Goal: Information Seeking & Learning: Learn about a topic

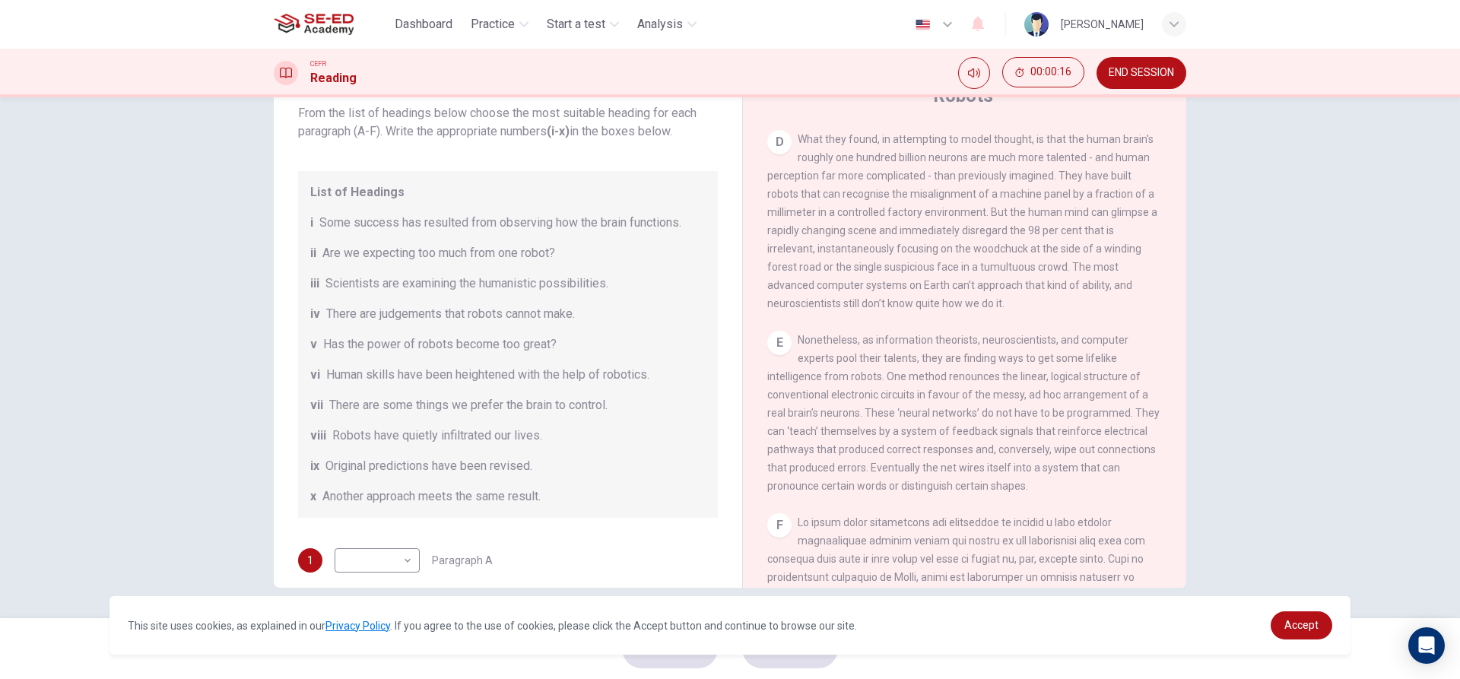
scroll to position [1368, 0]
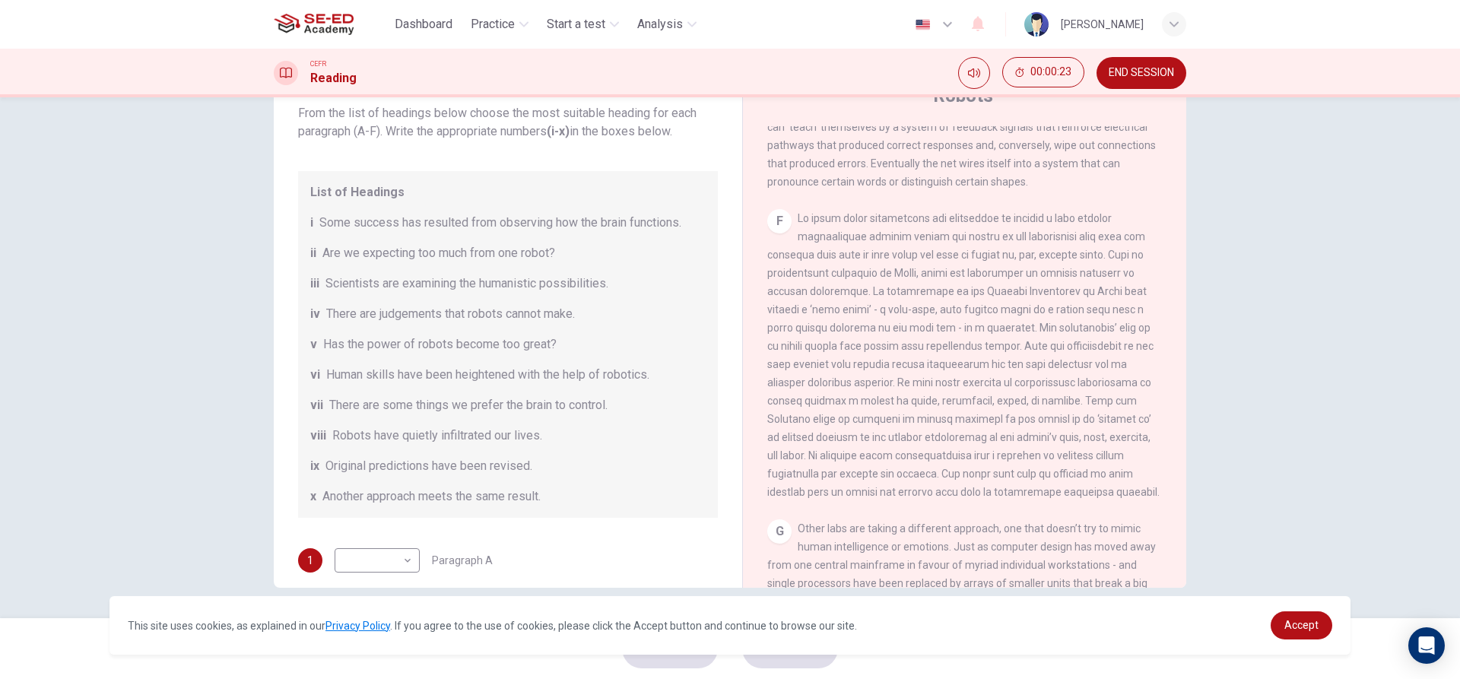
click at [1141, 83] on button "END SESSION" at bounding box center [1141, 73] width 90 height 32
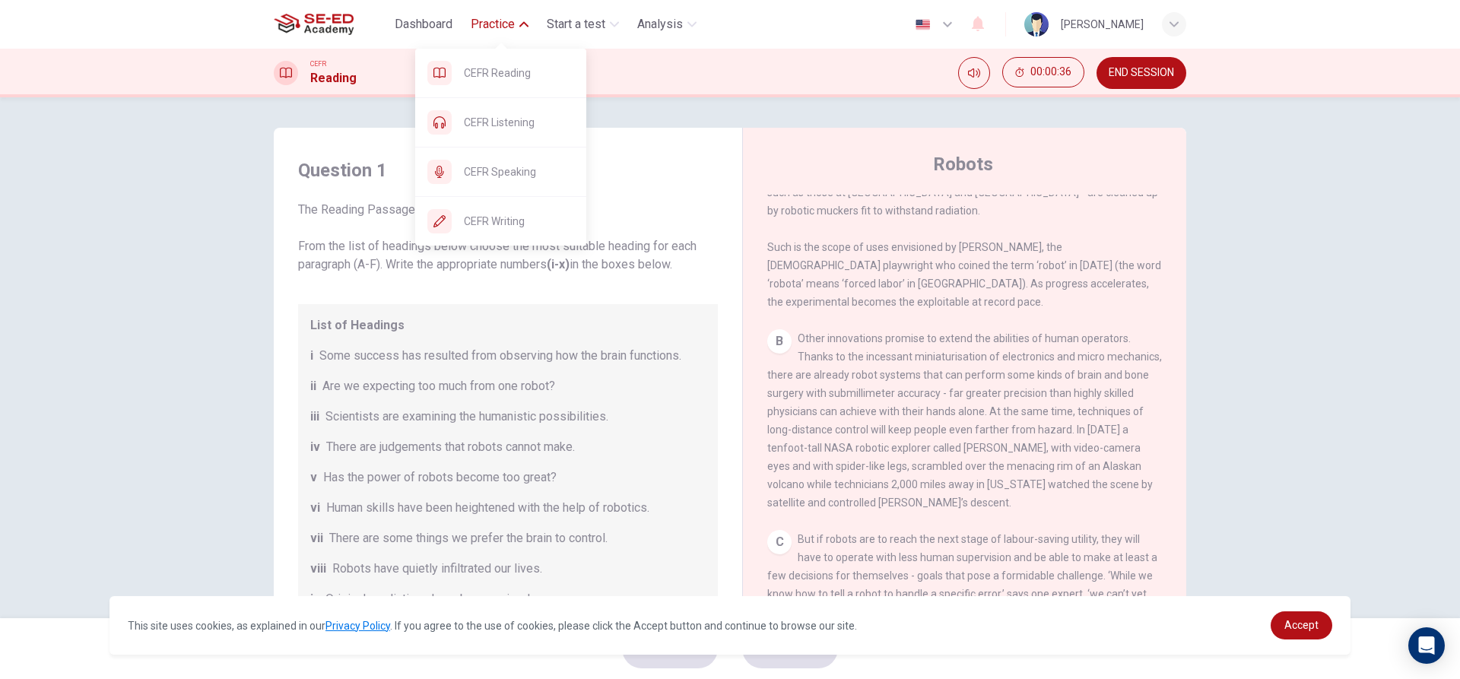
click at [492, 27] on span "Practice" at bounding box center [493, 24] width 44 height 18
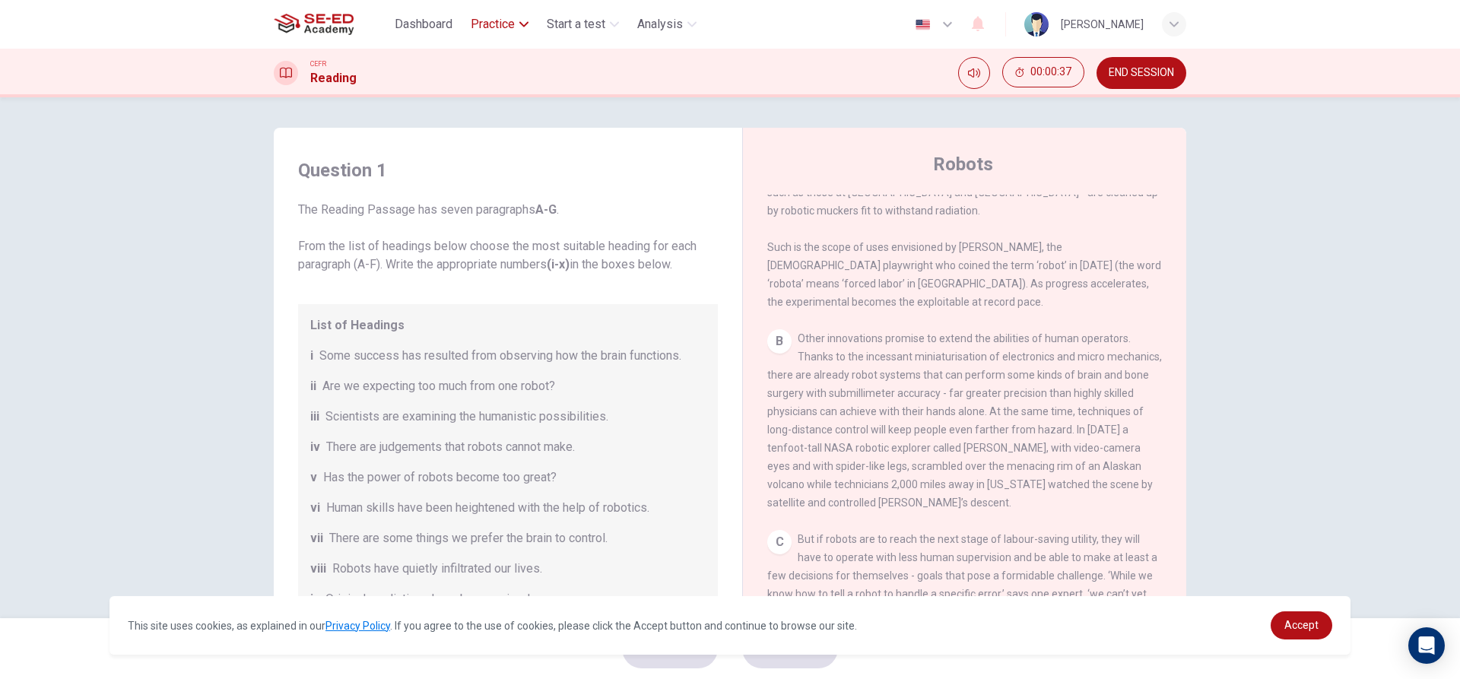
click at [492, 27] on span "Practice" at bounding box center [493, 24] width 44 height 18
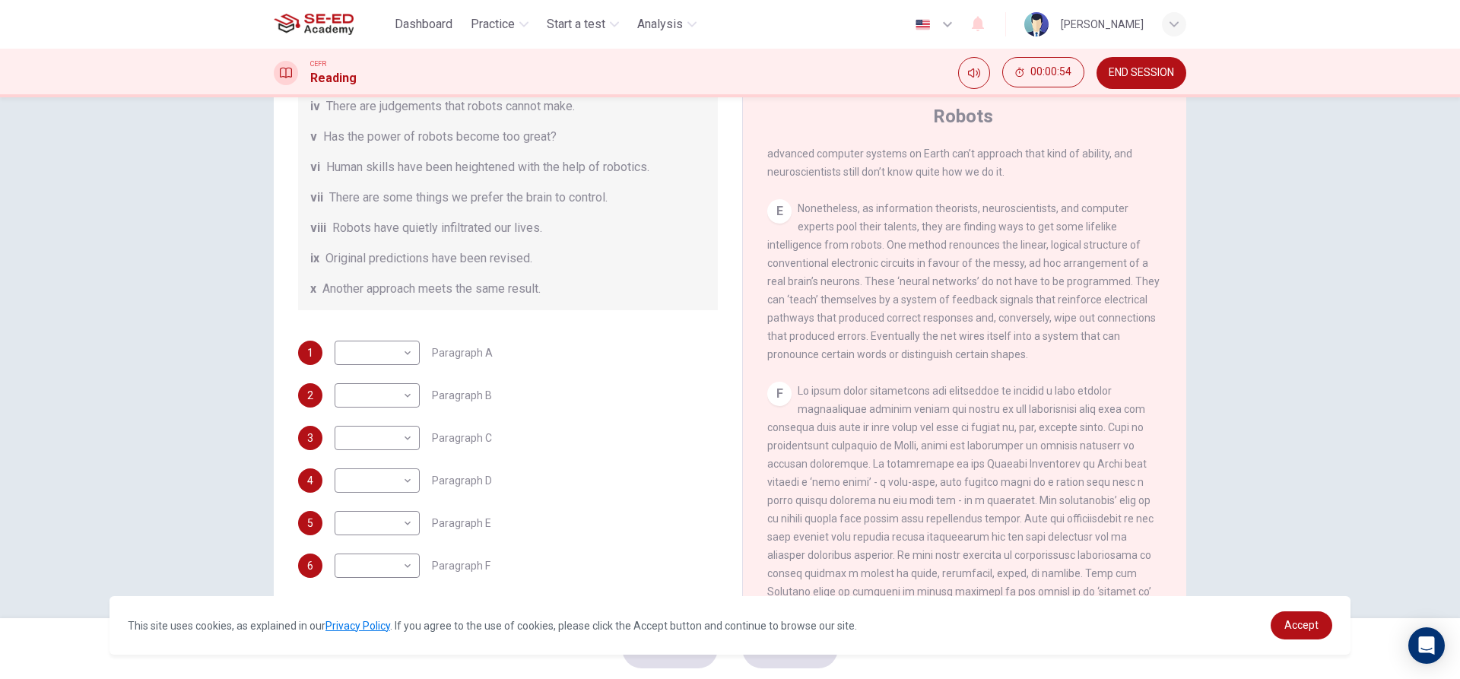
scroll to position [68, 0]
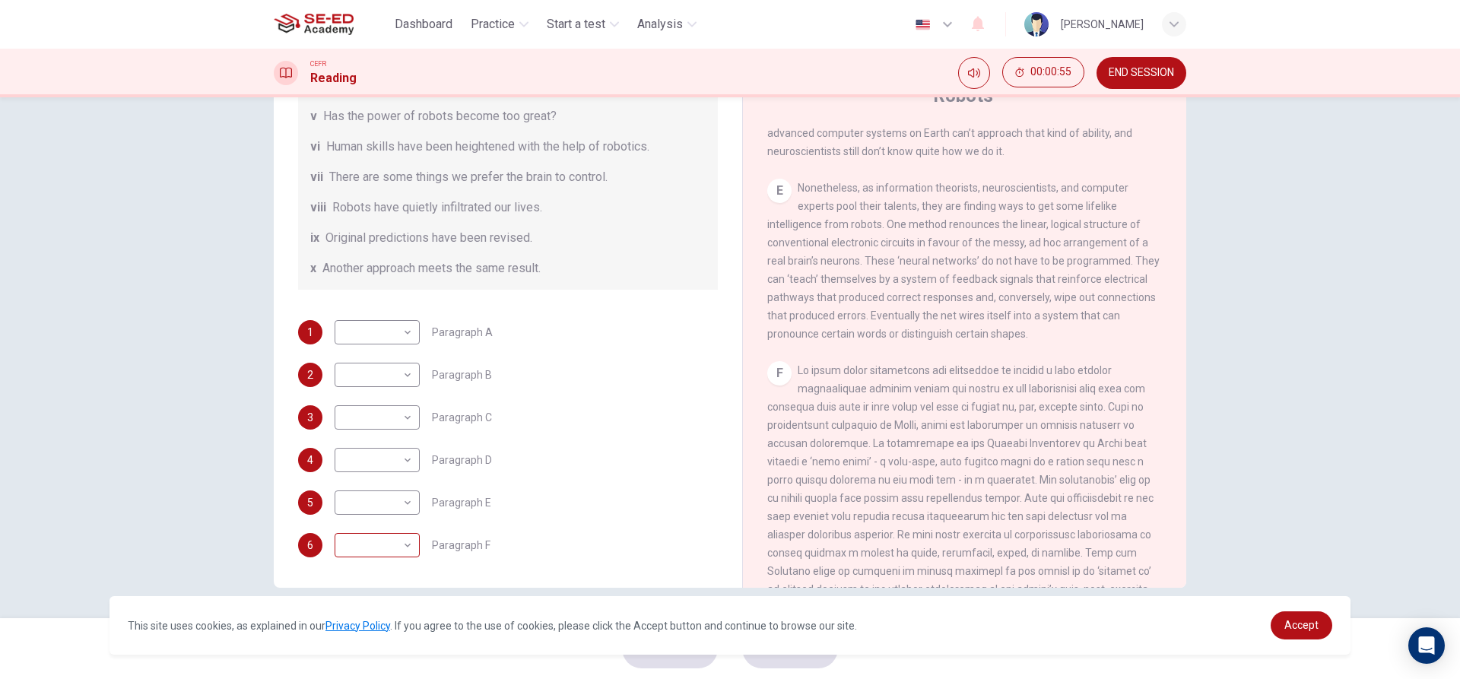
click at [403, 553] on body "This site uses cookies, as explained in our Privacy Policy . If you agree to th…" at bounding box center [730, 339] width 1460 height 679
click at [620, 385] on div at bounding box center [730, 339] width 1460 height 679
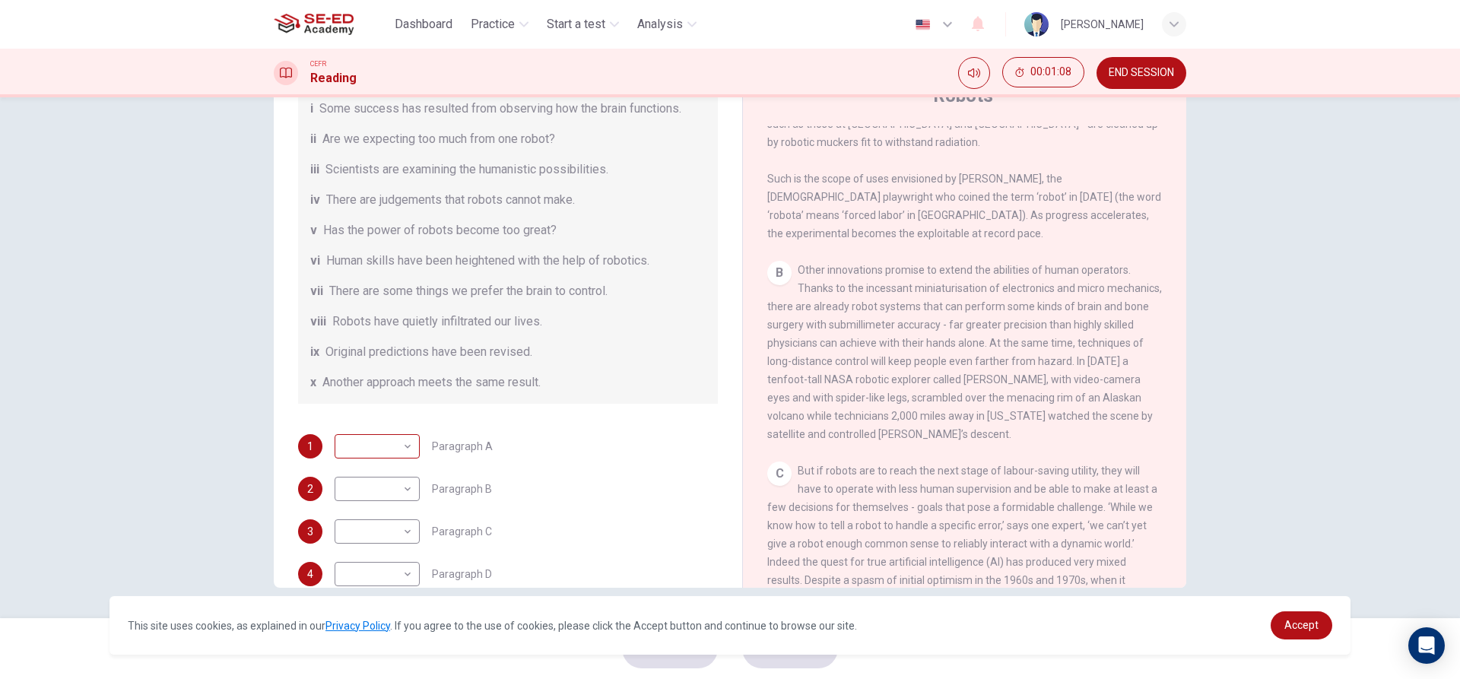
scroll to position [293, 0]
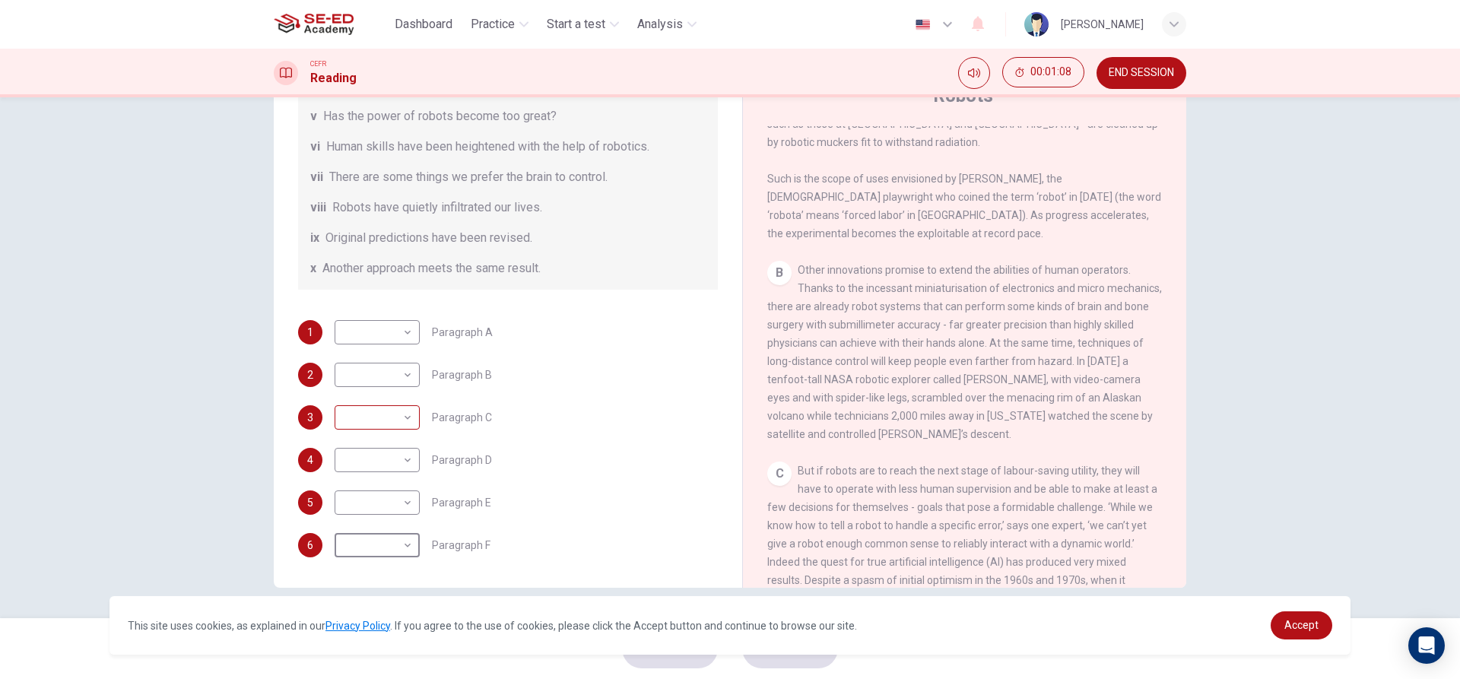
click at [404, 412] on body "This site uses cookies, as explained in our Privacy Policy . If you agree to th…" at bounding box center [730, 339] width 1460 height 679
click at [348, 525] on li "v" at bounding box center [373, 533] width 85 height 24
type input "v"
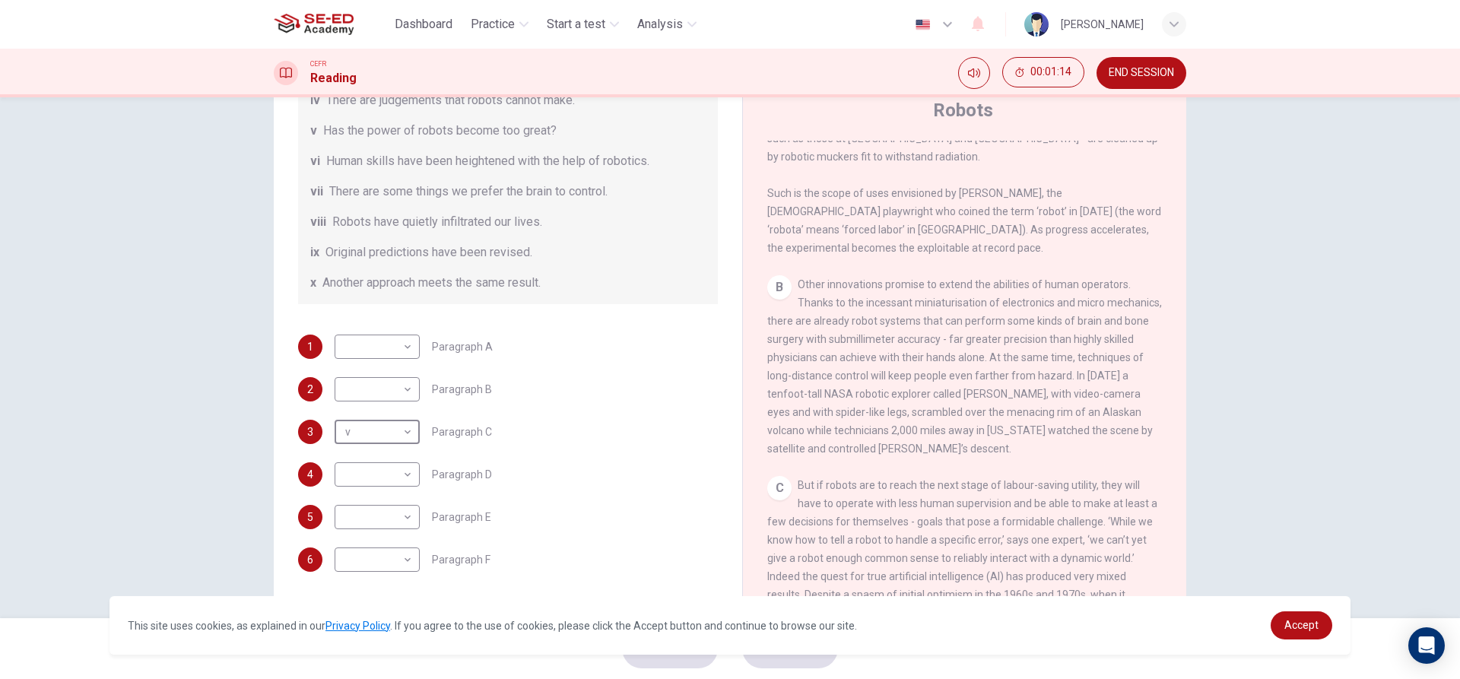
scroll to position [68, 0]
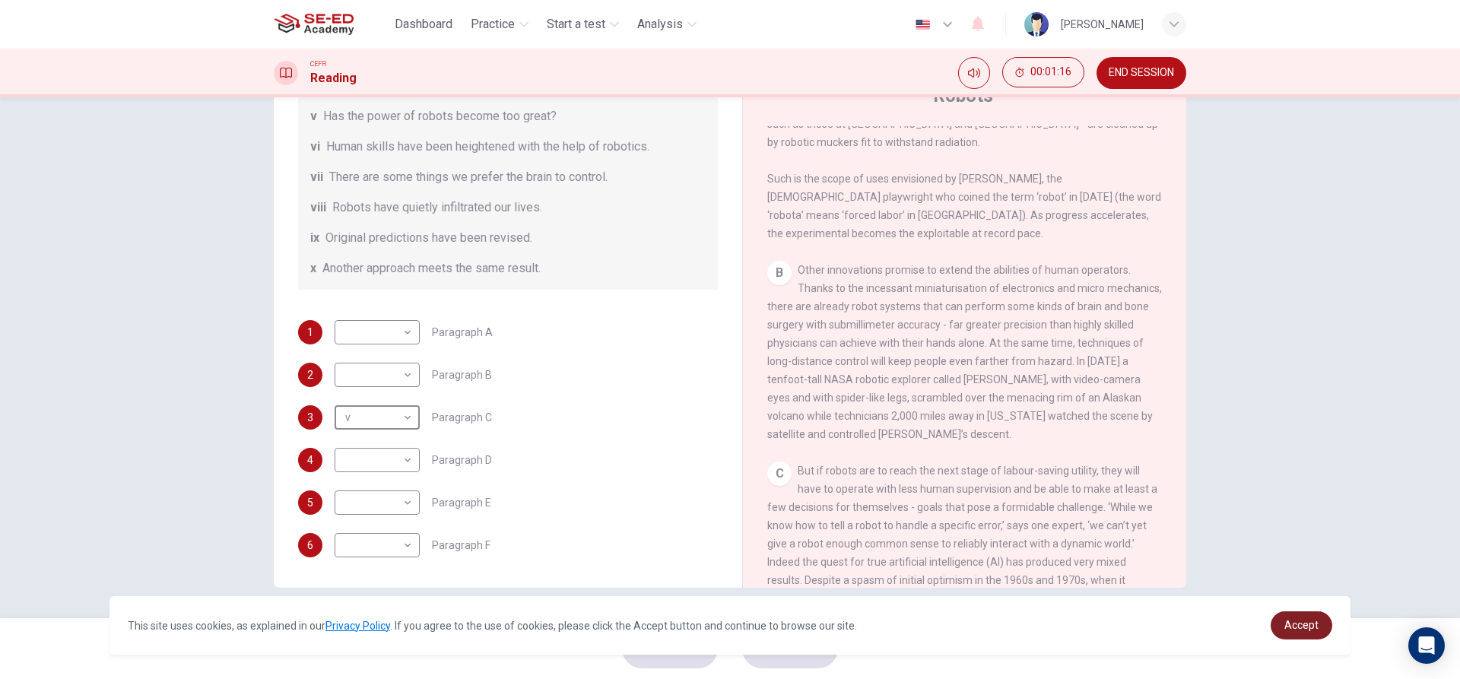
click at [1277, 629] on link "Accept" at bounding box center [1301, 625] width 62 height 28
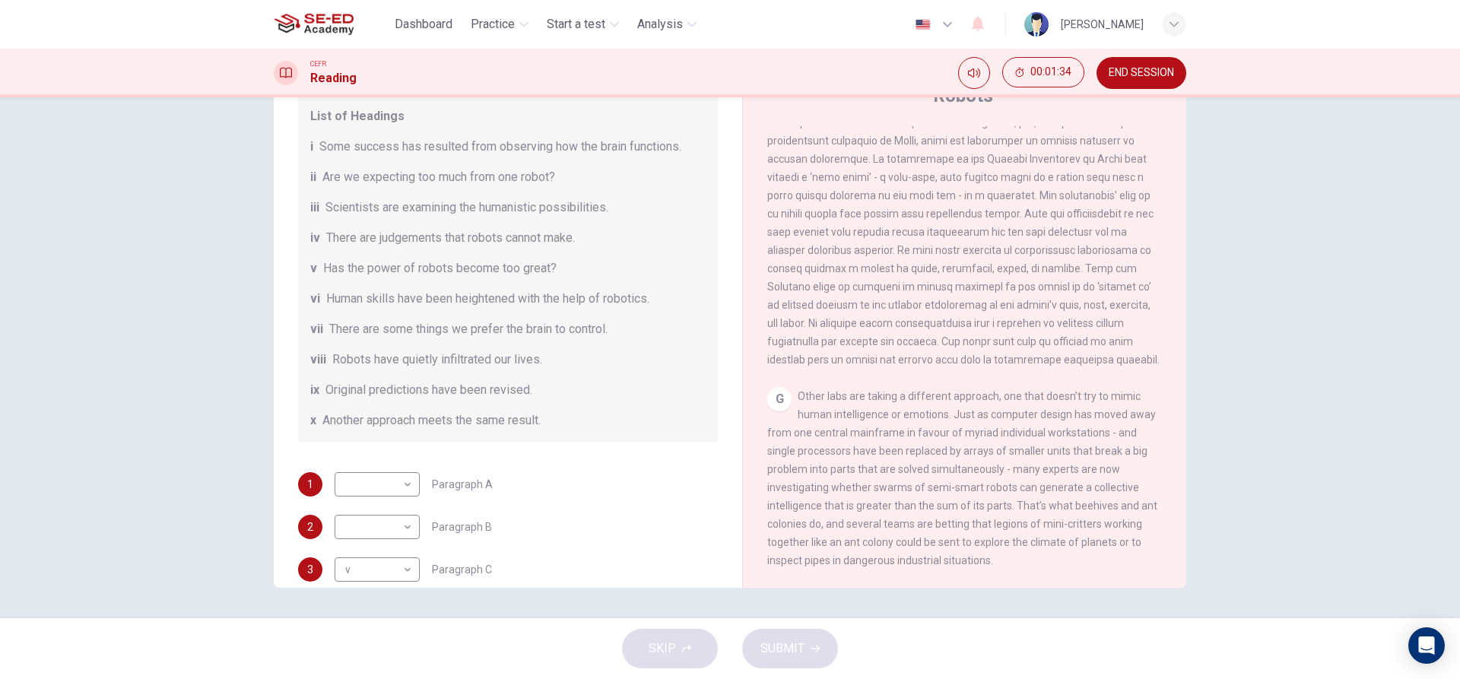
click at [1150, 60] on button "END SESSION" at bounding box center [1141, 73] width 90 height 32
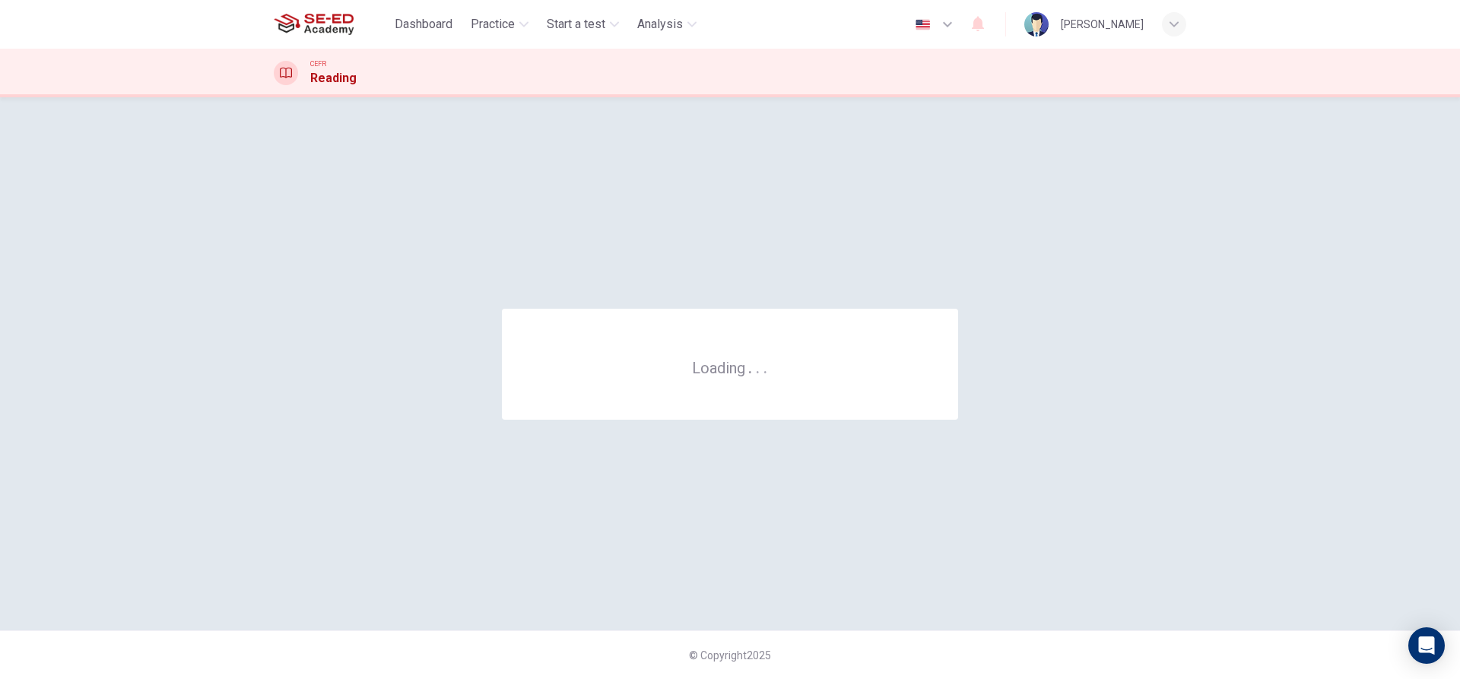
scroll to position [0, 0]
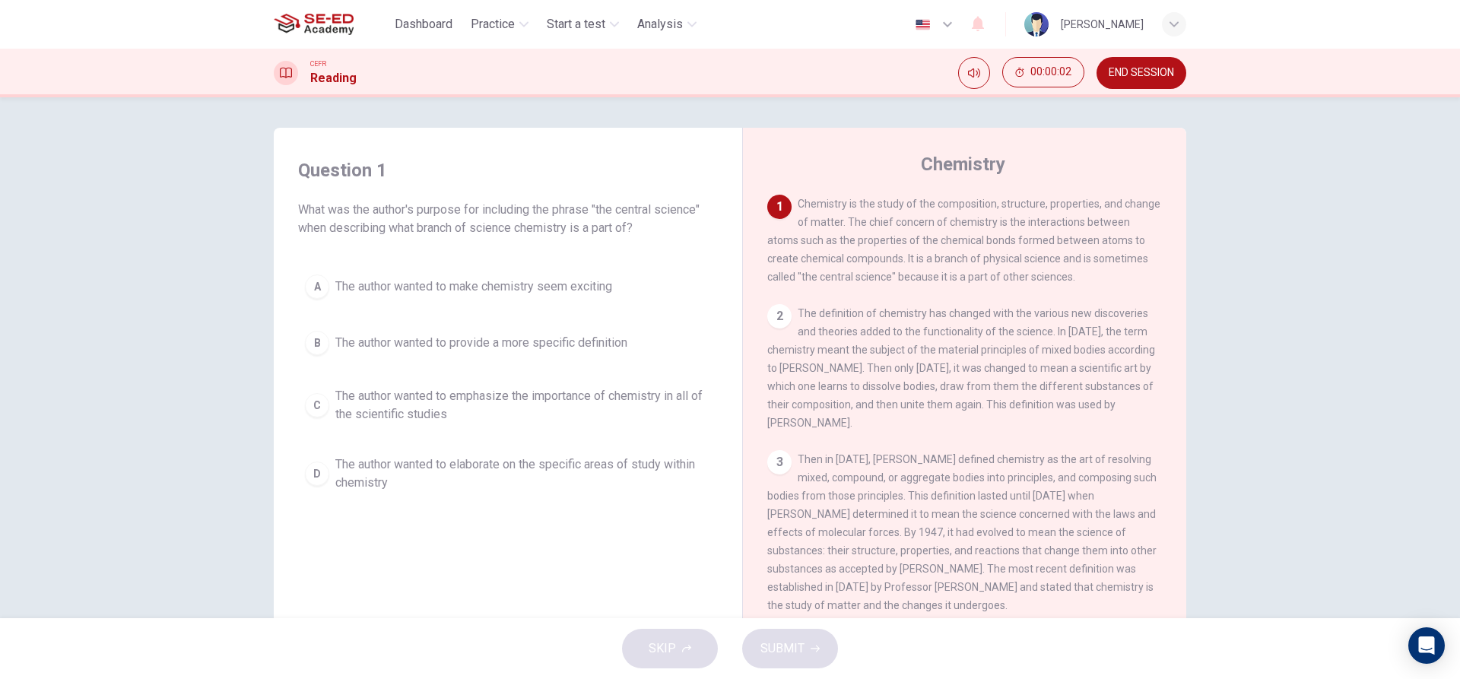
click at [310, 281] on div "A" at bounding box center [317, 286] width 24 height 24
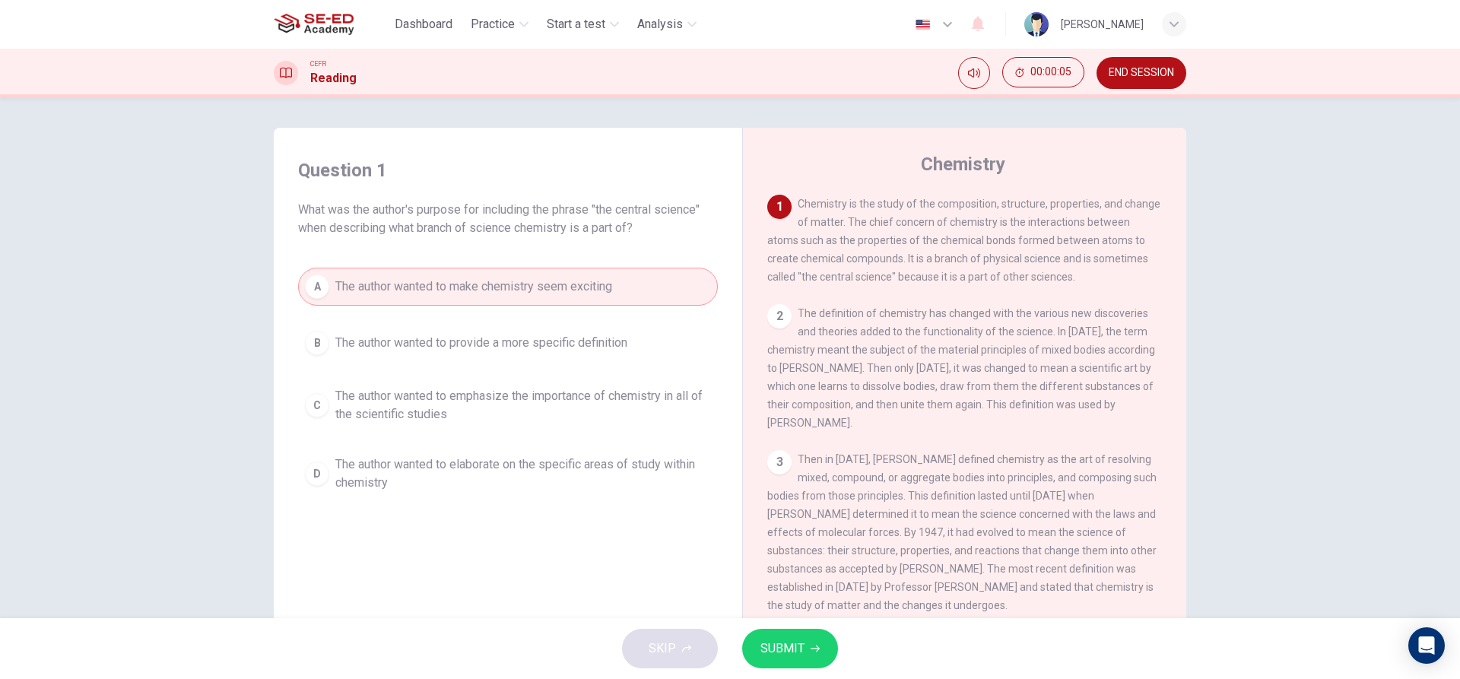
click at [767, 321] on div "2" at bounding box center [779, 316] width 24 height 24
click at [788, 325] on div "2 The definition of chemistry has changed with the various new discoveries and …" at bounding box center [964, 368] width 395 height 128
click at [783, 320] on div "2" at bounding box center [779, 316] width 24 height 24
click at [456, 465] on span "The author wanted to elaborate on the specific areas of study within chemistry" at bounding box center [523, 473] width 376 height 36
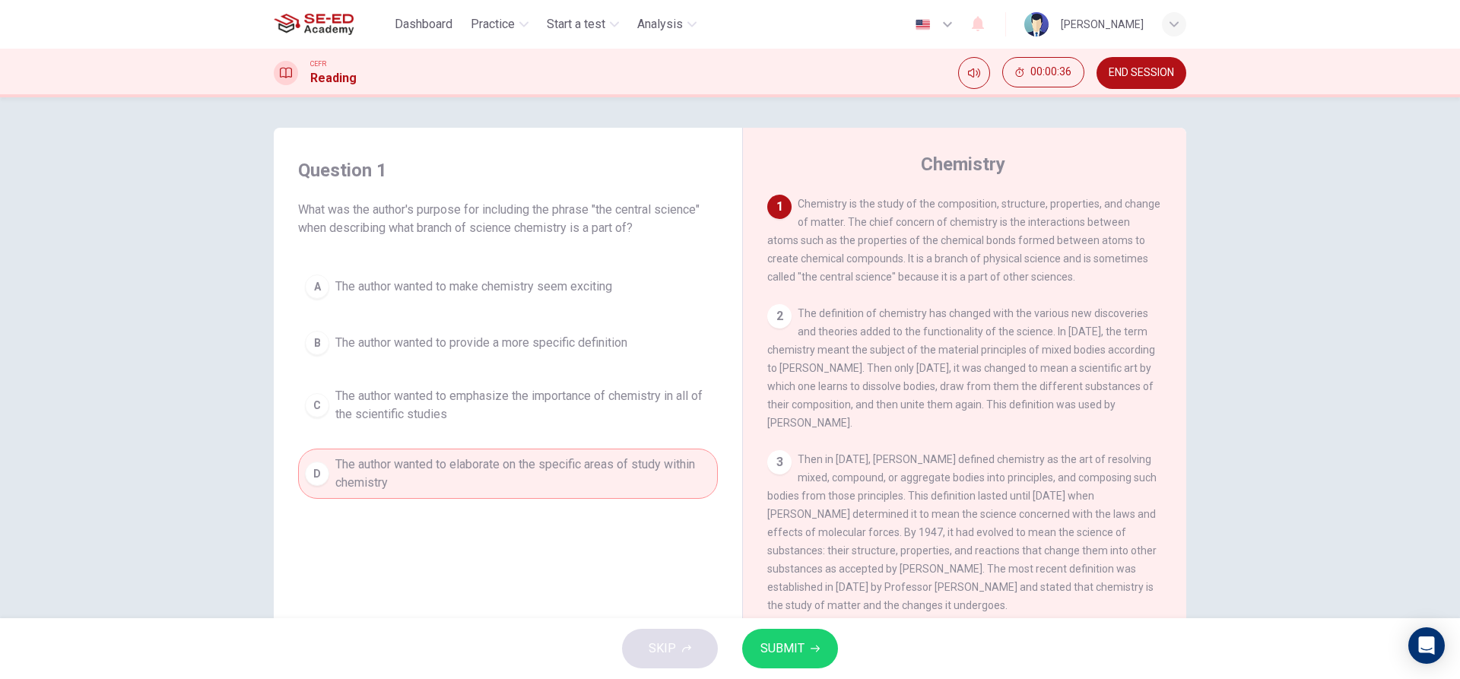
click at [813, 649] on icon "button" at bounding box center [814, 648] width 9 height 9
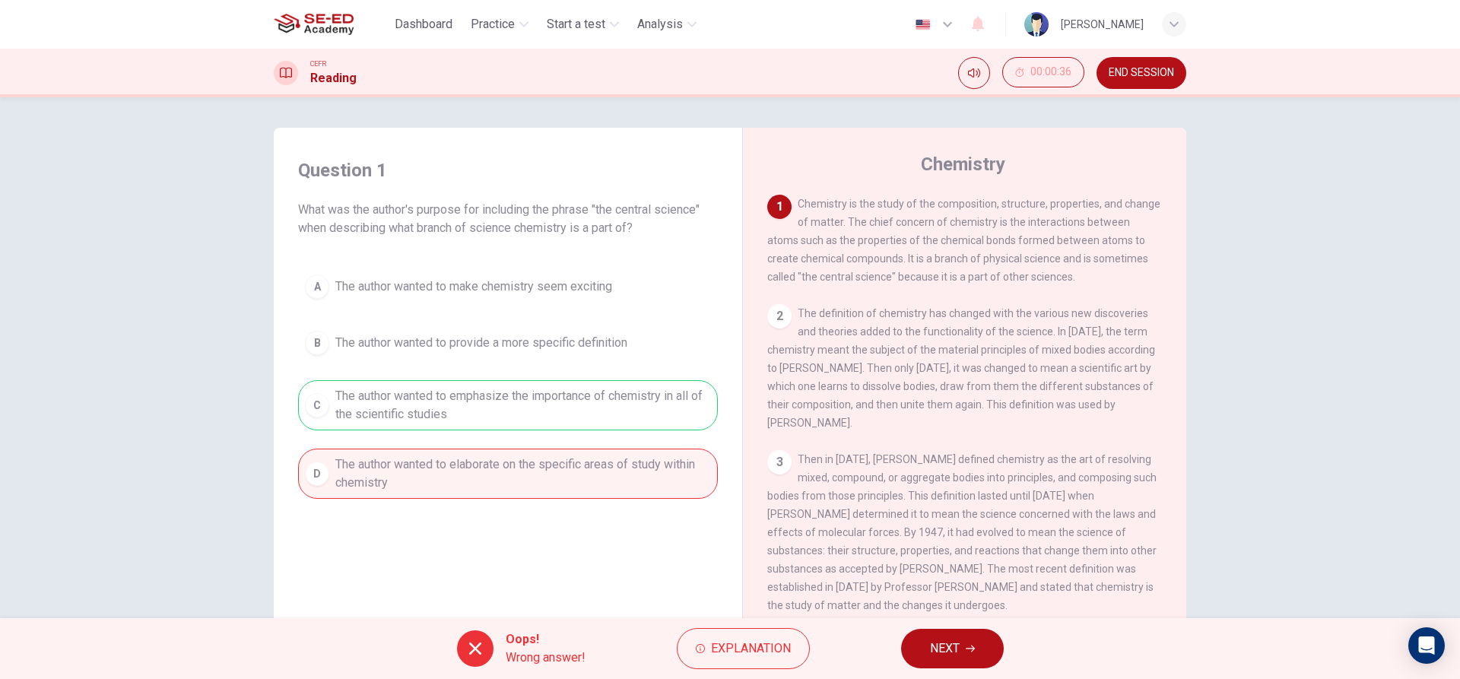
click at [947, 639] on span "NEXT" at bounding box center [945, 648] width 30 height 21
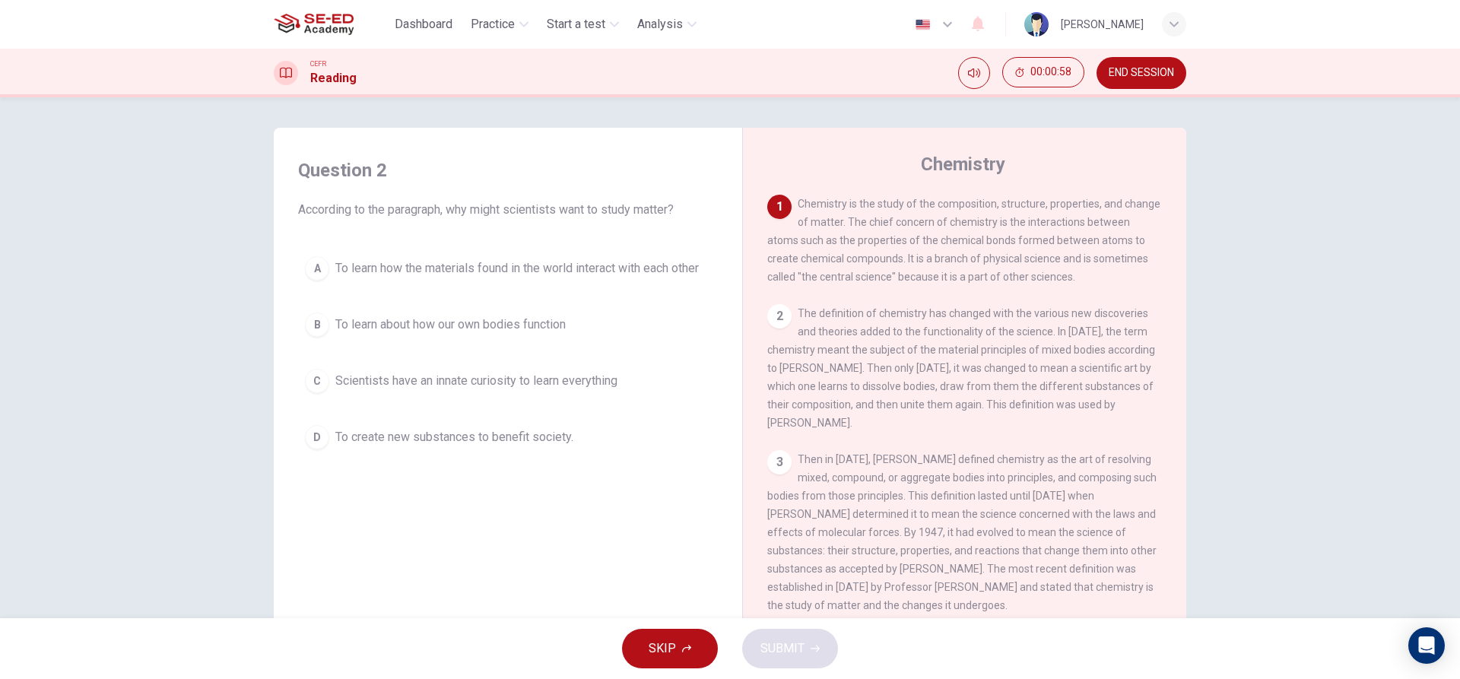
drag, startPoint x: 885, startPoint y: 258, endPoint x: 961, endPoint y: 265, distance: 76.3
click at [958, 265] on span "Chemistry is the study of the composition, structure, properties, and change of…" at bounding box center [963, 240] width 393 height 85
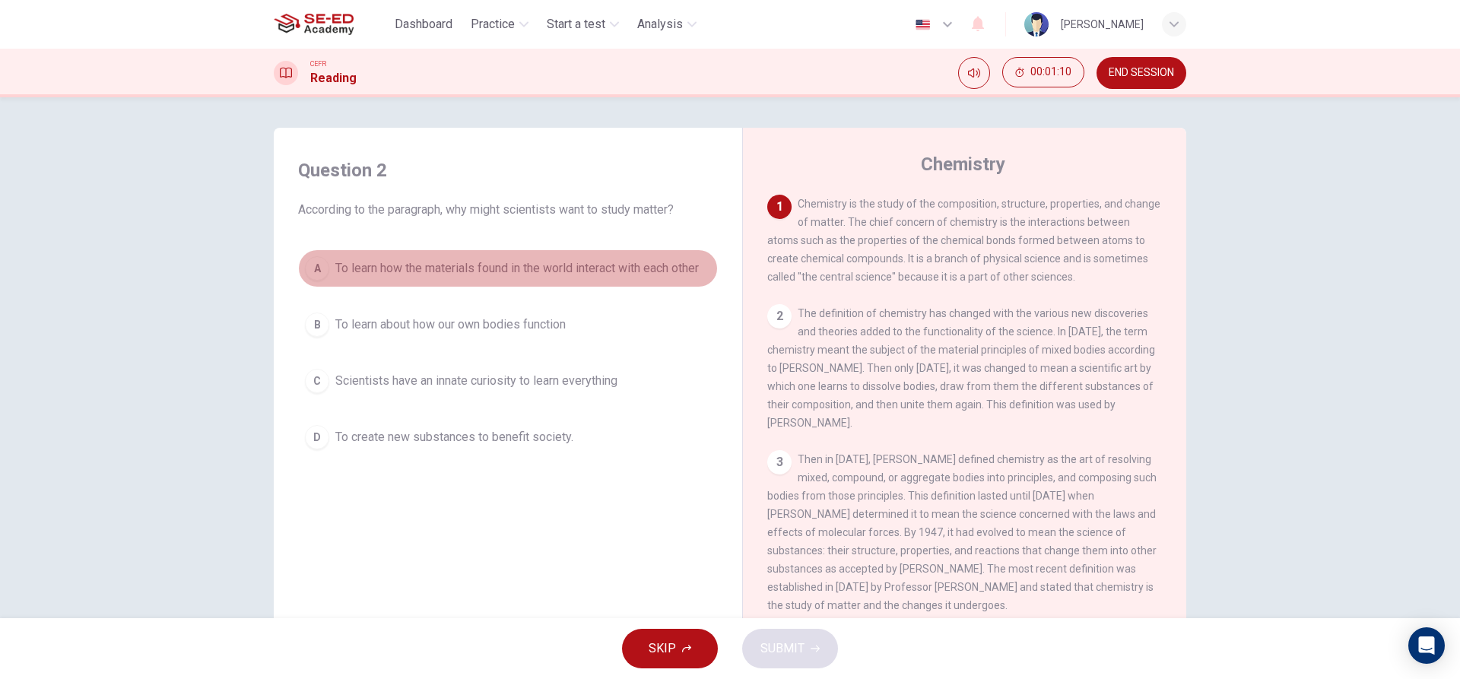
click at [505, 277] on button "A To learn how the materials found in the world interact with each other" at bounding box center [508, 268] width 420 height 38
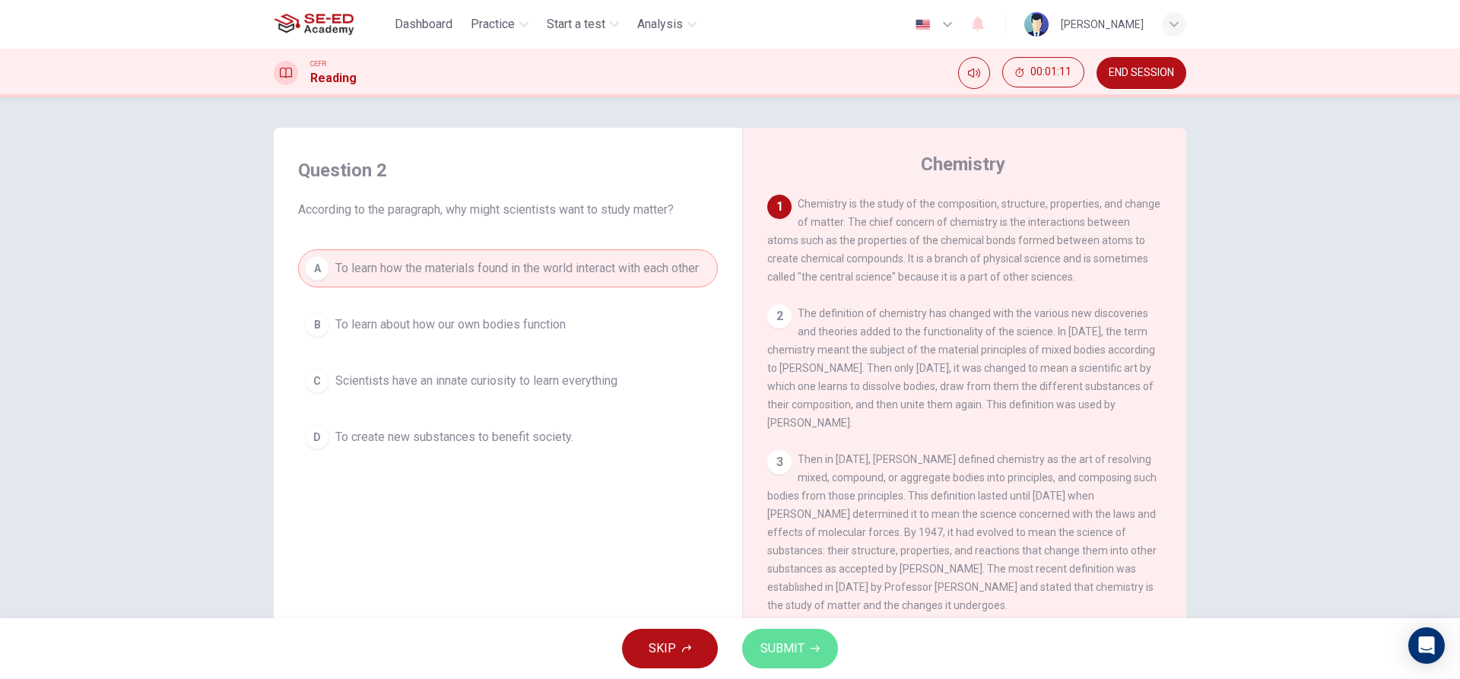
click at [813, 658] on button "SUBMIT" at bounding box center [790, 649] width 96 height 40
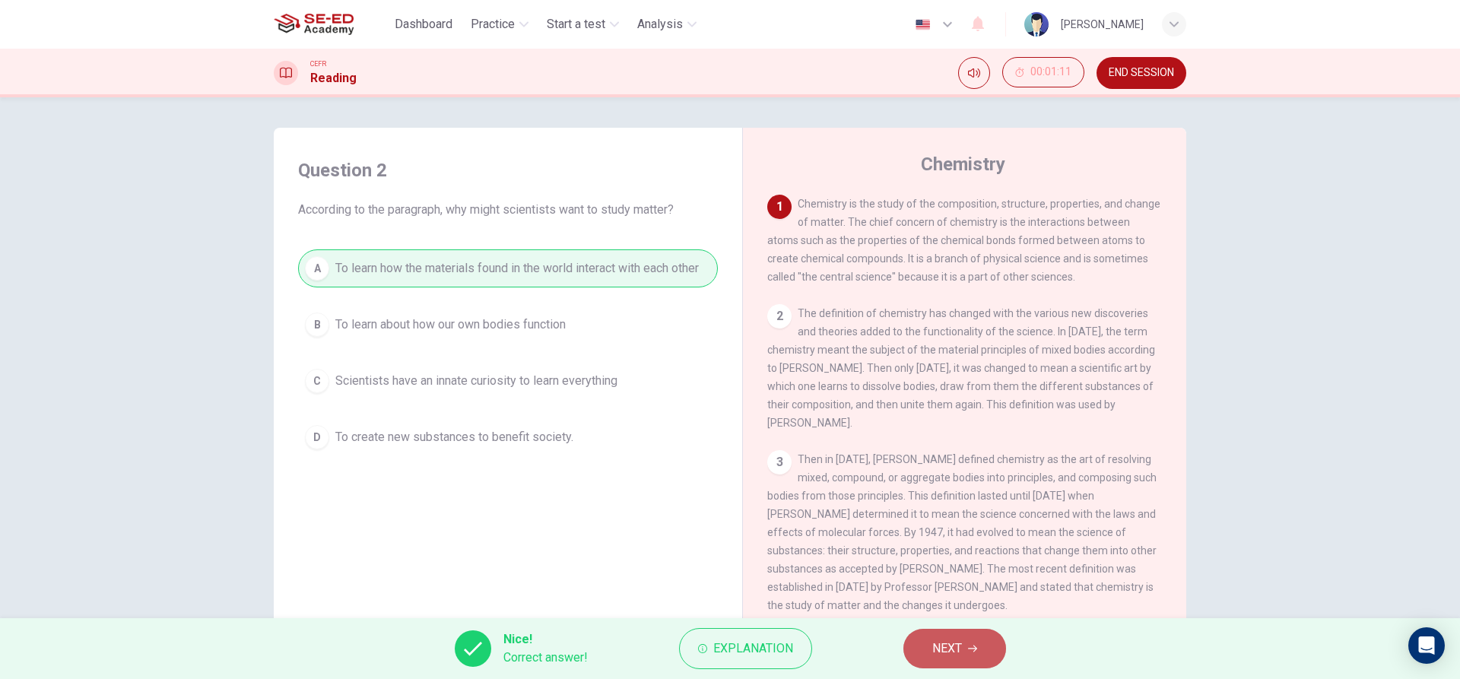
click at [921, 645] on button "NEXT" at bounding box center [954, 649] width 103 height 40
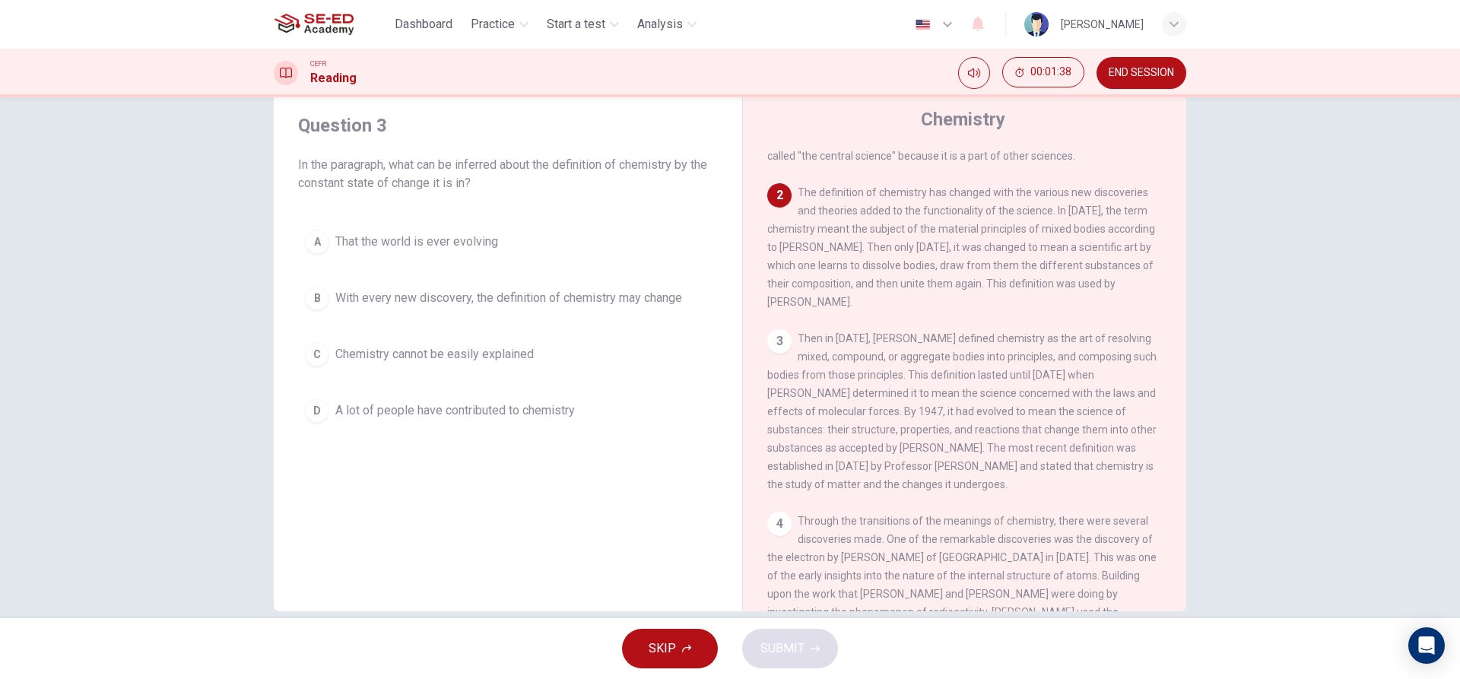
scroll to position [68, 0]
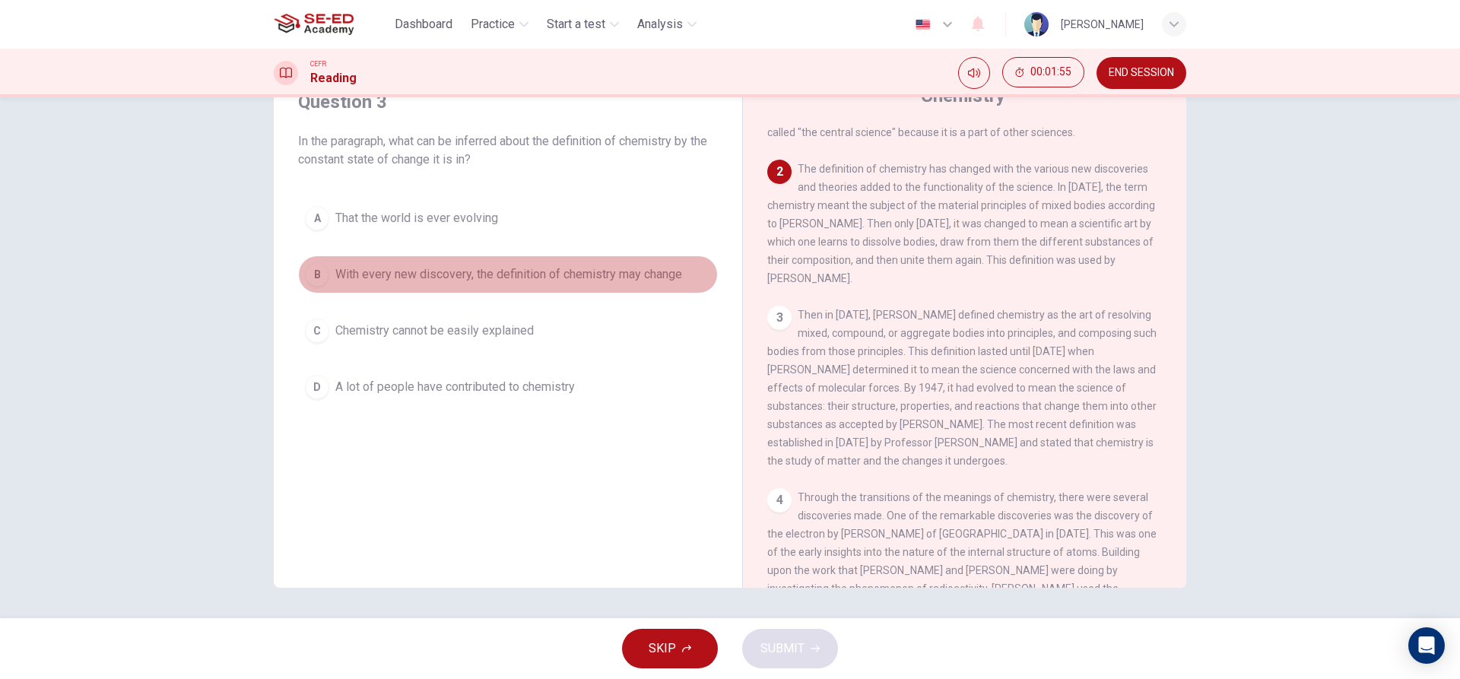
click at [352, 265] on span "With every new discovery, the definition of chemistry may change" at bounding box center [508, 274] width 347 height 18
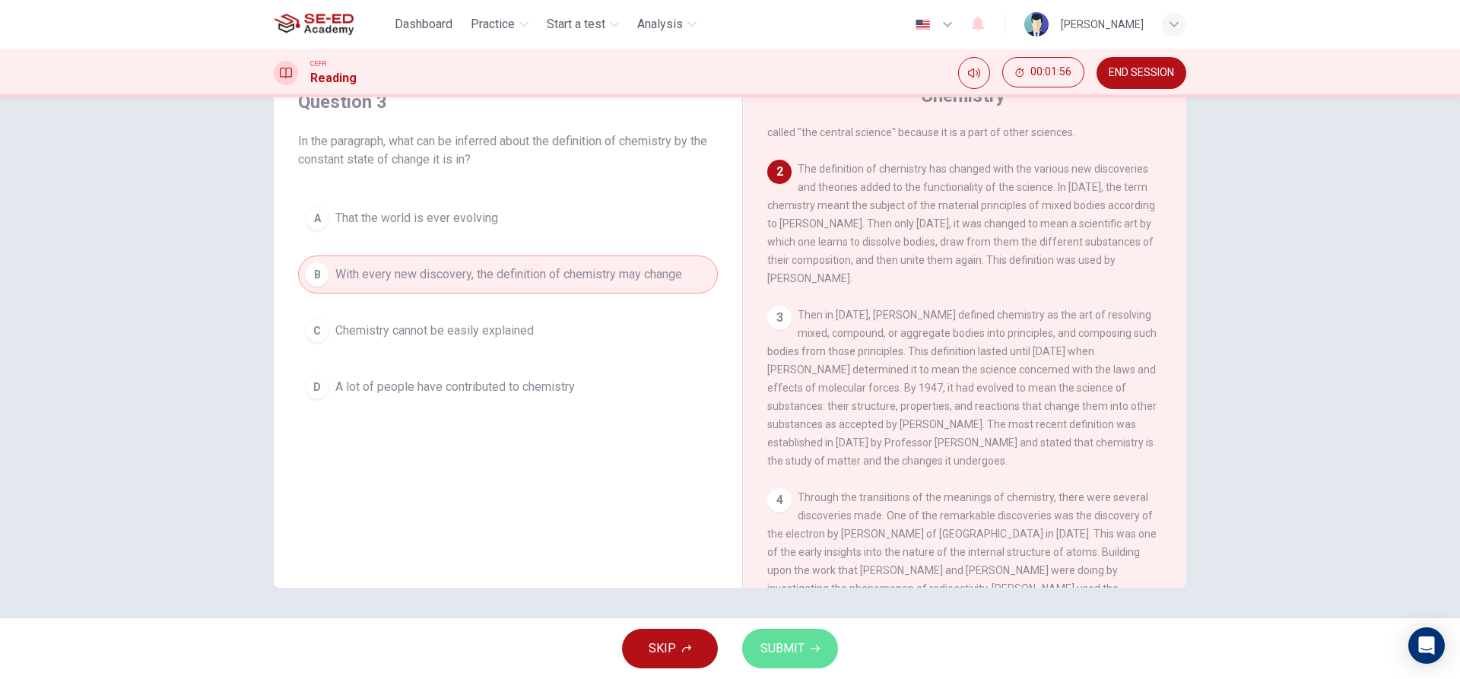
click at [804, 655] on button "SUBMIT" at bounding box center [790, 649] width 96 height 40
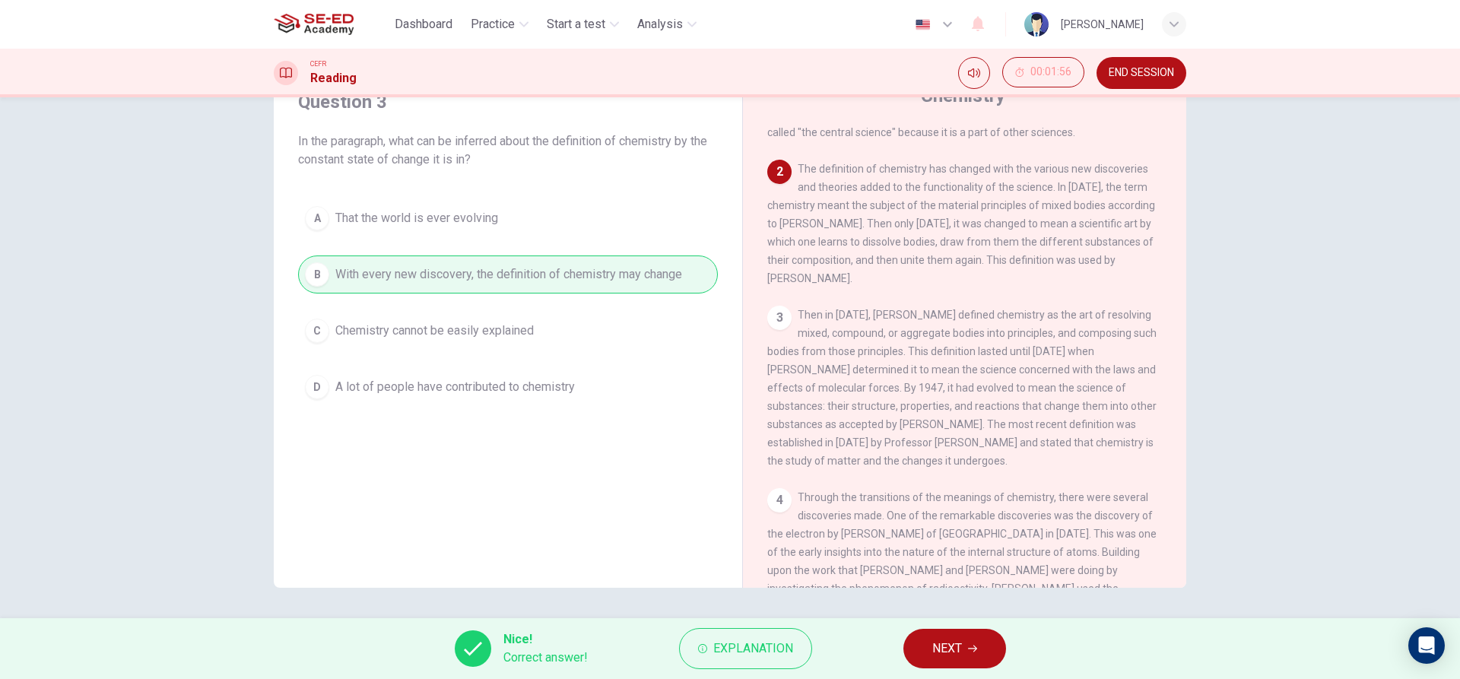
click at [921, 645] on button "NEXT" at bounding box center [954, 649] width 103 height 40
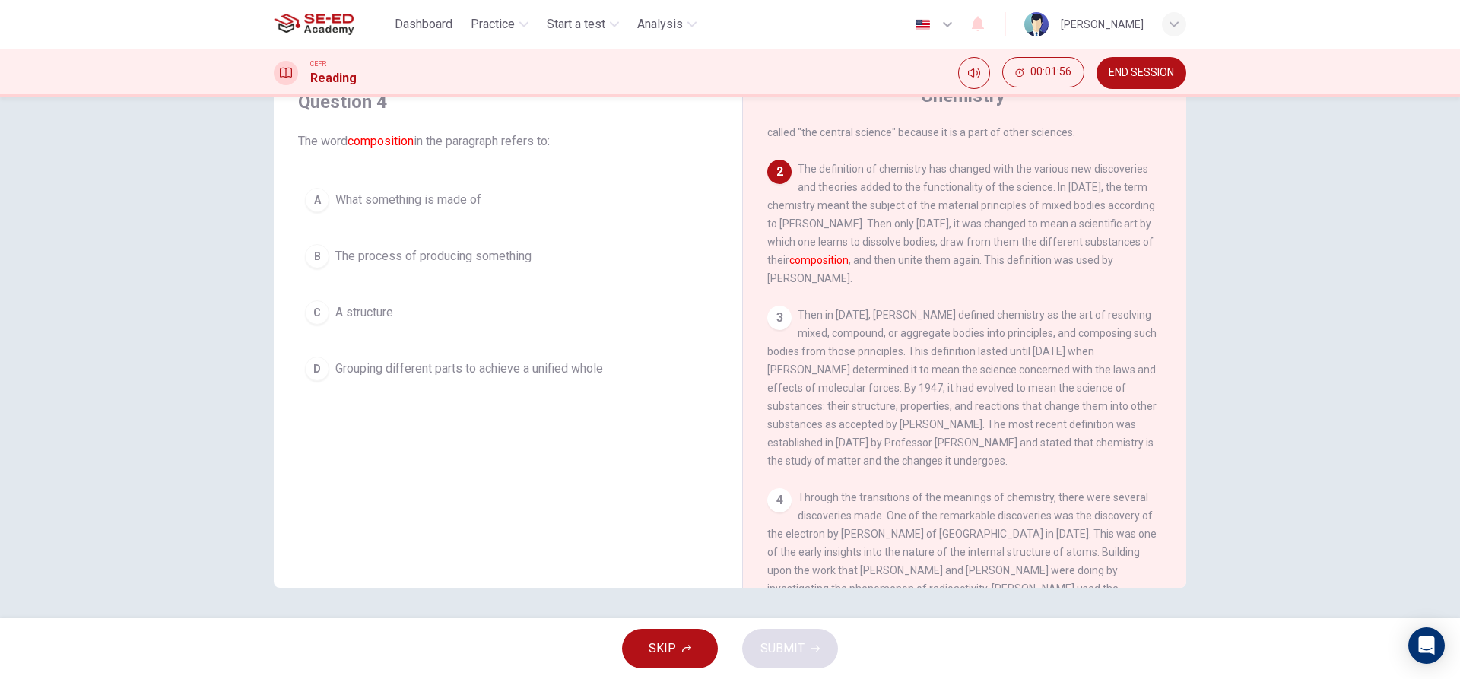
scroll to position [0, 0]
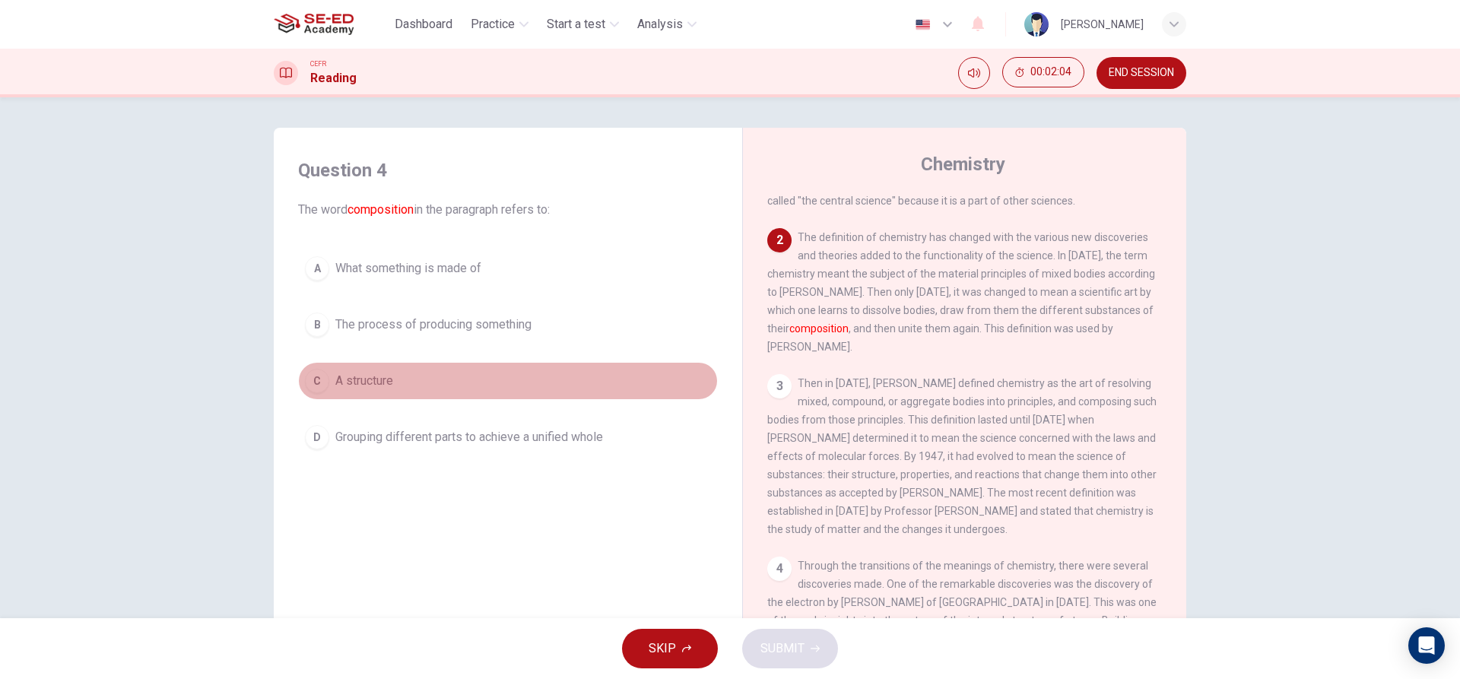
click at [337, 388] on span "A structure" at bounding box center [364, 381] width 58 height 18
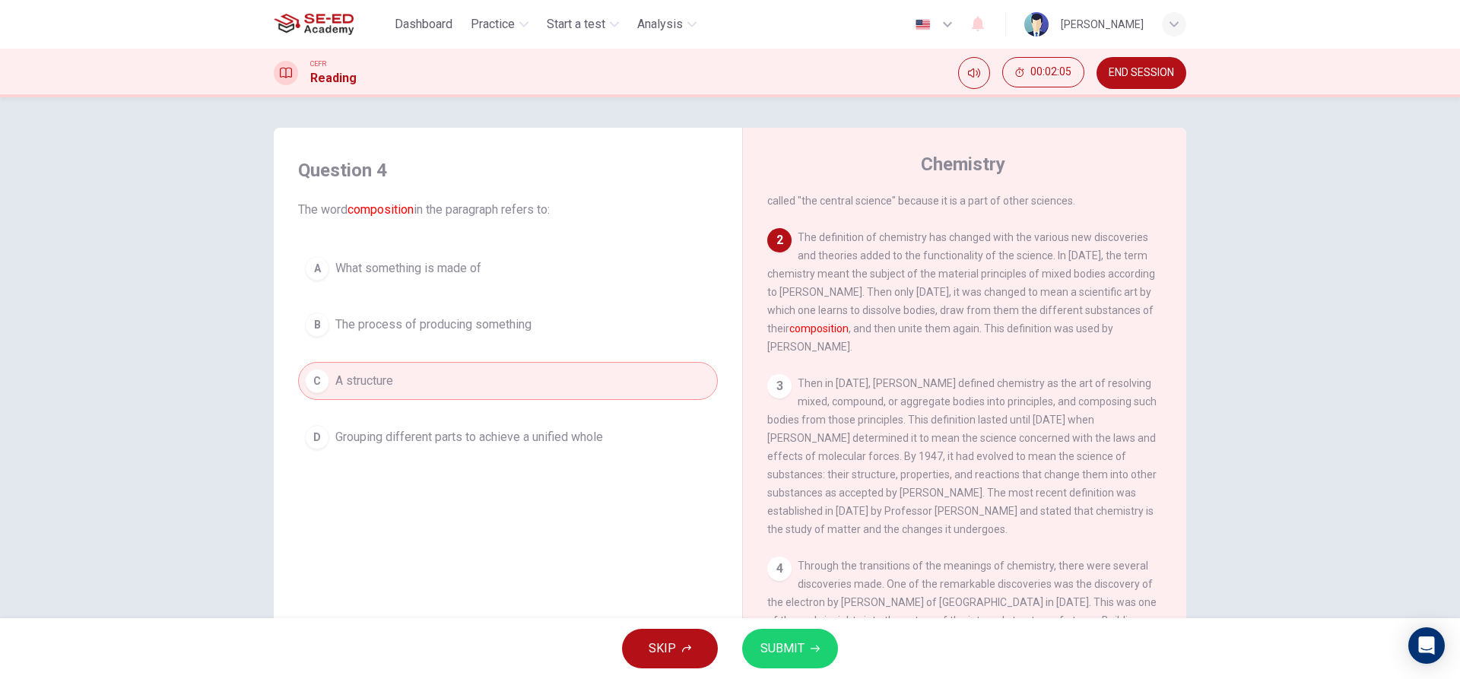
click at [833, 659] on button "SUBMIT" at bounding box center [790, 649] width 96 height 40
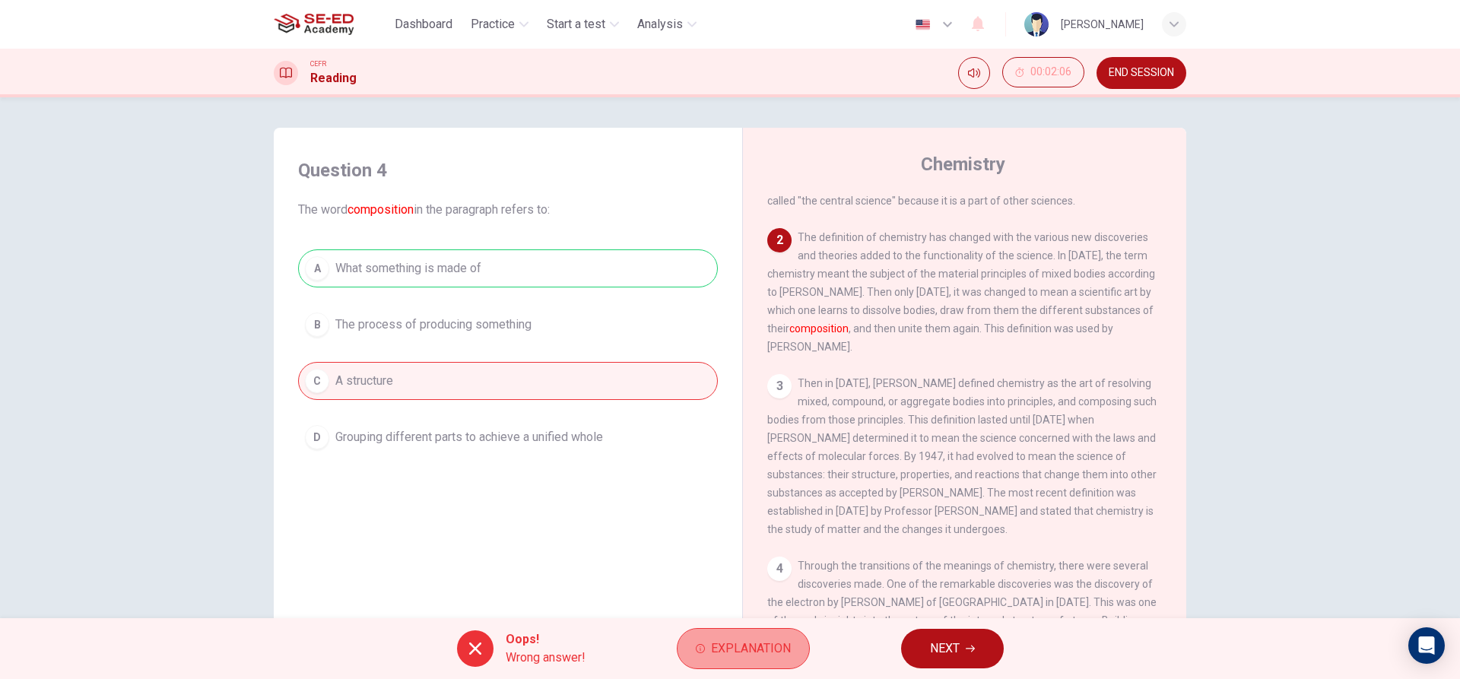
drag, startPoint x: 734, startPoint y: 658, endPoint x: 692, endPoint y: 642, distance: 45.0
click at [714, 663] on button "Explanation" at bounding box center [743, 648] width 133 height 41
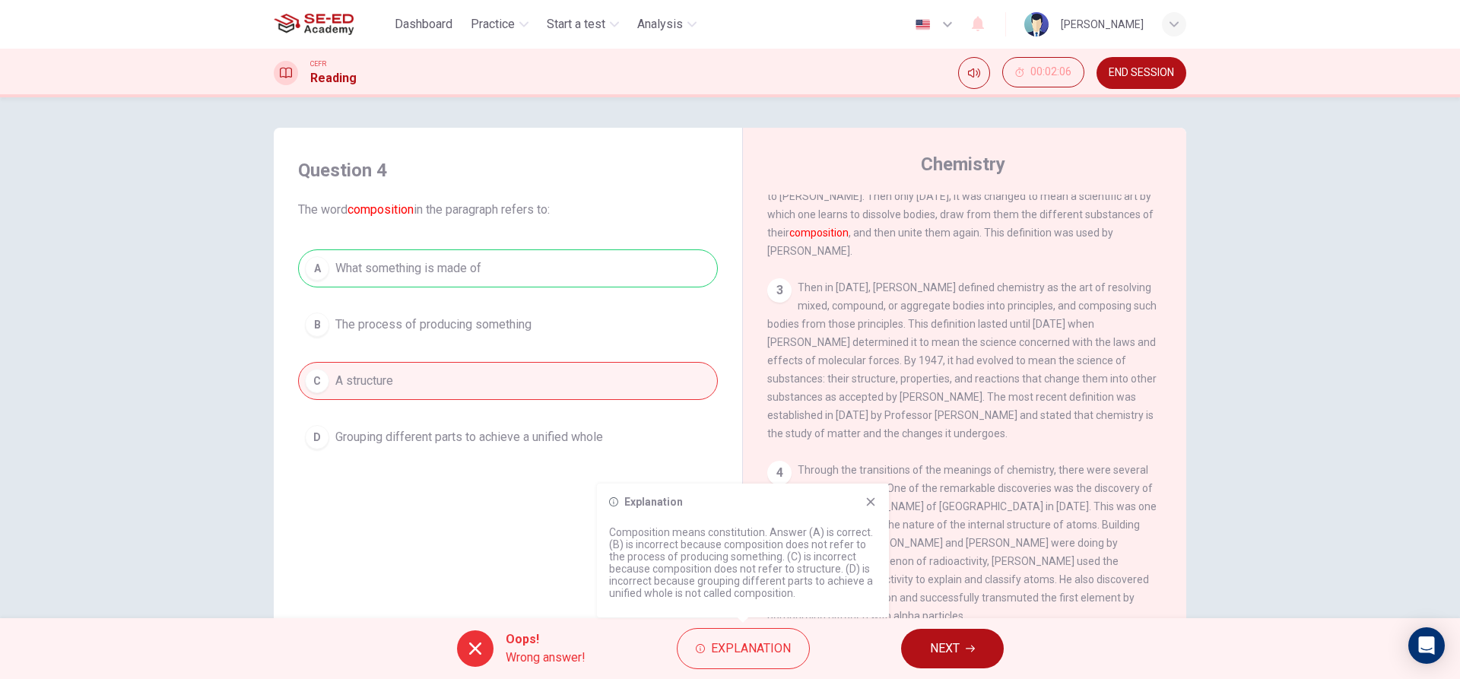
scroll to position [295, 0]
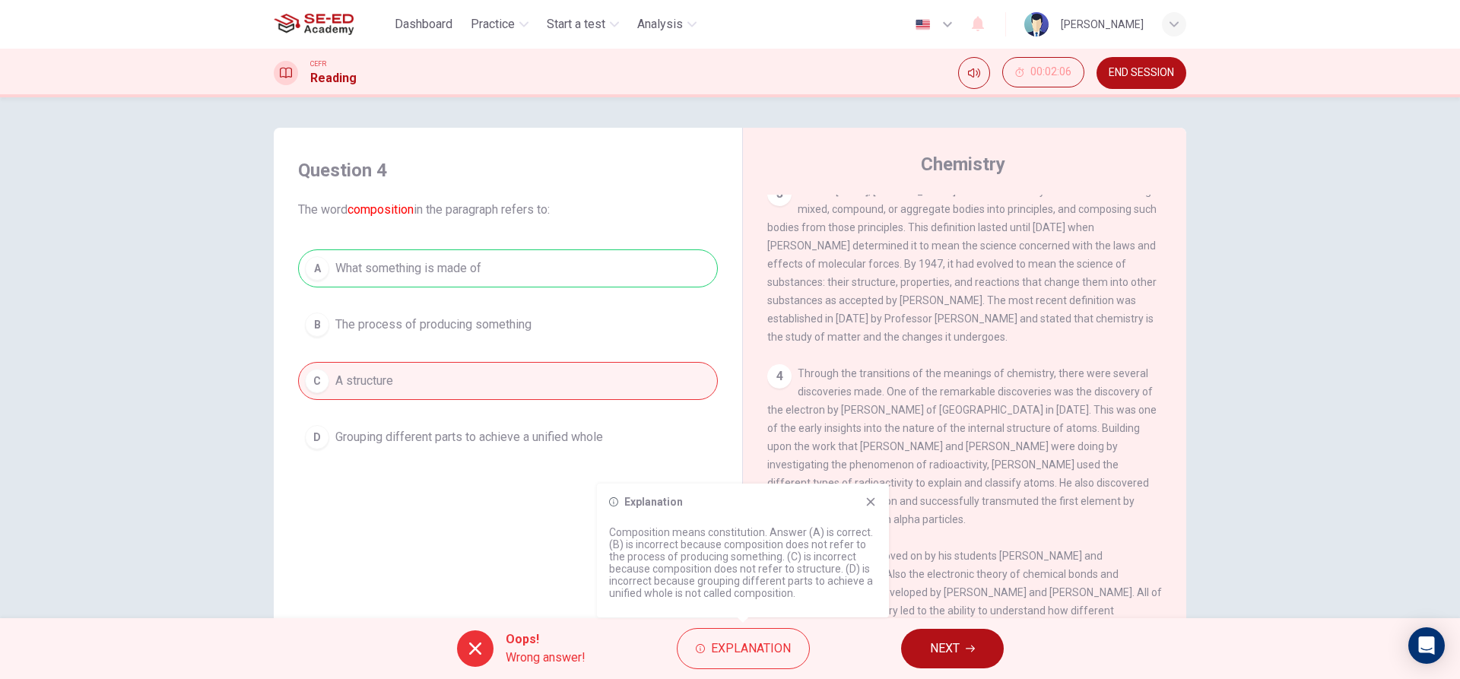
click at [926, 644] on button "NEXT" at bounding box center [952, 649] width 103 height 40
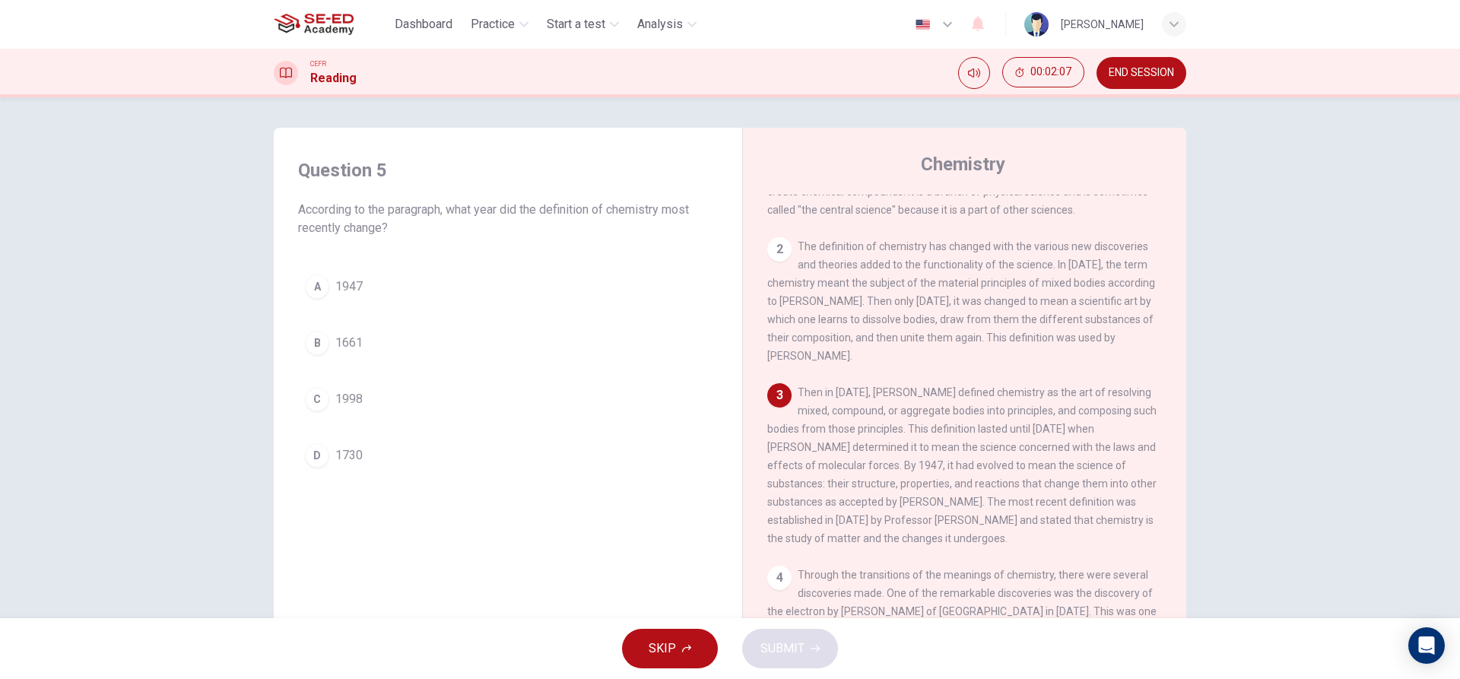
scroll to position [143, 0]
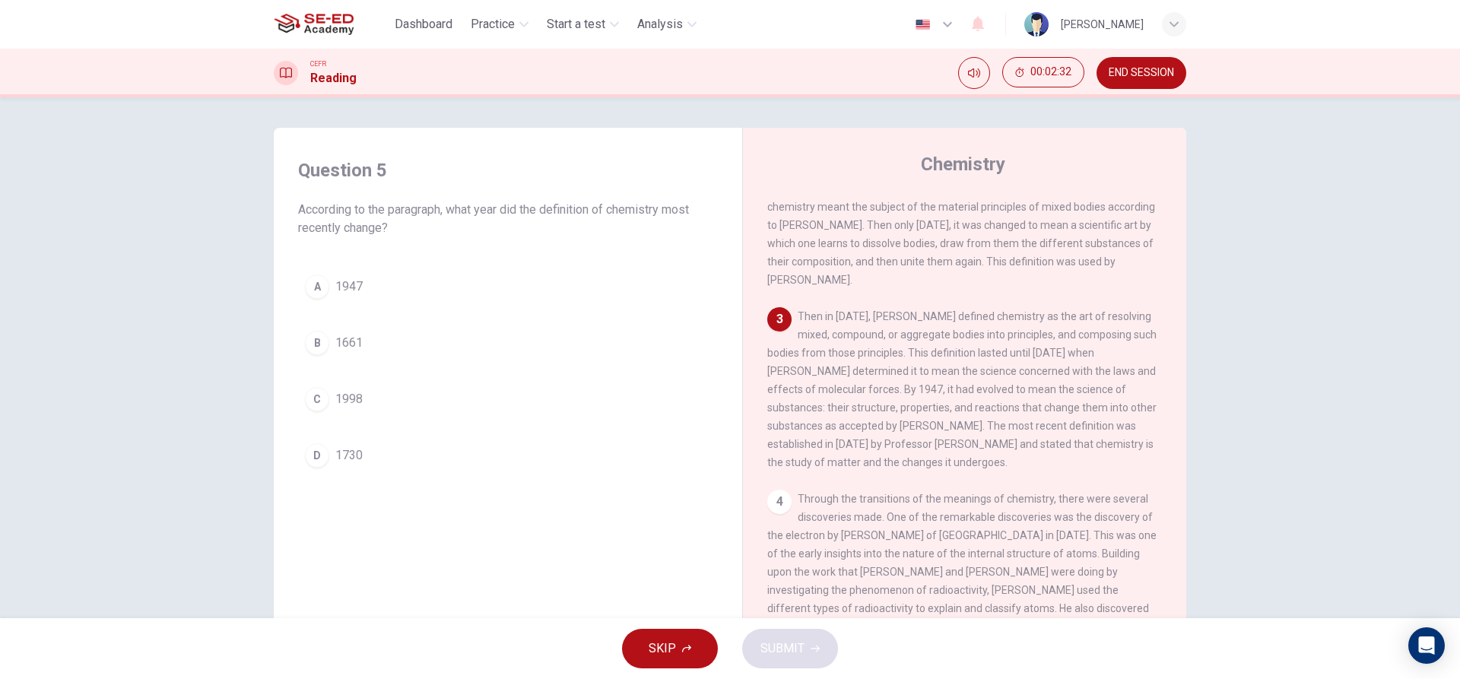
drag, startPoint x: 1116, startPoint y: 68, endPoint x: 787, endPoint y: 56, distance: 329.4
click at [1115, 69] on span "END SESSION" at bounding box center [1140, 73] width 65 height 12
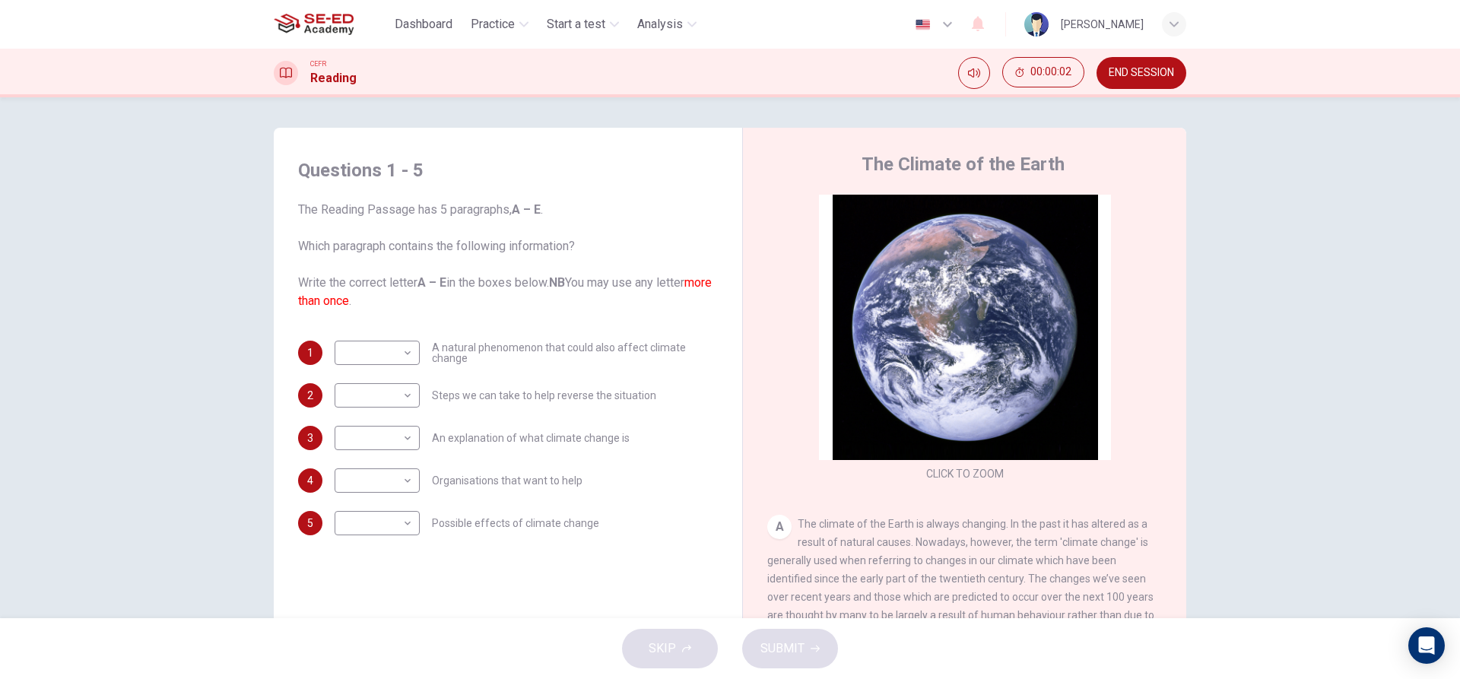
click at [1119, 65] on button "END SESSION" at bounding box center [1141, 73] width 90 height 32
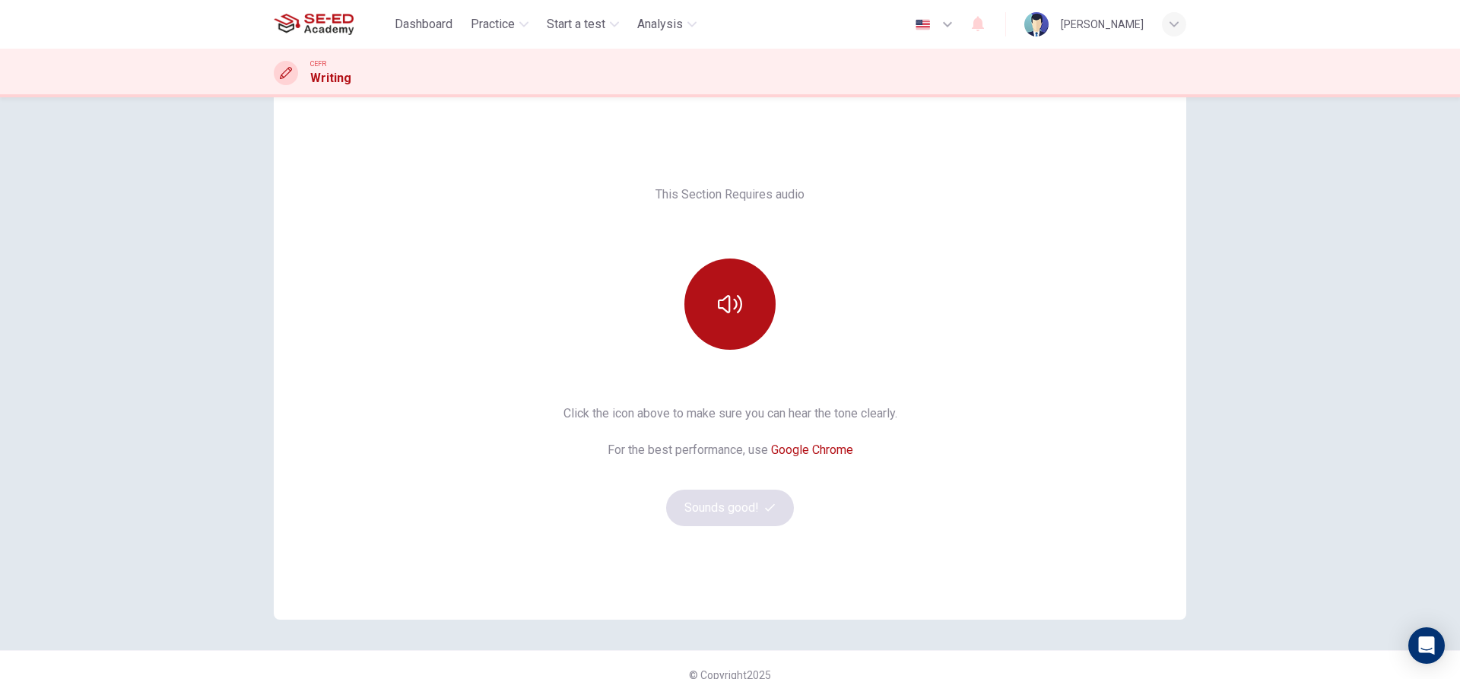
scroll to position [56, 0]
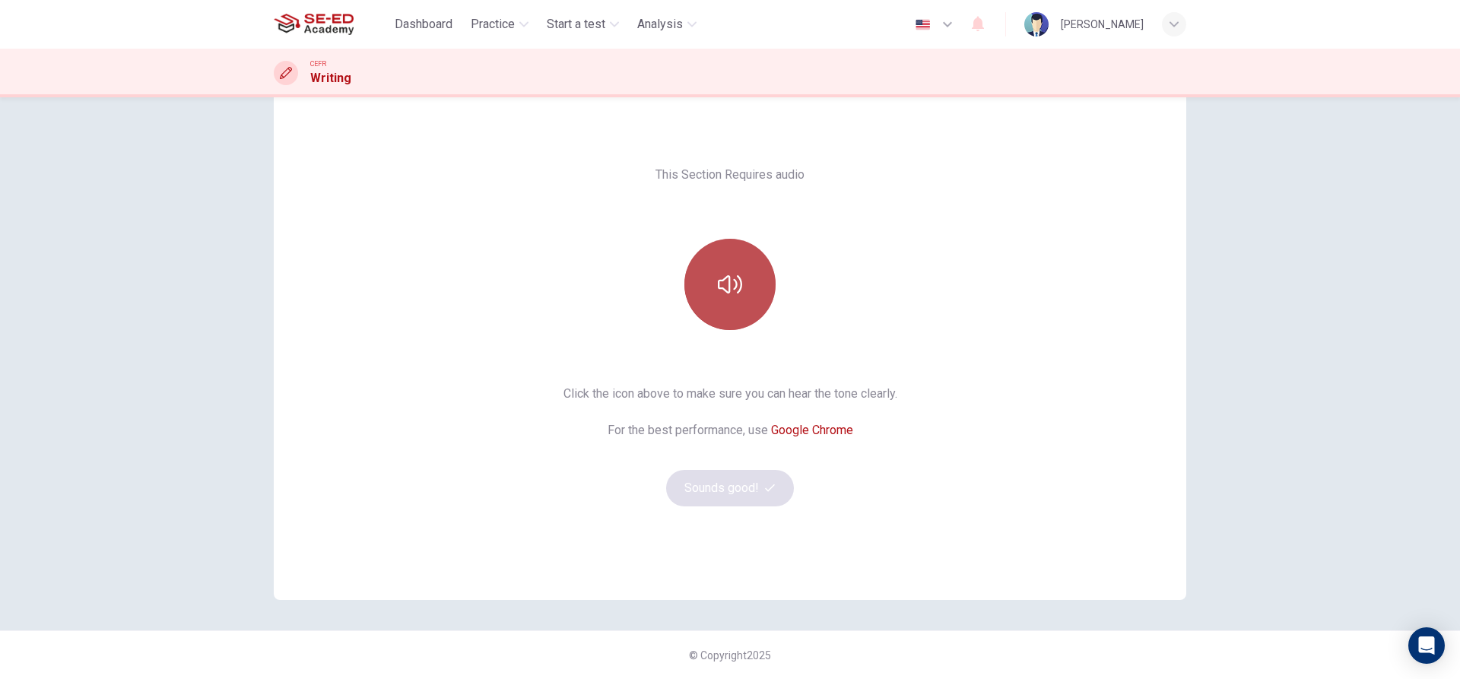
click at [763, 273] on button "button" at bounding box center [729, 284] width 91 height 91
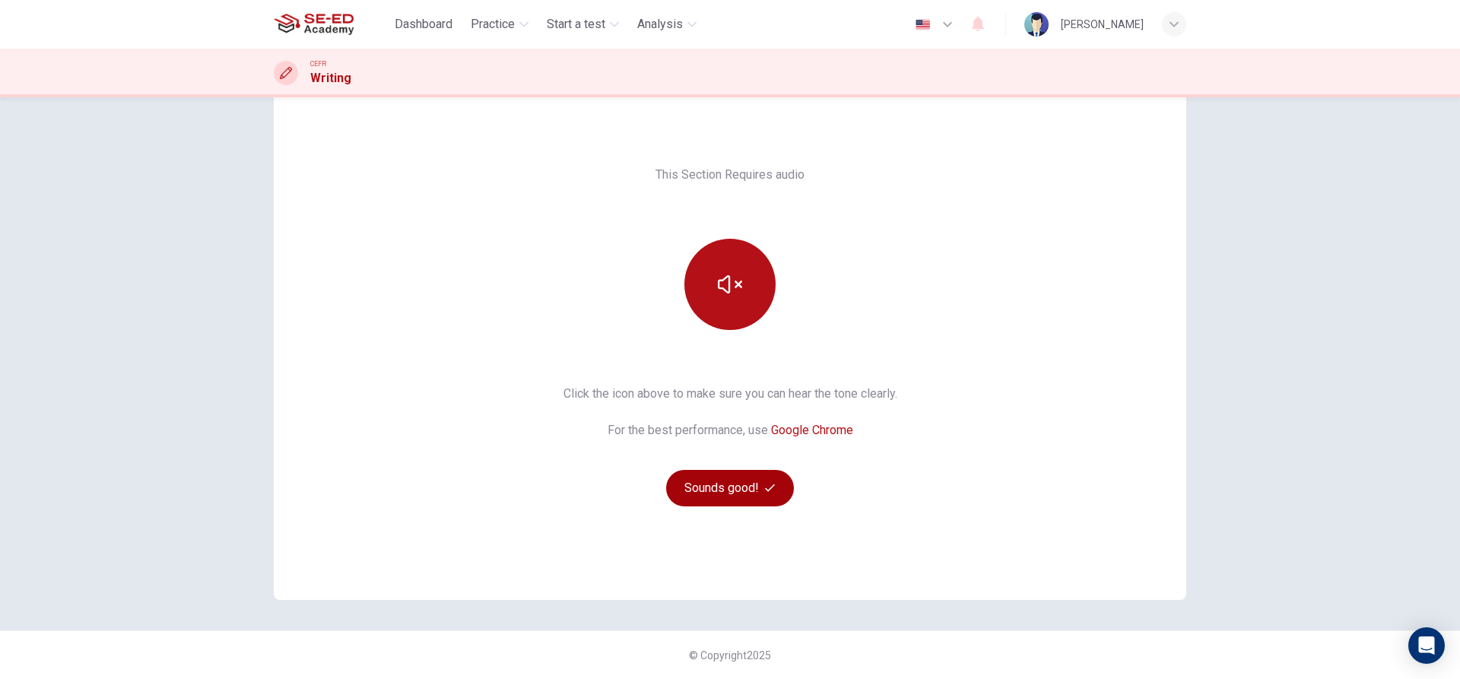
click at [719, 494] on button "Sounds good!" at bounding box center [730, 488] width 128 height 36
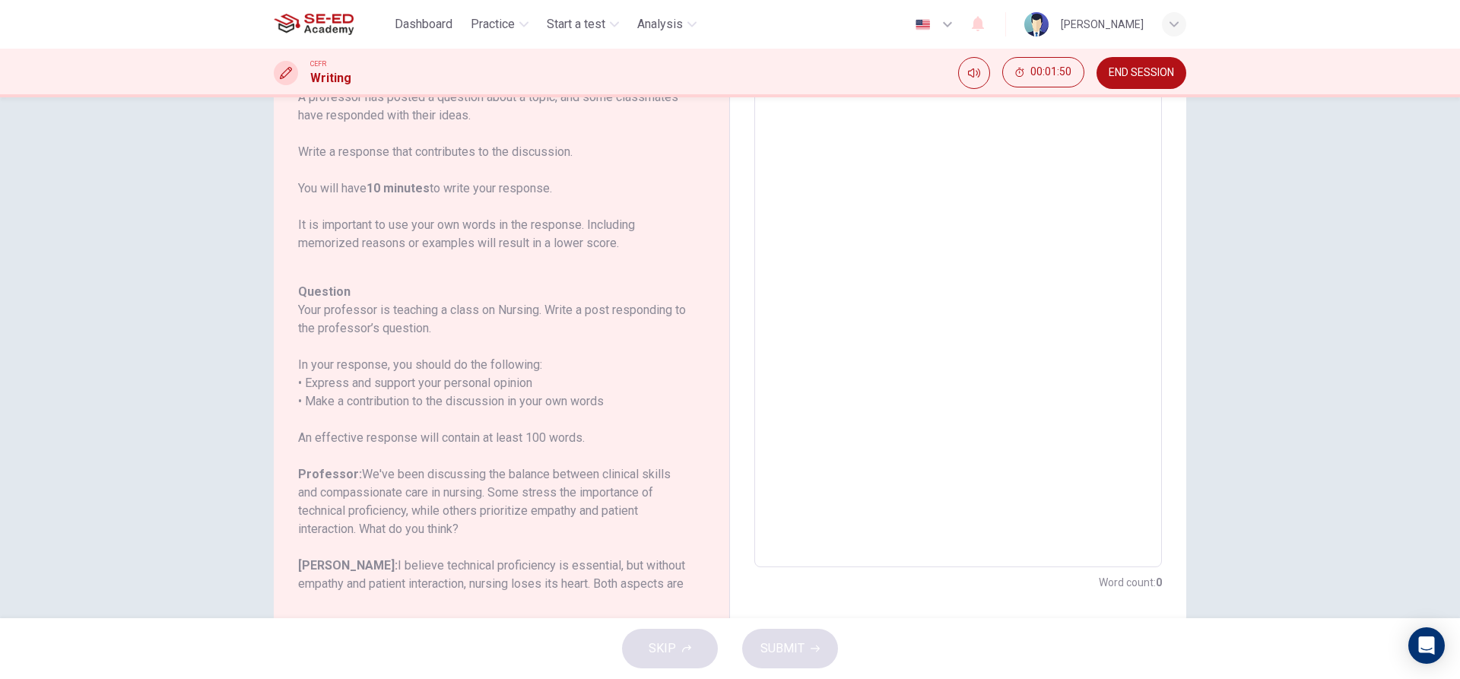
scroll to position [156, 0]
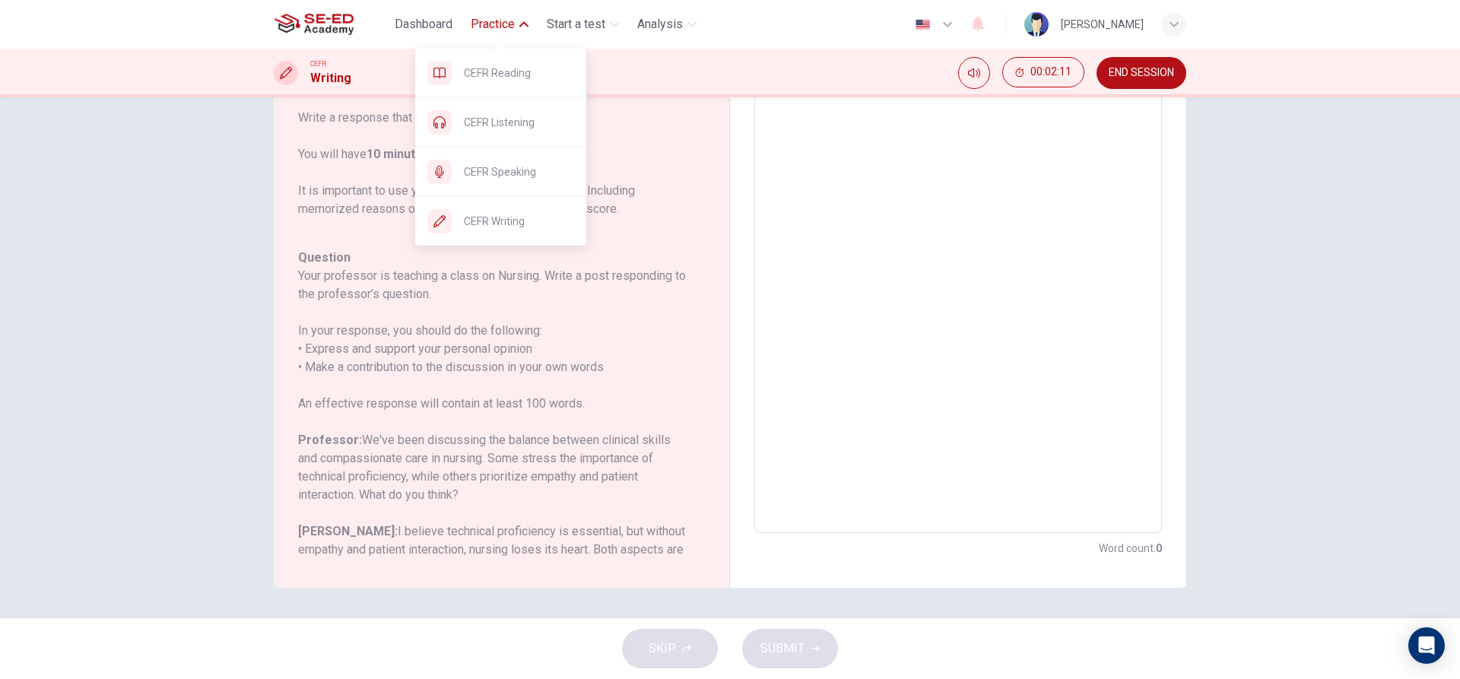
drag, startPoint x: 512, startPoint y: 87, endPoint x: 799, endPoint y: 87, distance: 286.6
click at [512, 87] on div "CEFR Reading" at bounding box center [500, 73] width 171 height 49
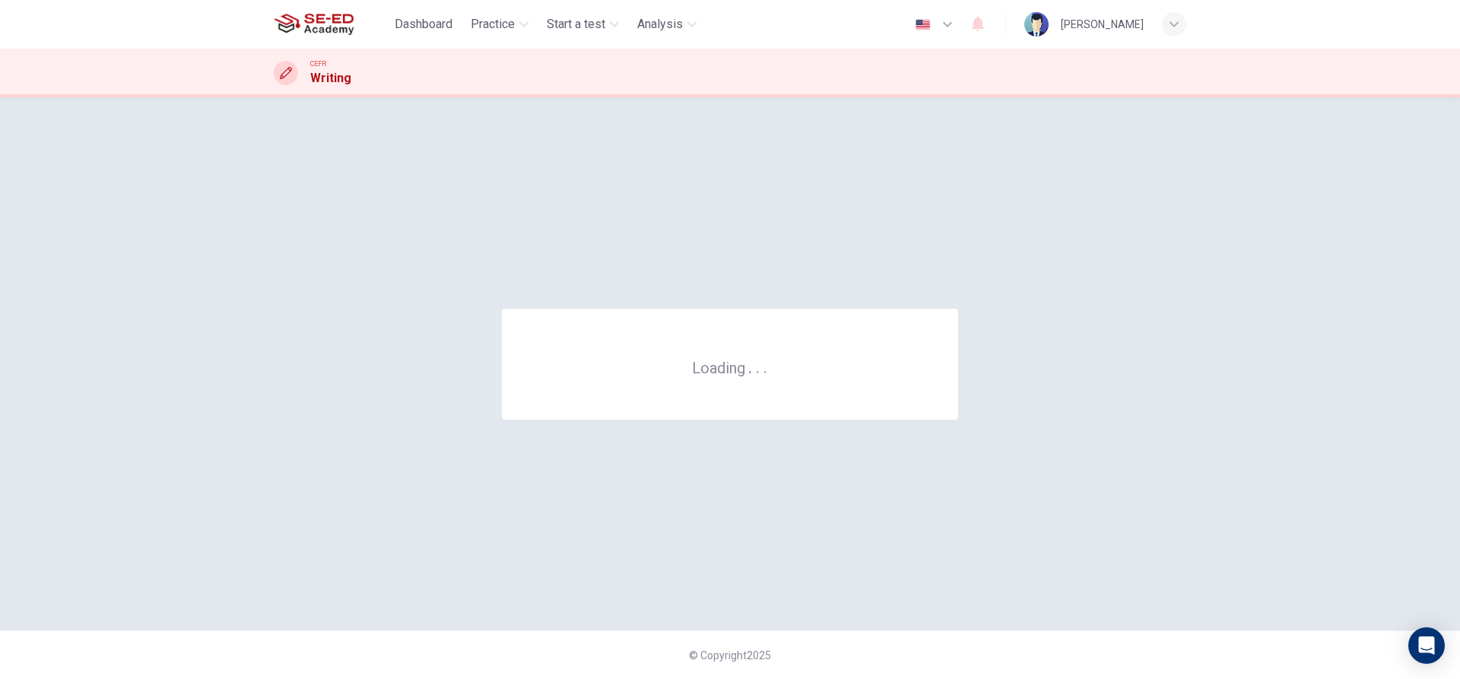
scroll to position [0, 0]
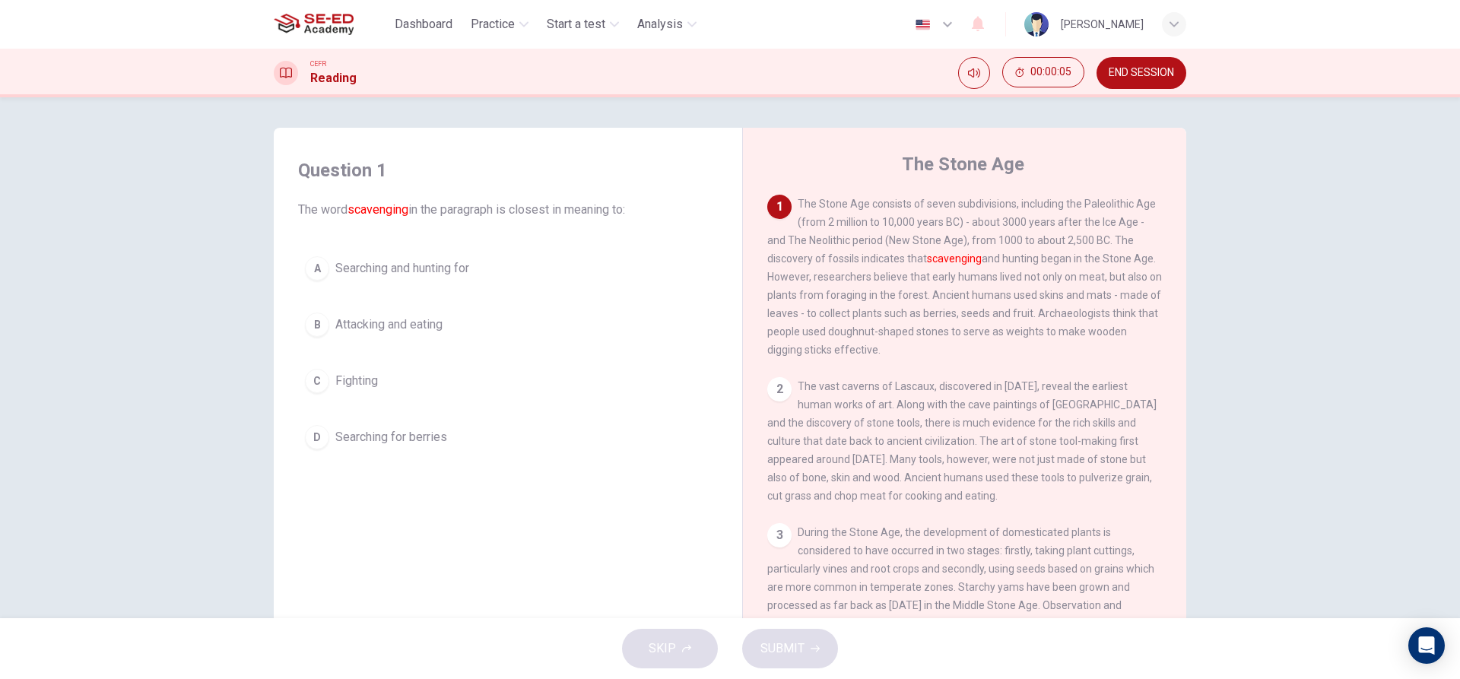
click at [418, 269] on span "Searching and hunting for" at bounding box center [402, 268] width 134 height 18
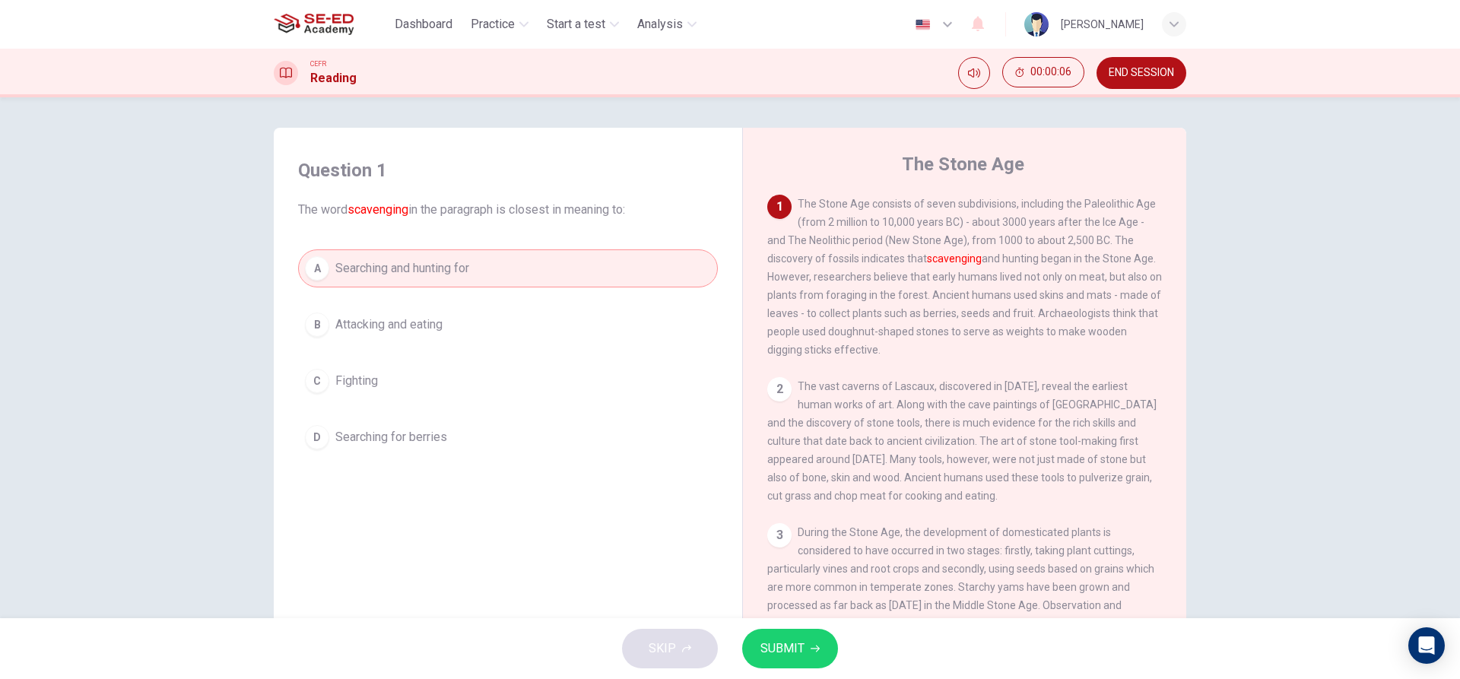
click at [795, 638] on span "SUBMIT" at bounding box center [782, 648] width 44 height 21
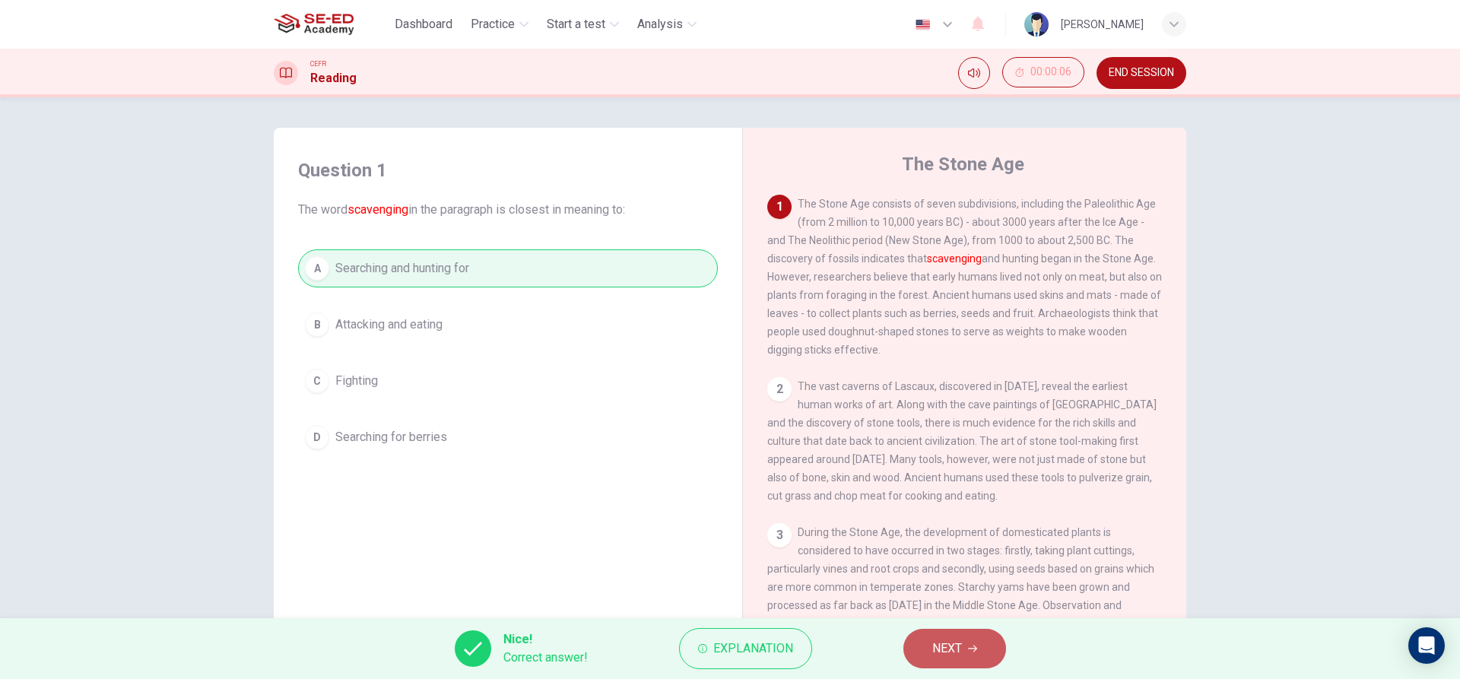
click at [936, 645] on span "NEXT" at bounding box center [947, 648] width 30 height 21
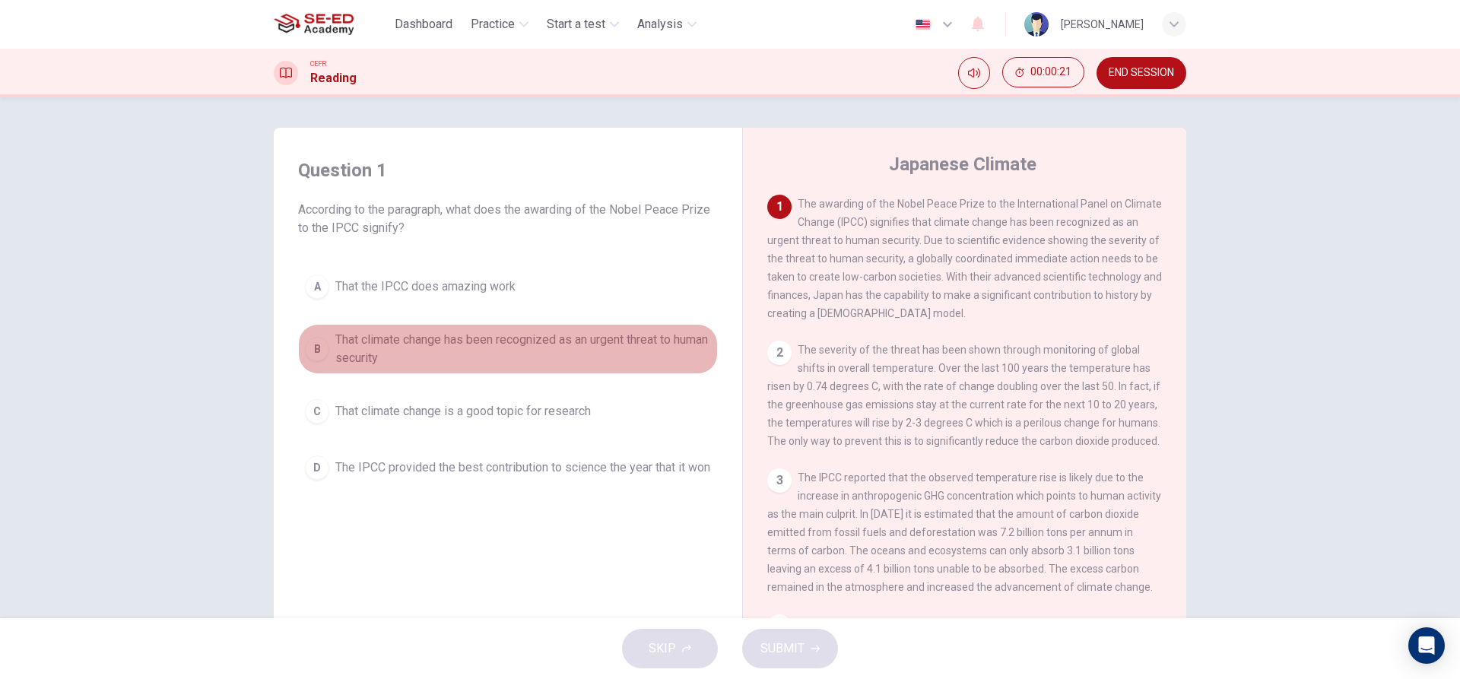
click at [536, 343] on span "That climate change has been recognized as an urgent threat to human security" at bounding box center [523, 349] width 376 height 36
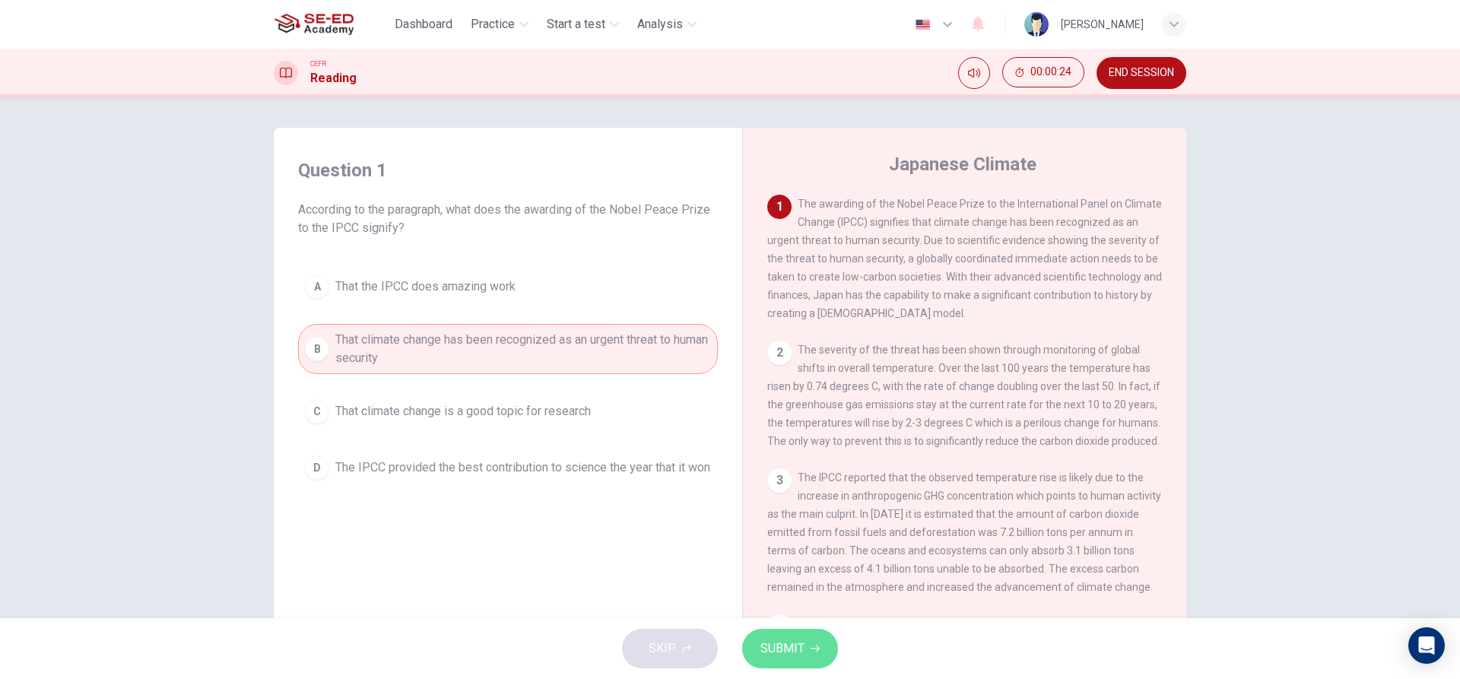
click at [787, 640] on span "SUBMIT" at bounding box center [782, 648] width 44 height 21
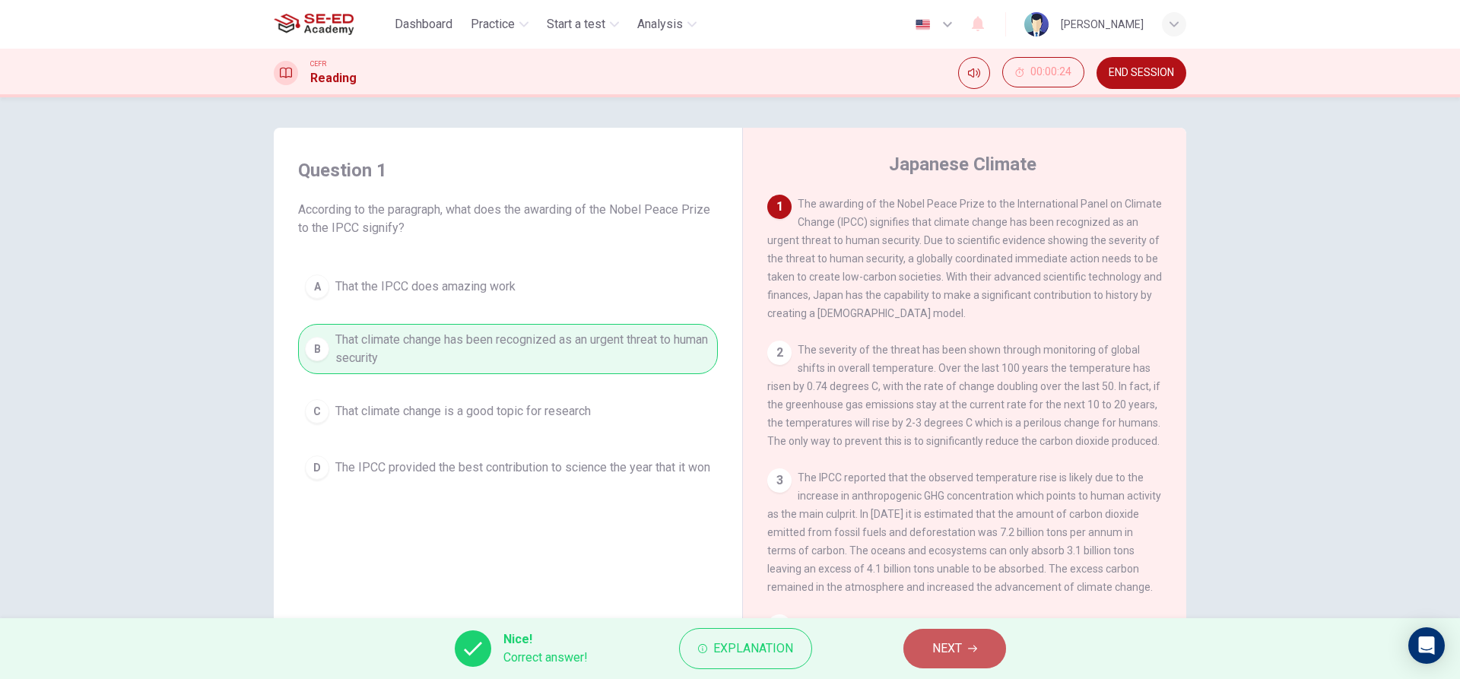
click at [970, 636] on button "NEXT" at bounding box center [954, 649] width 103 height 40
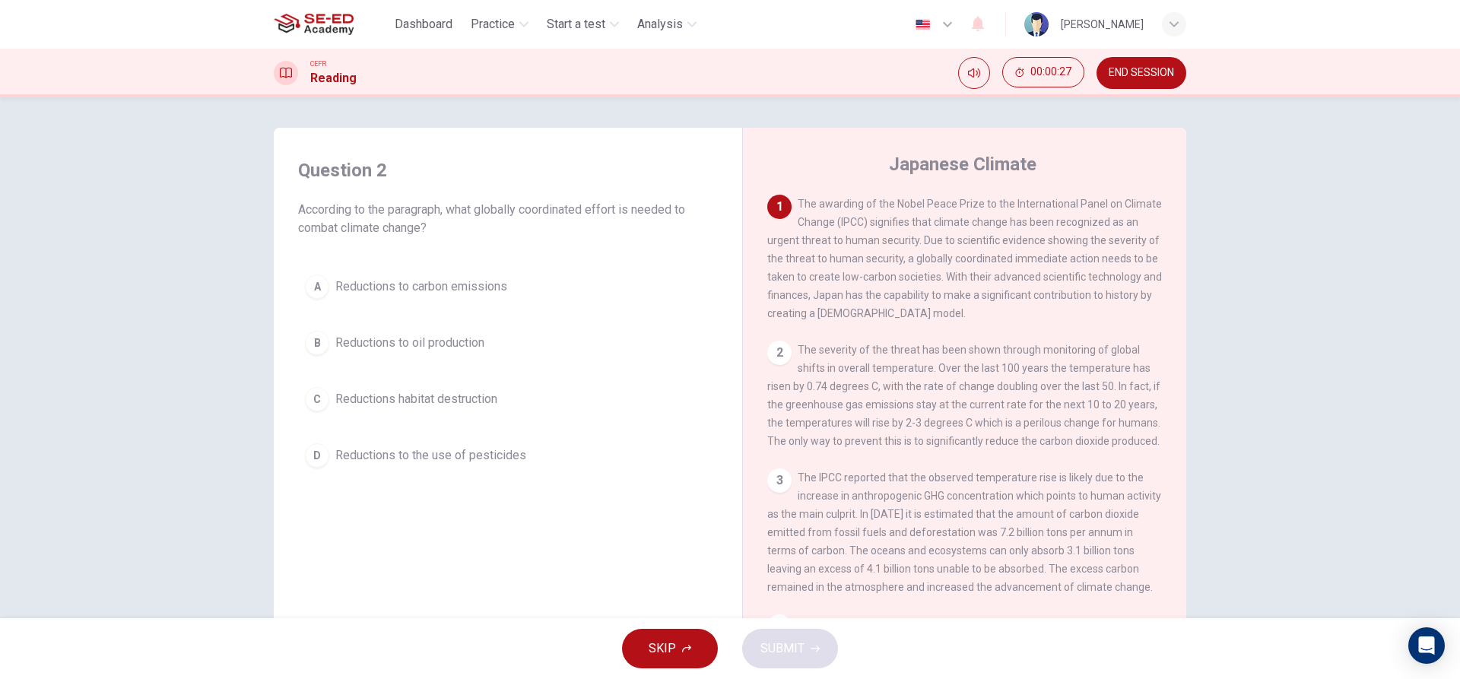
drag, startPoint x: 299, startPoint y: 207, endPoint x: 374, endPoint y: 208, distance: 75.3
click at [374, 208] on span "According to the paragraph, what globally coordinated effort is needed to comba…" at bounding box center [508, 219] width 420 height 36
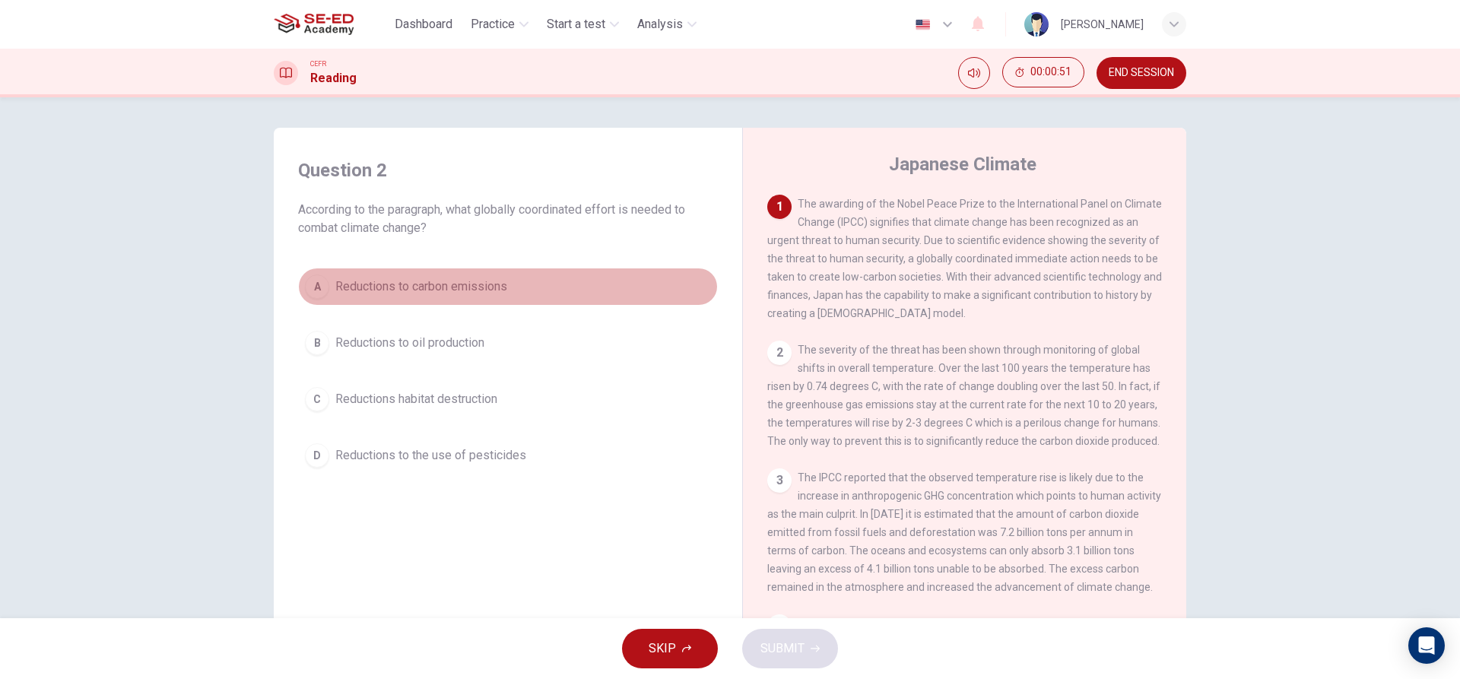
click at [485, 279] on span "Reductions to carbon emissions" at bounding box center [421, 286] width 172 height 18
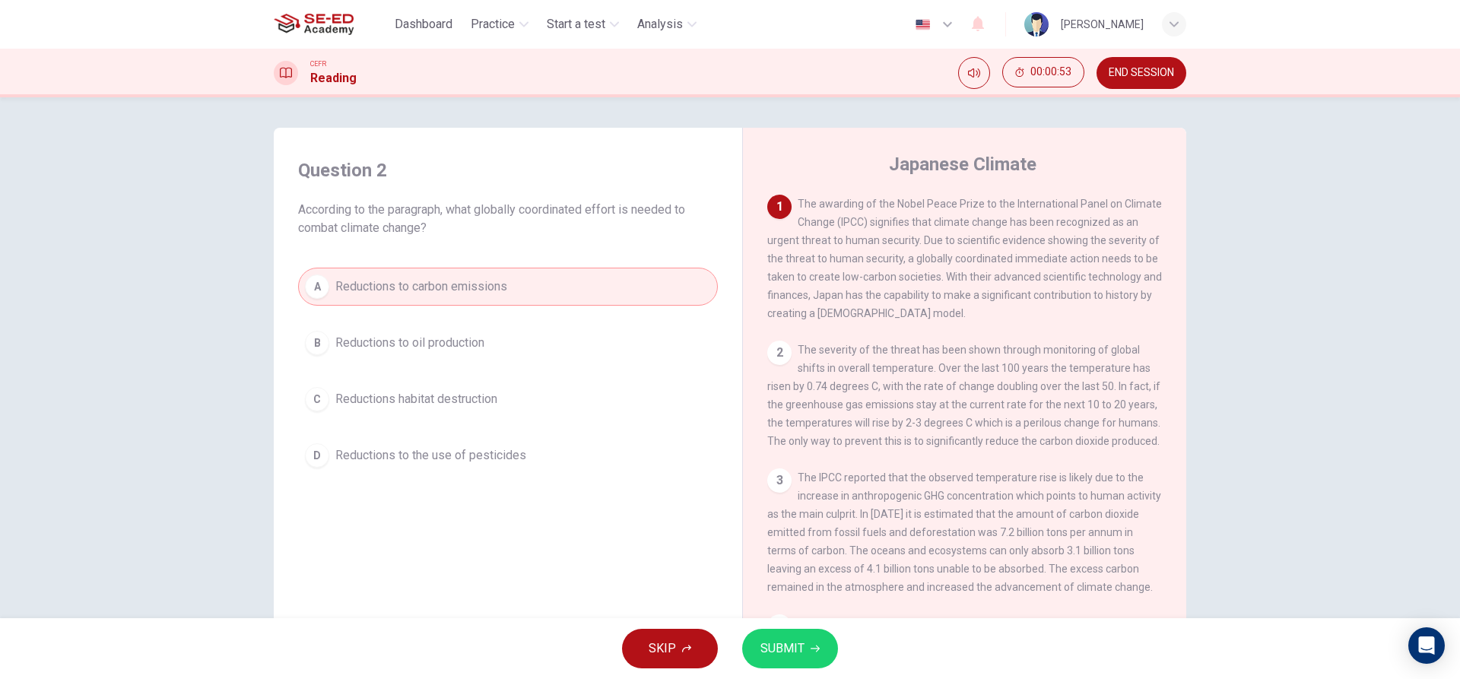
click at [786, 641] on span "SUBMIT" at bounding box center [782, 648] width 44 height 21
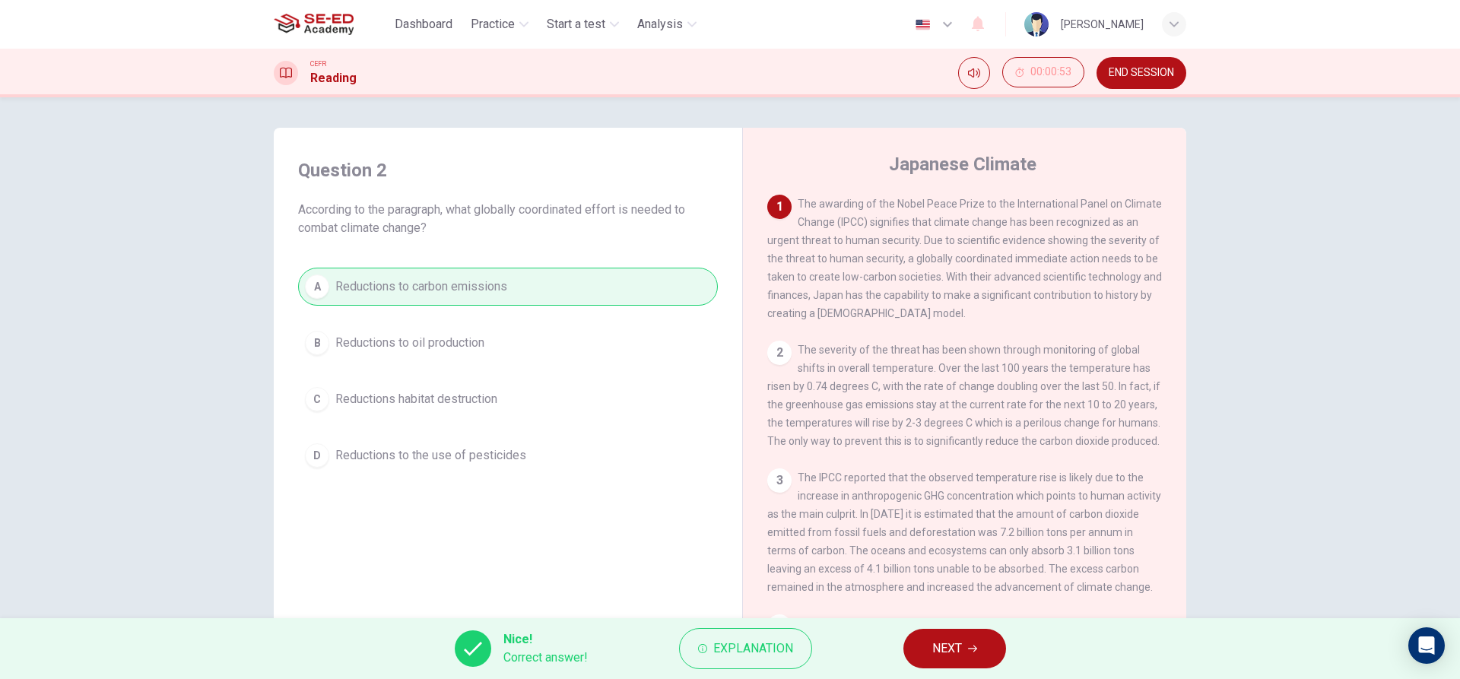
click at [967, 661] on button "NEXT" at bounding box center [954, 649] width 103 height 40
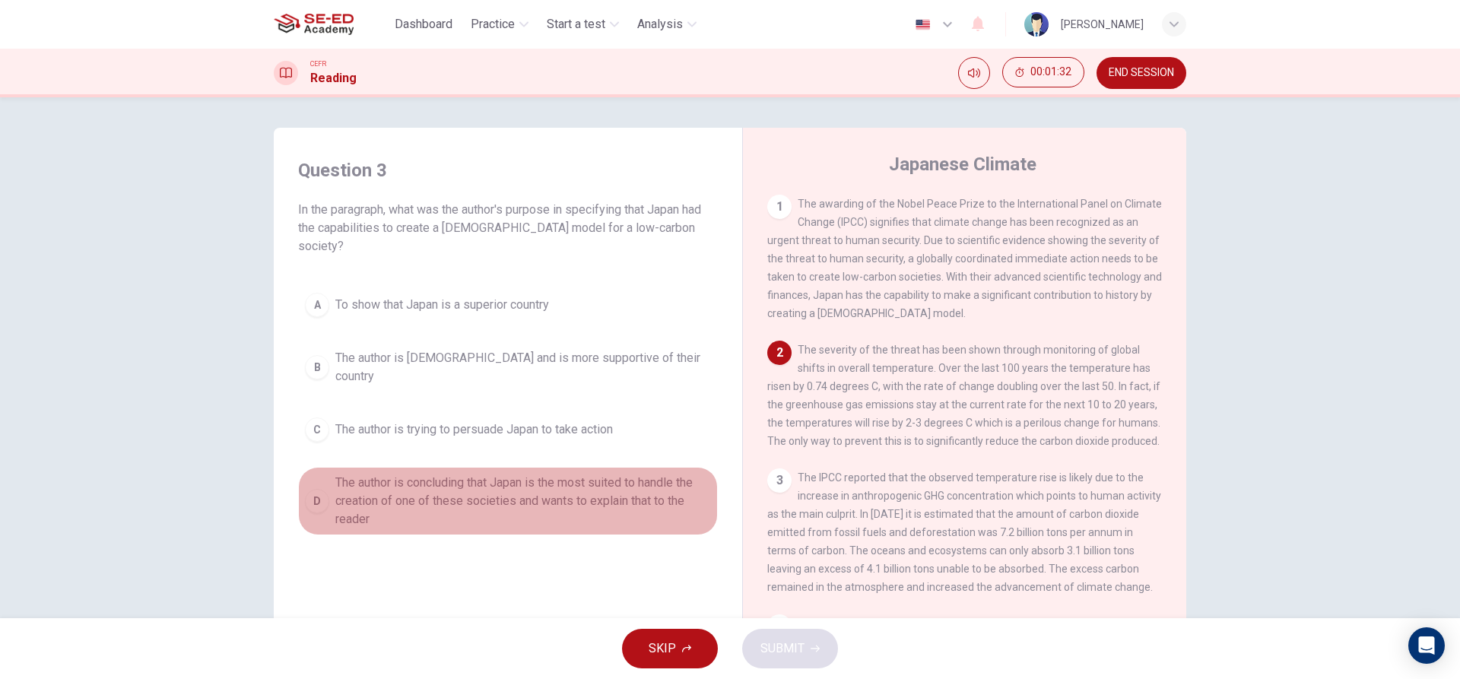
click at [554, 474] on span "The author is concluding that Japan is the most suited to handle the creation o…" at bounding box center [523, 501] width 376 height 55
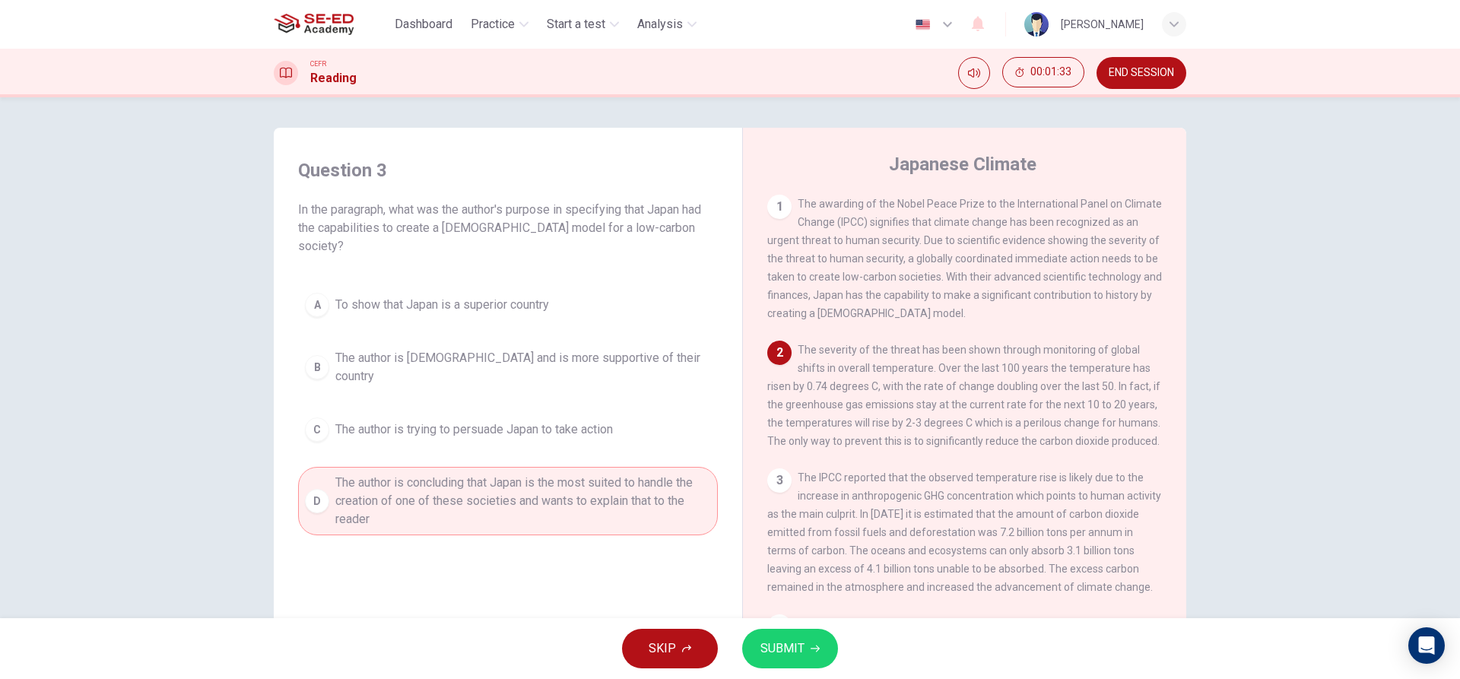
click at [792, 655] on span "SUBMIT" at bounding box center [782, 648] width 44 height 21
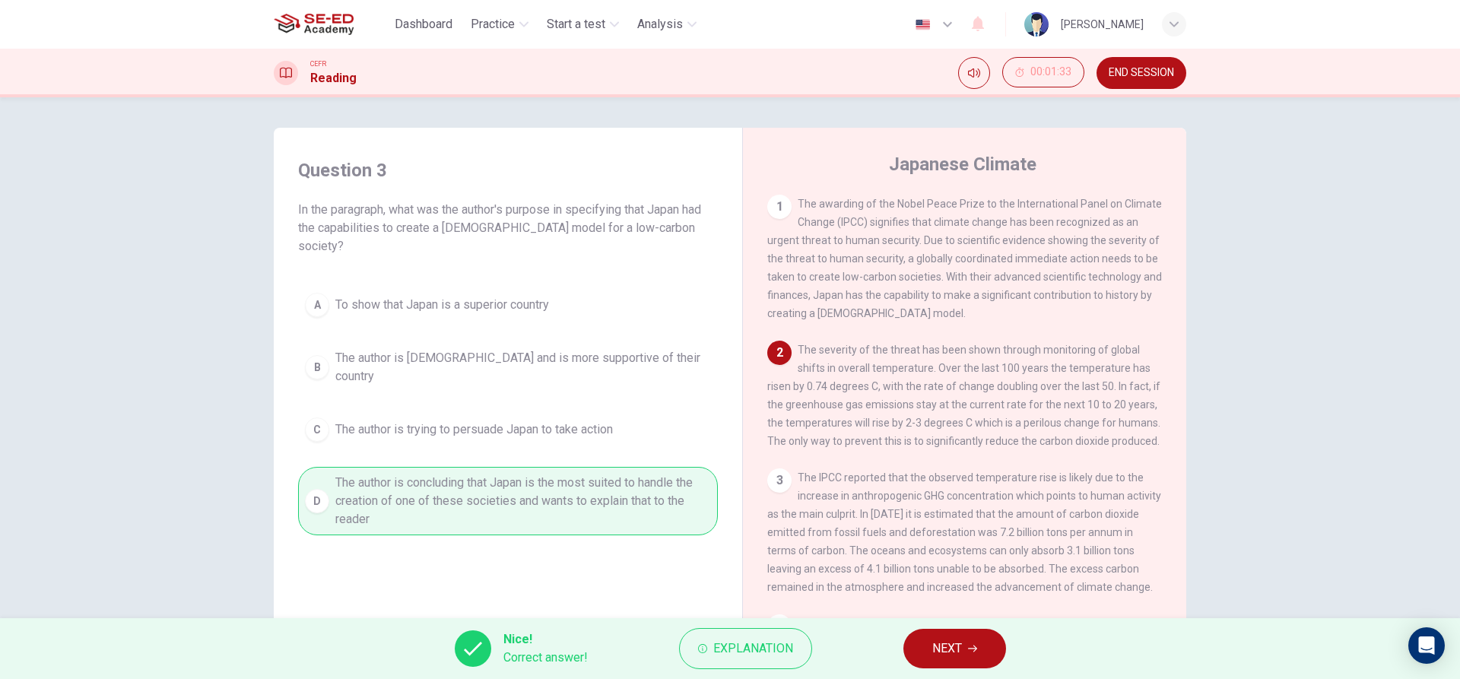
click at [948, 644] on span "NEXT" at bounding box center [947, 648] width 30 height 21
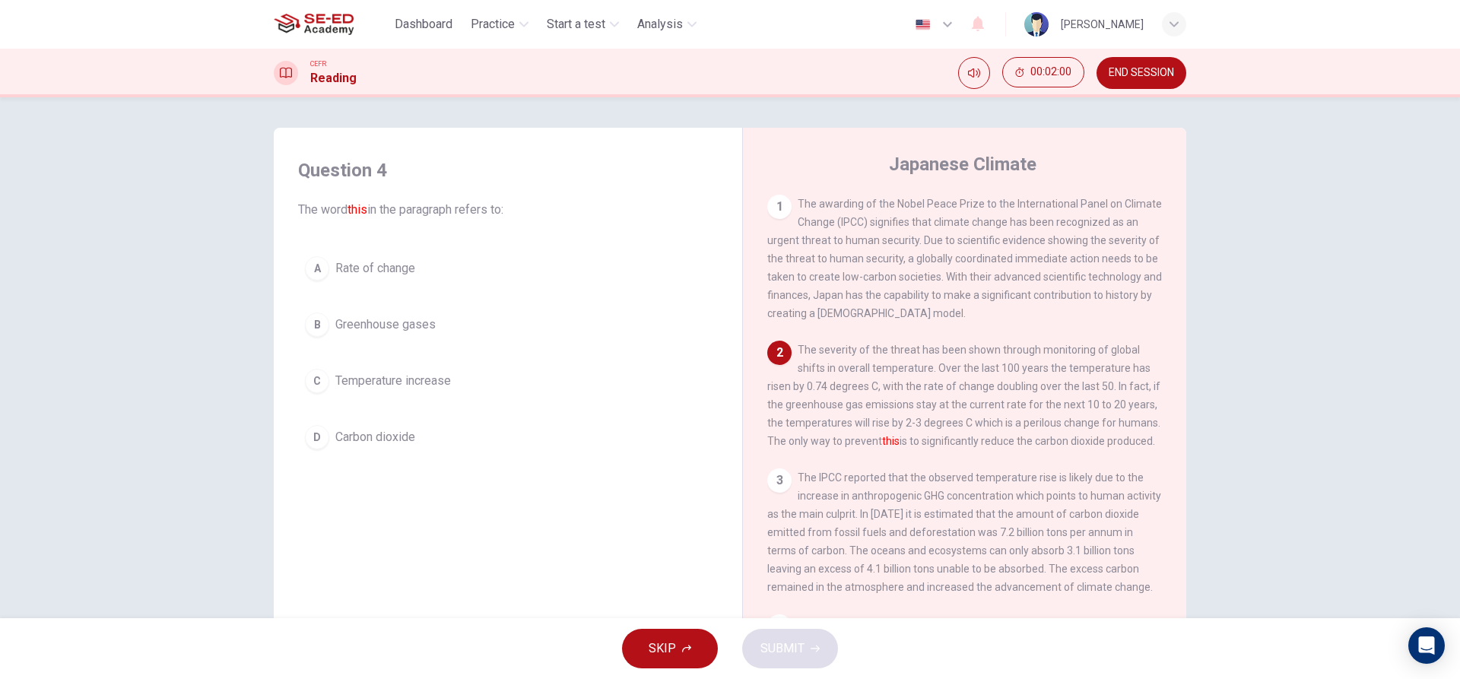
click at [372, 383] on span "Temperature increase" at bounding box center [393, 381] width 116 height 18
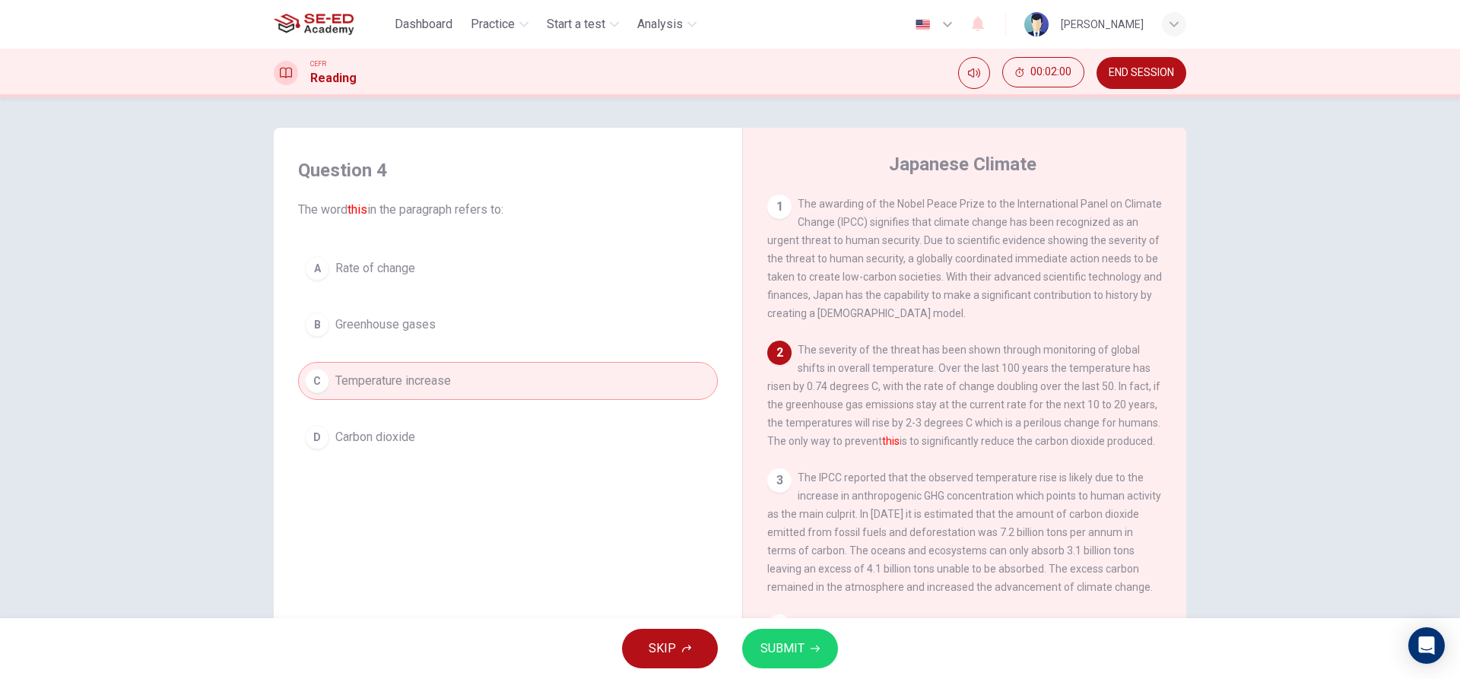
click at [786, 657] on span "SUBMIT" at bounding box center [782, 648] width 44 height 21
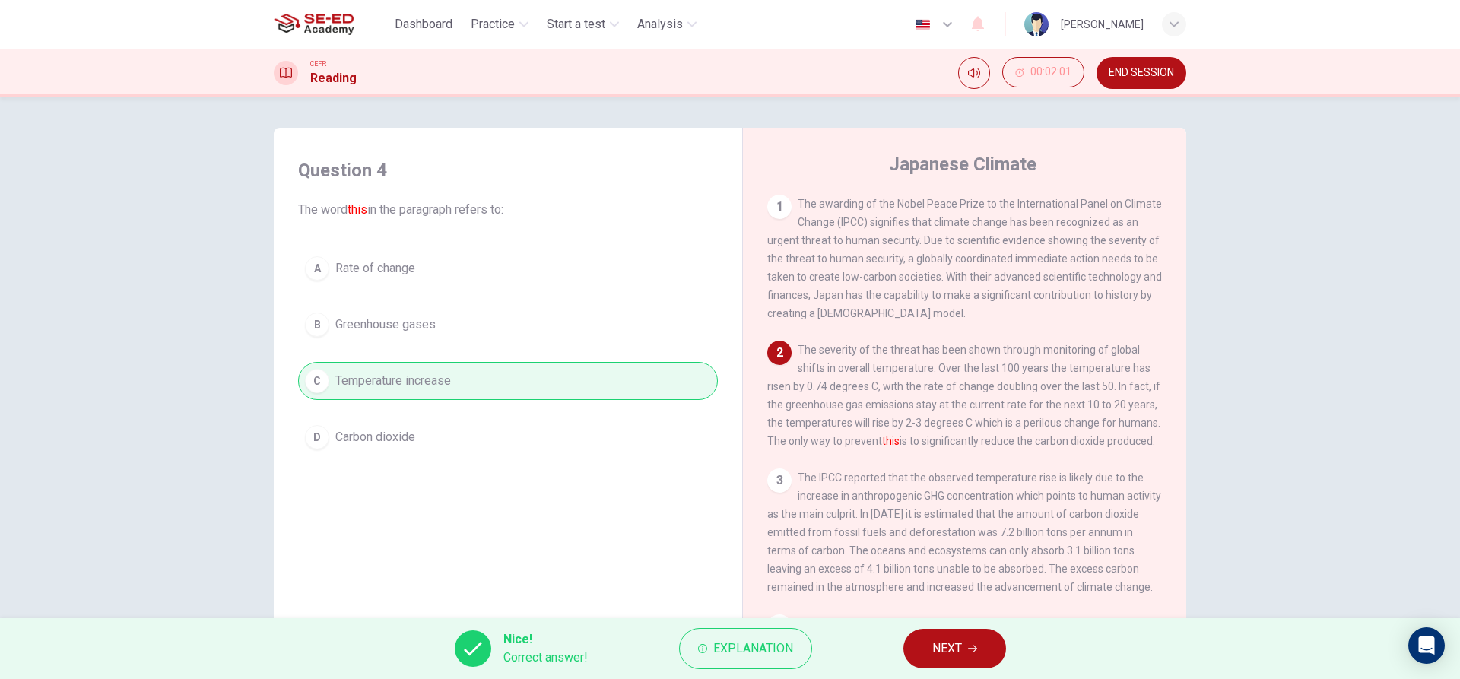
click at [931, 632] on button "NEXT" at bounding box center [954, 649] width 103 height 40
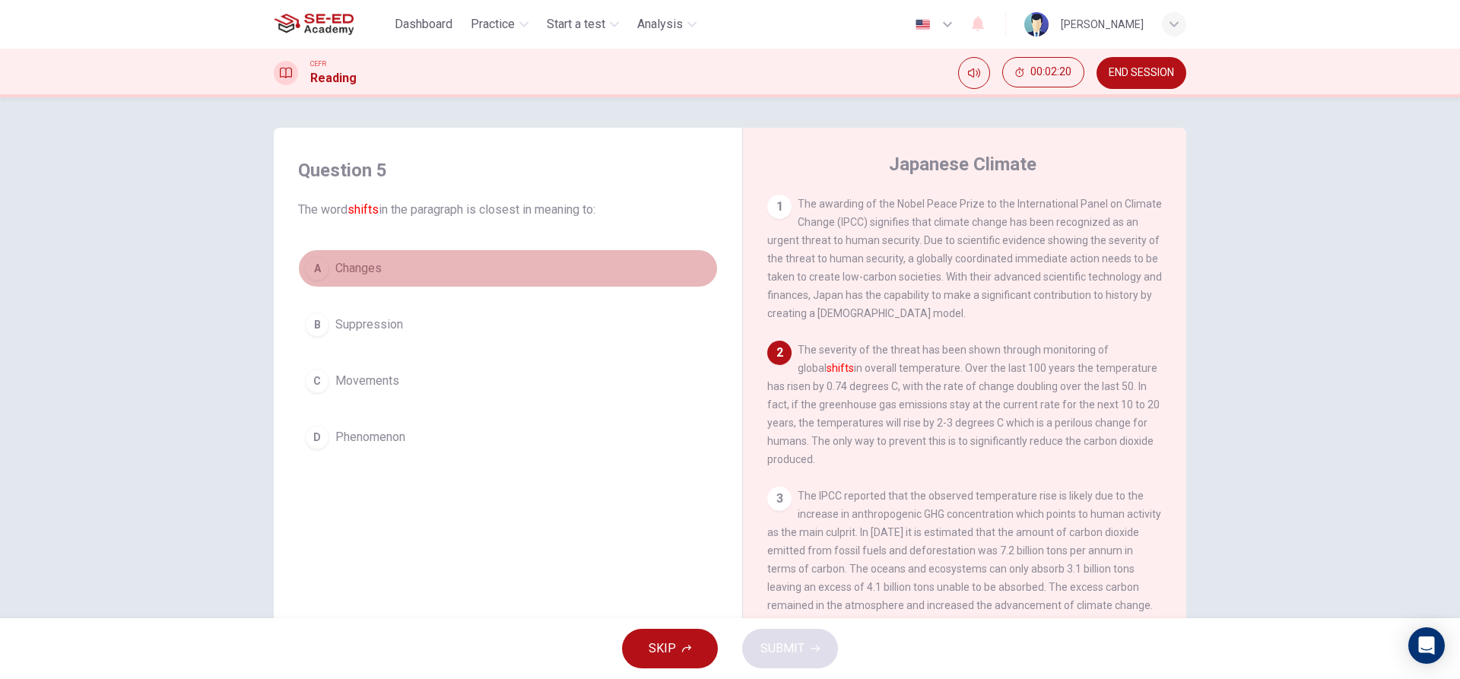
click at [373, 271] on span "Changes" at bounding box center [358, 268] width 46 height 18
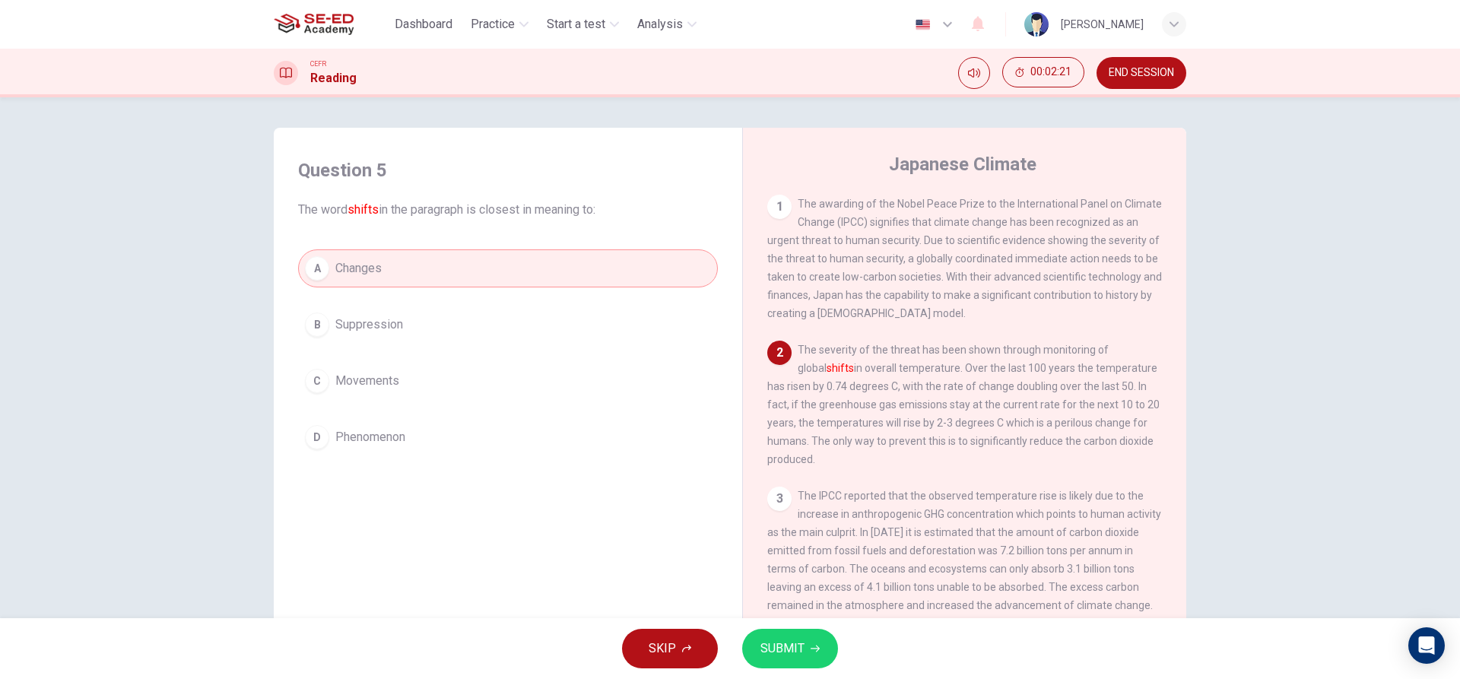
click at [766, 659] on button "SUBMIT" at bounding box center [790, 649] width 96 height 40
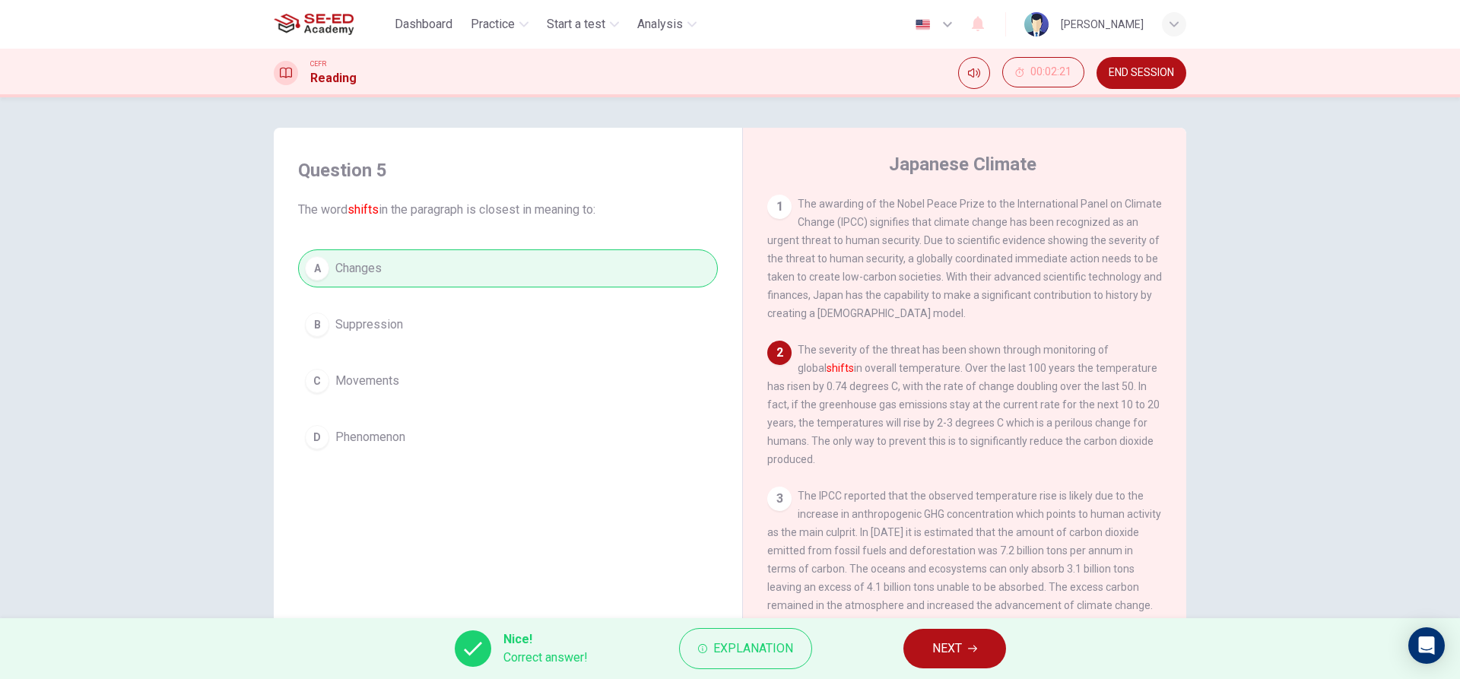
drag, startPoint x: 899, startPoint y: 651, endPoint x: 941, endPoint y: 644, distance: 43.1
click at [903, 651] on div "Nice! Correct answer! Explanation NEXT" at bounding box center [730, 648] width 1460 height 61
click at [942, 644] on span "NEXT" at bounding box center [947, 648] width 30 height 21
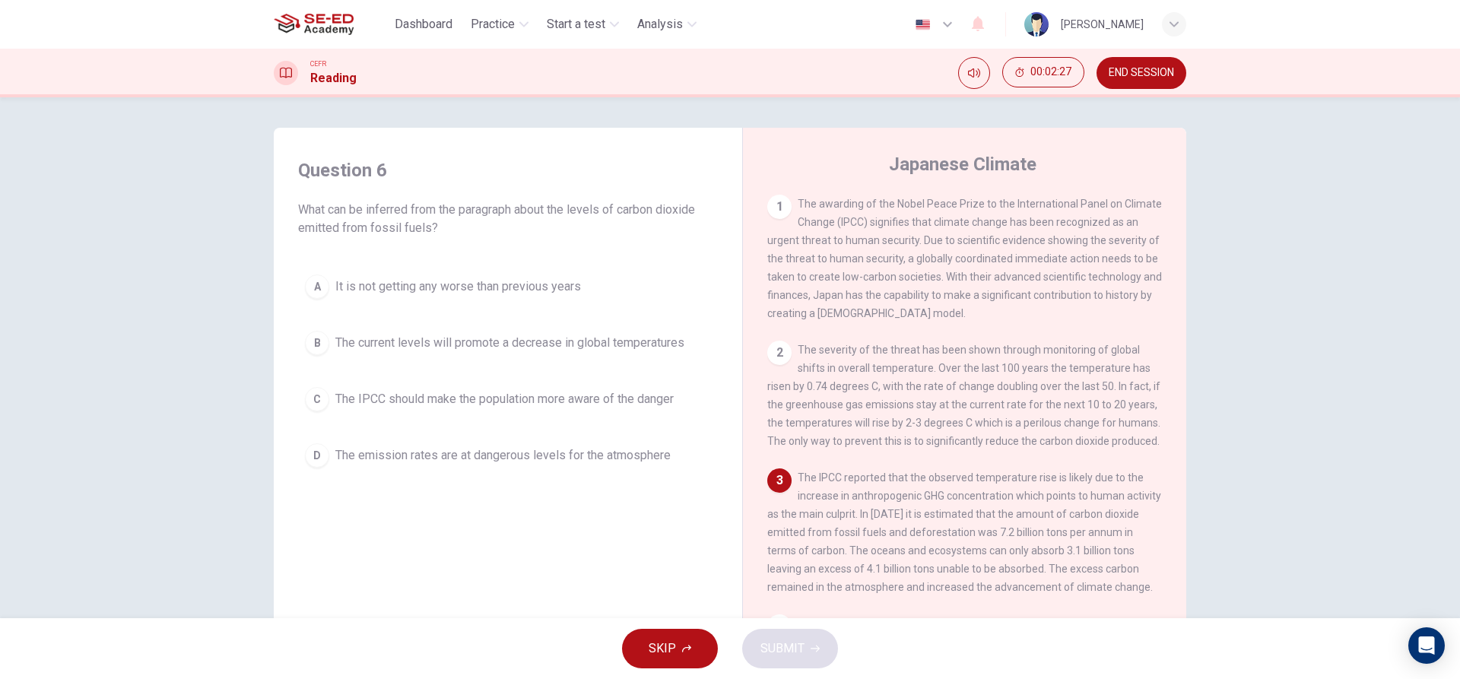
click at [1117, 73] on span "END SESSION" at bounding box center [1140, 73] width 65 height 12
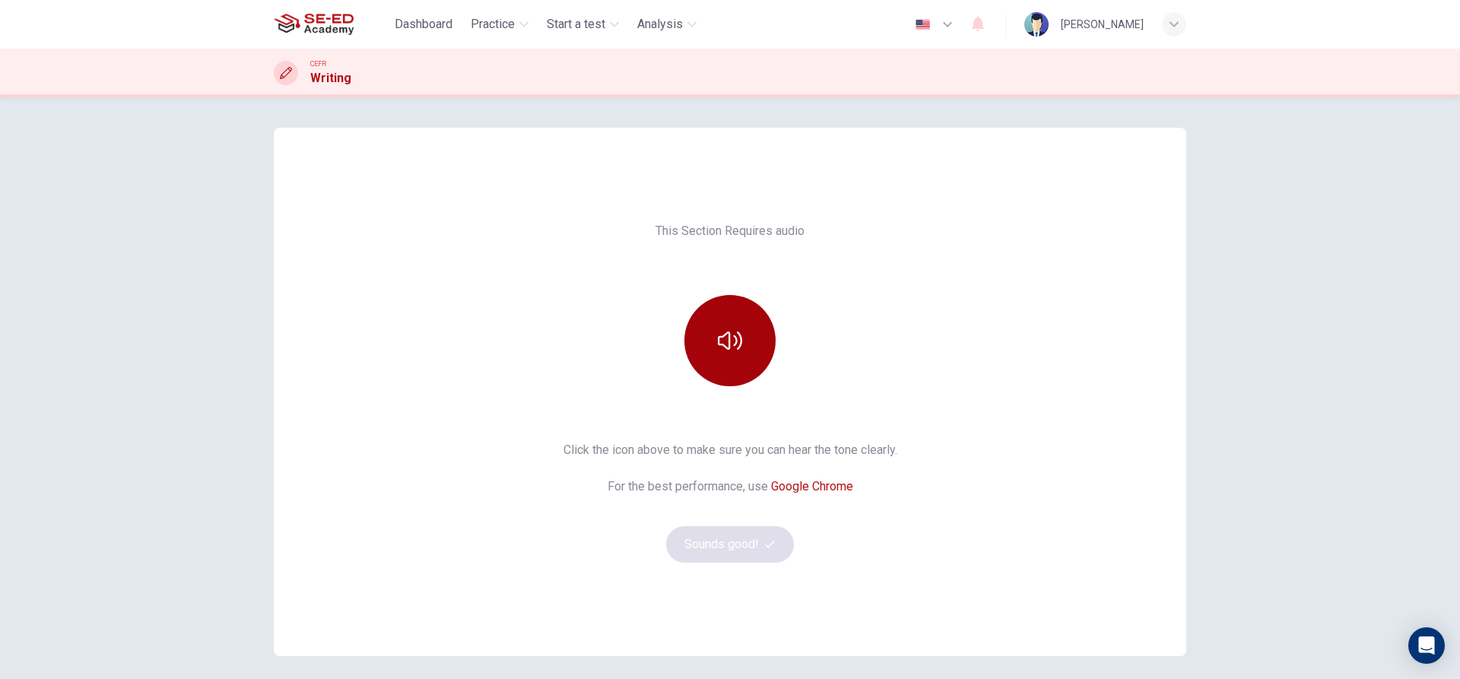
click at [738, 355] on button "button" at bounding box center [729, 340] width 91 height 91
click at [740, 550] on button "Sounds good!" at bounding box center [730, 544] width 128 height 36
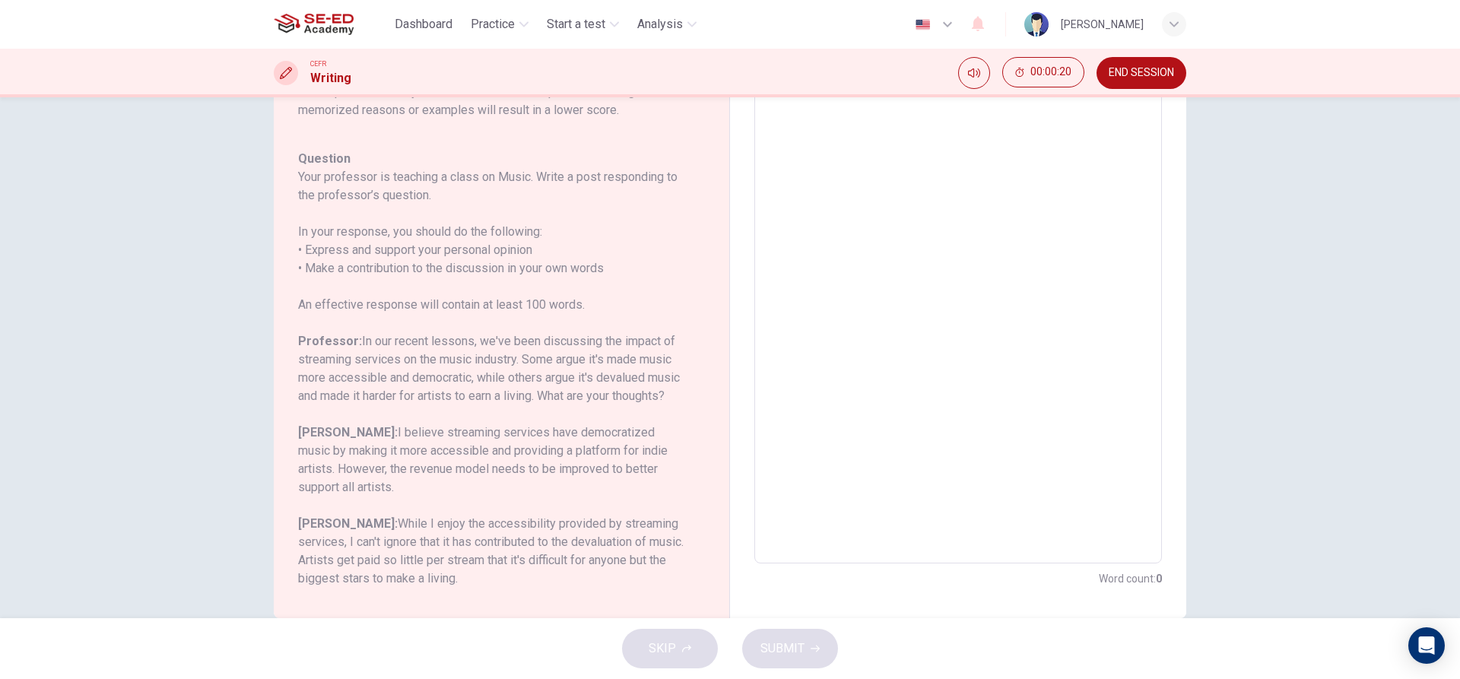
scroll to position [152, 0]
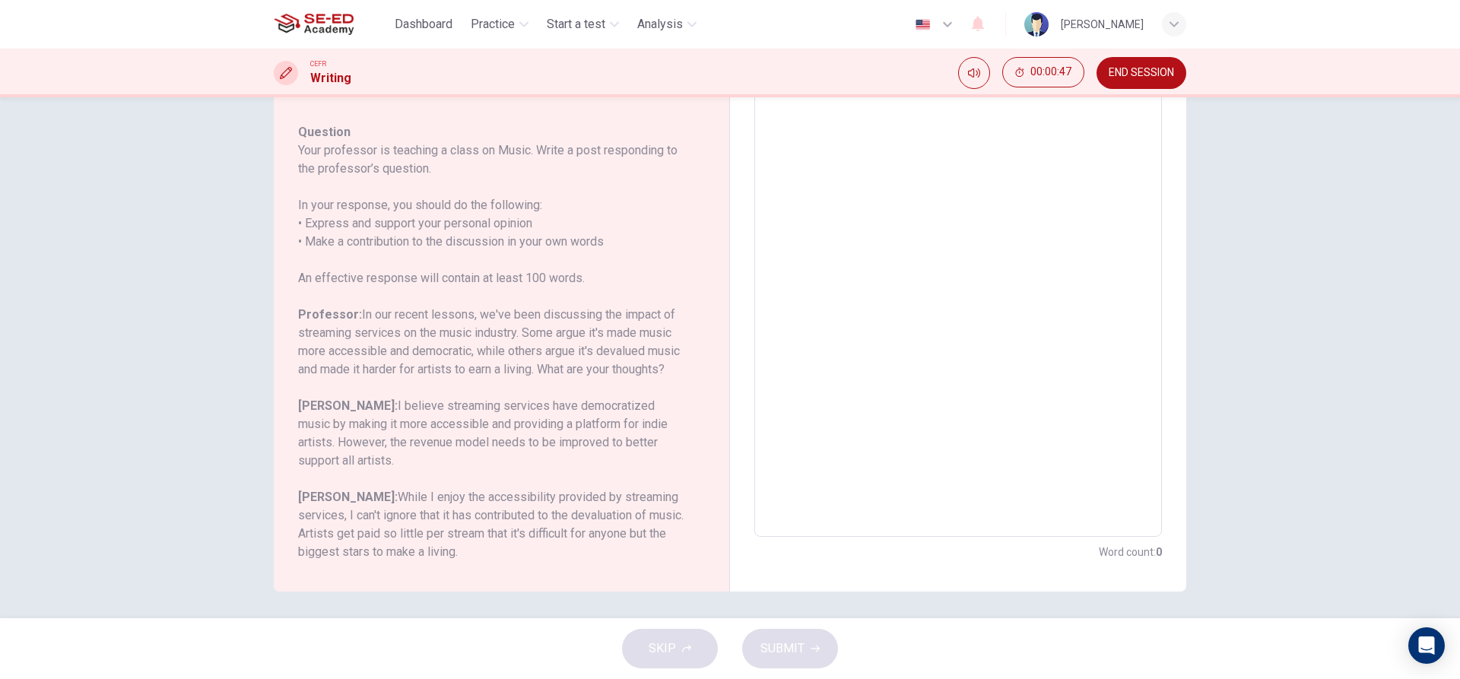
drag, startPoint x: 1143, startPoint y: 70, endPoint x: 804, endPoint y: 47, distance: 340.6
click at [1143, 70] on span "END SESSION" at bounding box center [1140, 73] width 65 height 12
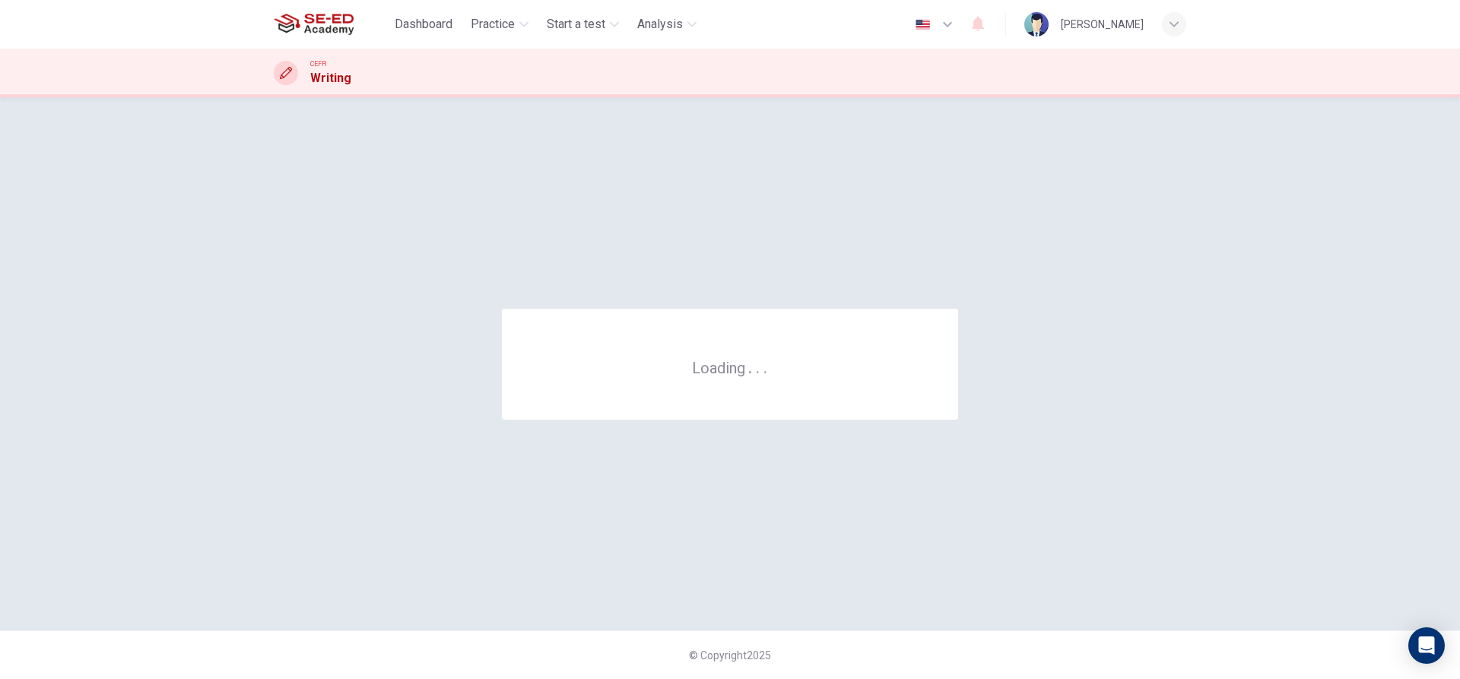
scroll to position [0, 0]
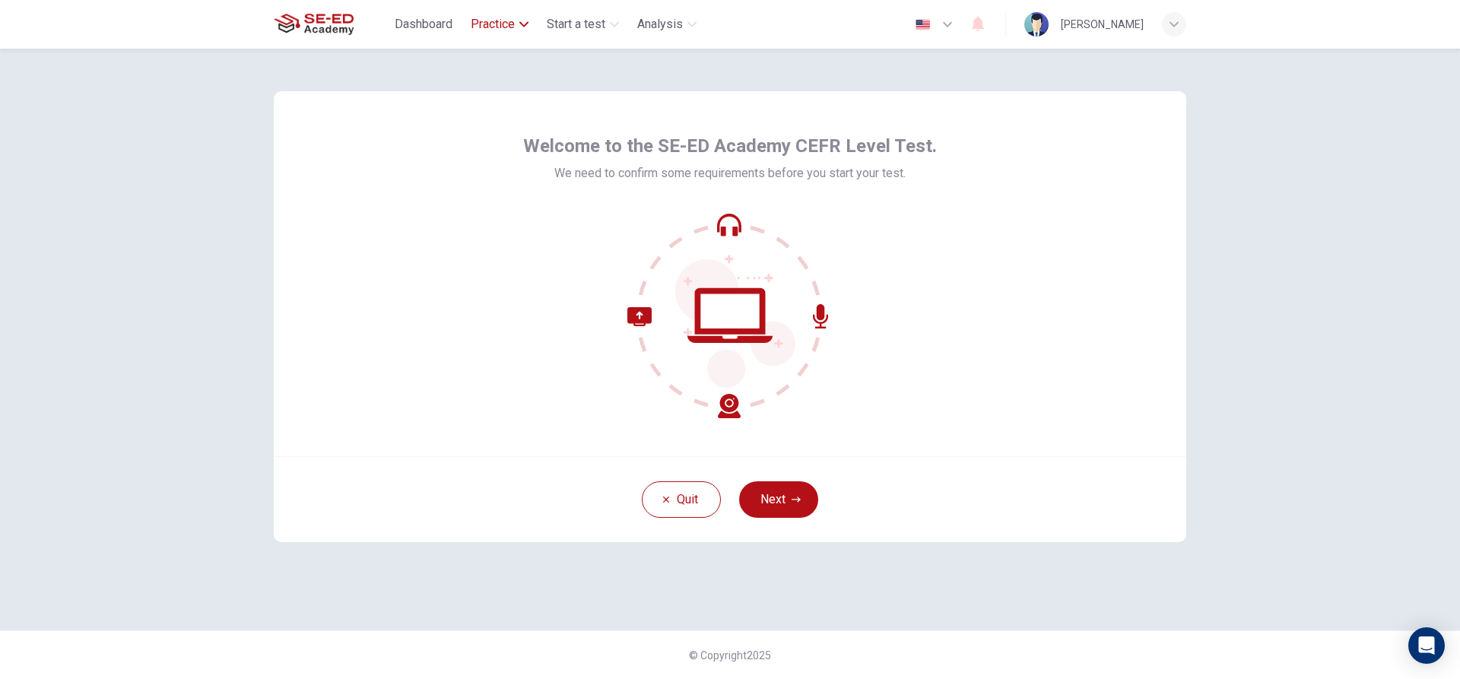
click at [506, 17] on span "Practice" at bounding box center [493, 24] width 44 height 18
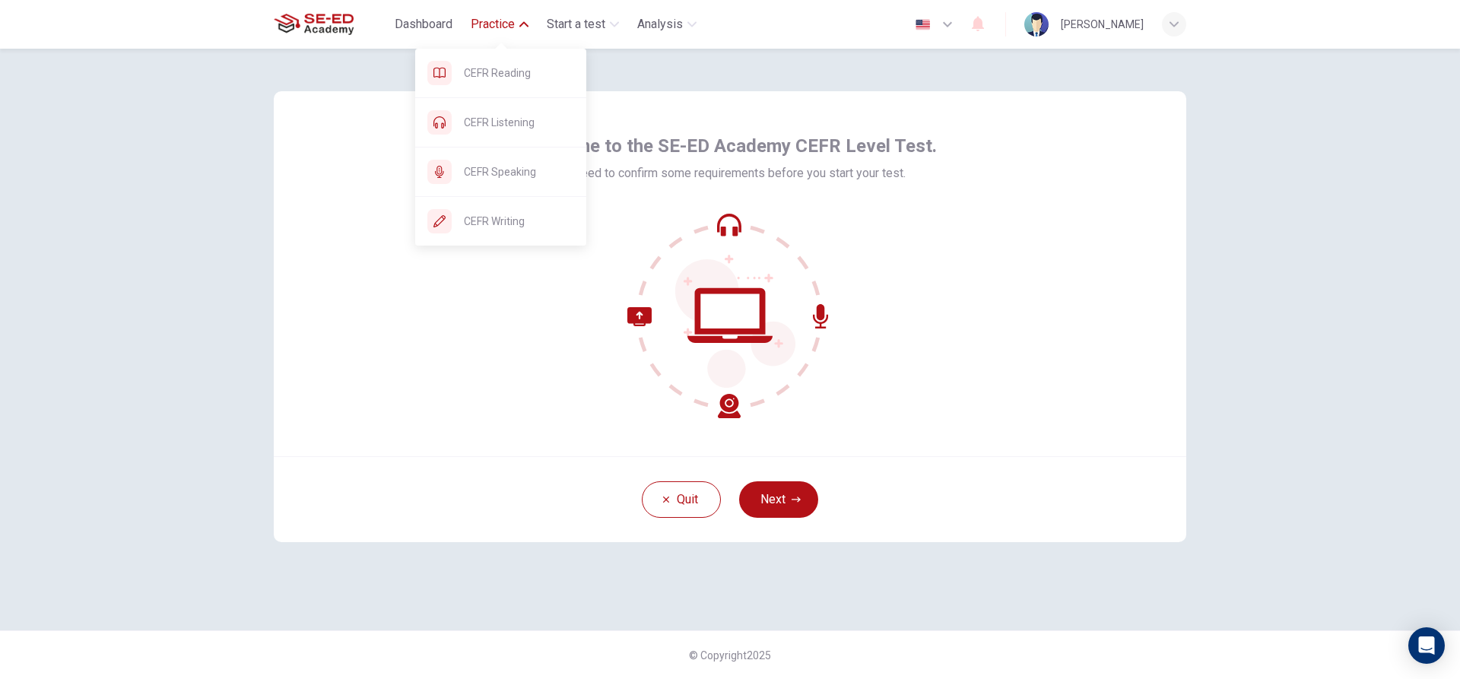
click at [514, 19] on span "Practice" at bounding box center [493, 24] width 44 height 18
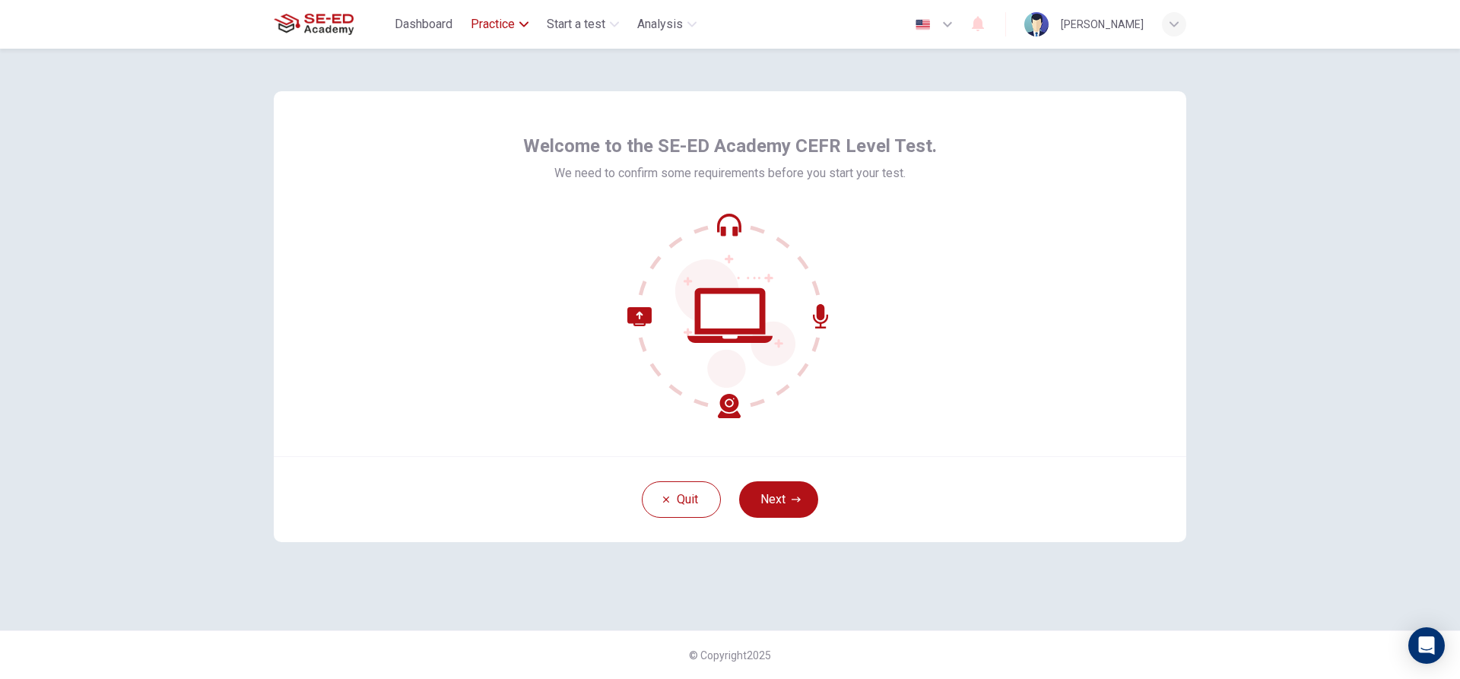
click at [514, 19] on span "Practice" at bounding box center [493, 24] width 44 height 18
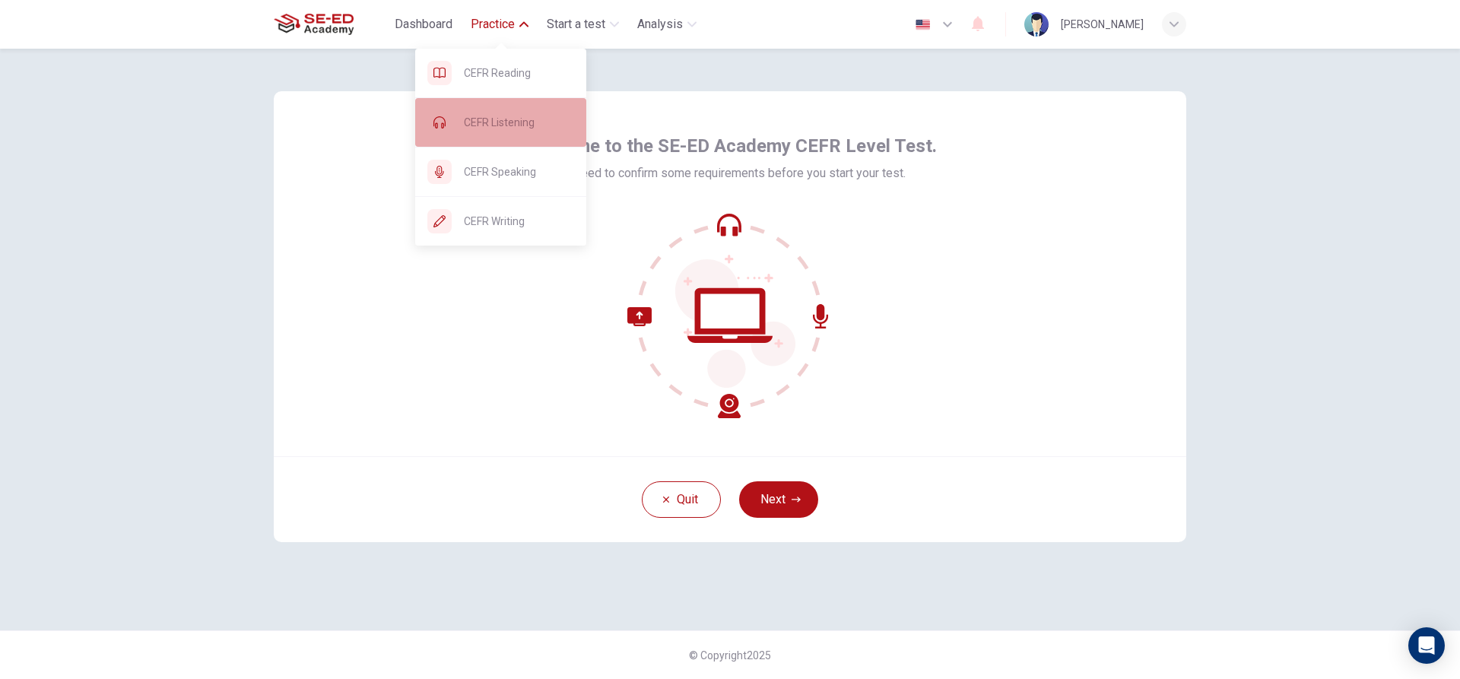
click at [531, 119] on span "CEFR Listening" at bounding box center [519, 122] width 110 height 18
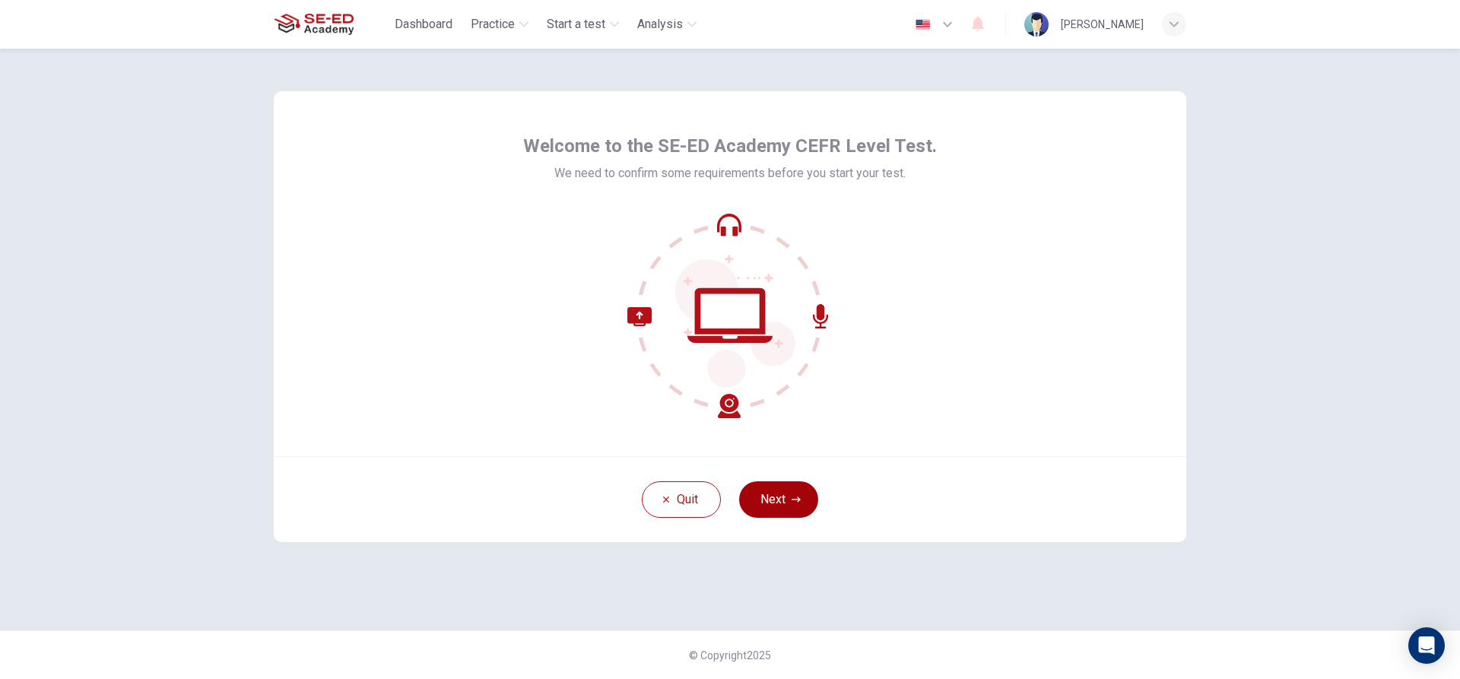
click at [780, 495] on button "Next" at bounding box center [778, 499] width 79 height 36
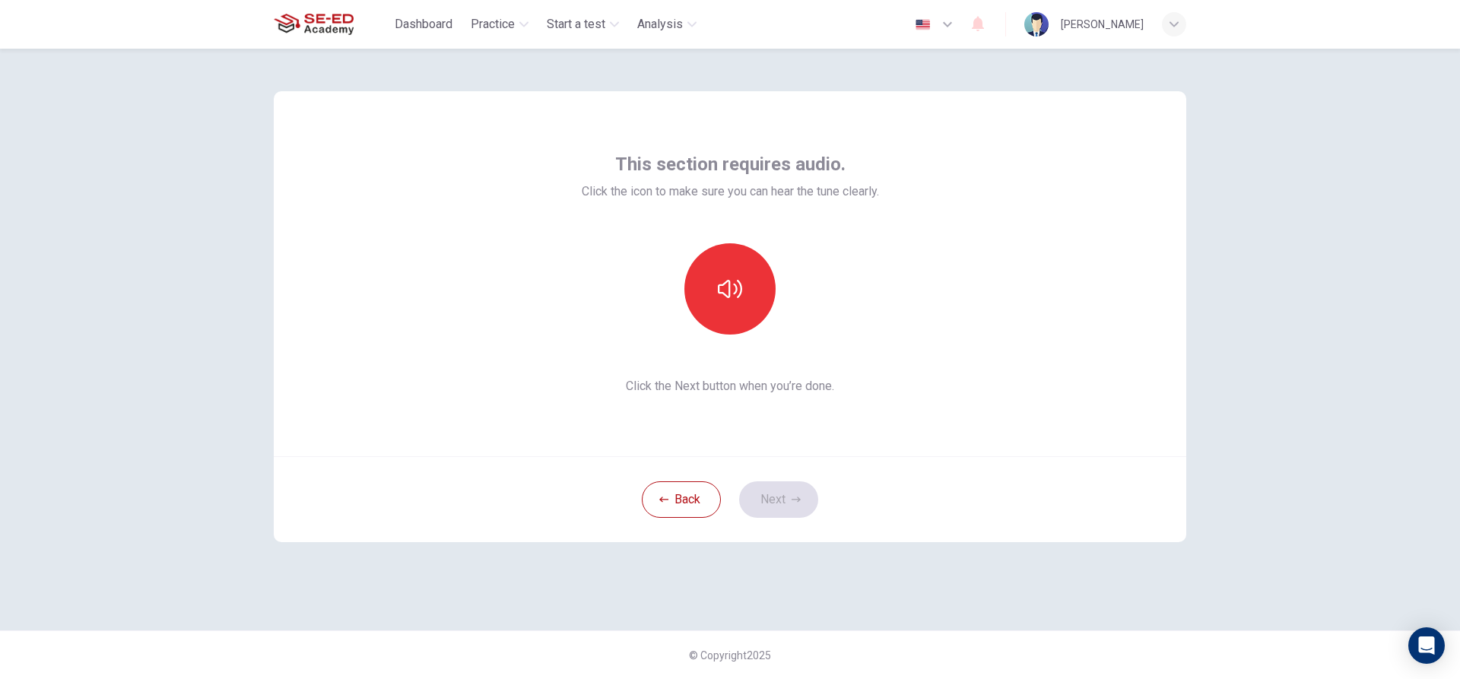
click at [719, 224] on div "This section requires audio. Click the icon to make sure you can hear the tune …" at bounding box center [730, 273] width 297 height 243
click at [726, 270] on button "button" at bounding box center [729, 288] width 91 height 91
click at [791, 500] on icon "button" at bounding box center [795, 499] width 9 height 9
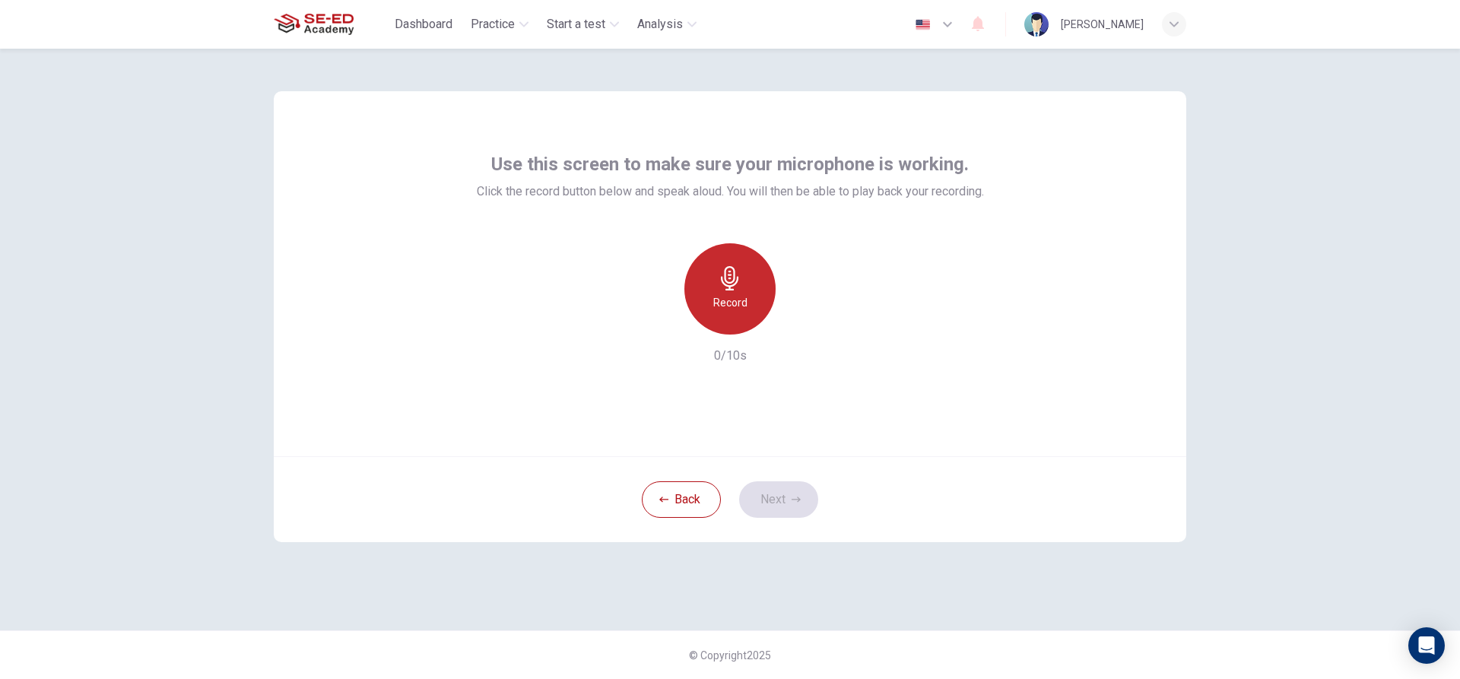
click at [761, 306] on div "Record" at bounding box center [729, 288] width 91 height 91
click at [747, 325] on div "Stop" at bounding box center [729, 288] width 91 height 91
click at [747, 325] on div "Record" at bounding box center [729, 288] width 91 height 91
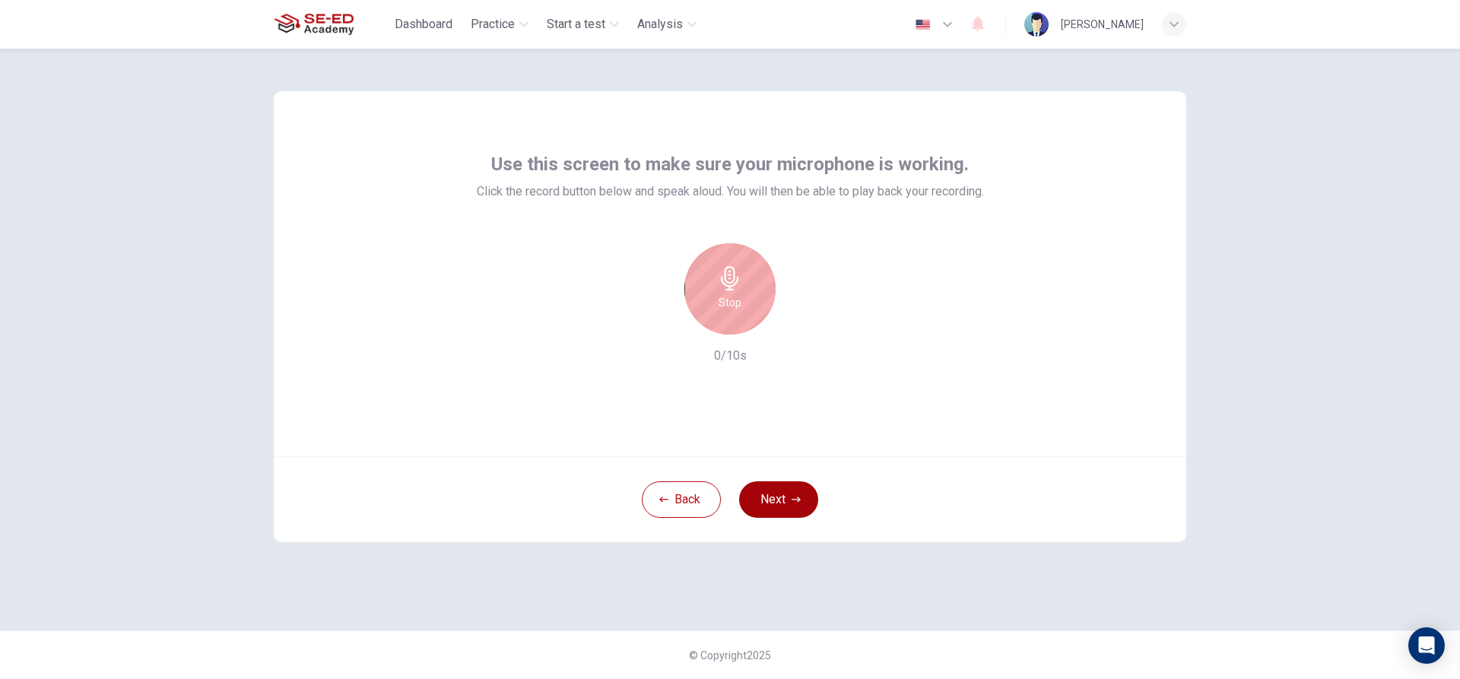
click at [790, 491] on button "Next" at bounding box center [778, 499] width 79 height 36
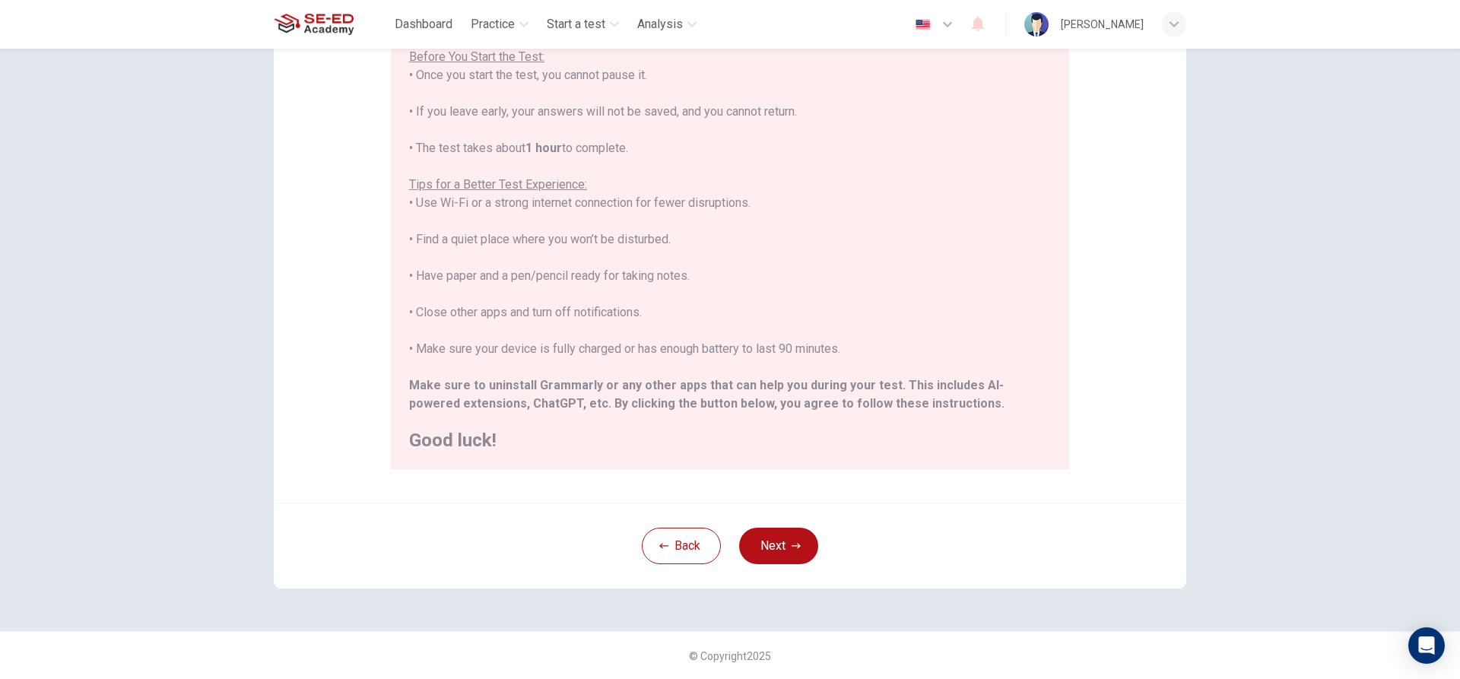
scroll to position [166, 0]
click at [777, 543] on button "Next" at bounding box center [778, 545] width 79 height 36
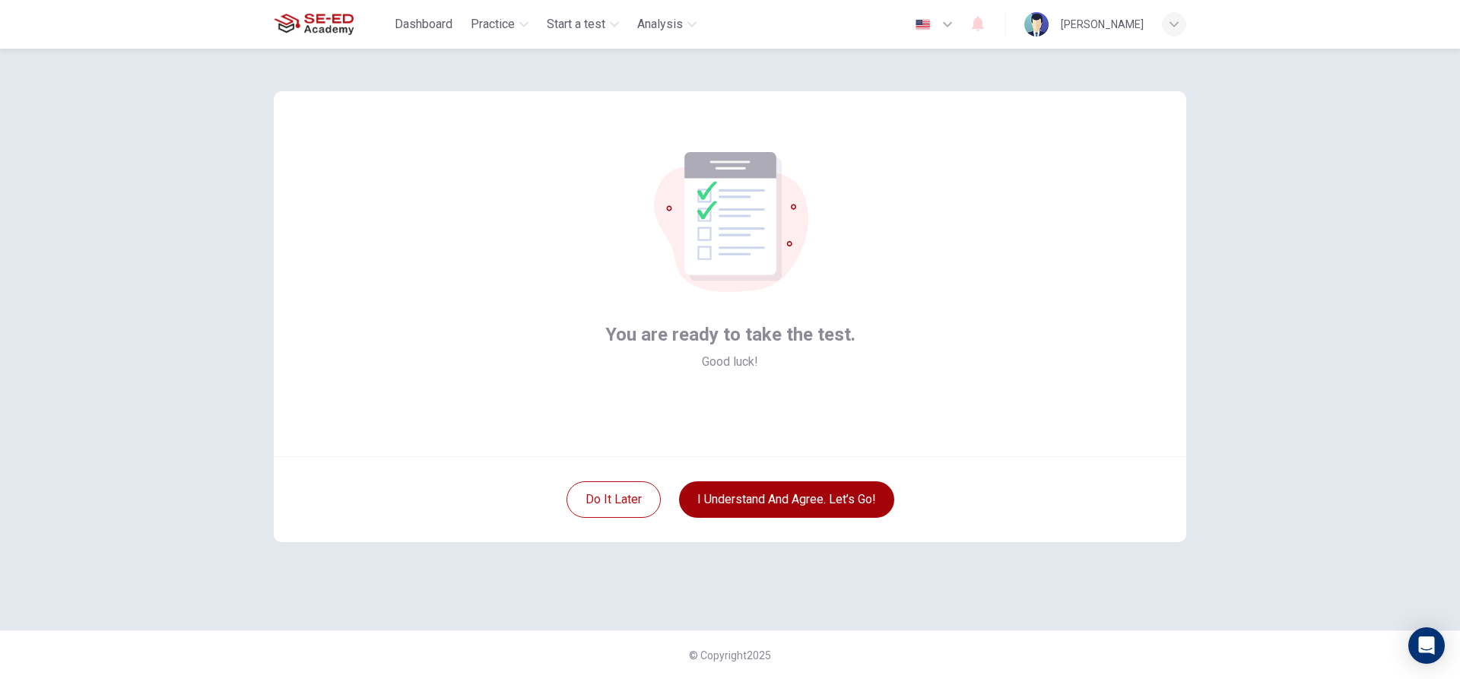
click at [772, 498] on button "I understand and agree. Let’s go!" at bounding box center [786, 499] width 215 height 36
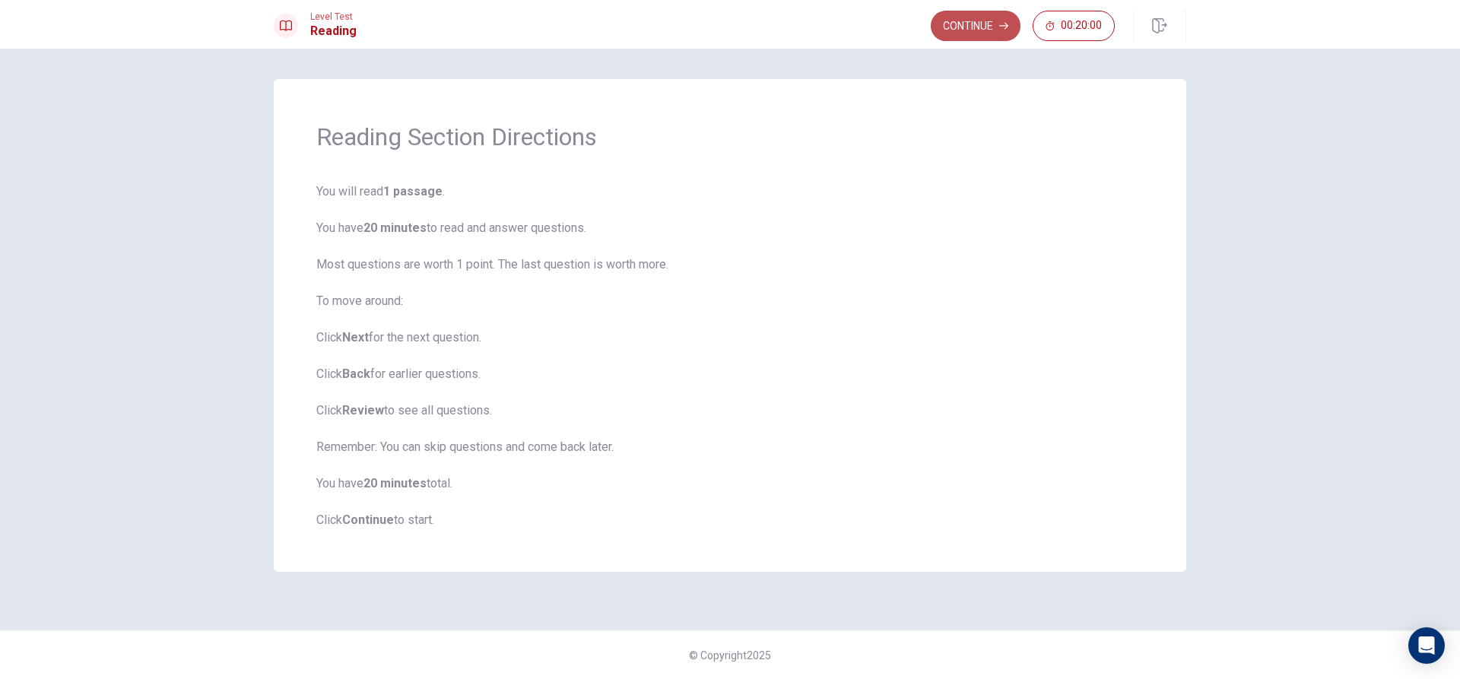
click at [975, 23] on button "Continue" at bounding box center [976, 26] width 90 height 30
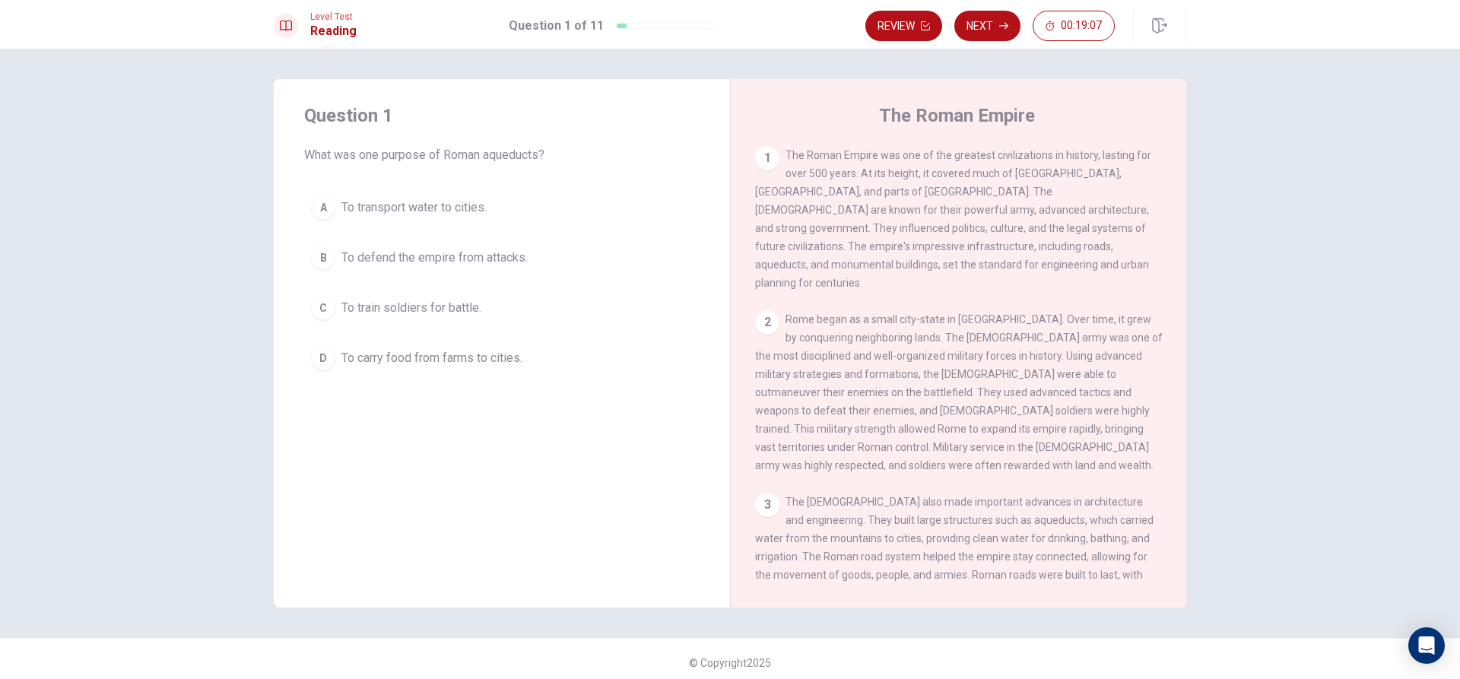
click at [443, 245] on button "B To defend the empire from attacks." at bounding box center [501, 258] width 395 height 38
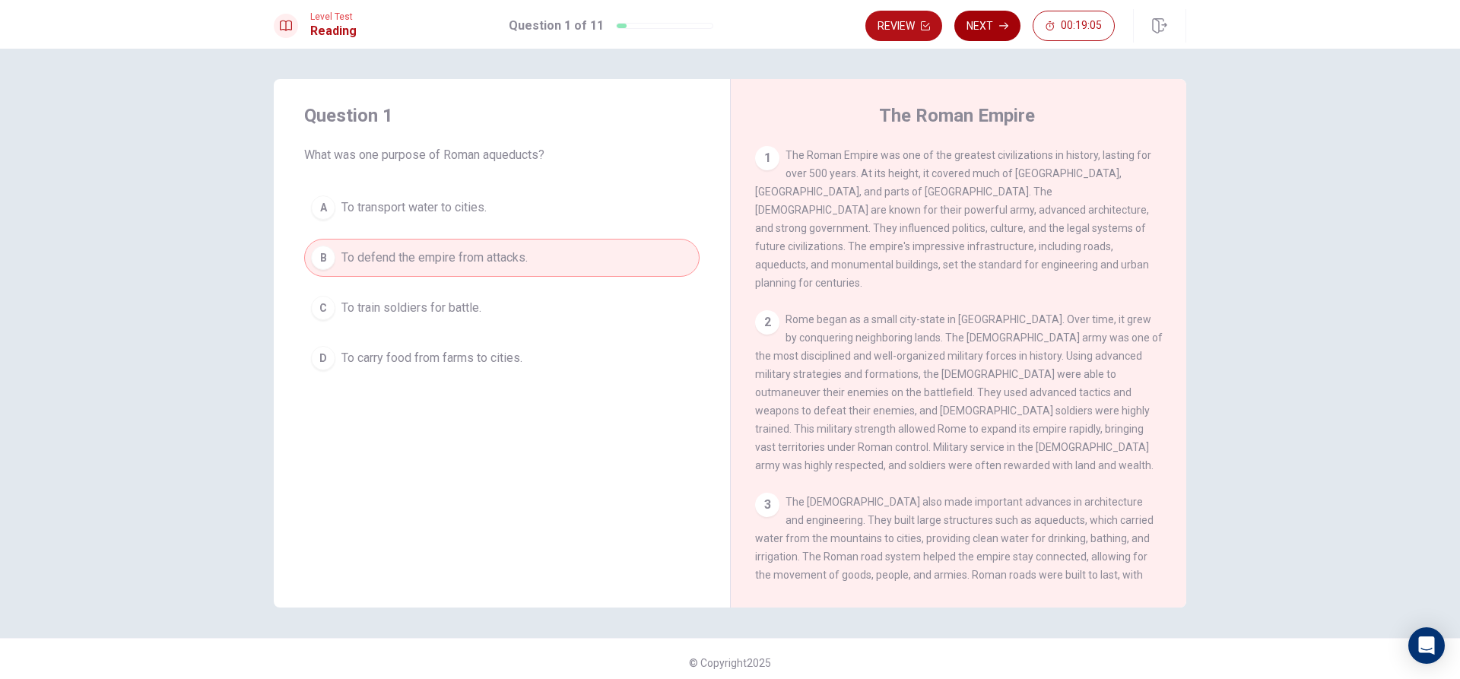
click at [979, 21] on button "Next" at bounding box center [987, 26] width 66 height 30
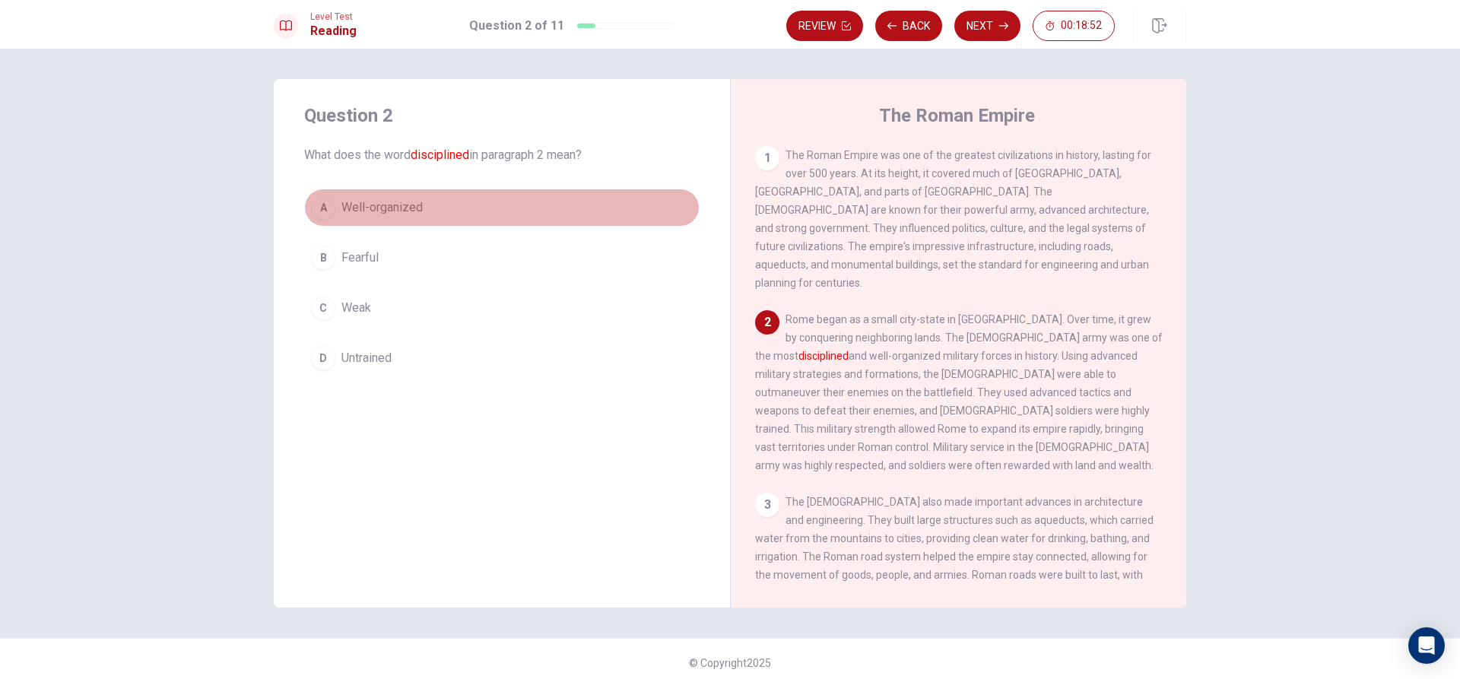
click at [388, 207] on span "Well-organized" at bounding box center [381, 207] width 81 height 18
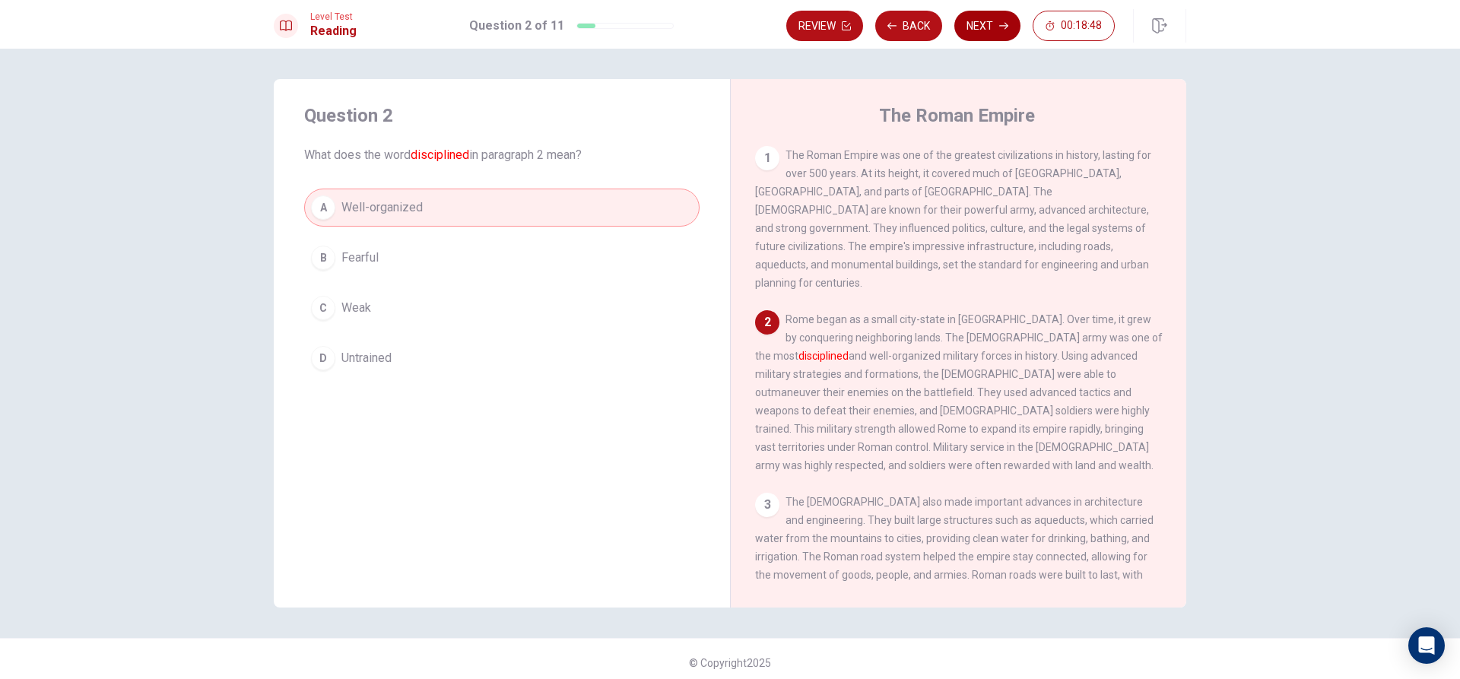
click at [992, 34] on button "Next" at bounding box center [987, 26] width 66 height 30
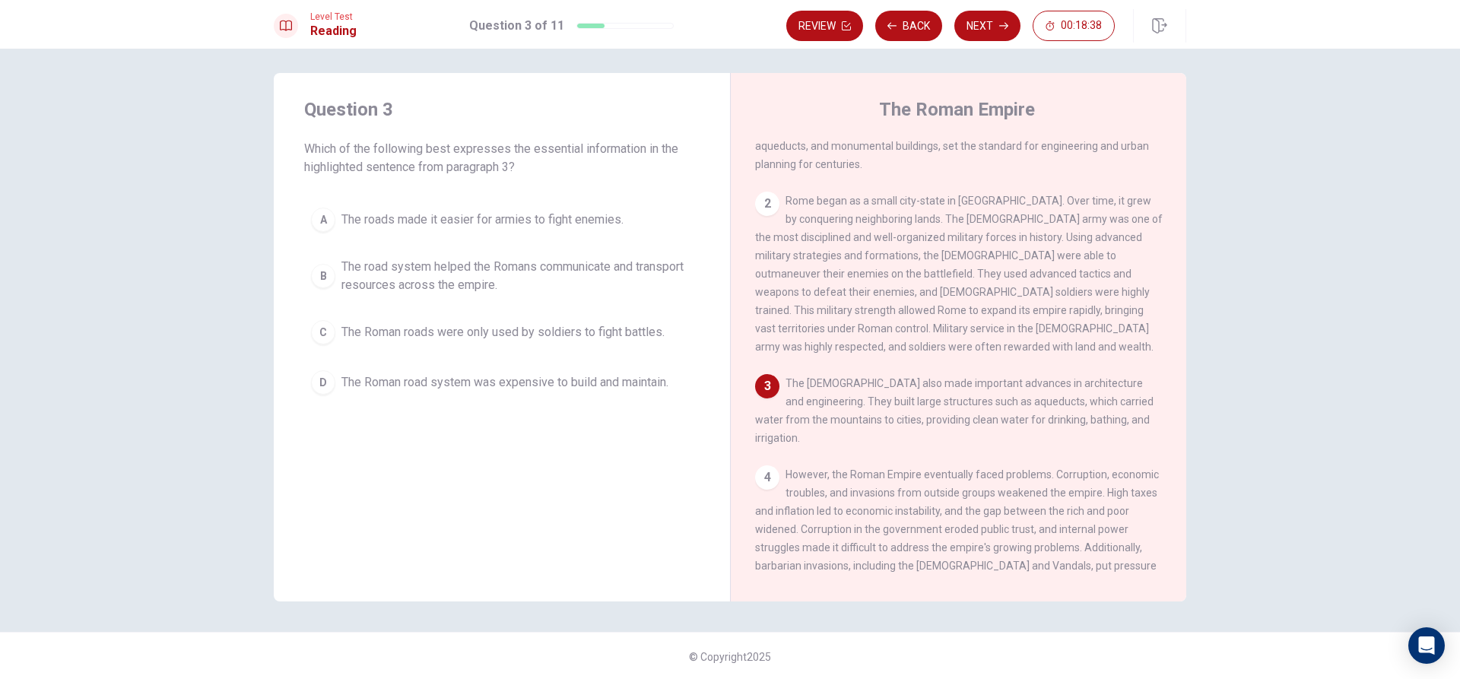
scroll to position [8, 0]
click at [441, 277] on span "The road system helped the Romans communicate and transport resources across th…" at bounding box center [516, 274] width 351 height 36
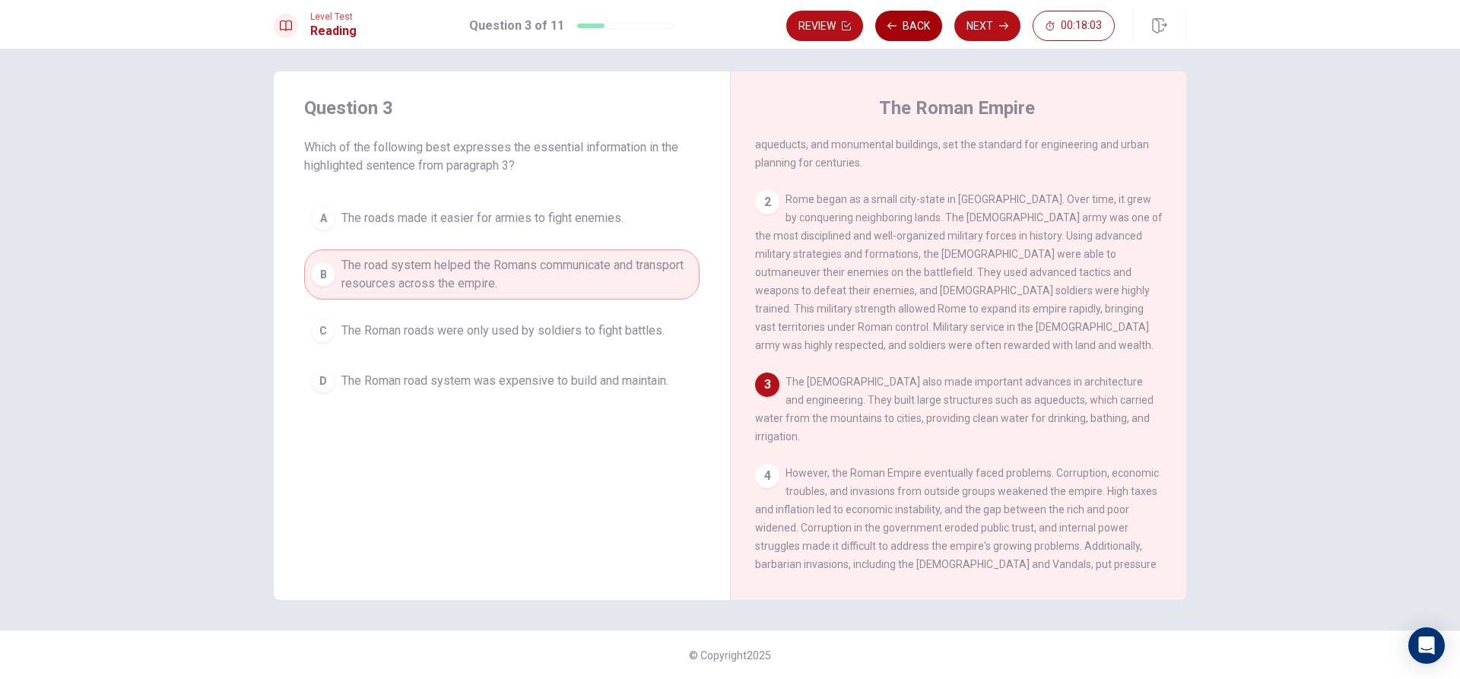
click at [909, 22] on button "Back" at bounding box center [908, 26] width 67 height 30
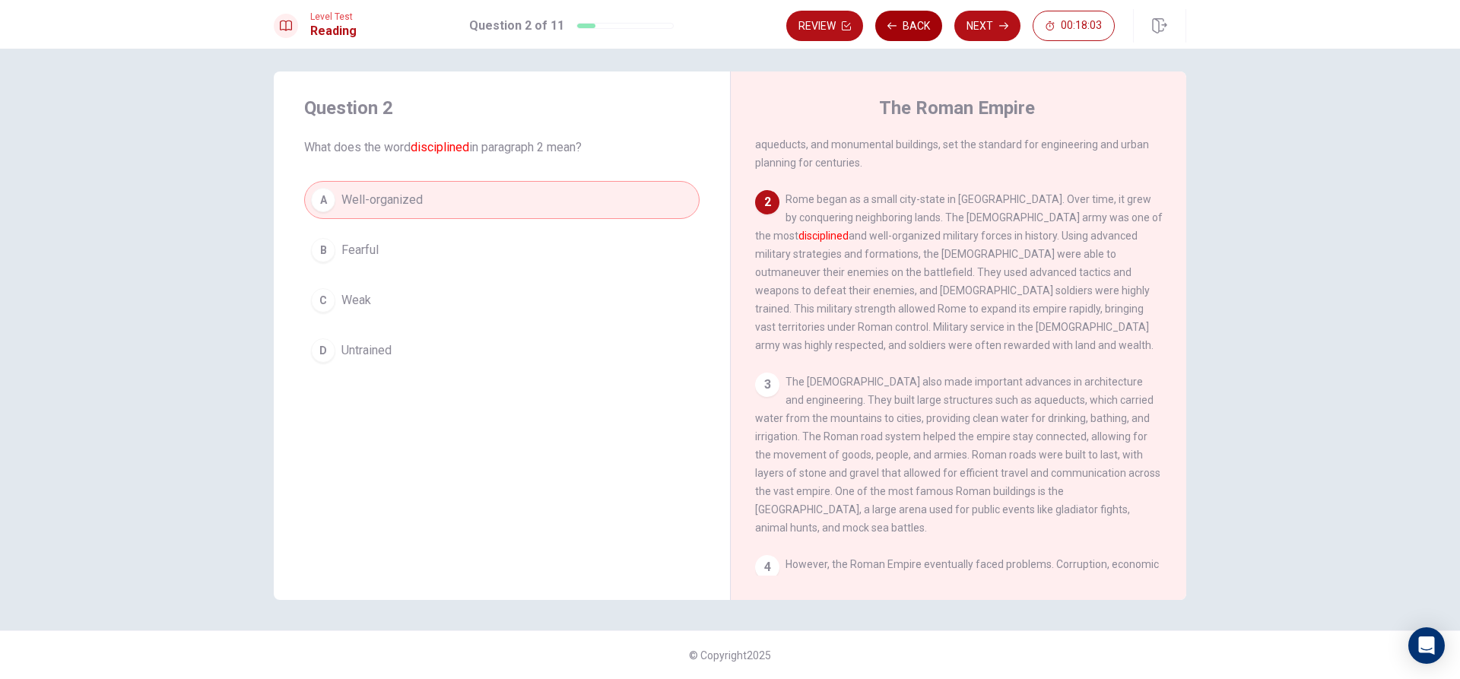
scroll to position [151, 0]
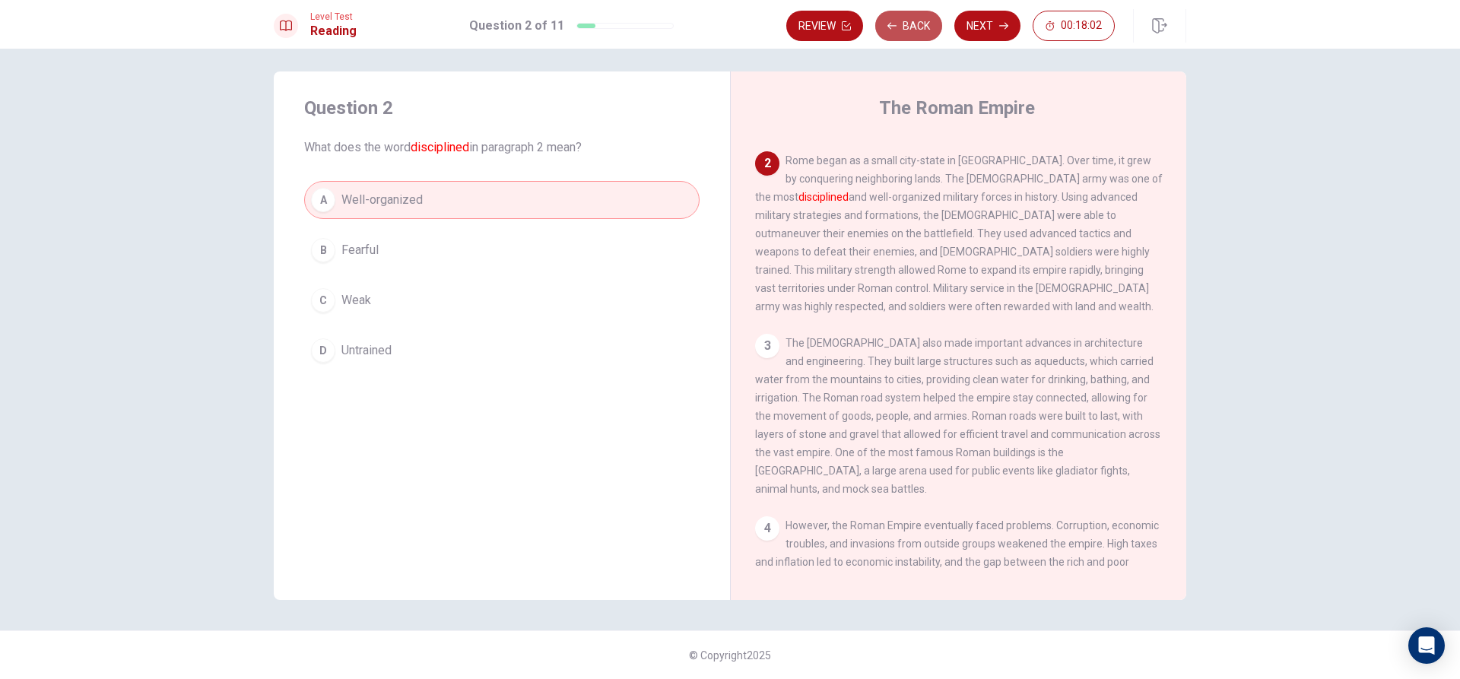
click at [909, 22] on button "Back" at bounding box center [908, 26] width 67 height 30
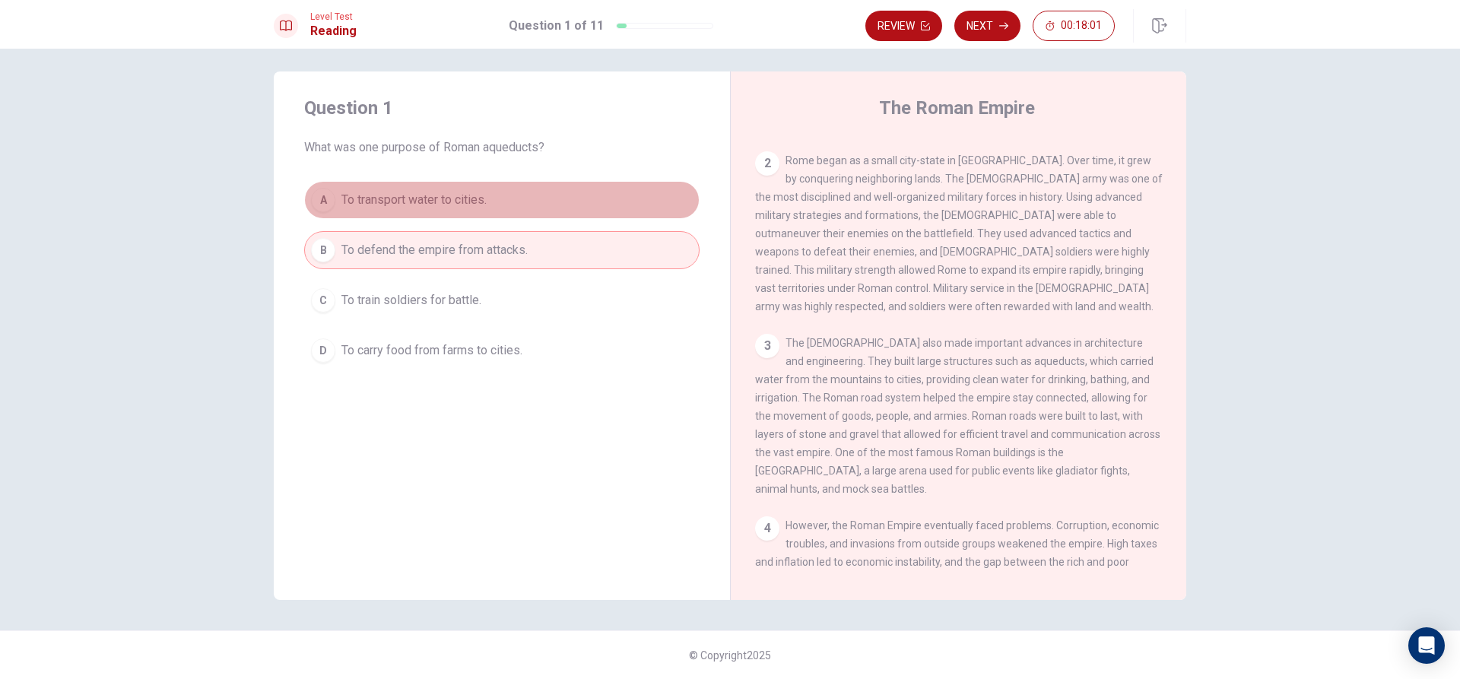
click at [446, 188] on button "A To transport water to cities." at bounding box center [501, 200] width 395 height 38
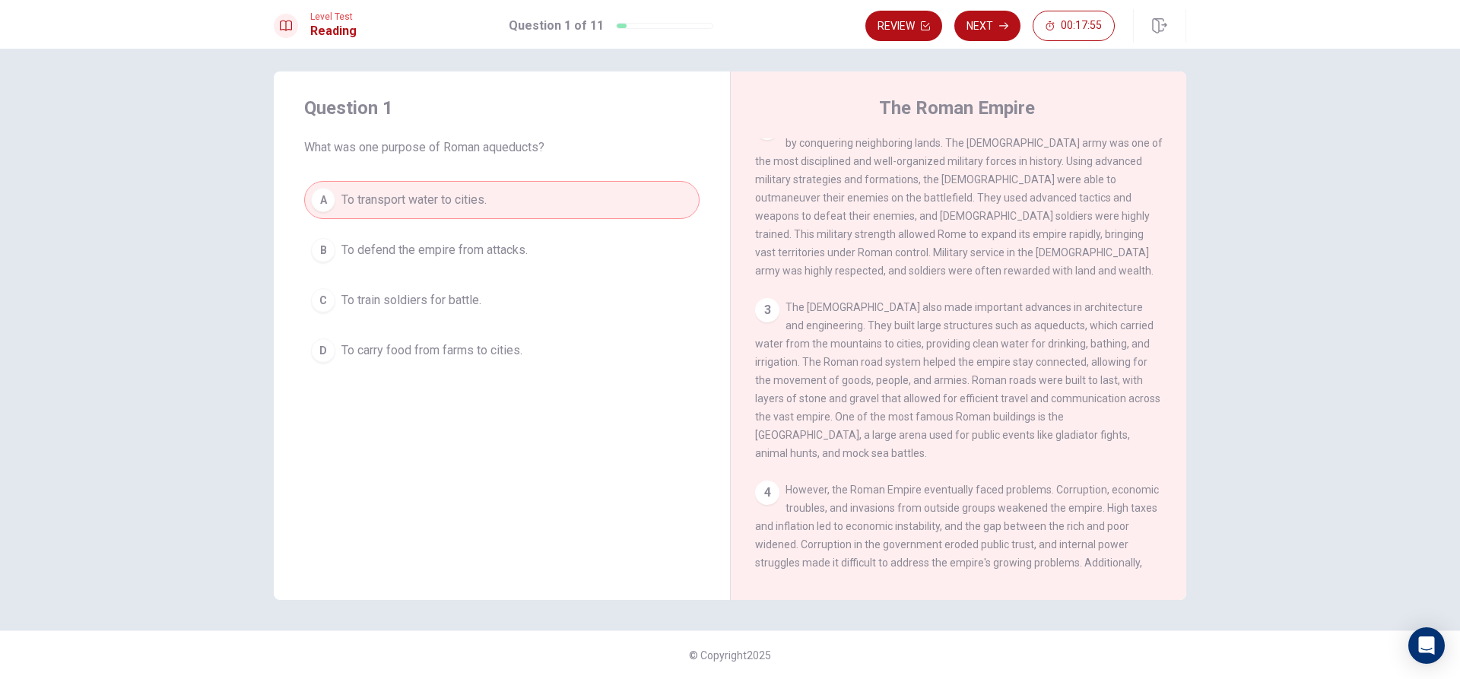
scroll to position [414, 0]
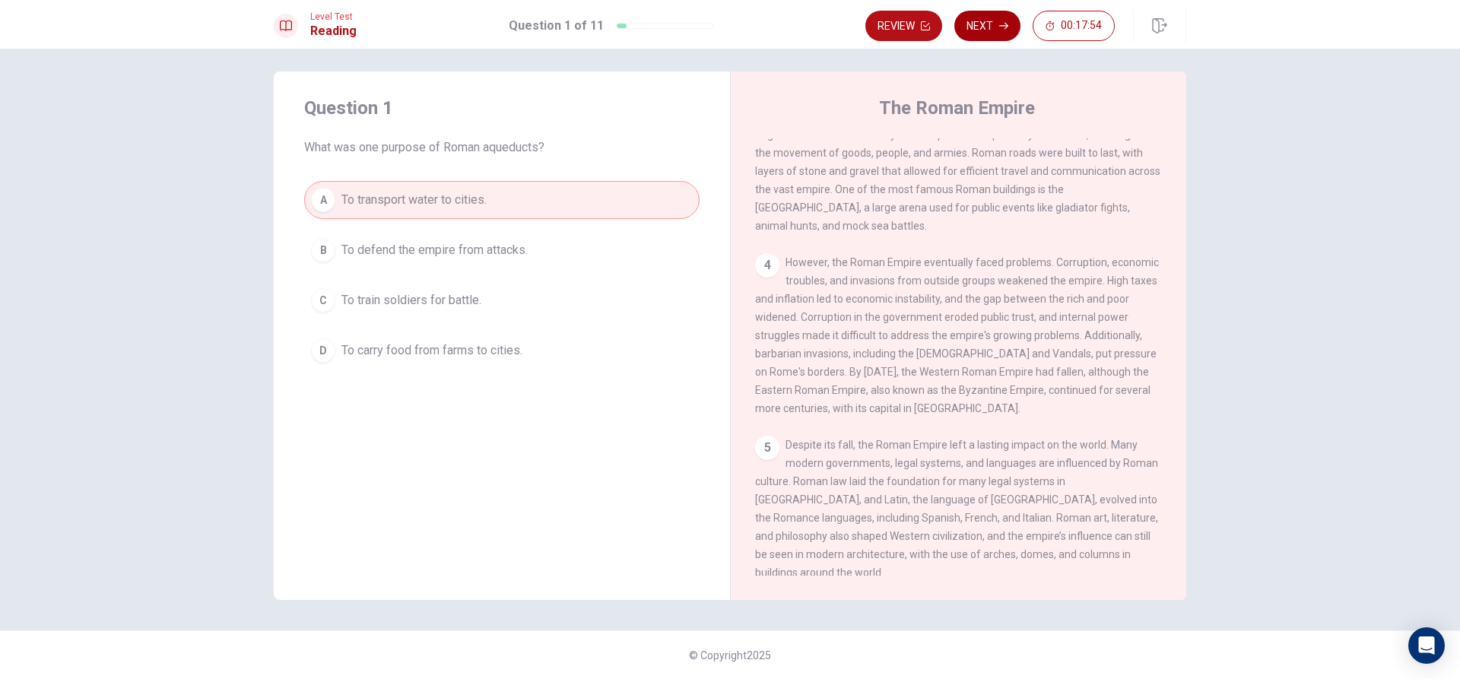
click at [966, 22] on button "Next" at bounding box center [987, 26] width 66 height 30
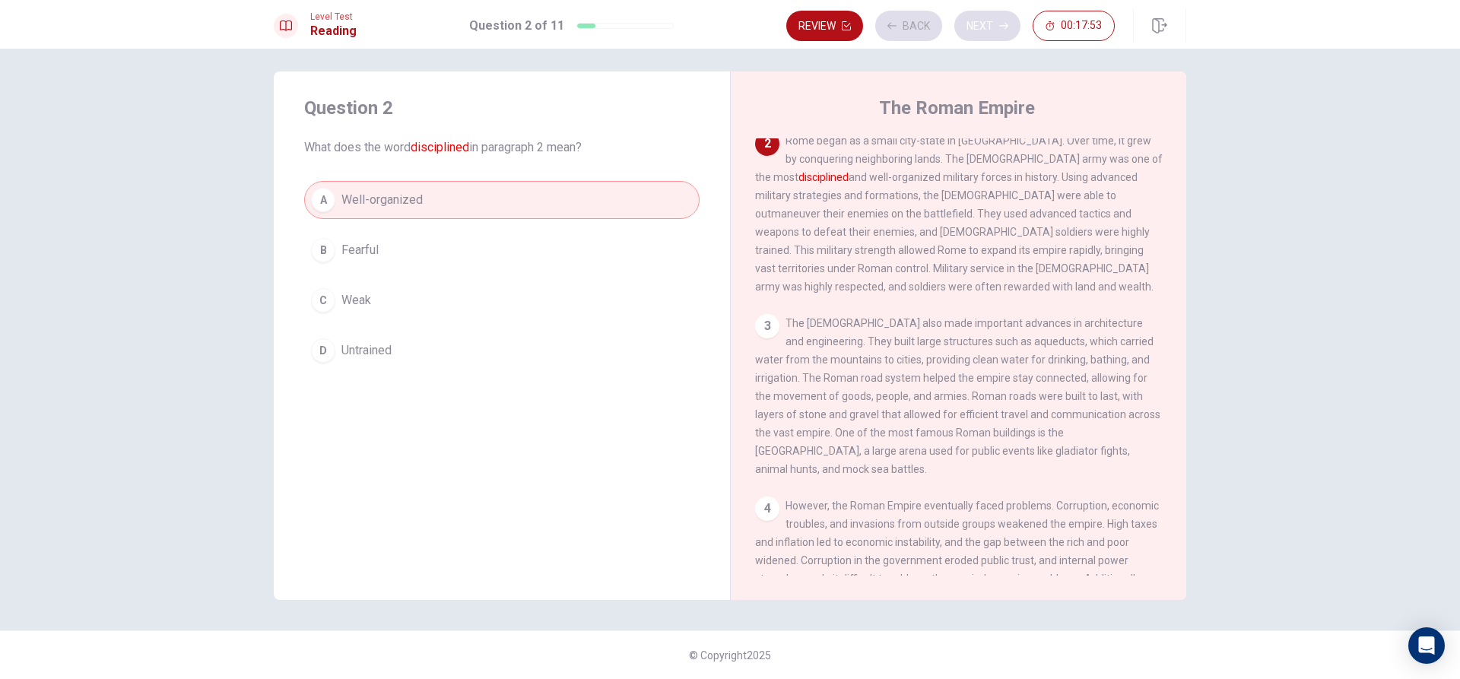
scroll to position [151, 0]
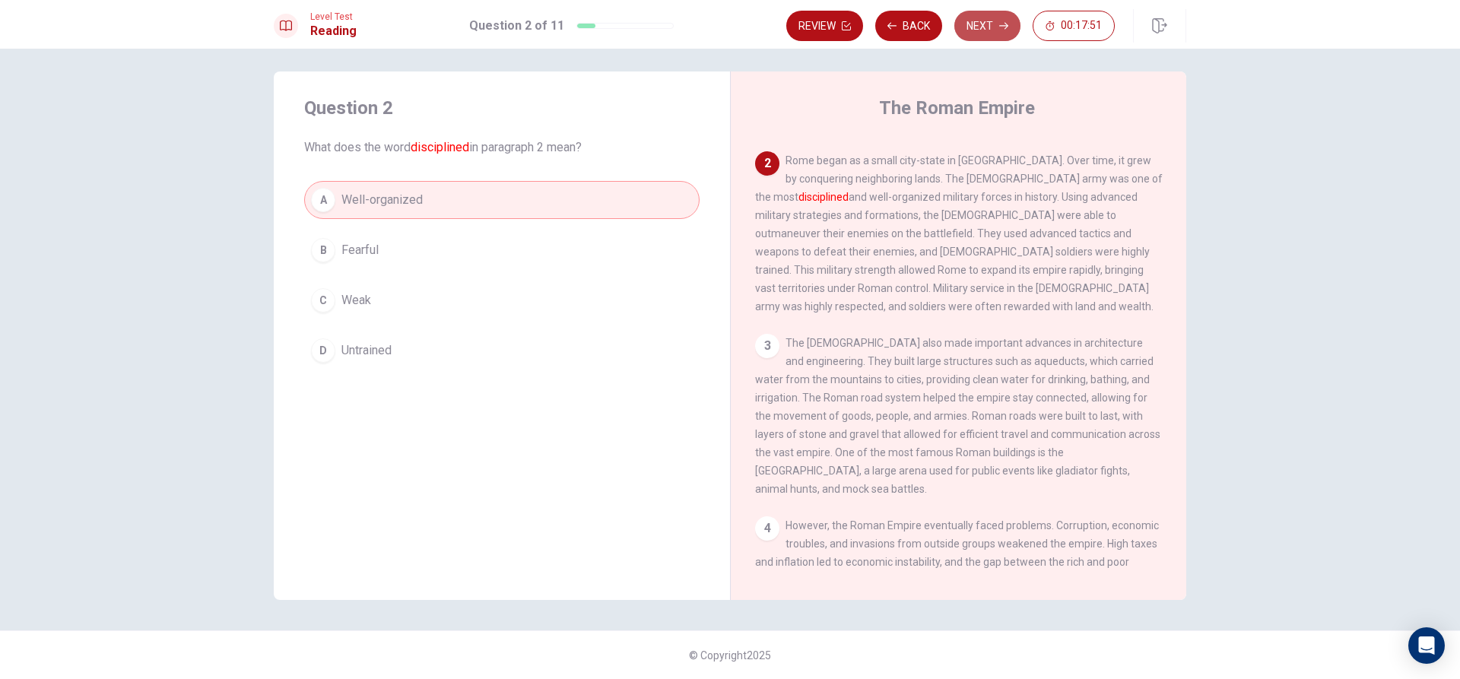
click at [971, 17] on button "Next" at bounding box center [987, 26] width 66 height 30
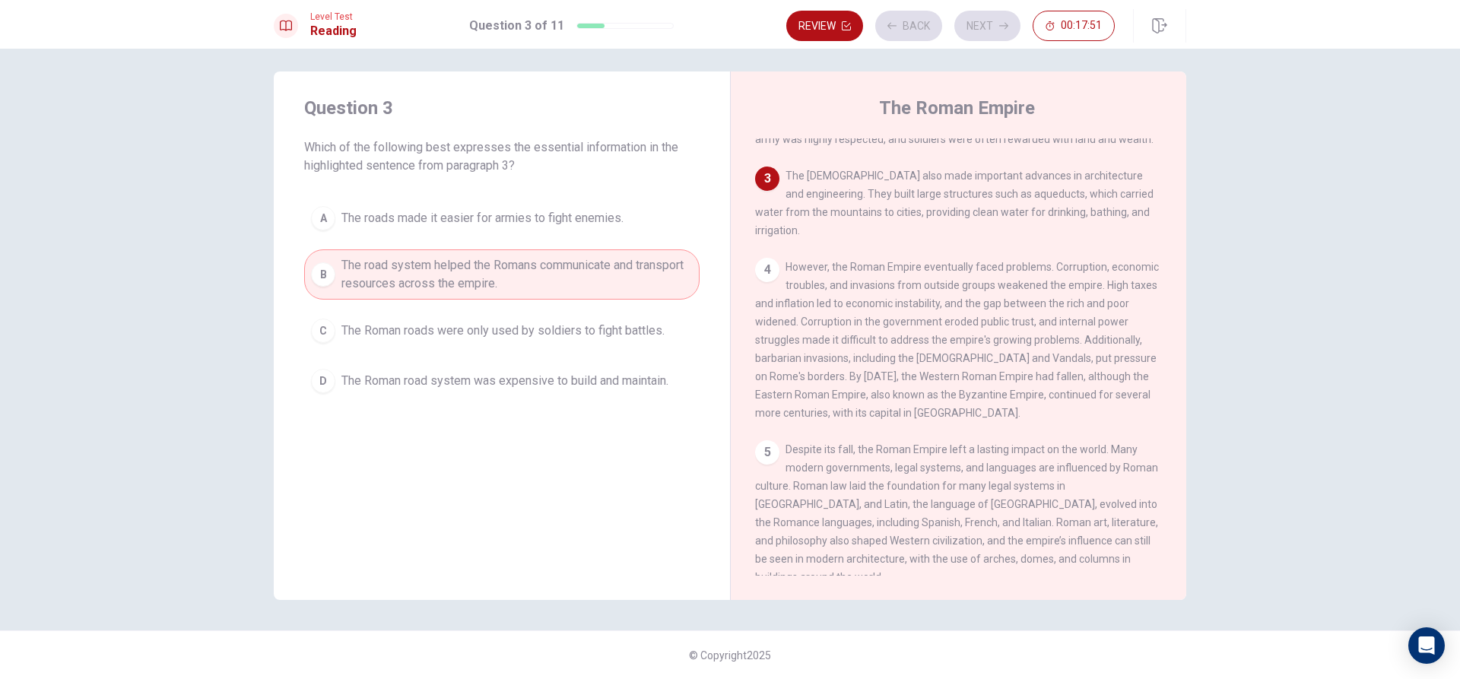
scroll to position [319, 0]
click at [967, 27] on button "Next" at bounding box center [987, 26] width 66 height 30
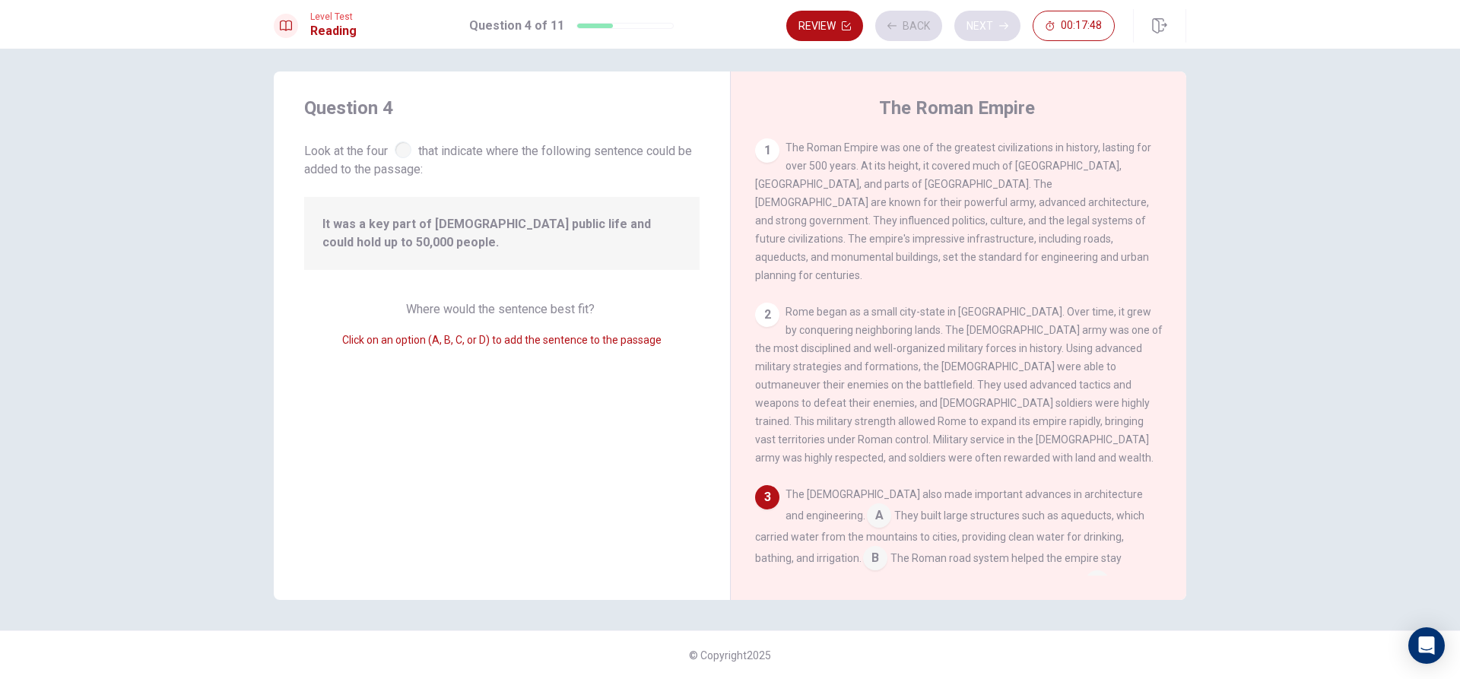
scroll to position [244, 0]
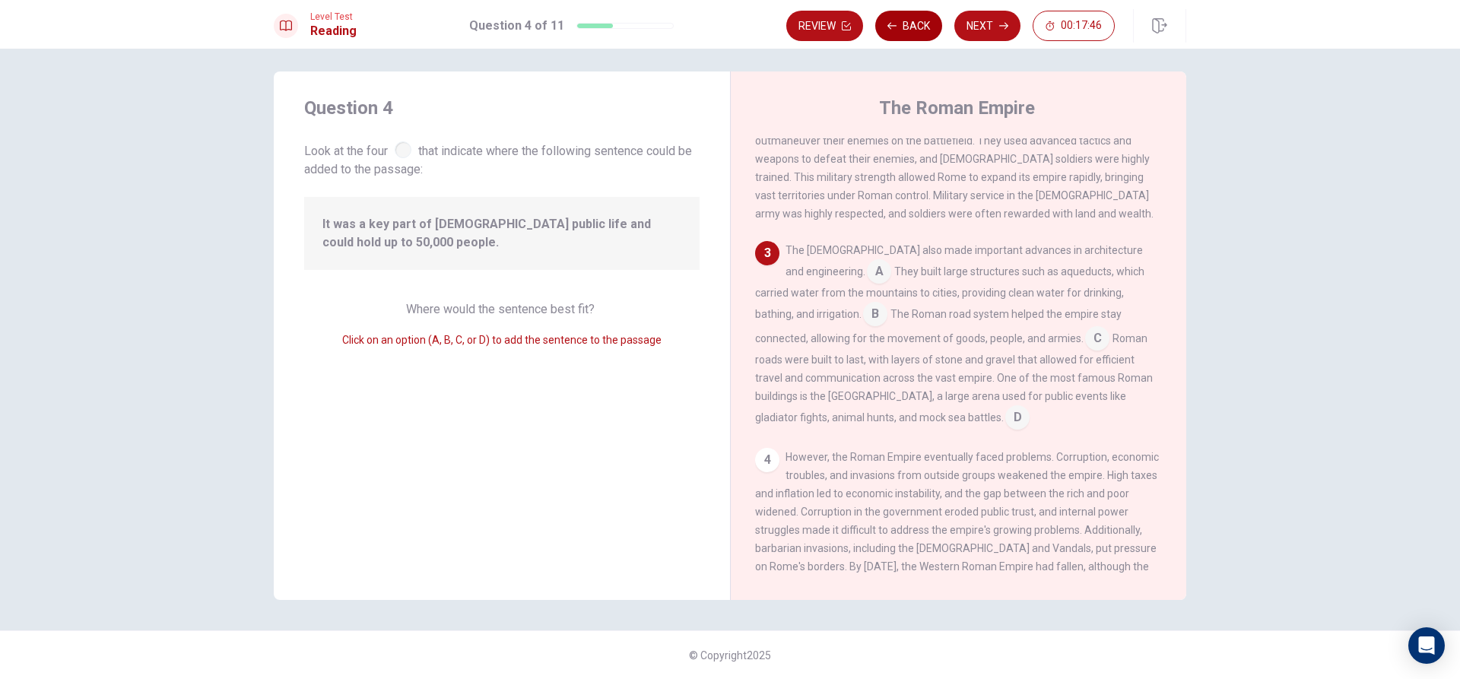
click at [922, 27] on button "Back" at bounding box center [908, 26] width 67 height 30
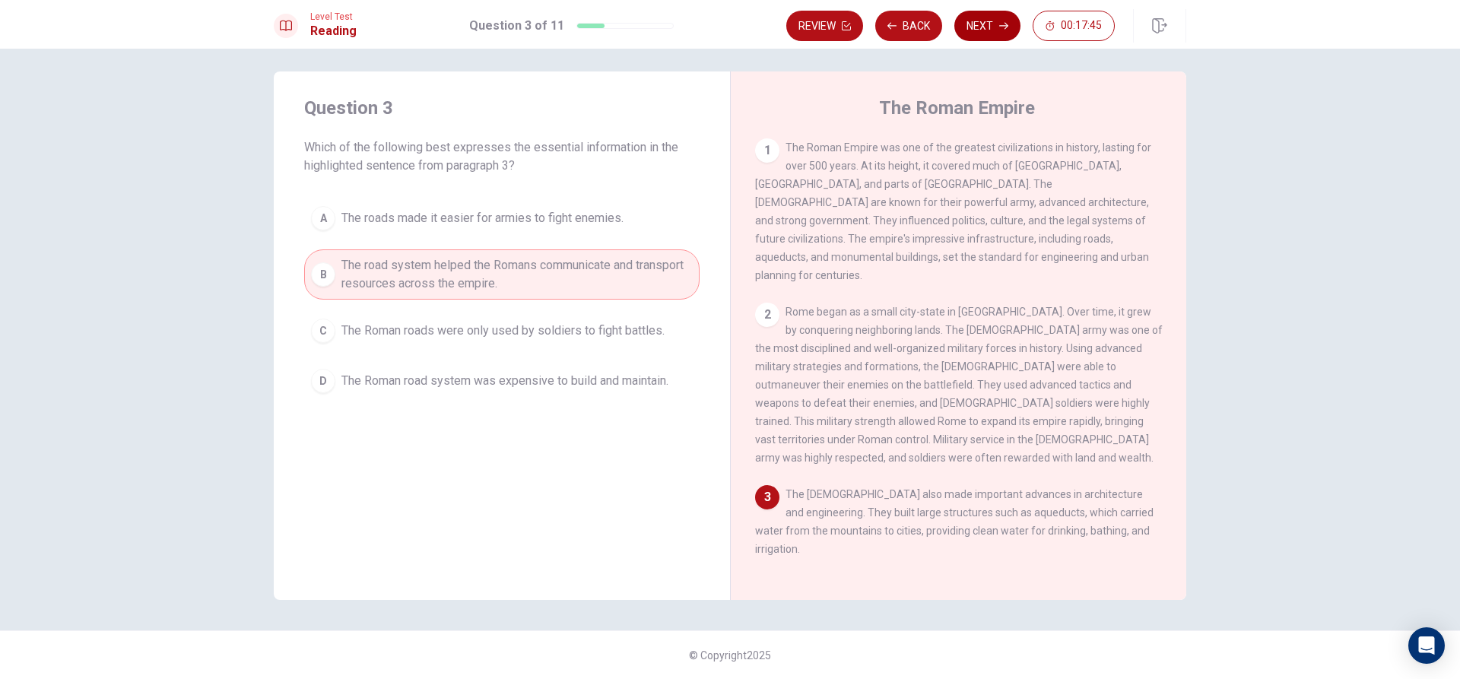
click at [970, 27] on button "Next" at bounding box center [987, 26] width 66 height 30
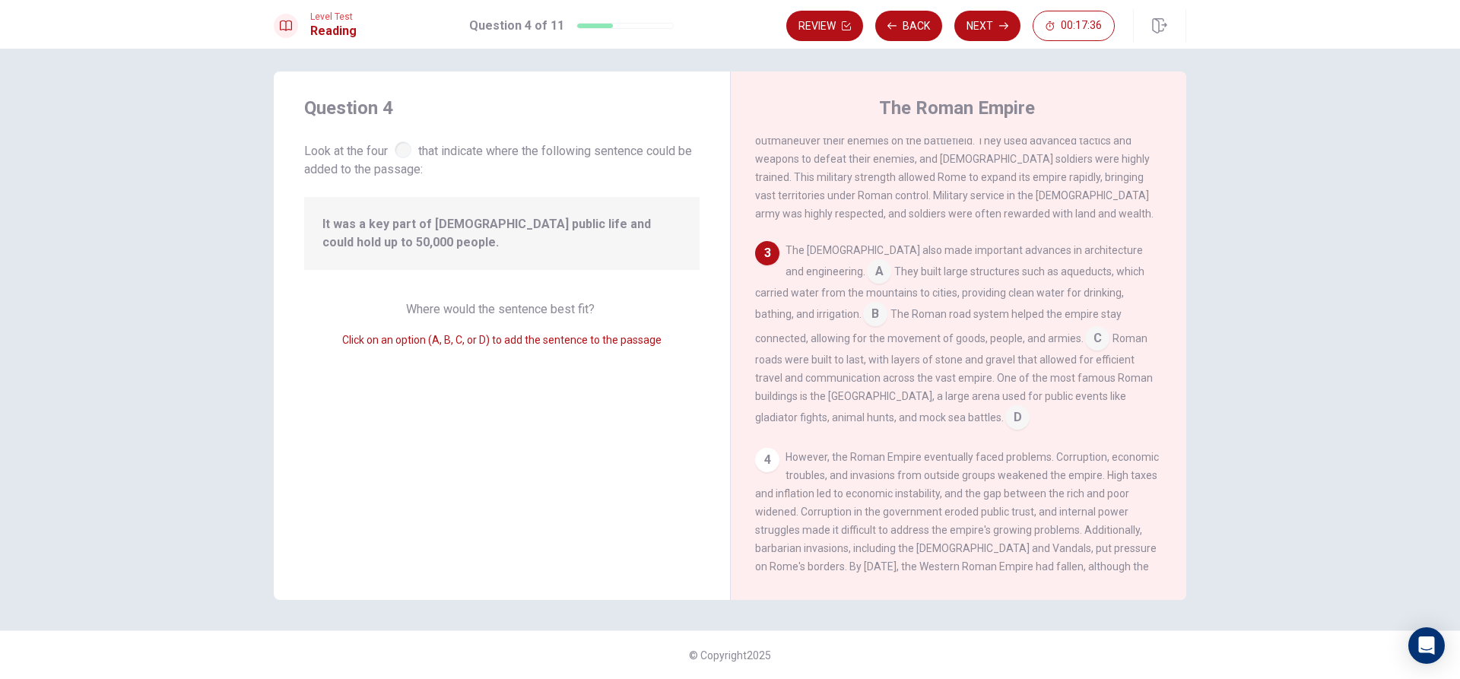
click at [867, 264] on input at bounding box center [879, 273] width 24 height 24
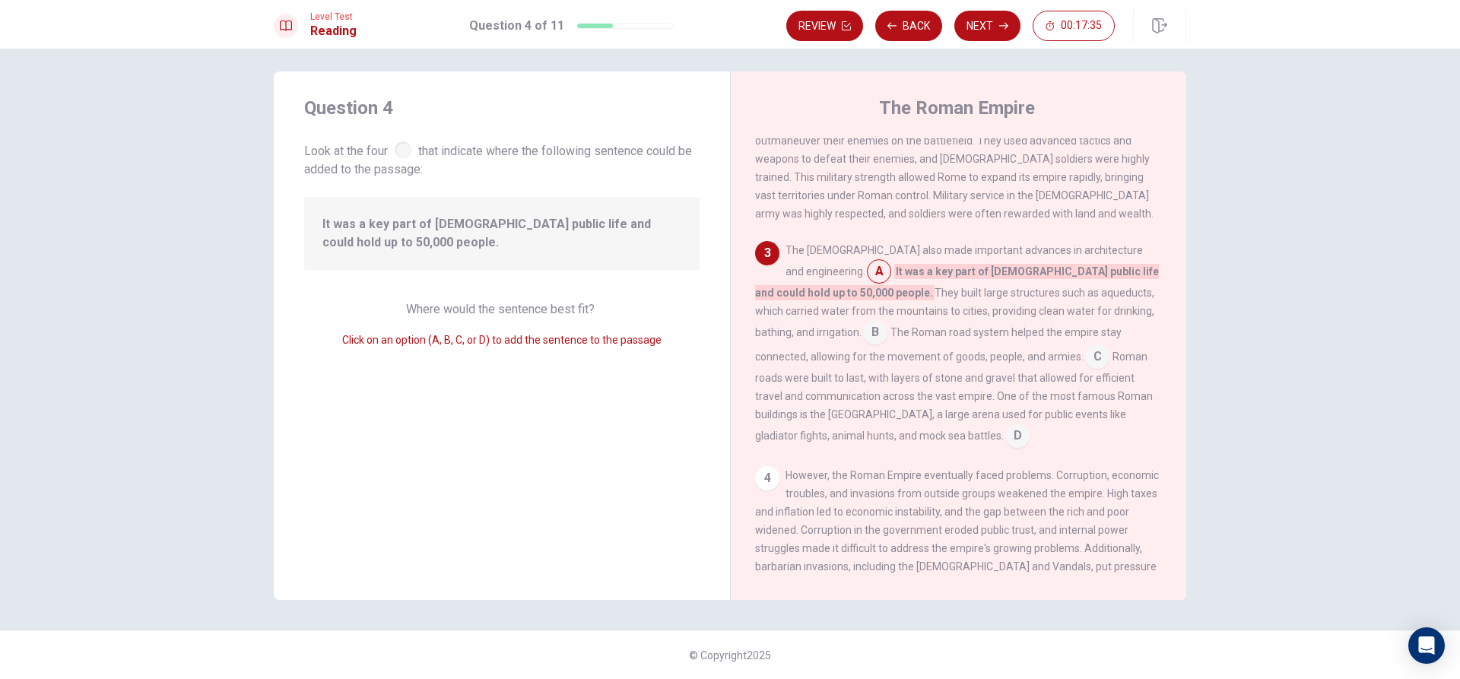
click at [867, 268] on input at bounding box center [879, 273] width 24 height 24
click at [867, 266] on input at bounding box center [879, 273] width 24 height 24
click at [855, 226] on div "1 The Roman Empire was one of the greatest civilizations in history, lasting fo…" at bounding box center [968, 356] width 427 height 437
click at [1085, 361] on input at bounding box center [1097, 358] width 24 height 24
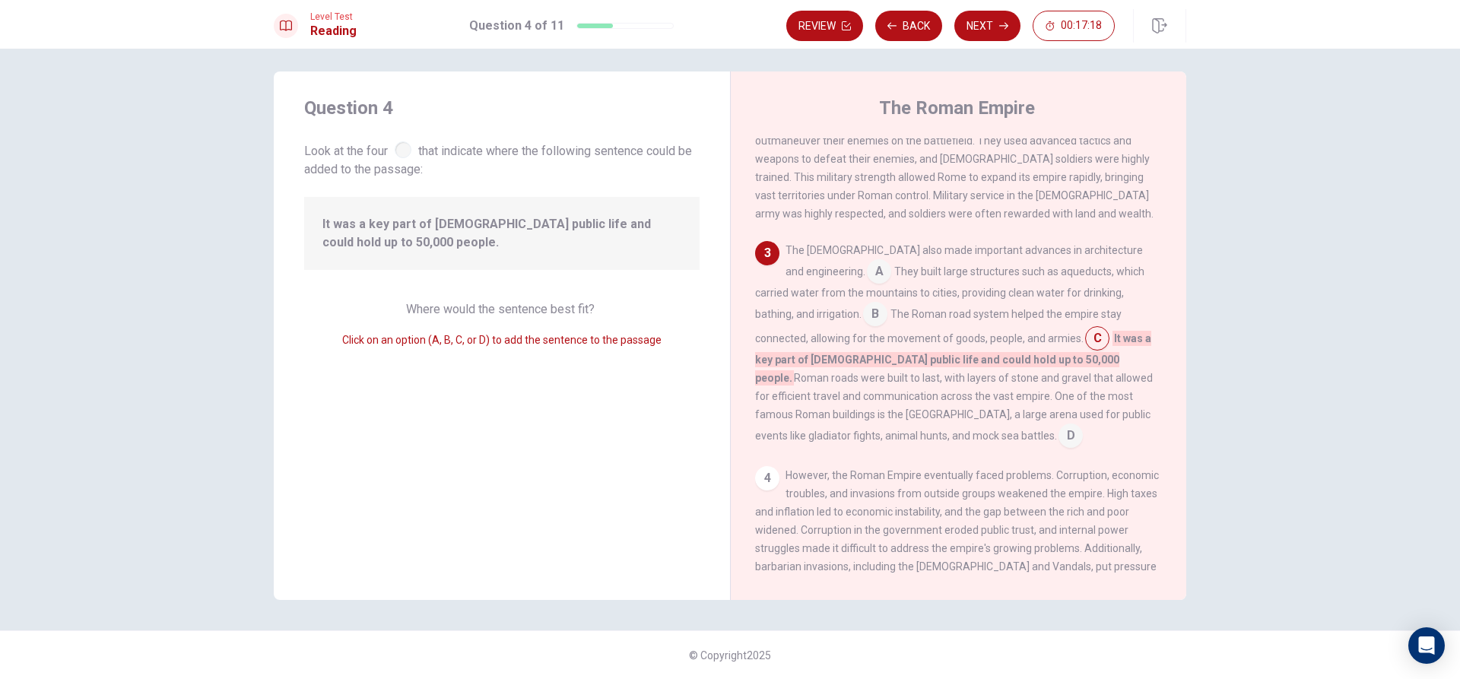
click at [867, 270] on input at bounding box center [879, 273] width 24 height 24
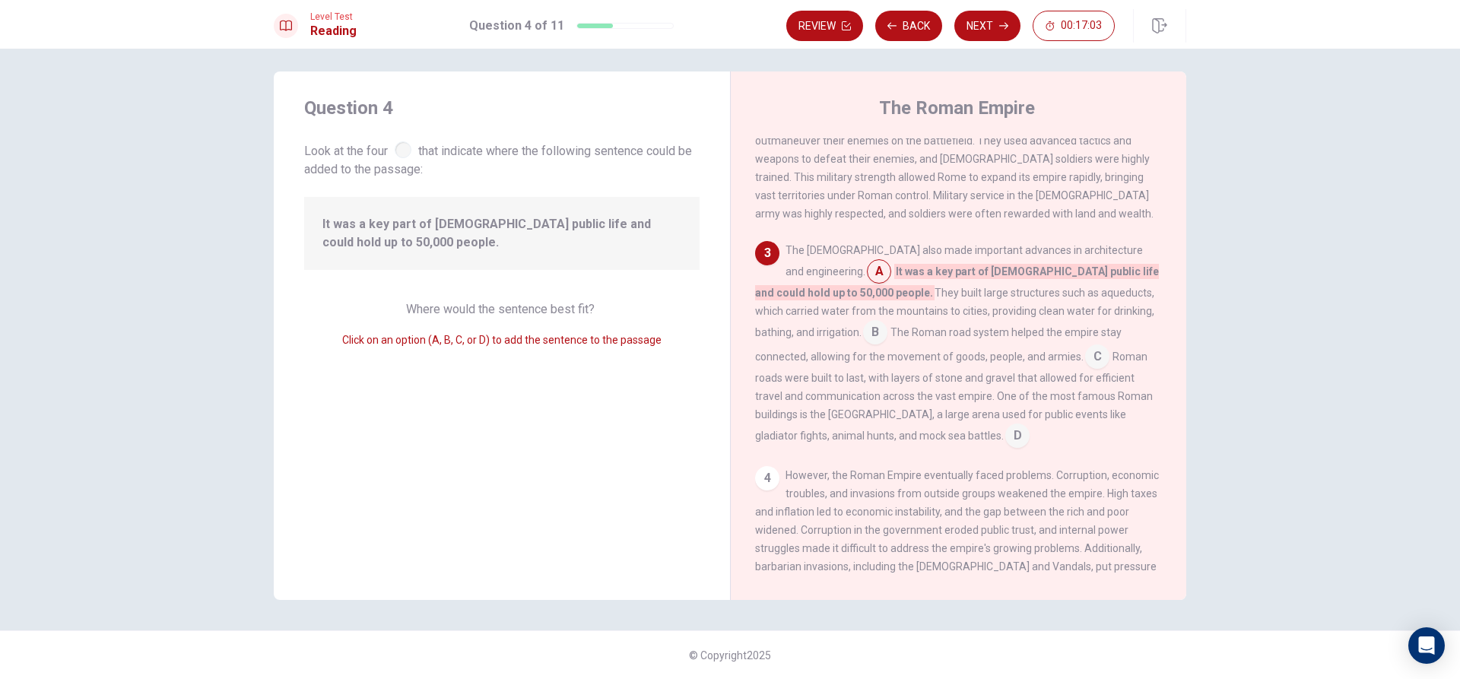
click at [887, 322] on input at bounding box center [875, 334] width 24 height 24
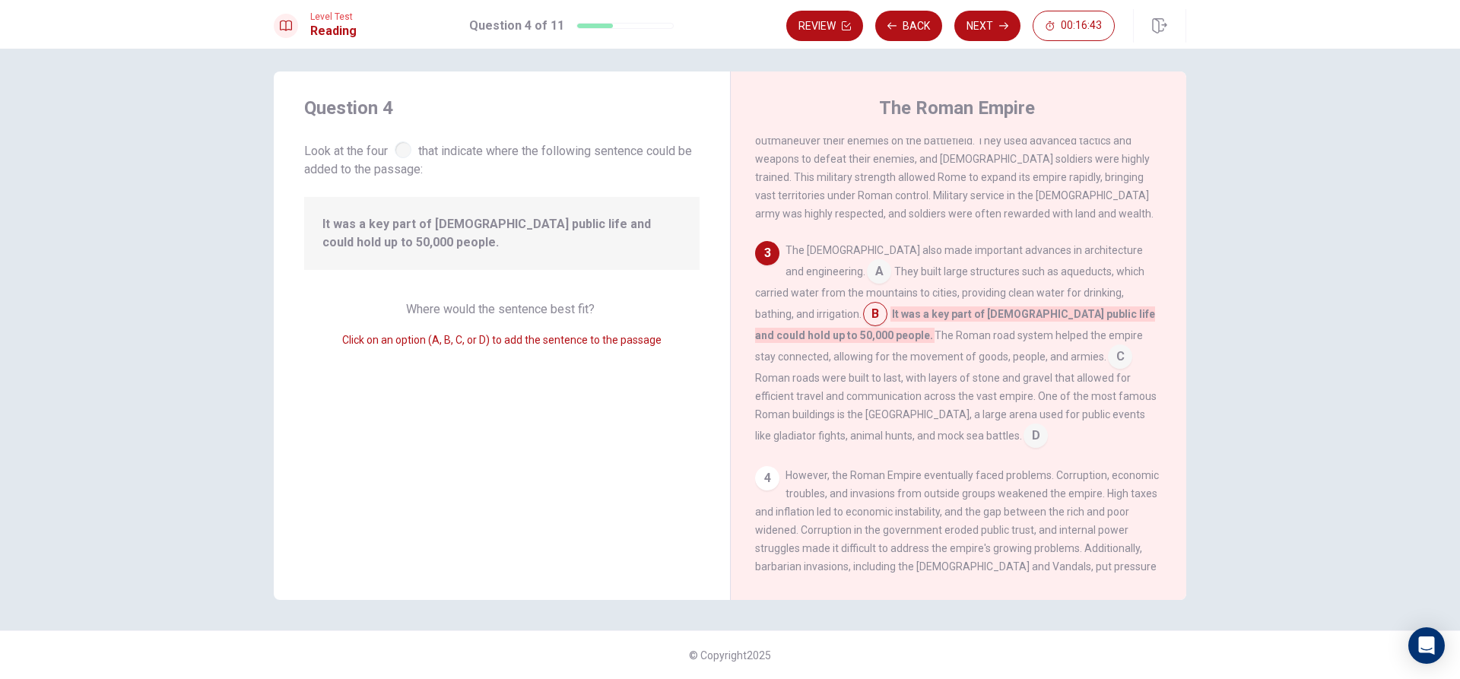
click at [1023, 425] on input at bounding box center [1035, 437] width 24 height 24
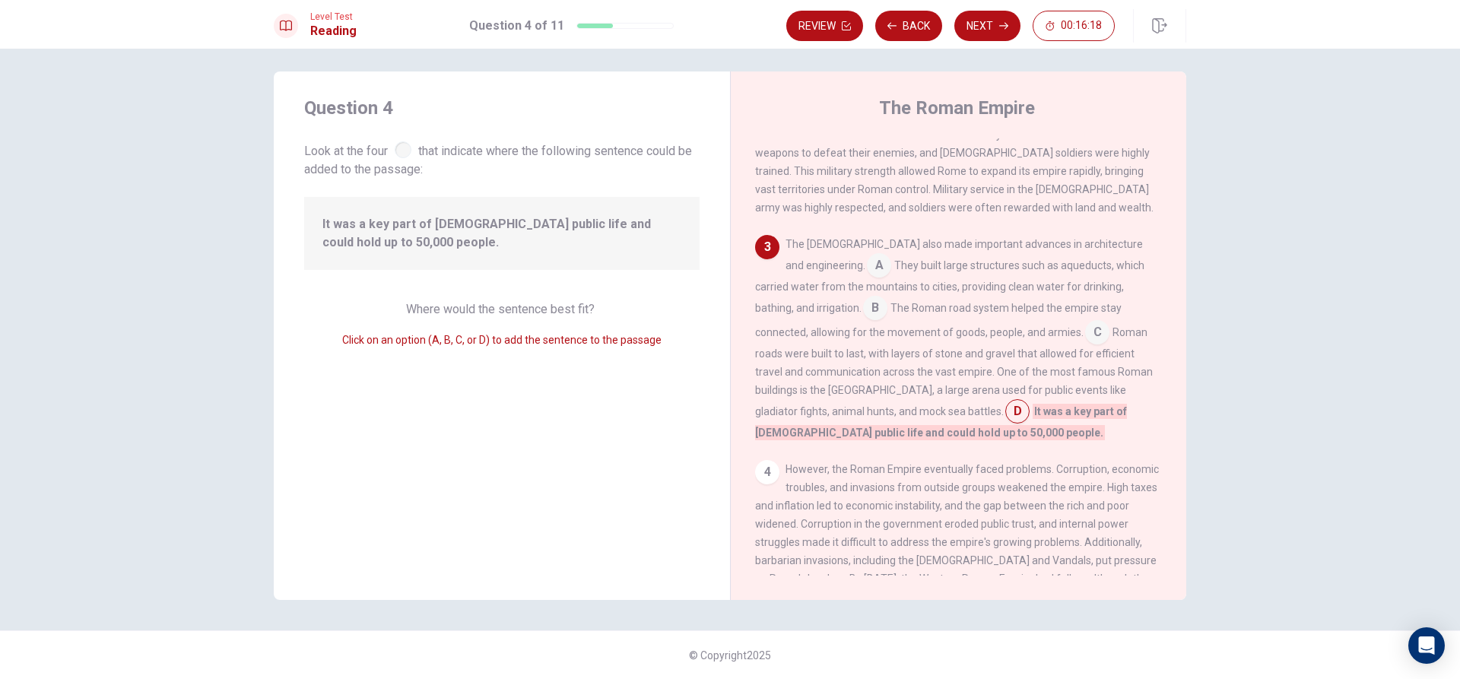
scroll to position [241, 0]
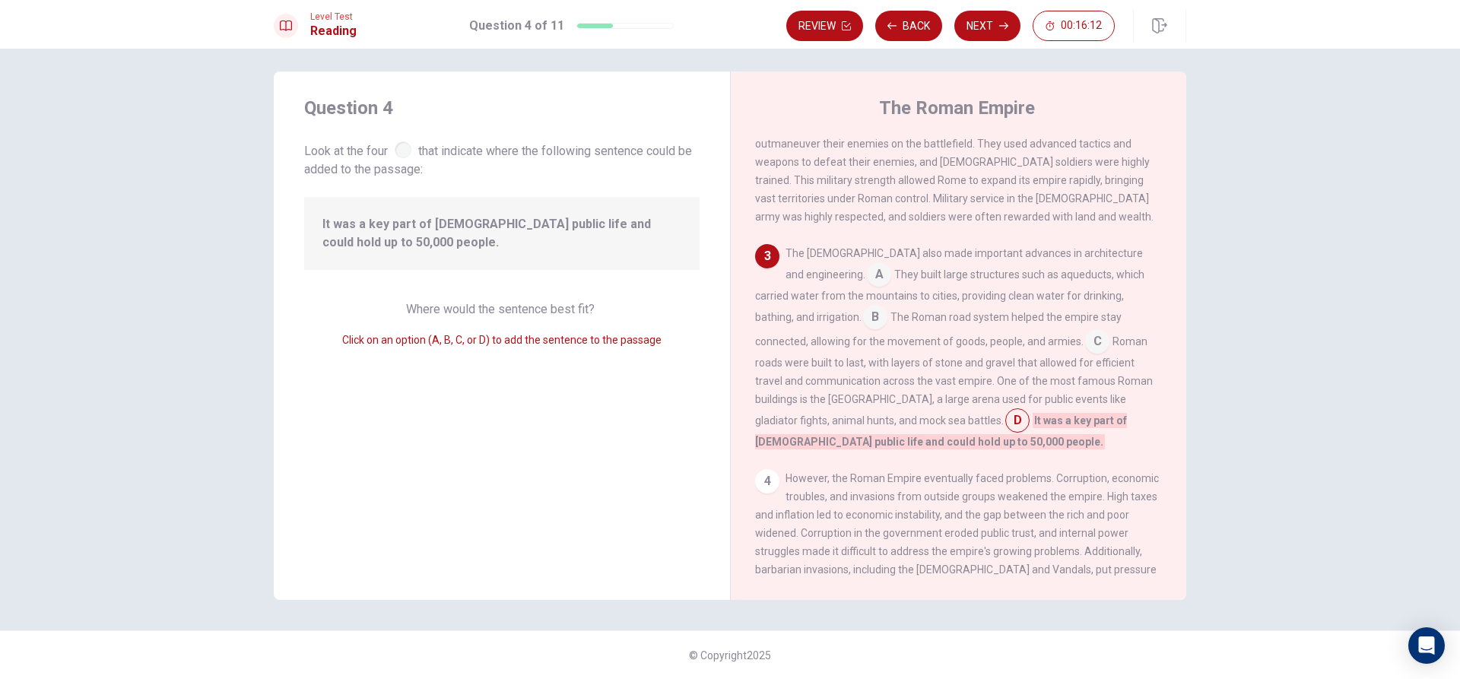
click at [1085, 336] on input at bounding box center [1097, 343] width 24 height 24
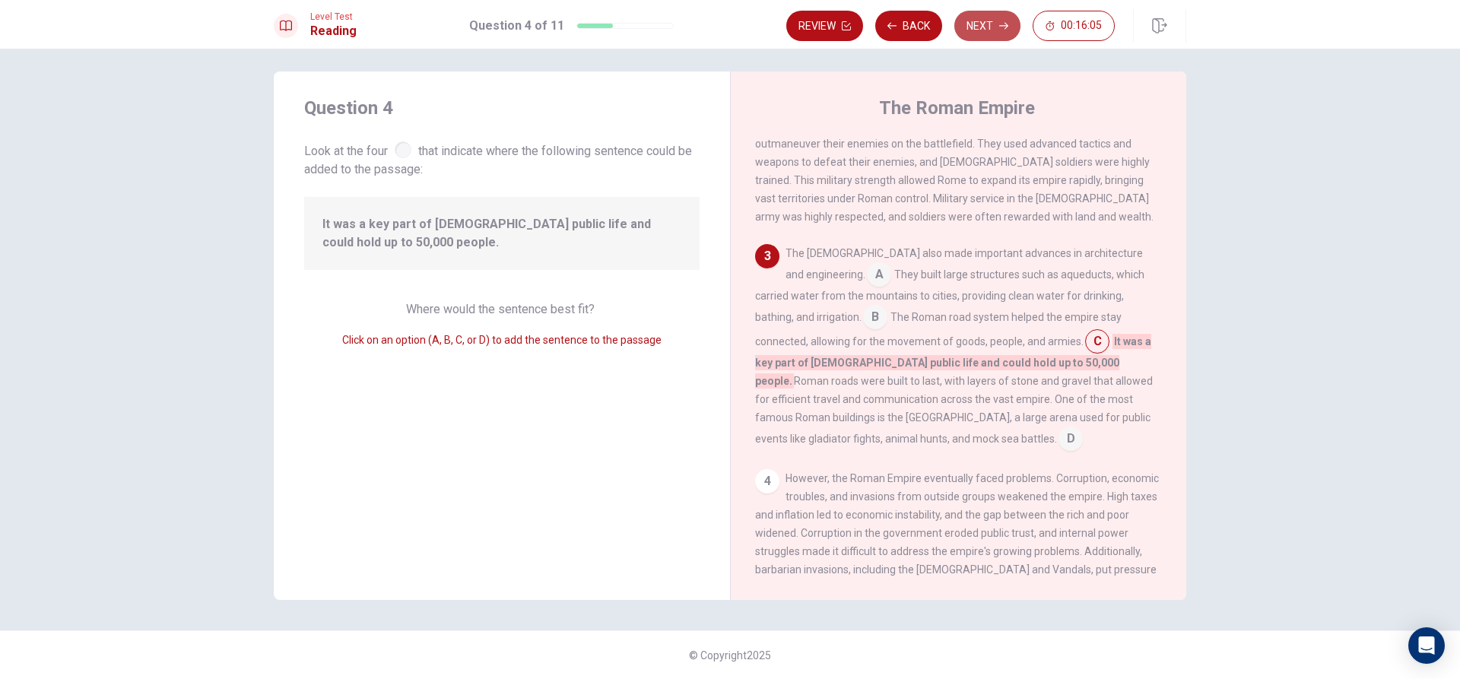
click at [991, 28] on button "Next" at bounding box center [987, 26] width 66 height 30
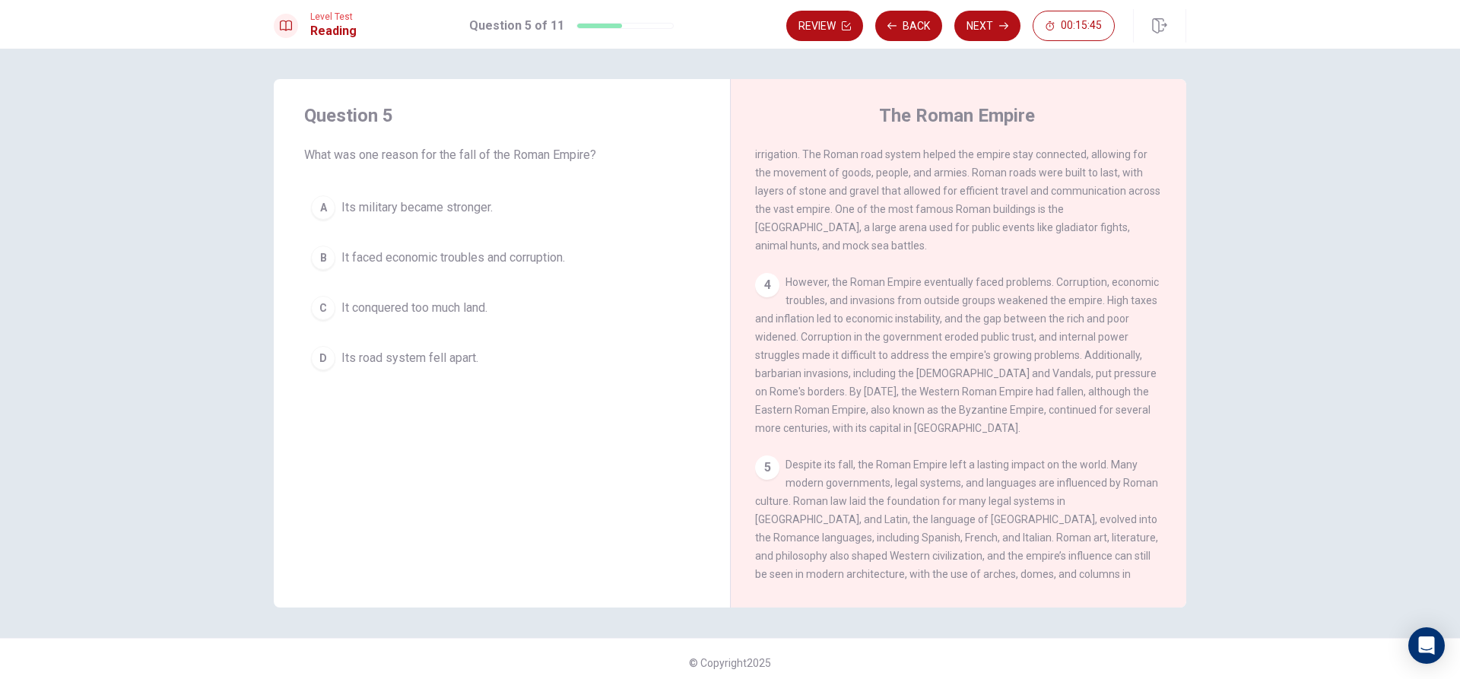
scroll to position [414, 0]
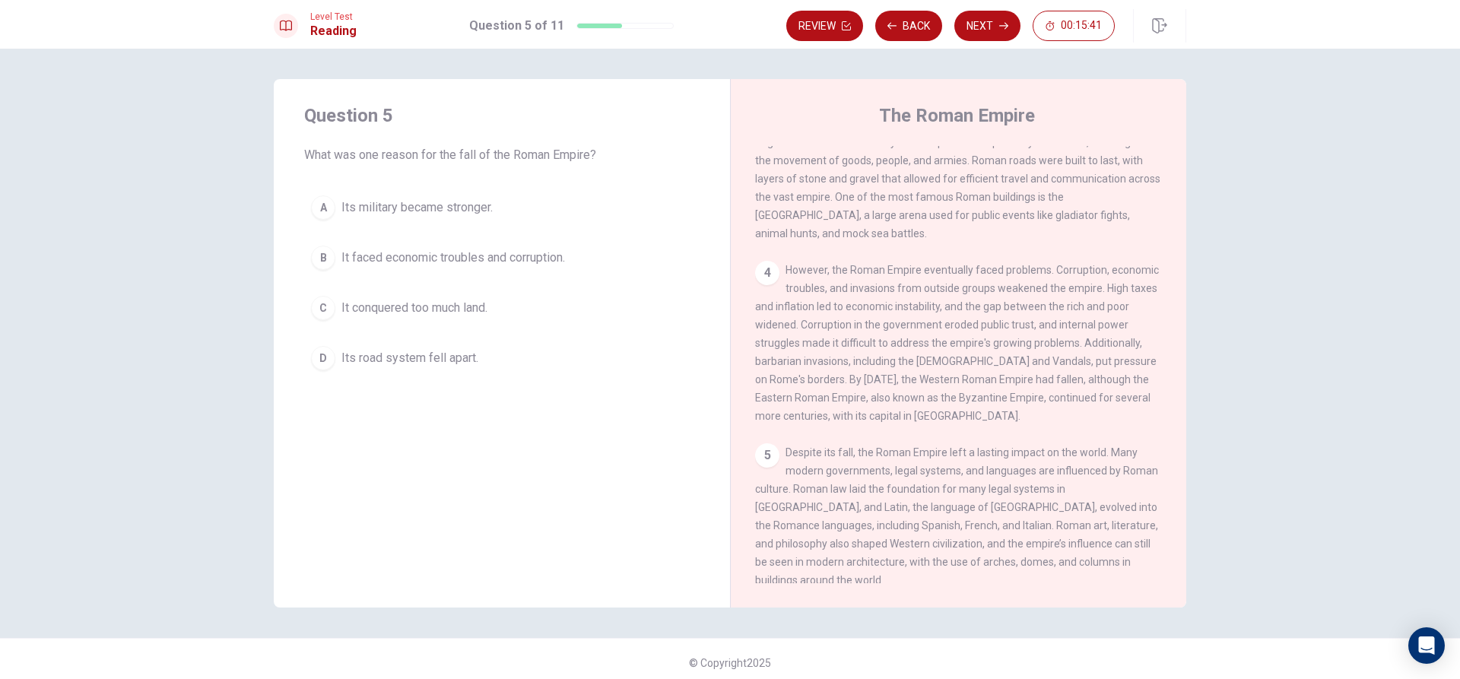
drag, startPoint x: 1054, startPoint y: 249, endPoint x: 1079, endPoint y: 262, distance: 27.5
click at [1079, 262] on div "4 However, the Roman Empire eventually faced problems. Corruption, economic tro…" at bounding box center [959, 343] width 408 height 164
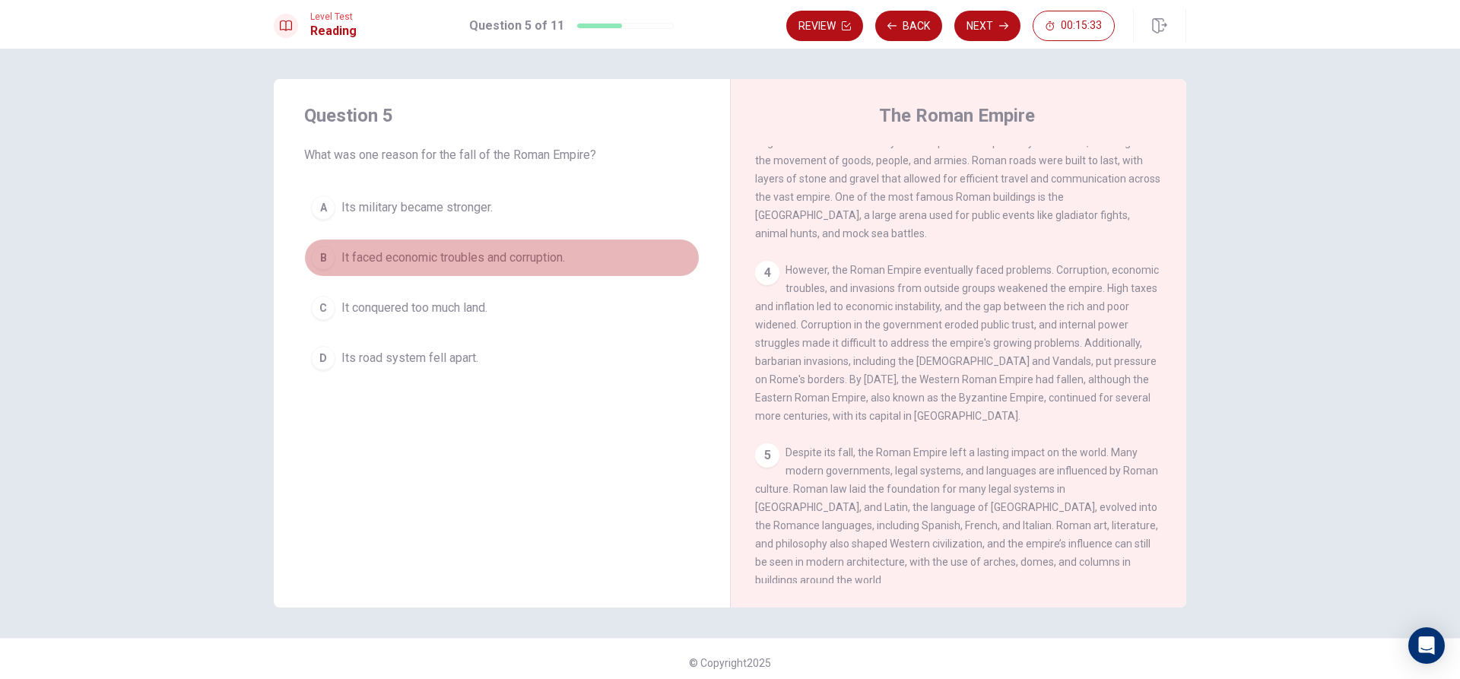
click at [476, 252] on span "It faced economic troubles and corruption." at bounding box center [453, 258] width 224 height 18
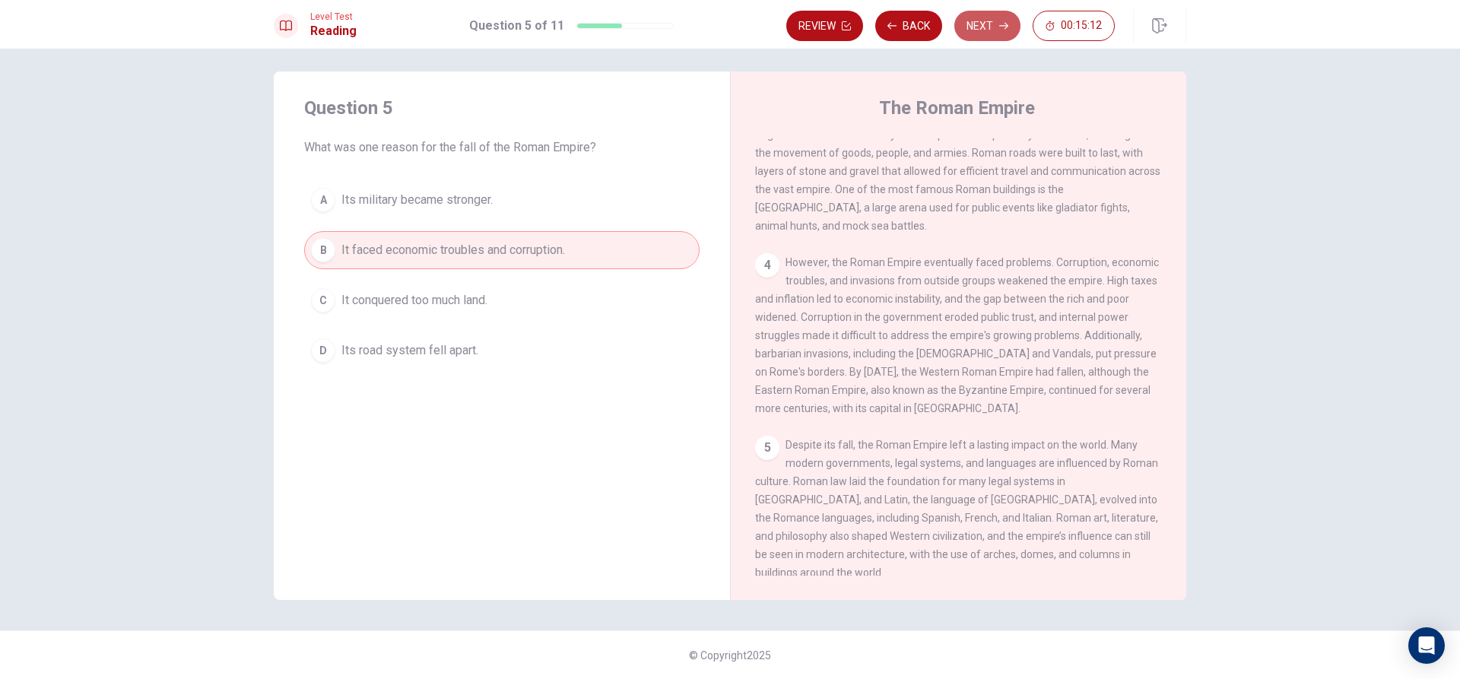
click at [1011, 23] on button "Next" at bounding box center [987, 26] width 66 height 30
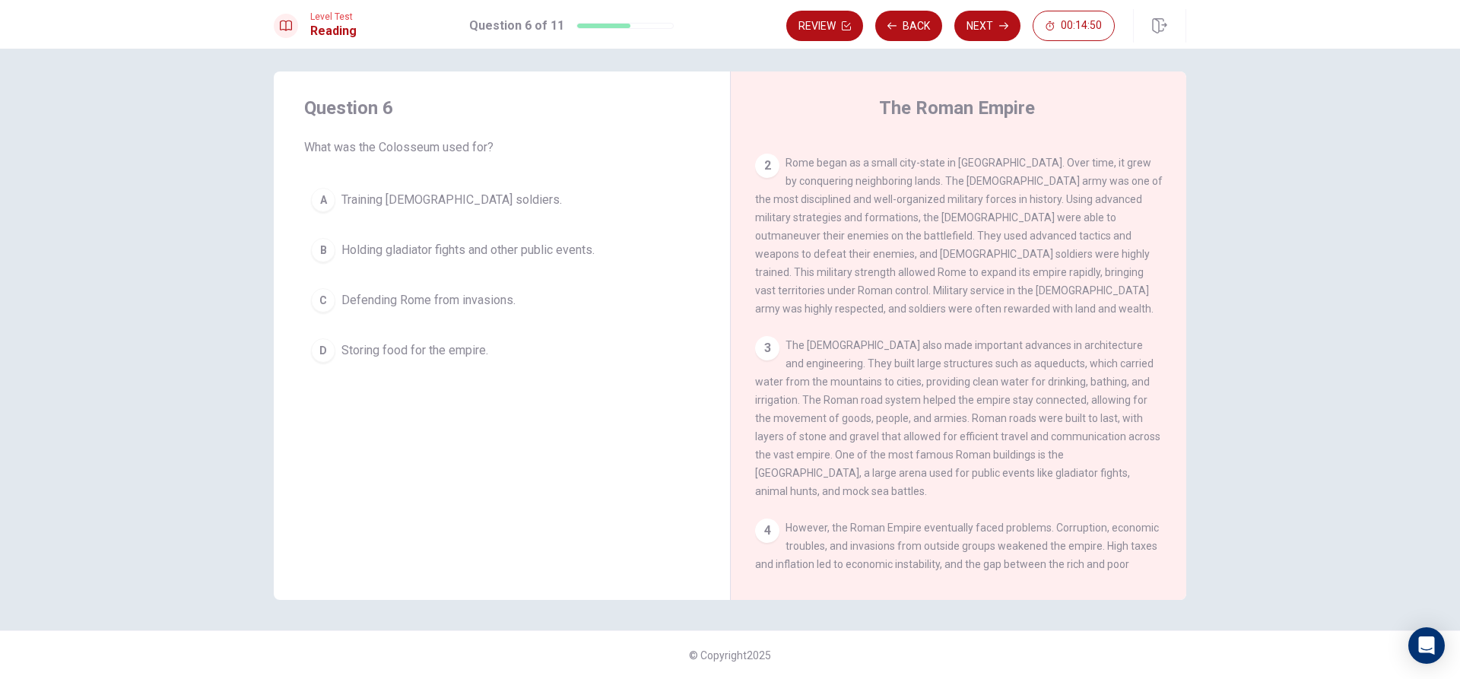
scroll to position [186, 0]
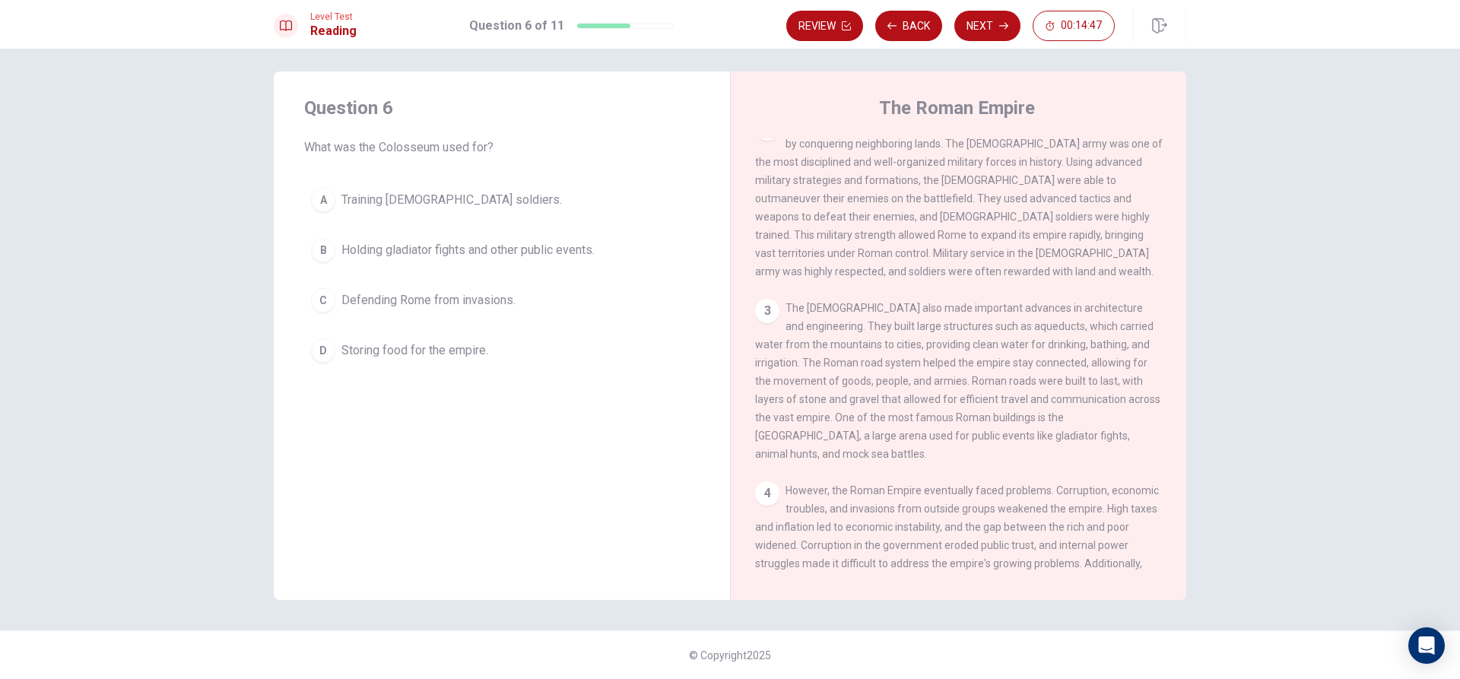
drag, startPoint x: 831, startPoint y: 344, endPoint x: 905, endPoint y: 373, distance: 79.2
click at [905, 373] on span "The Romans also made important advances in architecture and engineering. They b…" at bounding box center [957, 381] width 405 height 158
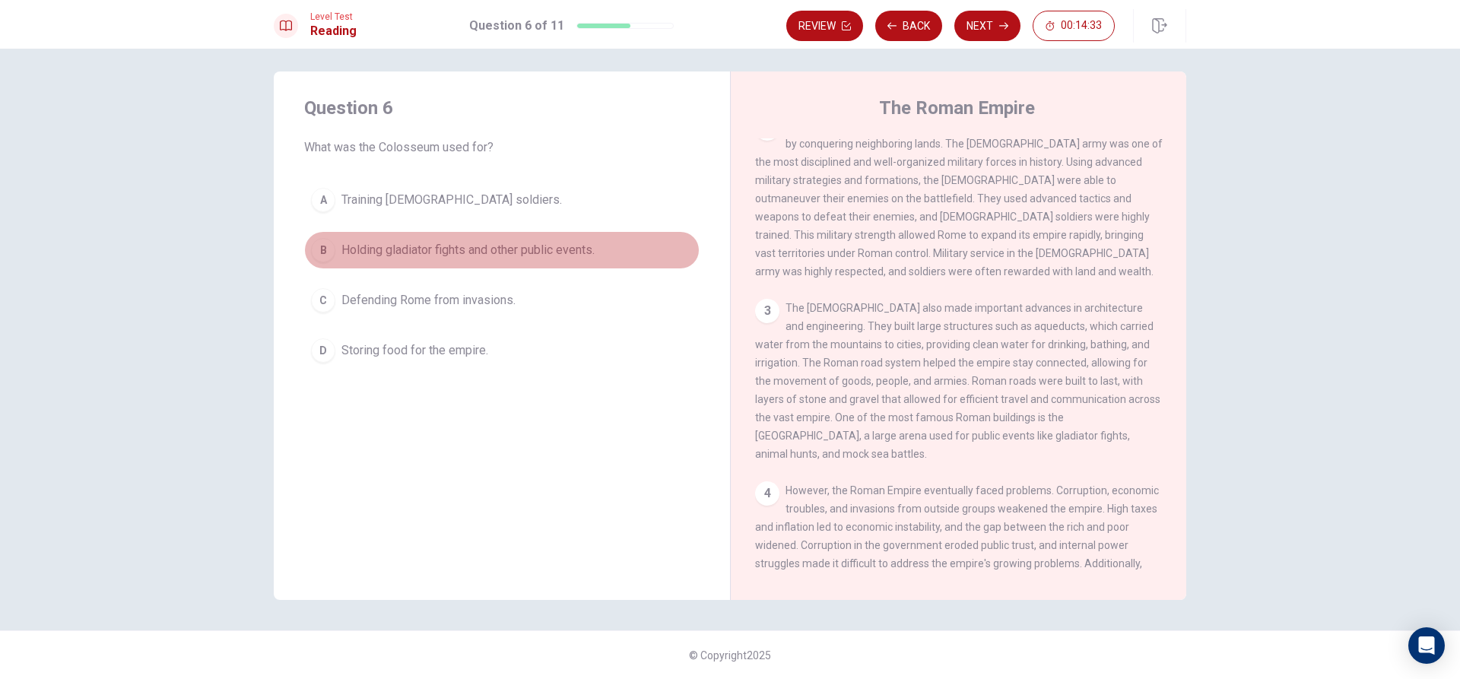
click at [395, 252] on span "Holding gladiator fights and other public events." at bounding box center [467, 250] width 253 height 18
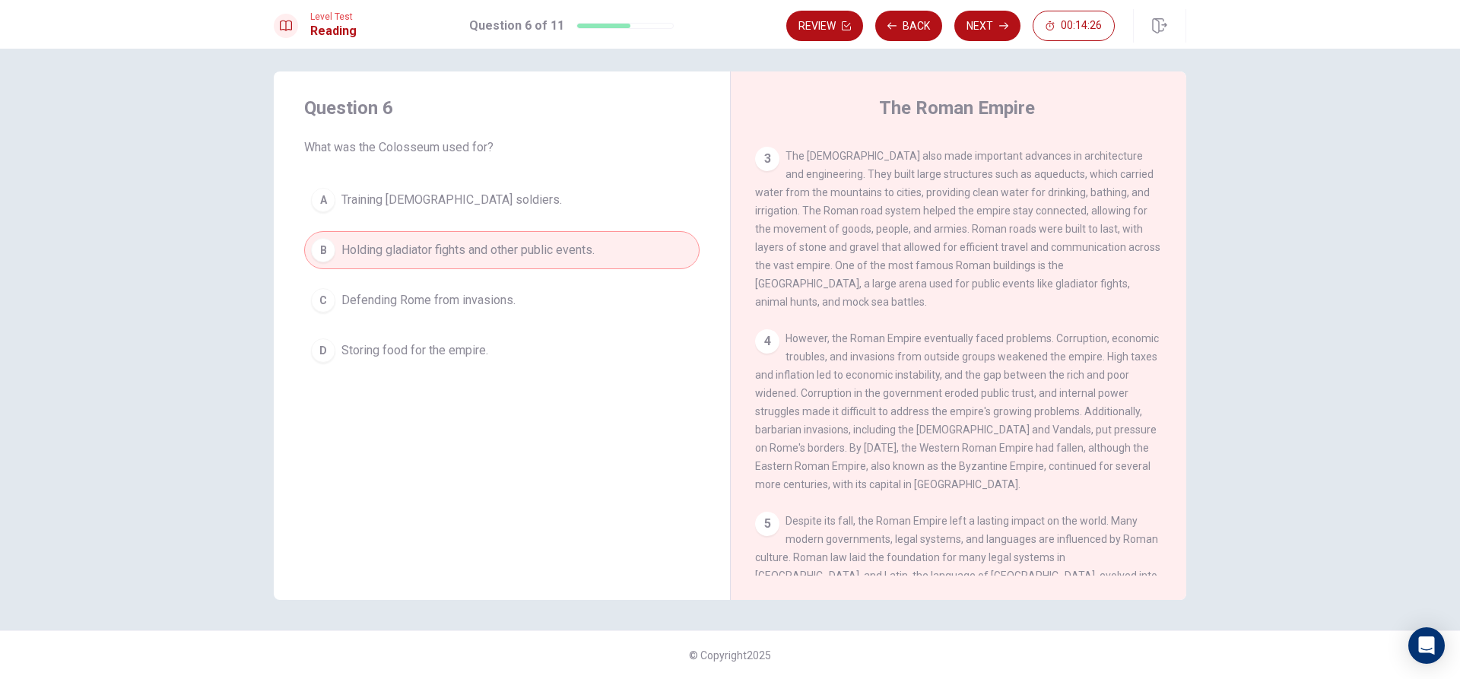
scroll to position [414, 0]
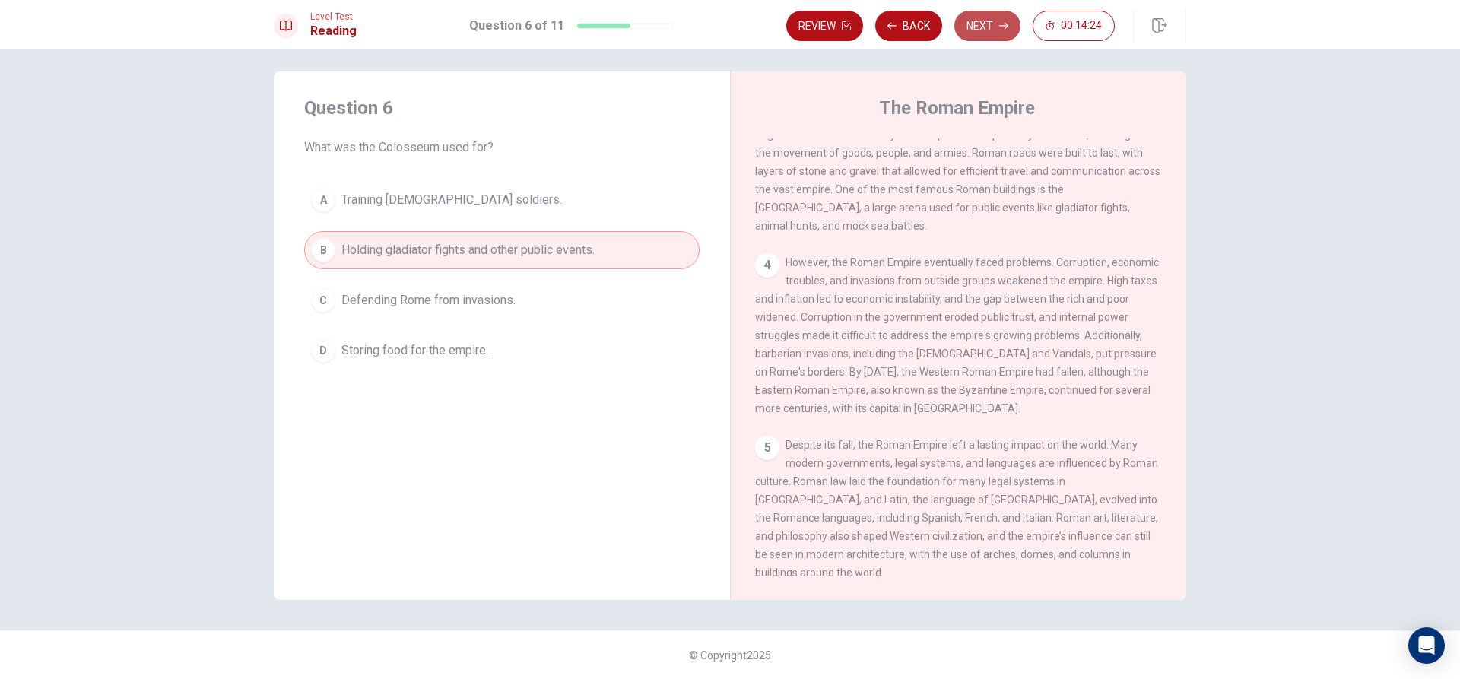
click at [1002, 32] on button "Next" at bounding box center [987, 26] width 66 height 30
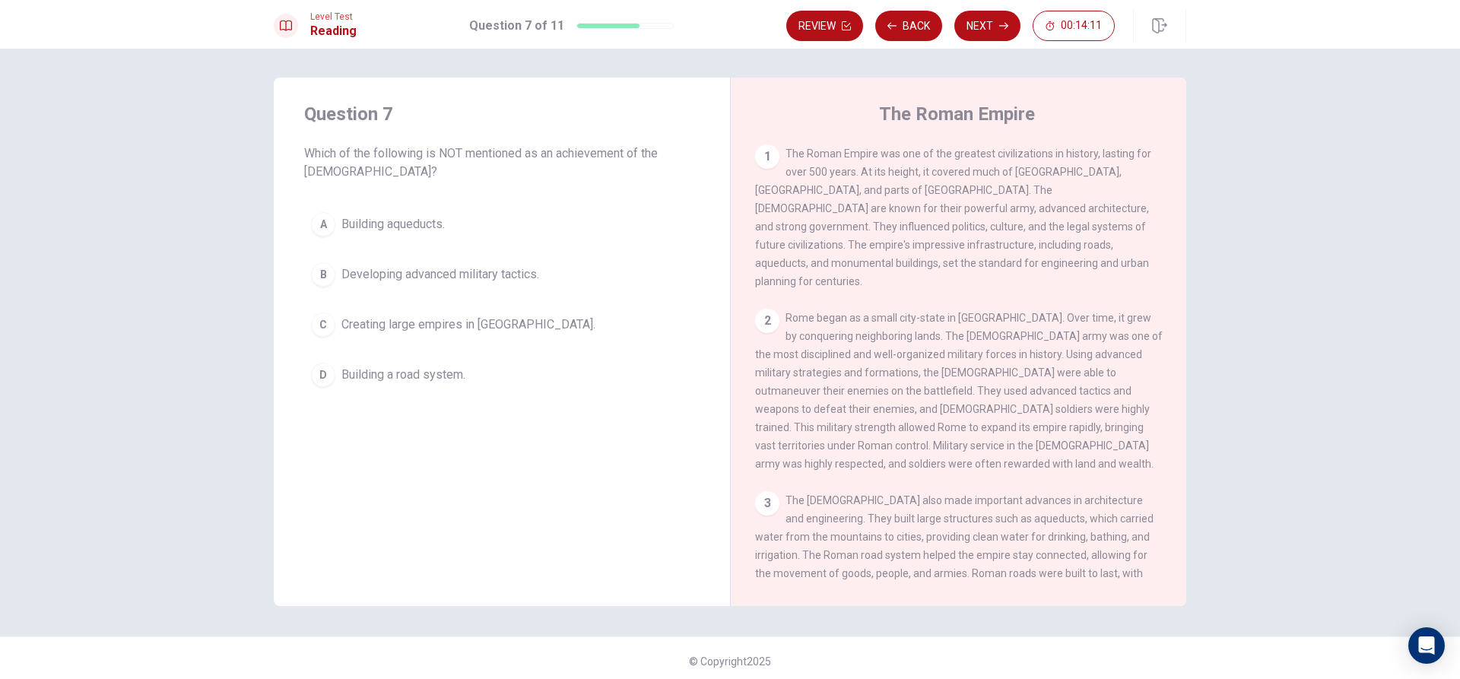
scroll to position [0, 0]
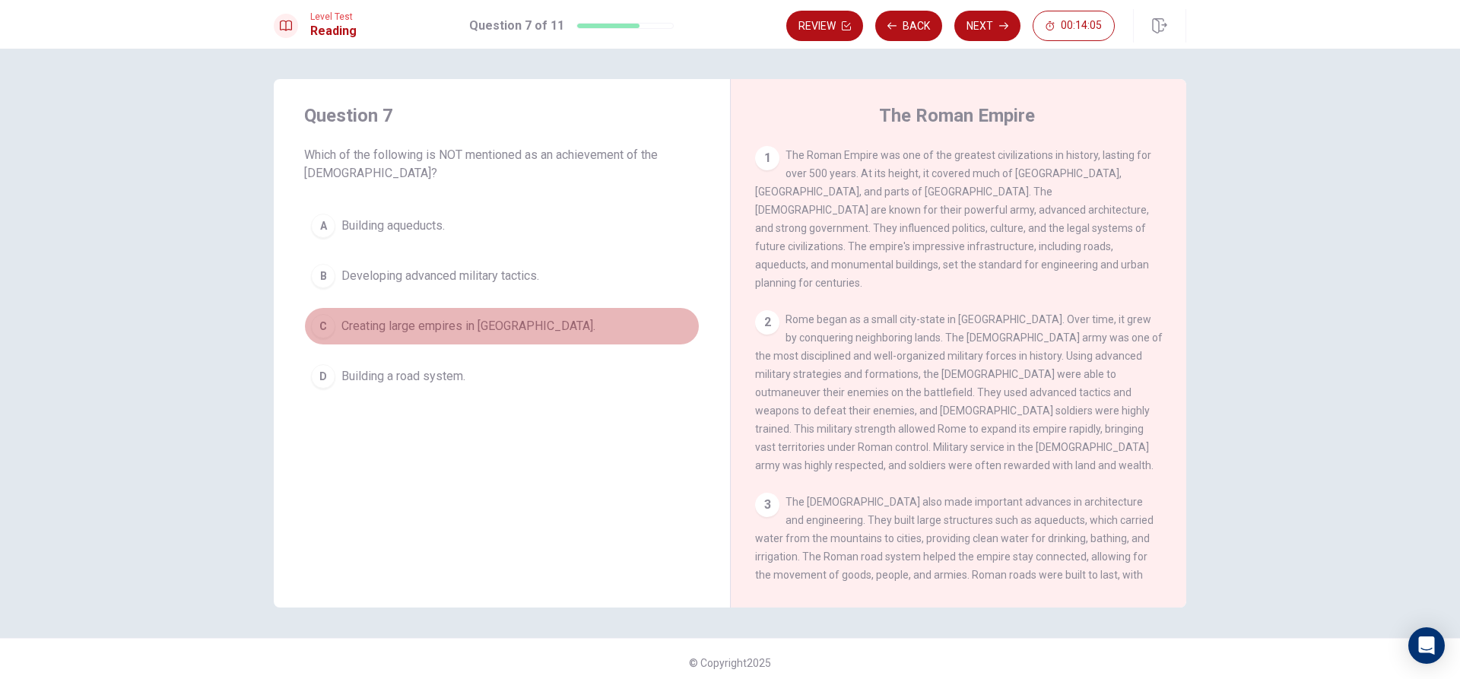
click at [484, 316] on button "C Creating large empires in Africa." at bounding box center [501, 326] width 395 height 38
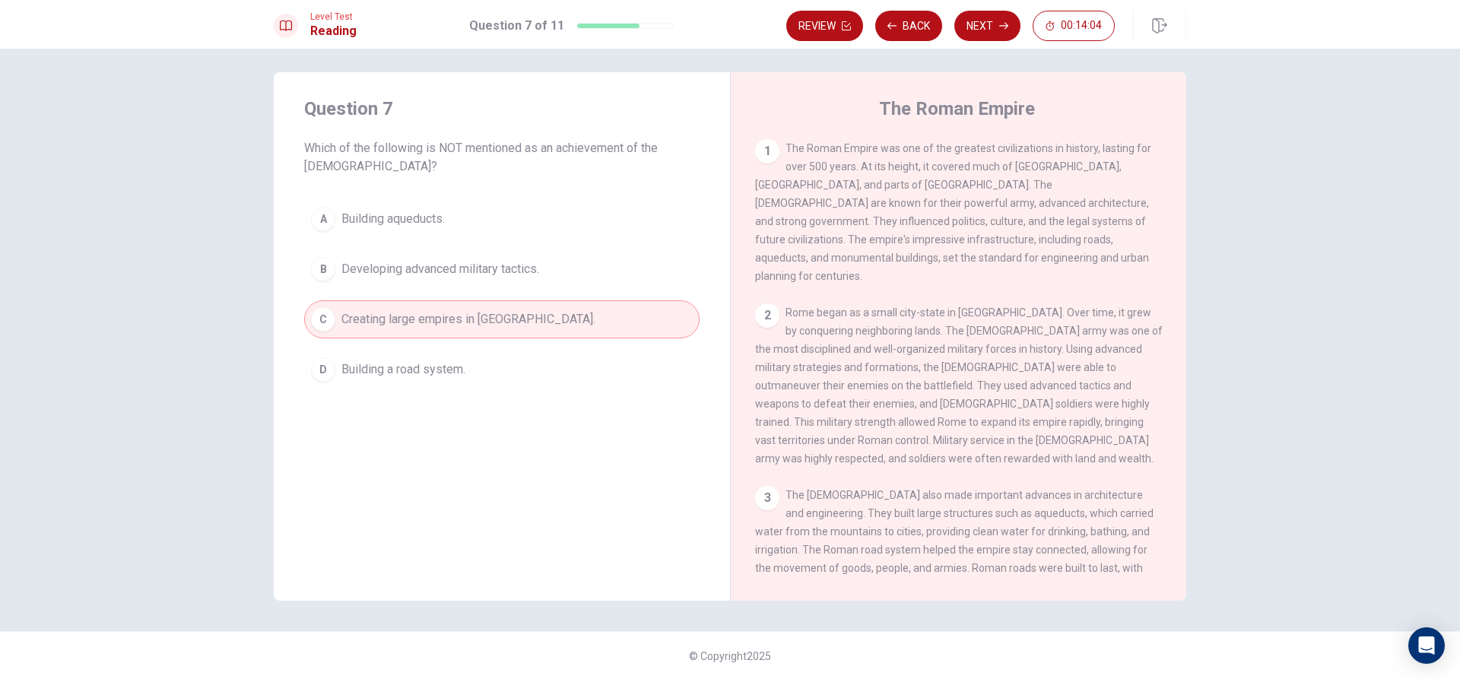
scroll to position [8, 0]
click at [984, 27] on button "Next" at bounding box center [987, 26] width 66 height 30
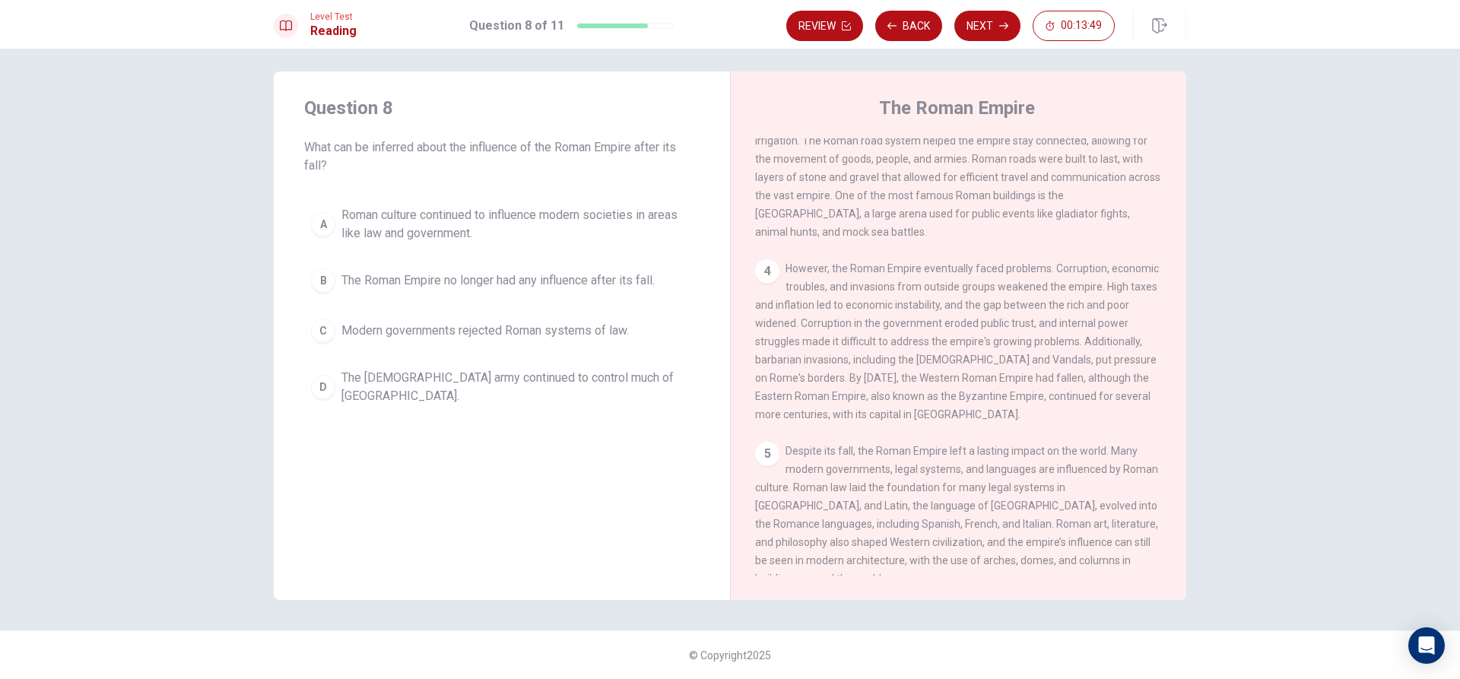
scroll to position [414, 0]
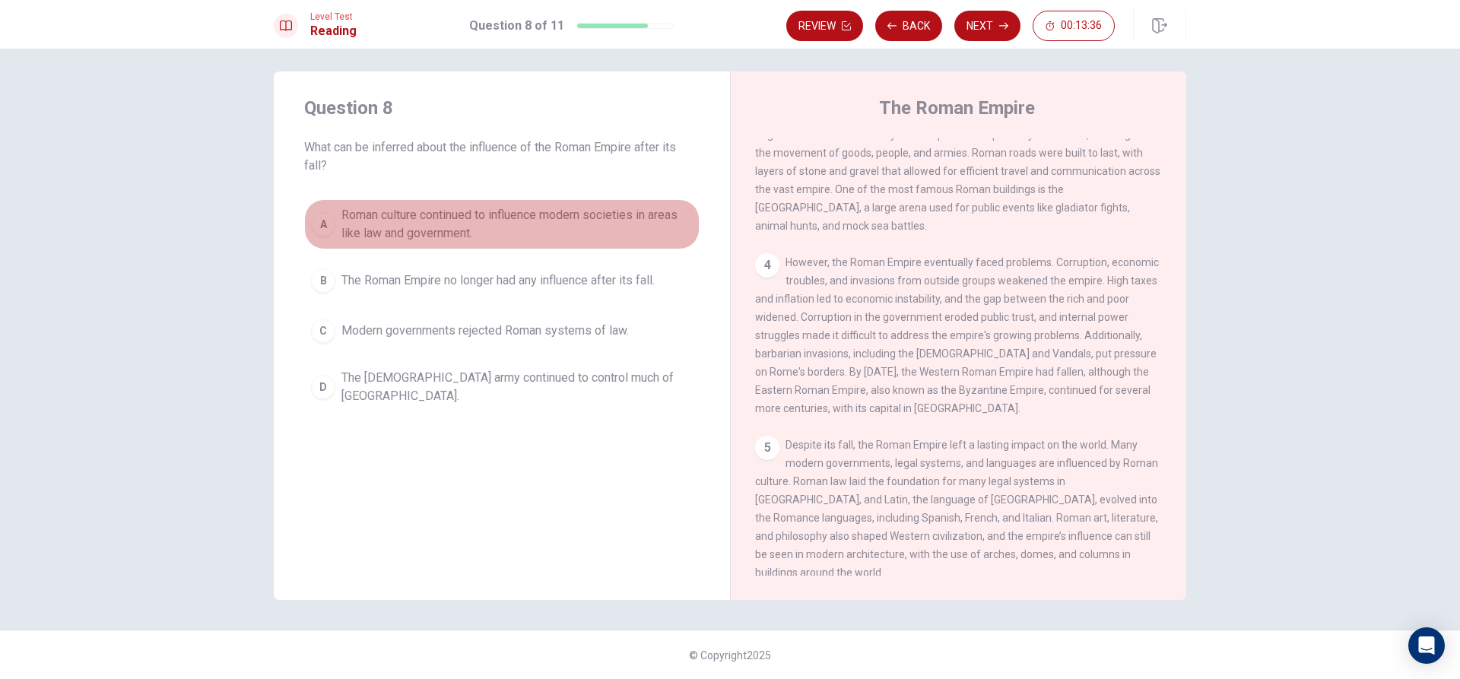
click at [439, 220] on span "Roman culture continued to influence modern societies in areas like law and gov…" at bounding box center [516, 224] width 351 height 36
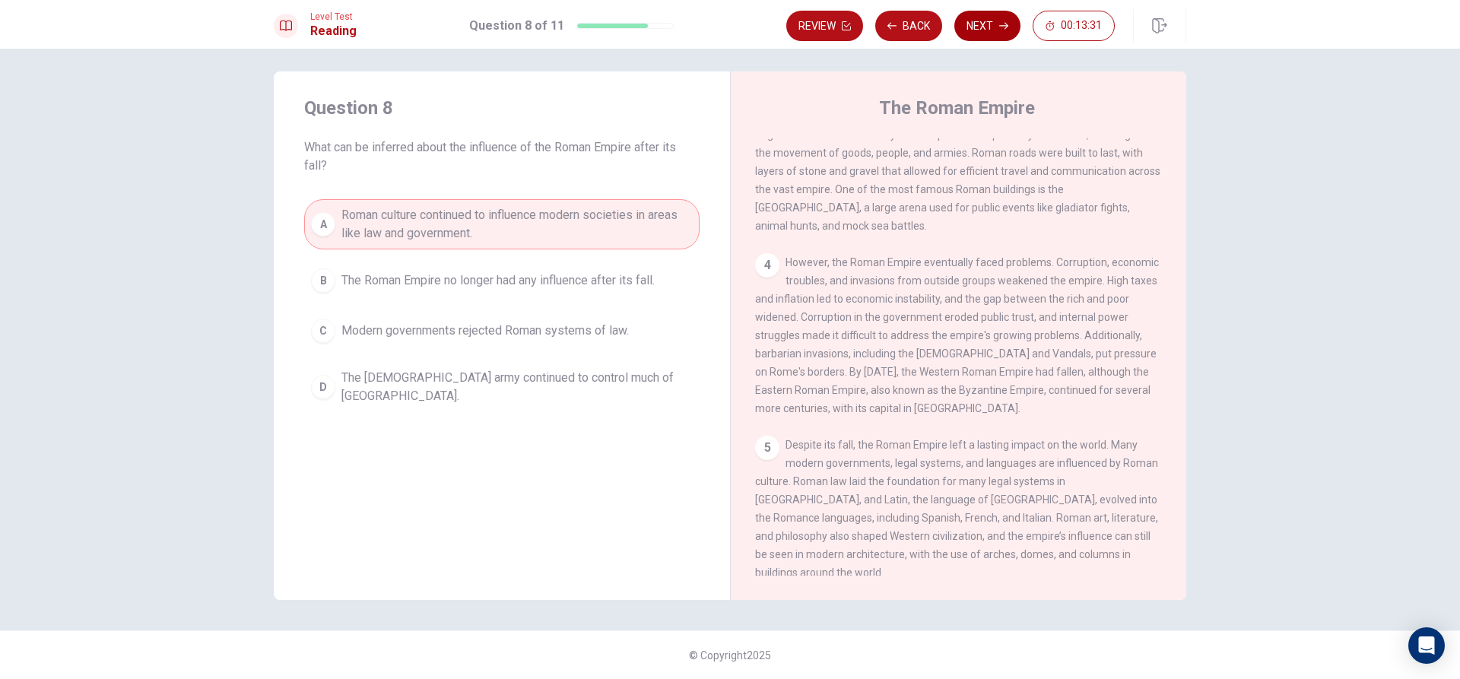
click at [978, 24] on button "Next" at bounding box center [987, 26] width 66 height 30
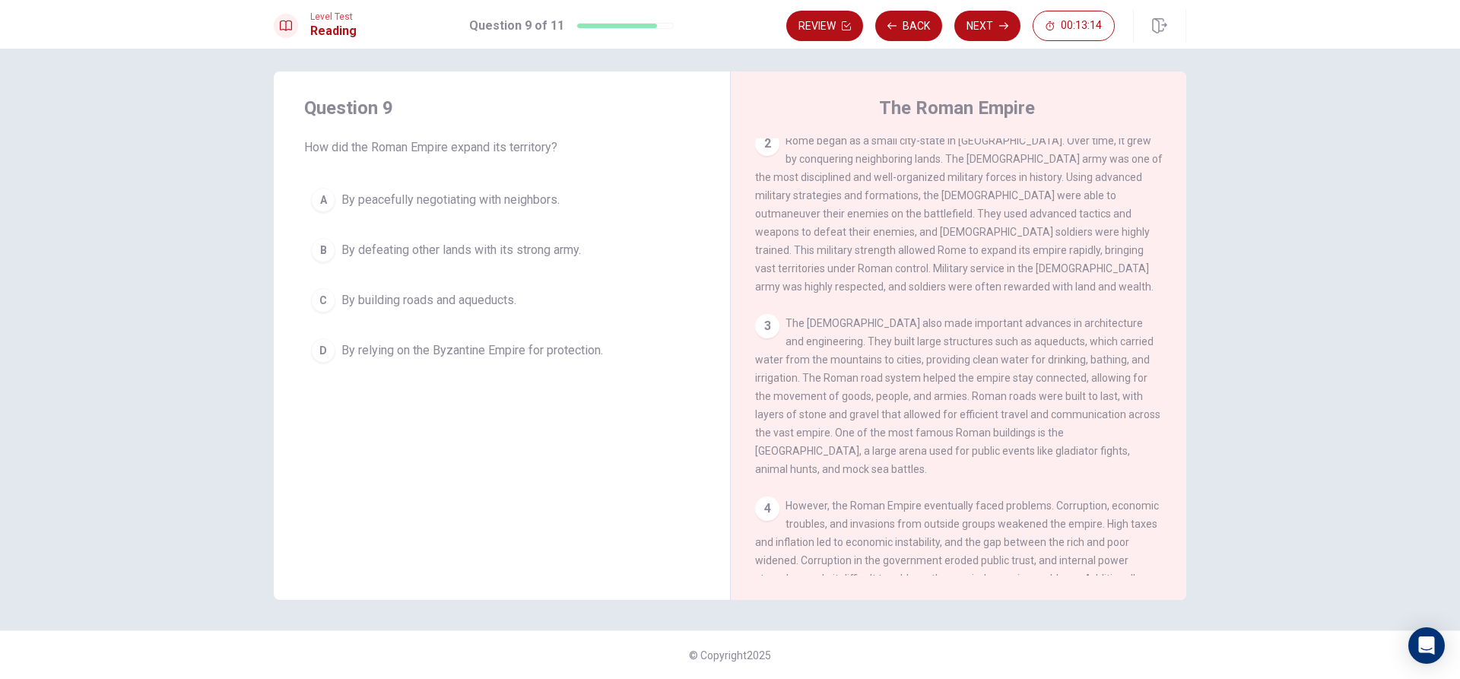
scroll to position [110, 0]
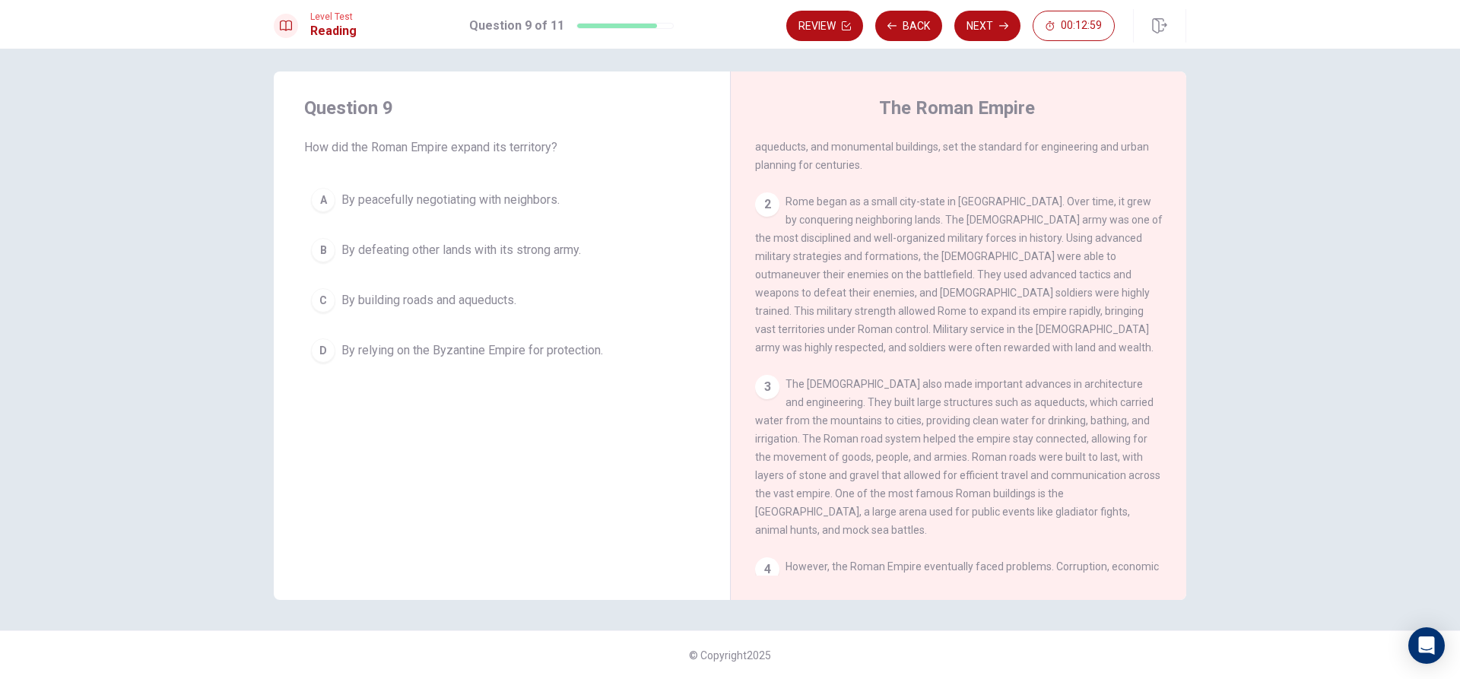
click at [481, 247] on span "By defeating other lands with its strong army." at bounding box center [460, 250] width 239 height 18
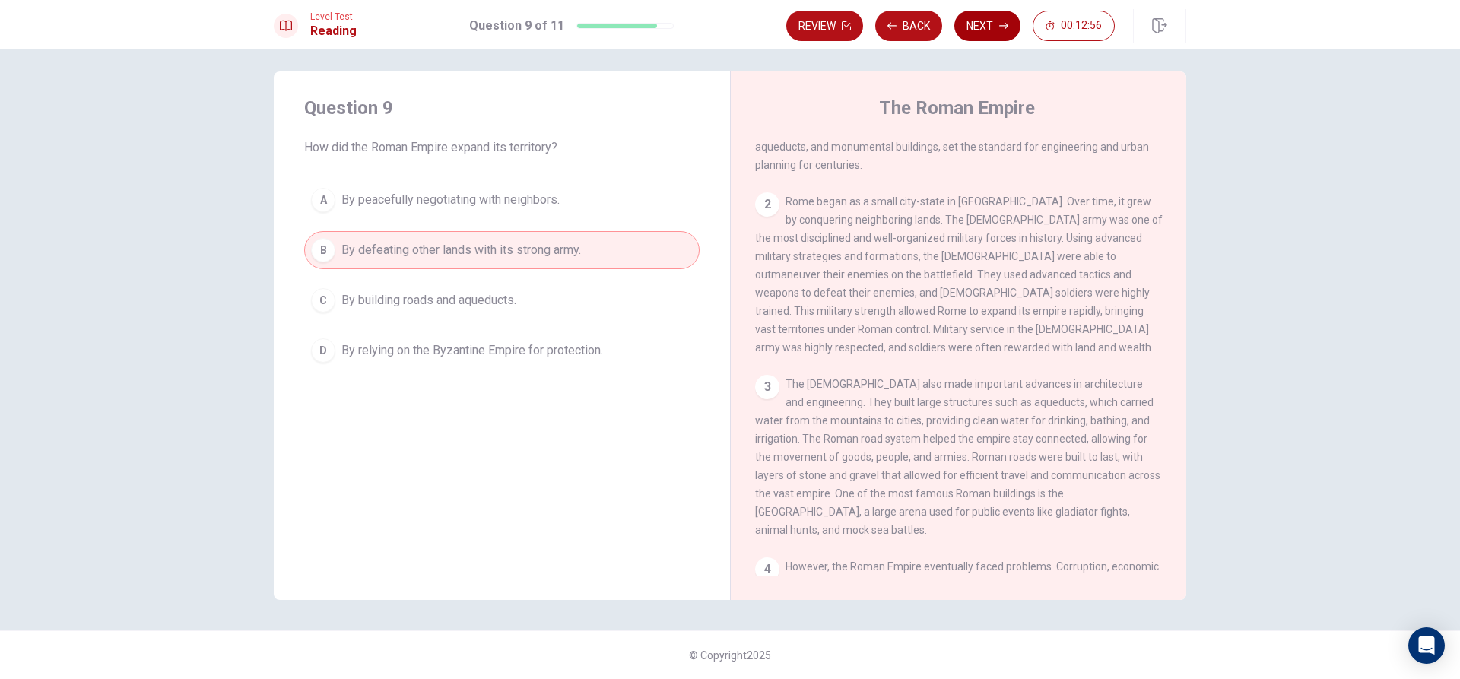
click at [992, 24] on button "Next" at bounding box center [987, 26] width 66 height 30
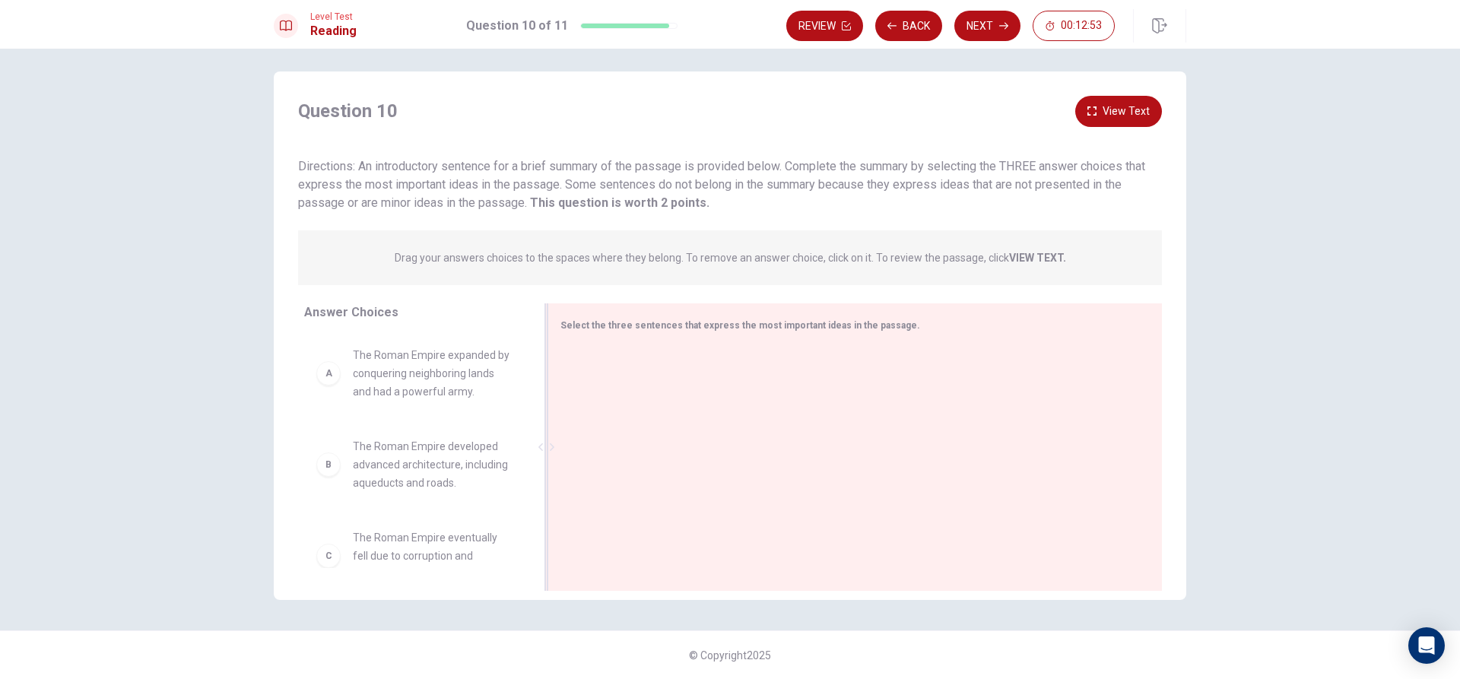
click at [599, 348] on div at bounding box center [848, 449] width 577 height 204
click at [639, 322] on span "Select the three sentences that express the most important ideas in the passage." at bounding box center [740, 325] width 360 height 11
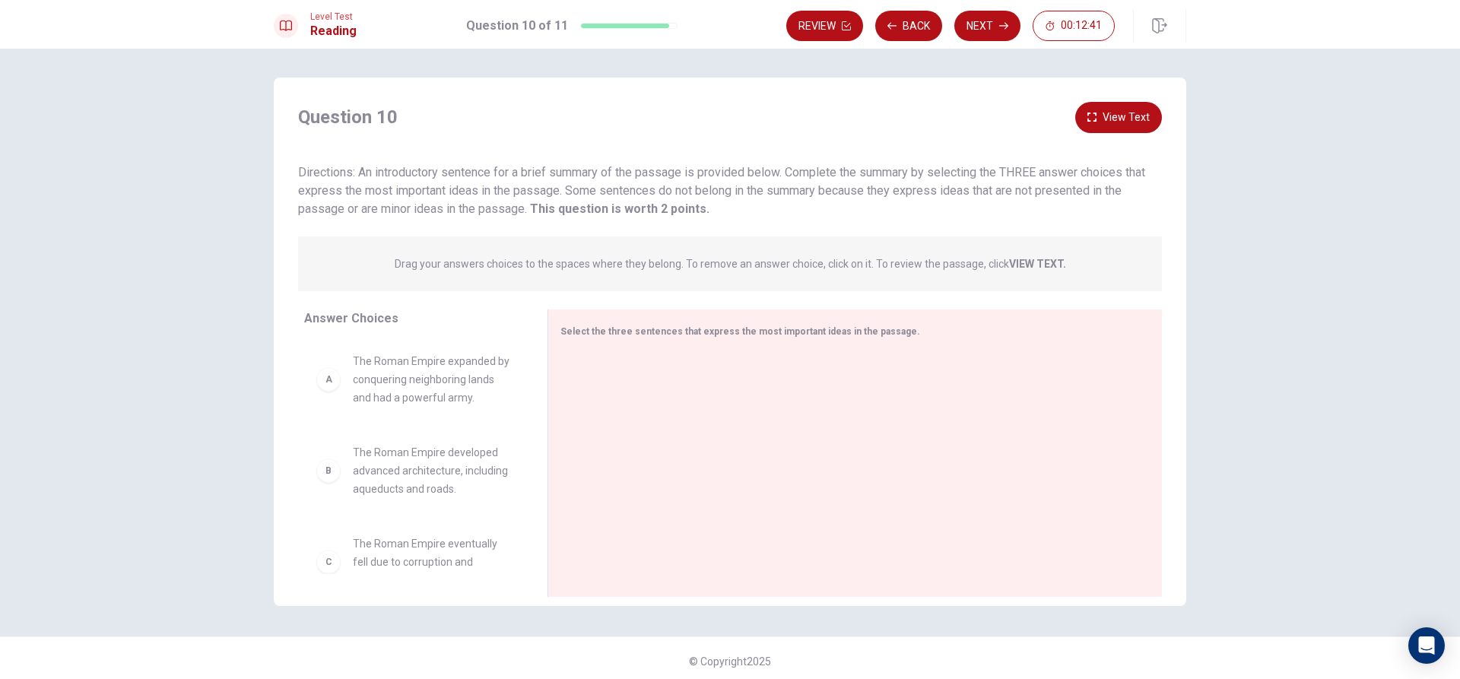
scroll to position [0, 0]
click at [338, 491] on div "B The Roman Empire developed advanced architecture, including aqueducts and roa…" at bounding box center [413, 472] width 195 height 55
click at [320, 476] on div "B" at bounding box center [328, 472] width 24 height 24
drag, startPoint x: 335, startPoint y: 472, endPoint x: 358, endPoint y: 465, distance: 24.0
click at [444, 474] on span "The Roman Empire developed advanced architecture, including aqueducts and roads." at bounding box center [432, 472] width 158 height 55
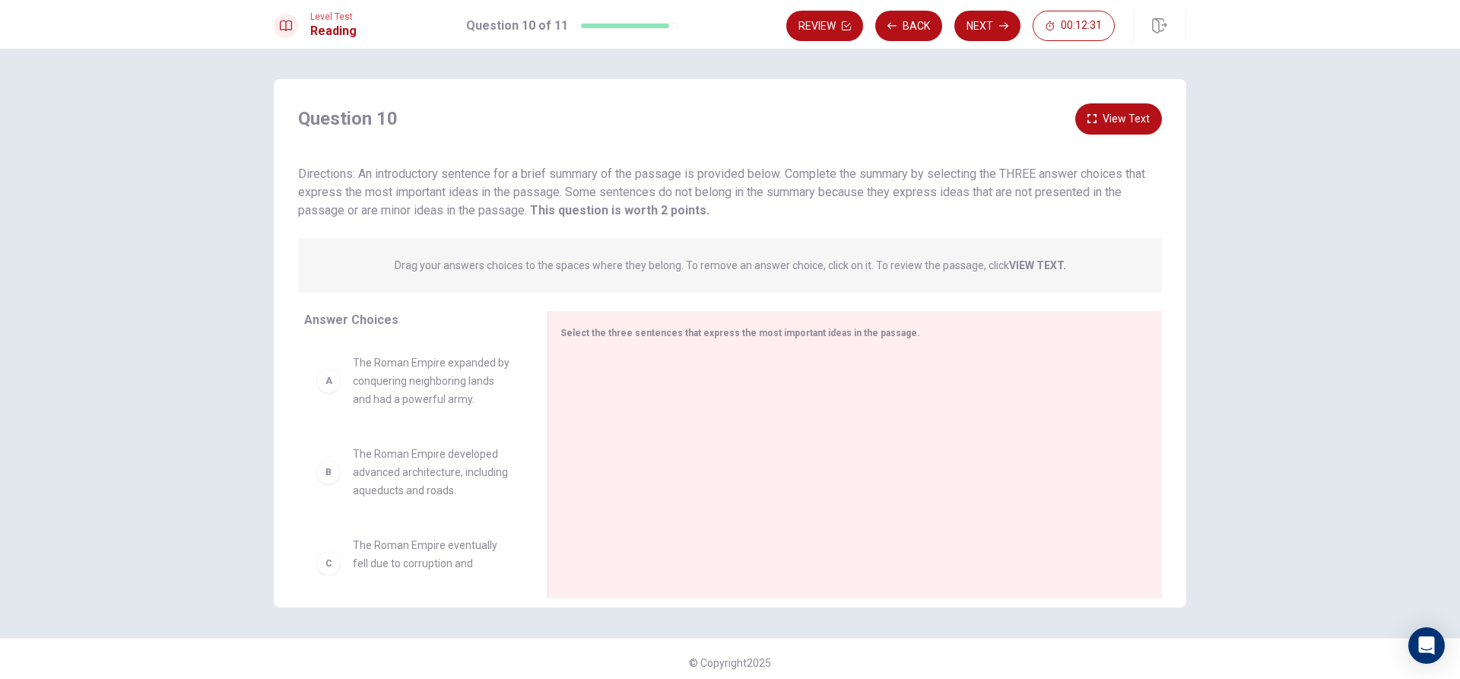
click at [812, 239] on div "Drag your answers choices to the spaces where they belong. To remove an answer …" at bounding box center [730, 265] width 864 height 55
click at [806, 257] on span "Drag your answers choices to the spaces where they belong. To remove an answer …" at bounding box center [730, 265] width 671 height 18
click at [808, 429] on div at bounding box center [848, 456] width 577 height 204
drag, startPoint x: 321, startPoint y: 477, endPoint x: 689, endPoint y: 433, distance: 370.7
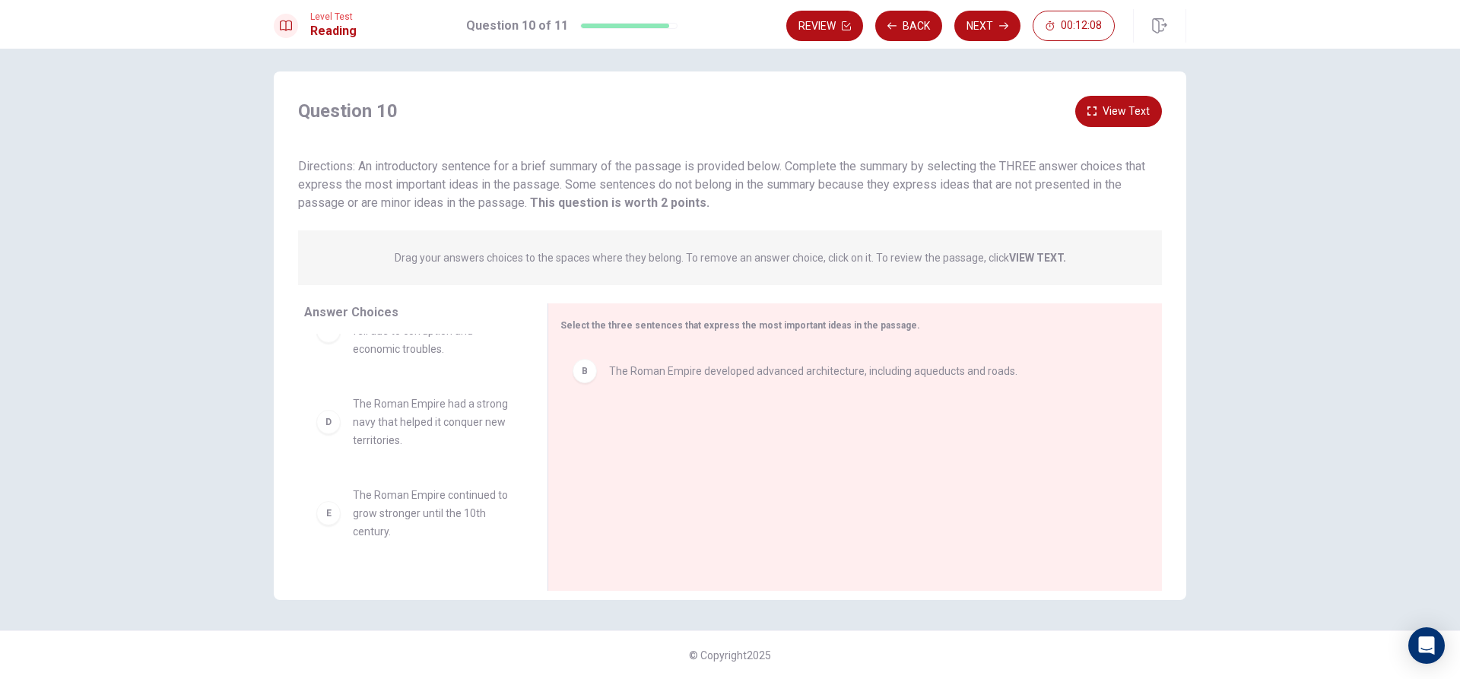
scroll to position [58, 0]
drag, startPoint x: 411, startPoint y: 405, endPoint x: 772, endPoint y: 518, distance: 378.2
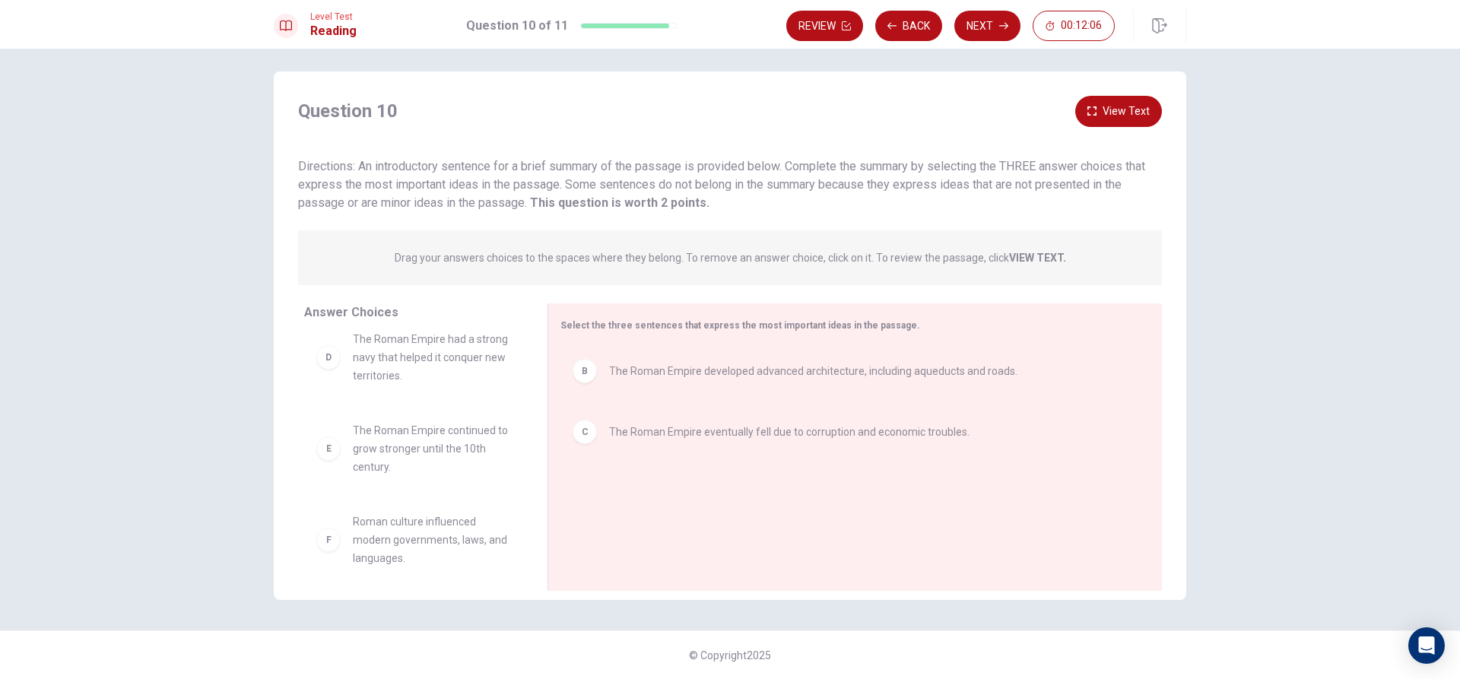
scroll to position [119, 0]
drag, startPoint x: 422, startPoint y: 538, endPoint x: 763, endPoint y: 575, distance: 343.3
click at [997, 19] on button "Next" at bounding box center [987, 26] width 66 height 30
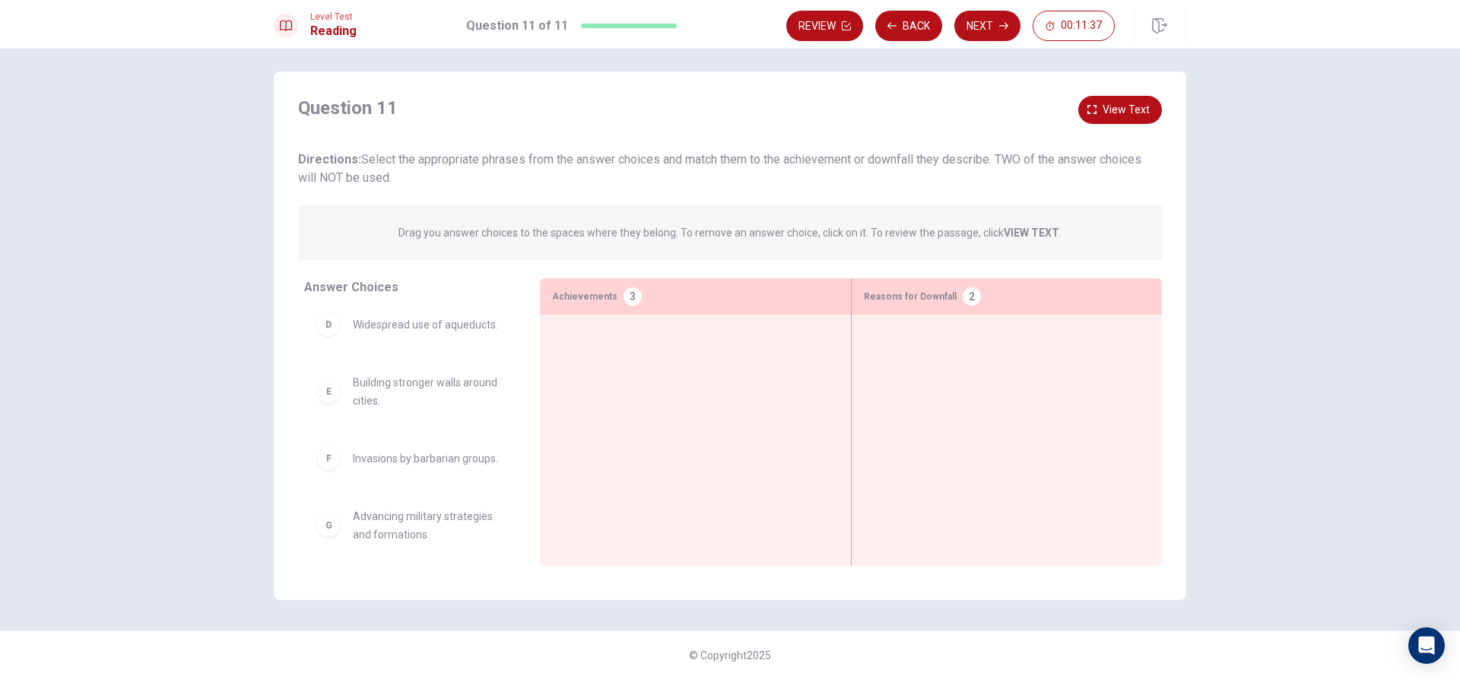
scroll to position [176, 0]
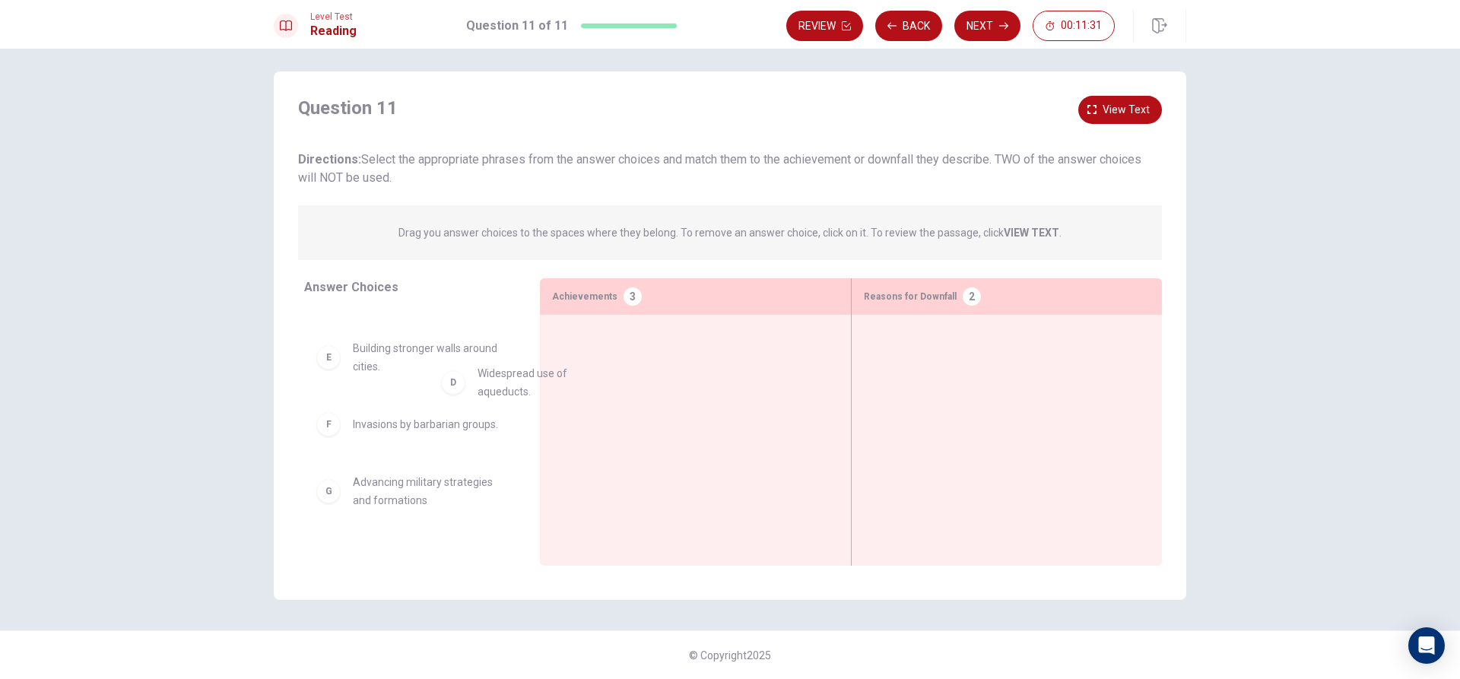
drag, startPoint x: 534, startPoint y: 387, endPoint x: 772, endPoint y: 427, distance: 241.3
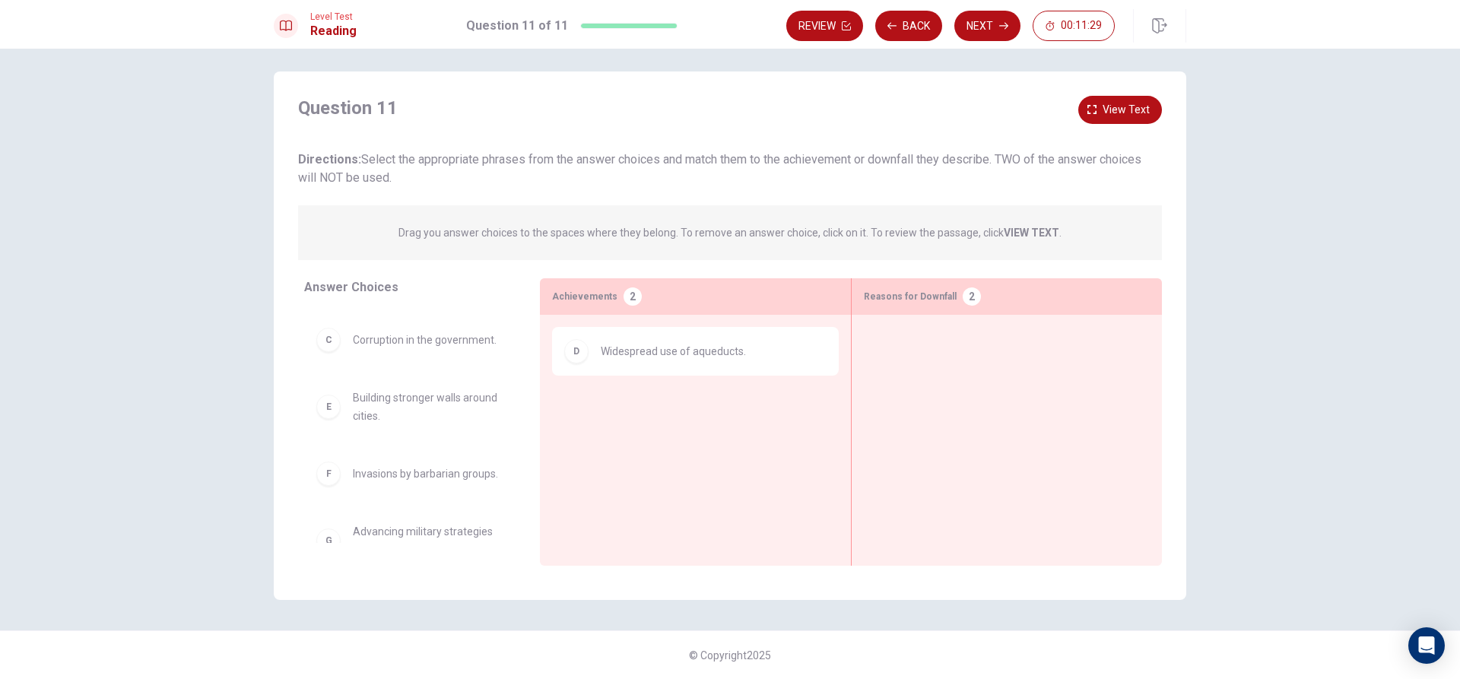
scroll to position [100, 0]
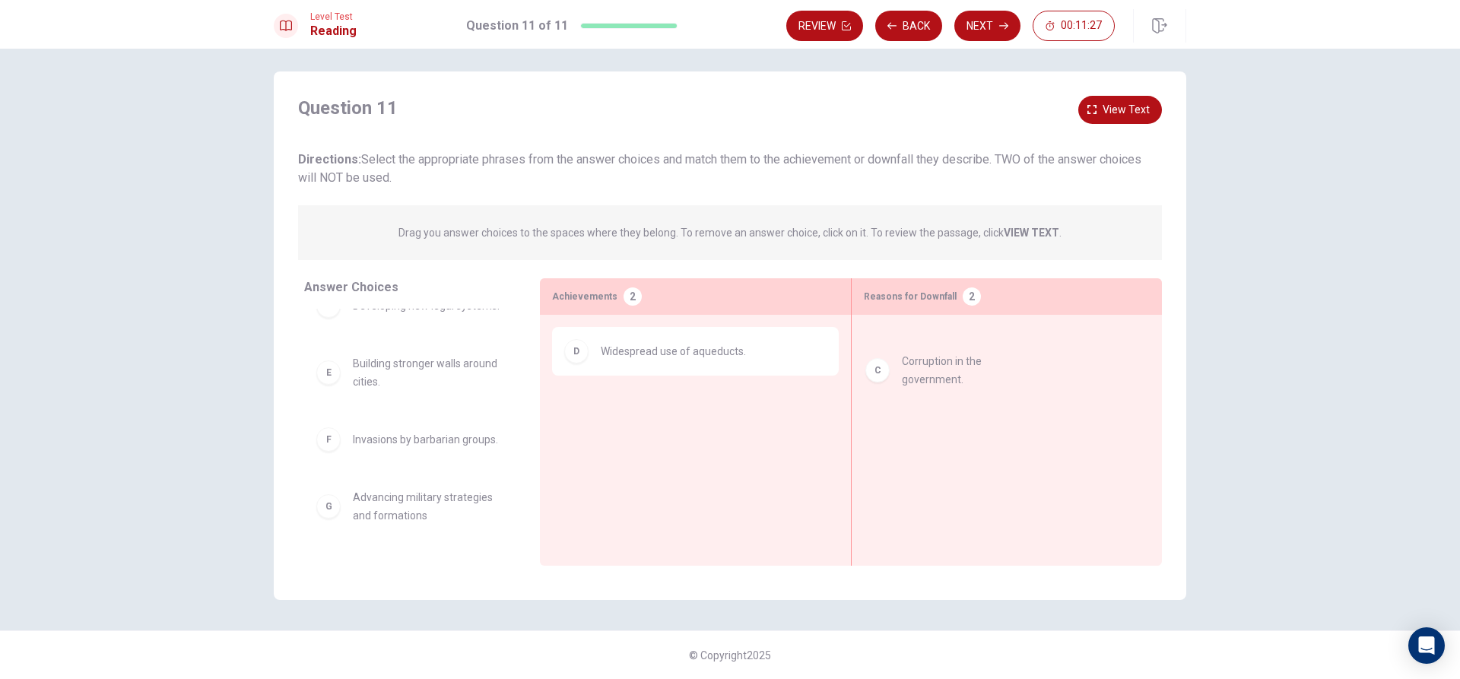
drag, startPoint x: 438, startPoint y: 379, endPoint x: 980, endPoint y: 369, distance: 542.2
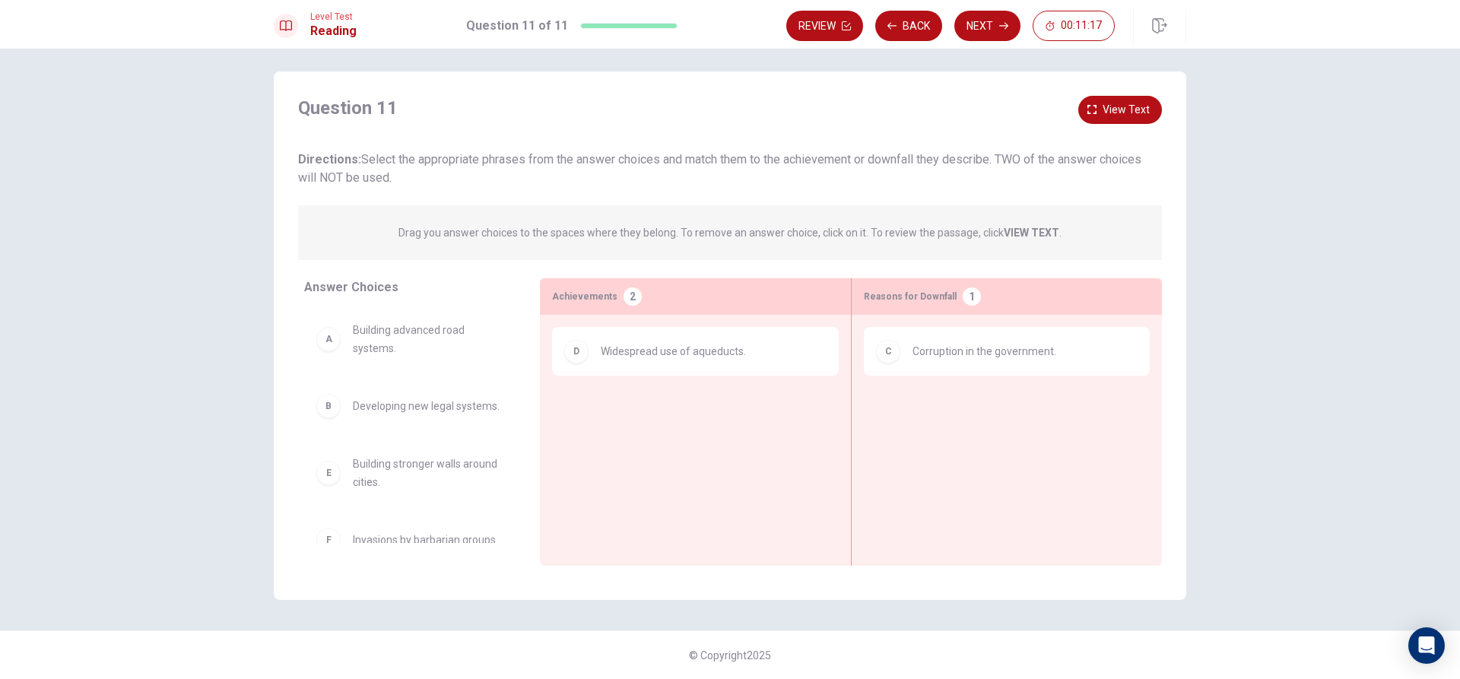
scroll to position [1, 0]
drag, startPoint x: 1153, startPoint y: 471, endPoint x: 1300, endPoint y: 463, distance: 147.7
drag, startPoint x: 436, startPoint y: 473, endPoint x: 961, endPoint y: 417, distance: 528.3
drag, startPoint x: 937, startPoint y: 423, endPoint x: 401, endPoint y: 466, distance: 537.7
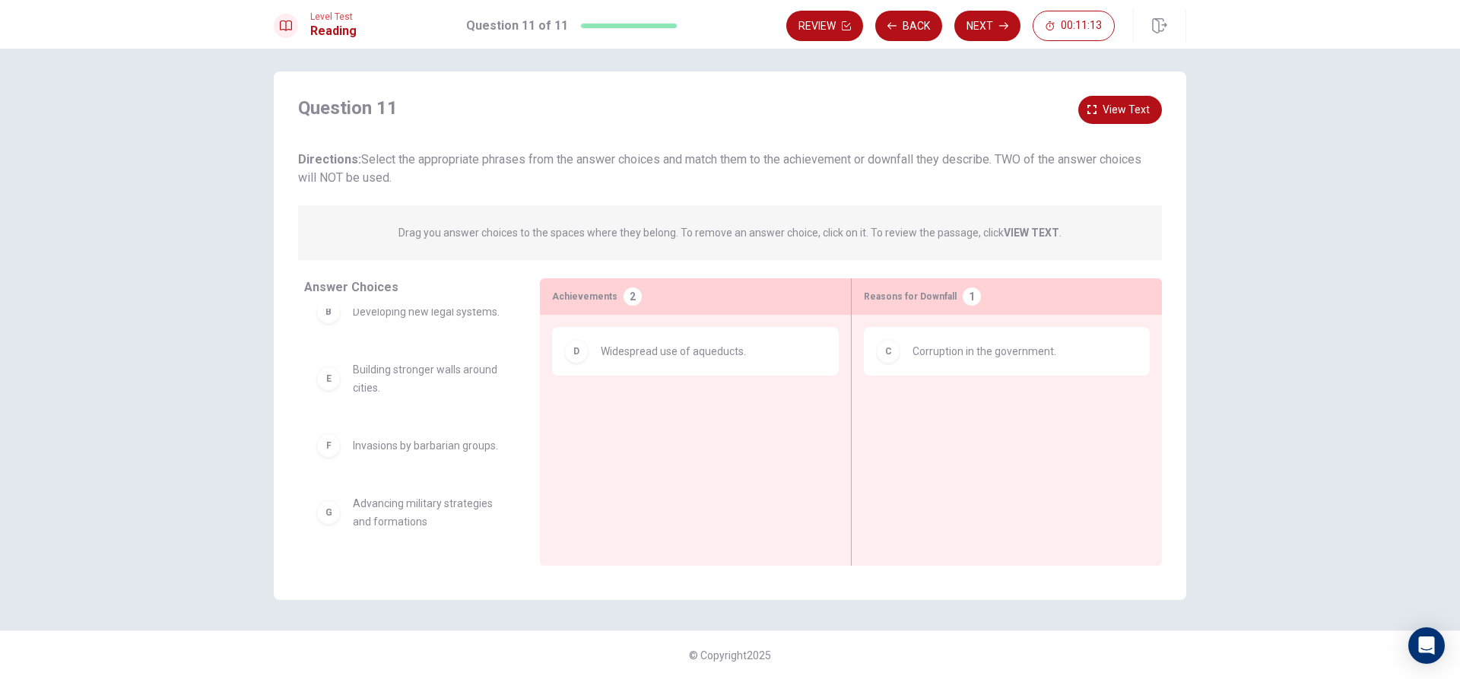
scroll to position [119, 0]
drag, startPoint x: 432, startPoint y: 447, endPoint x: 1063, endPoint y: 407, distance: 632.3
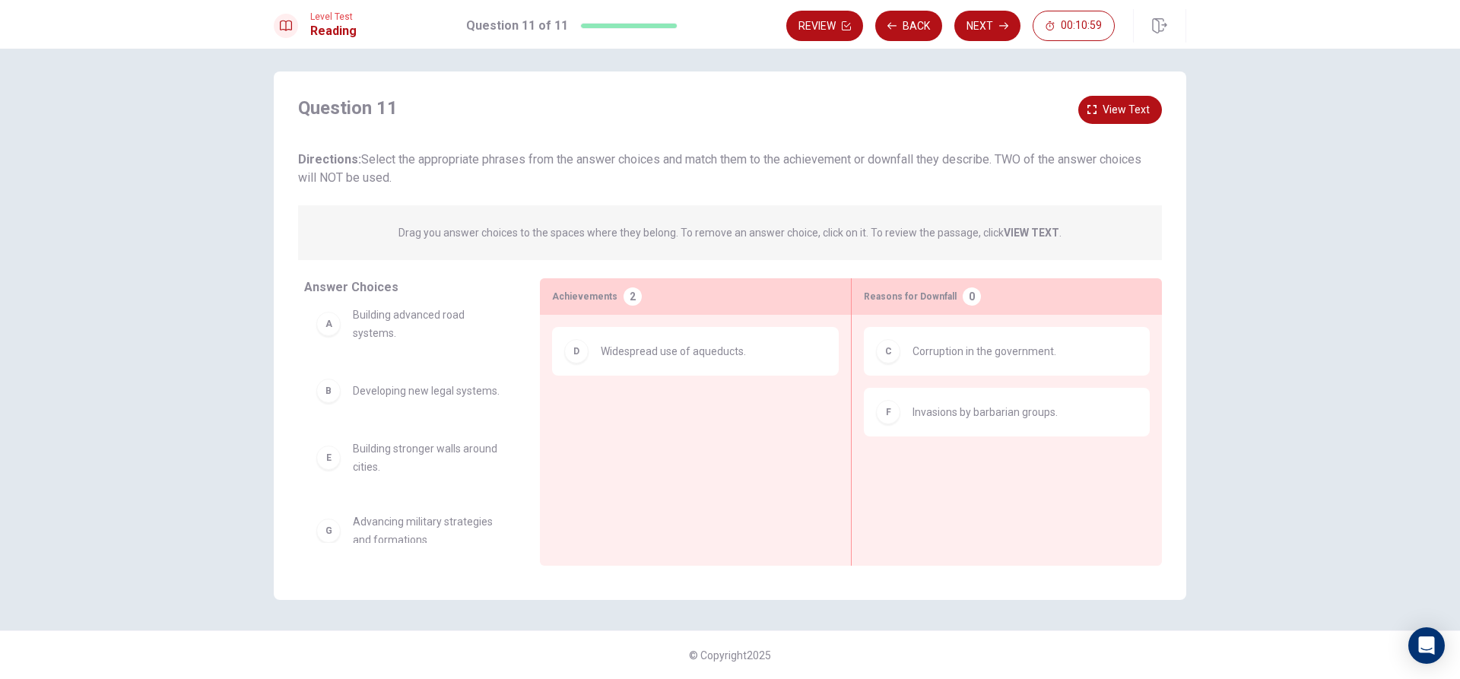
scroll to position [0, 0]
drag, startPoint x: 418, startPoint y: 342, endPoint x: 655, endPoint y: 429, distance: 251.8
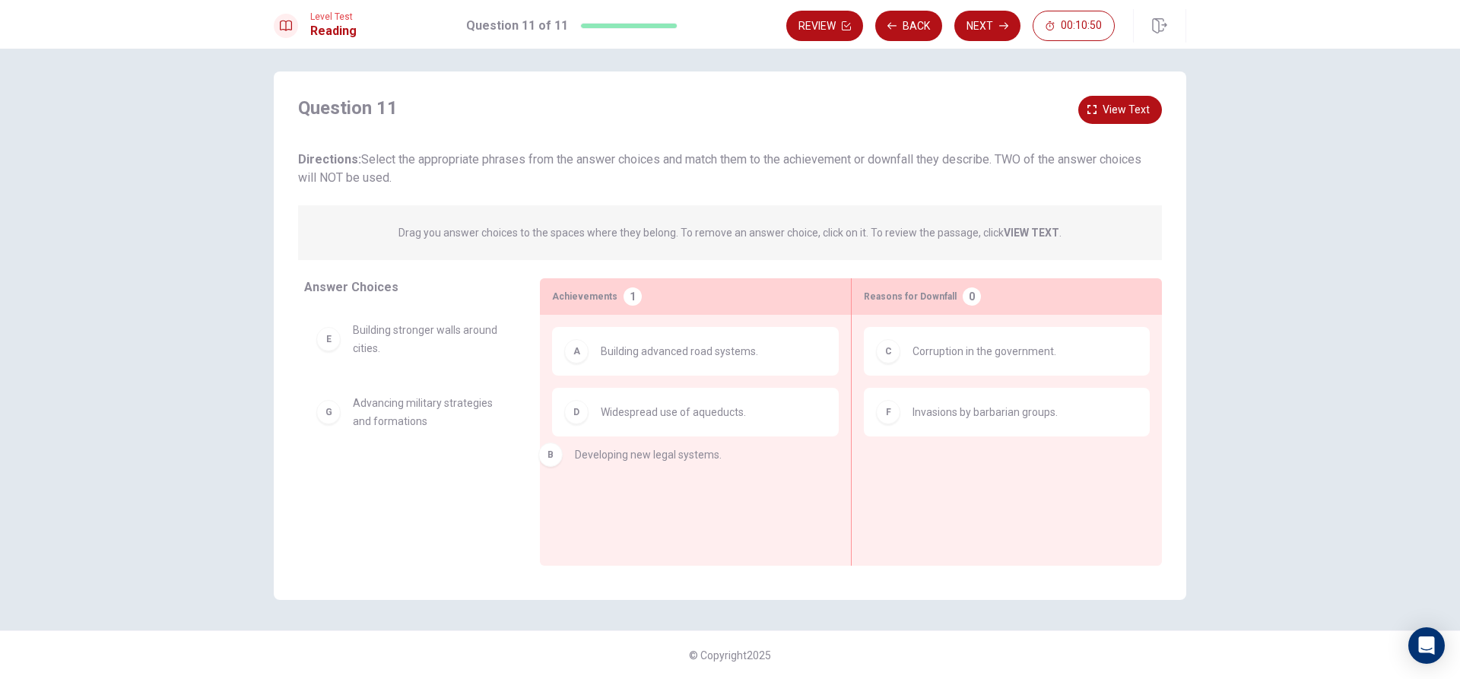
drag, startPoint x: 453, startPoint y: 347, endPoint x: 706, endPoint y: 490, distance: 290.7
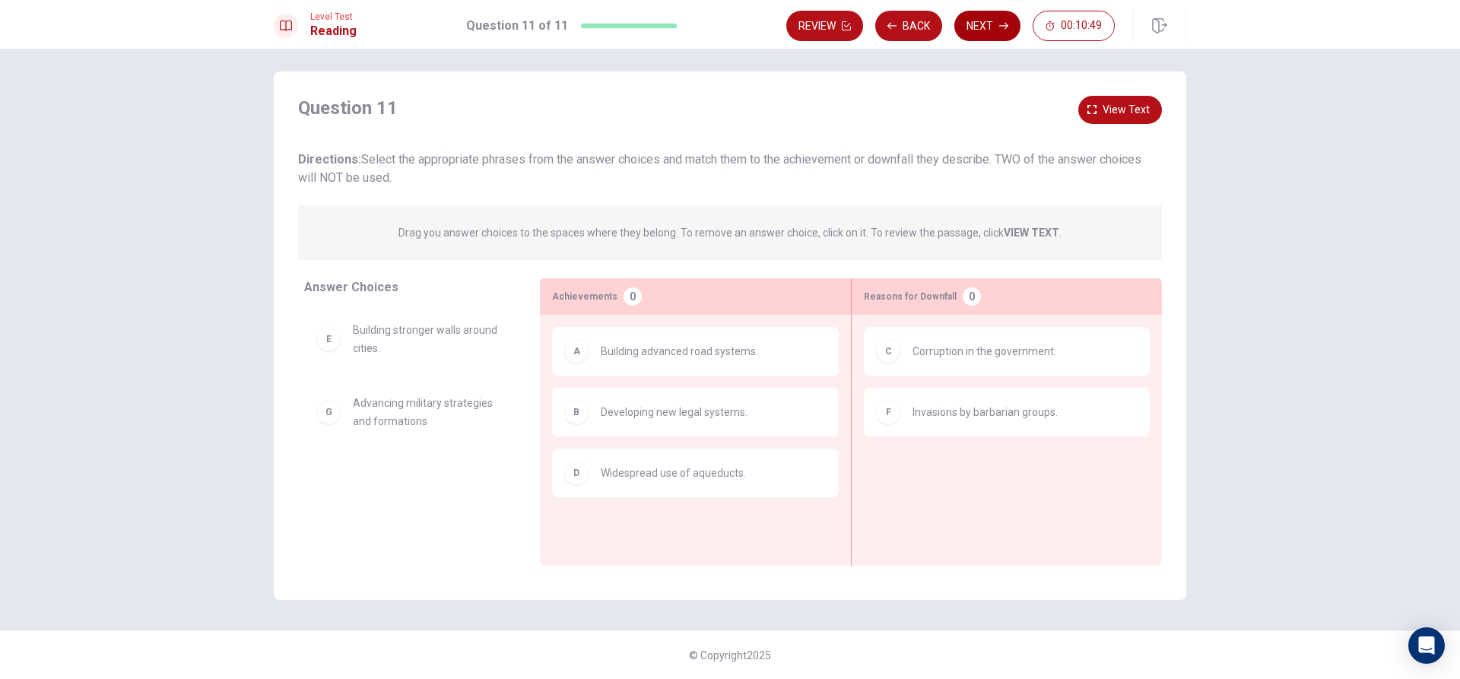
click at [1006, 28] on icon "button" at bounding box center [1003, 26] width 9 height 7
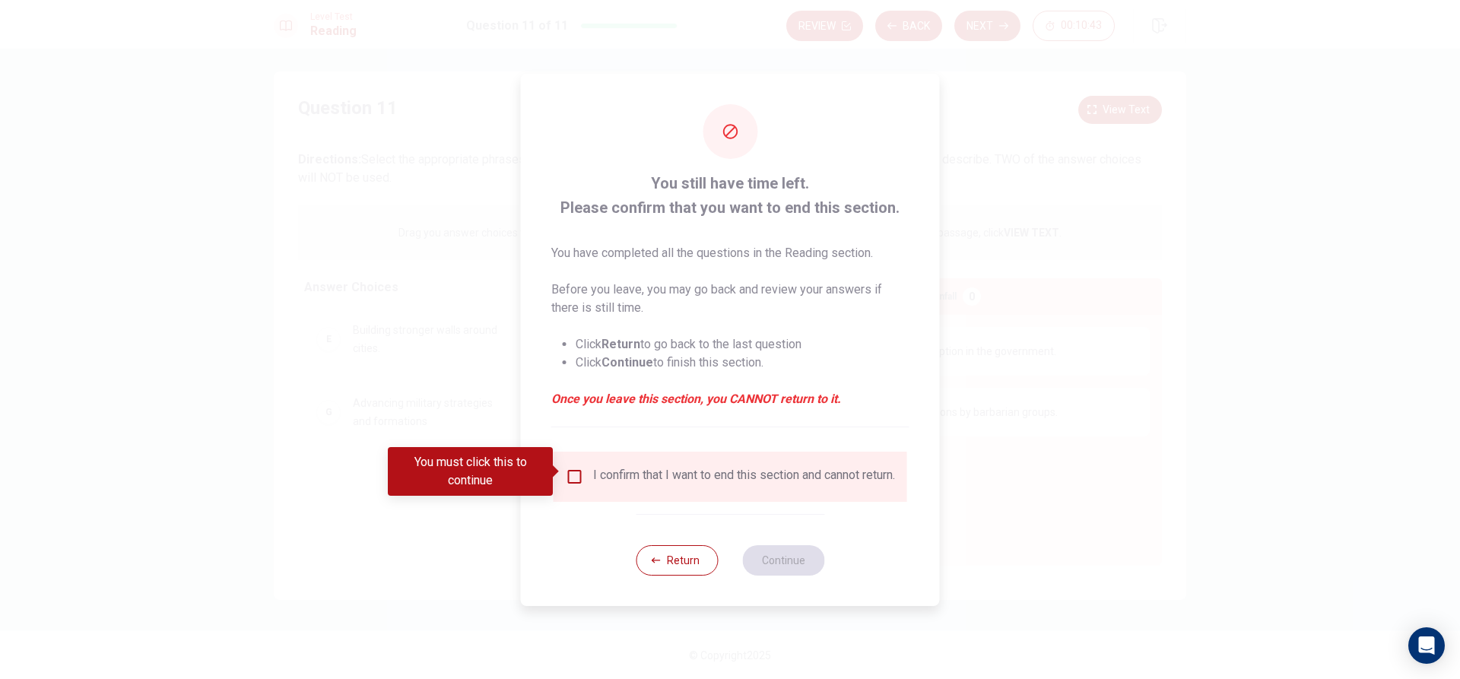
click at [573, 469] on input "You must click this to continue" at bounding box center [575, 477] width 18 height 18
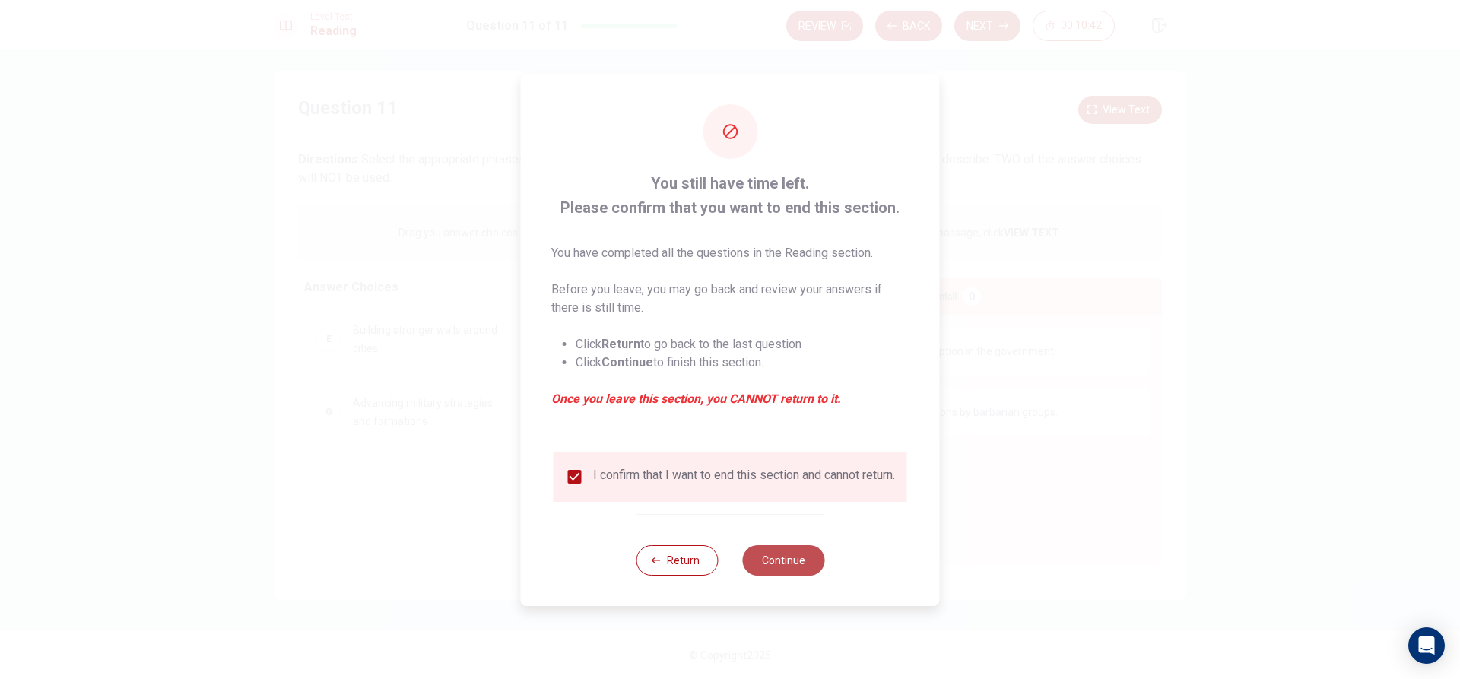
click at [822, 569] on button "Continue" at bounding box center [783, 560] width 82 height 30
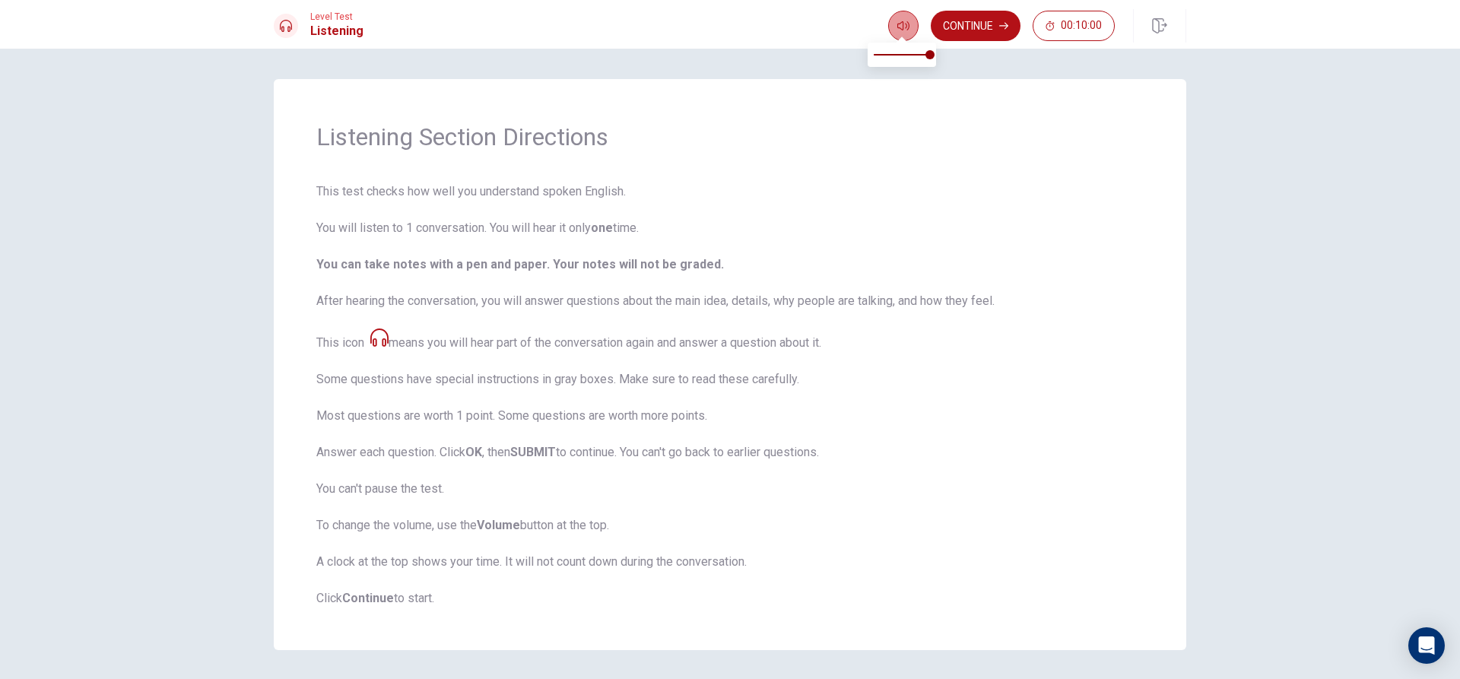
click at [910, 30] on button "button" at bounding box center [903, 26] width 30 height 30
type input "1"
drag, startPoint x: 924, startPoint y: 56, endPoint x: 944, endPoint y: 56, distance: 19.8
click at [934, 56] on span at bounding box center [929, 54] width 9 height 9
click at [905, 28] on icon "button" at bounding box center [903, 26] width 12 height 12
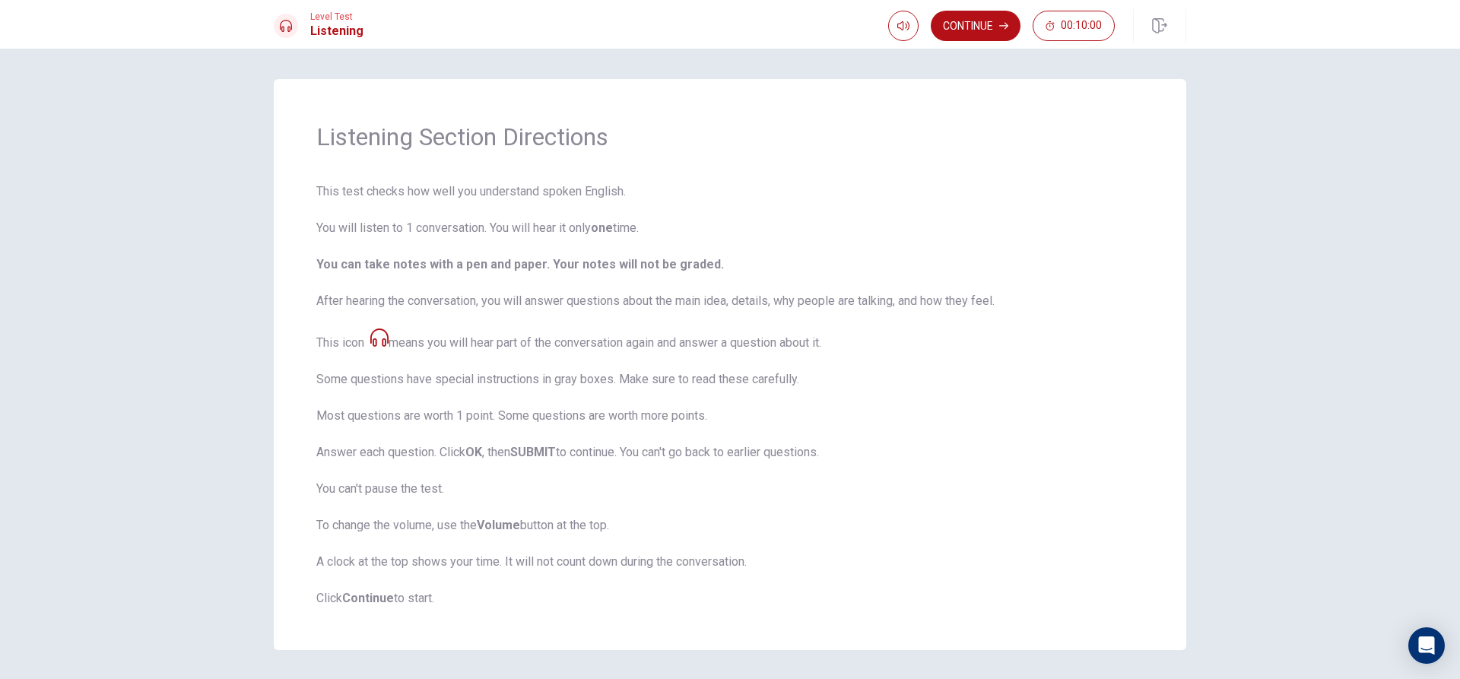
click at [891, 180] on div "Listening Section Directions This test checks how well you understand spoken En…" at bounding box center [730, 364] width 912 height 571
click at [896, 19] on button "button" at bounding box center [903, 26] width 30 height 30
type input "0"
drag, startPoint x: 880, startPoint y: 57, endPoint x: 848, endPoint y: 59, distance: 32.7
click at [848, 59] on body "This site uses cookies, as explained in our Privacy Policy . If you agree to th…" at bounding box center [730, 339] width 1460 height 679
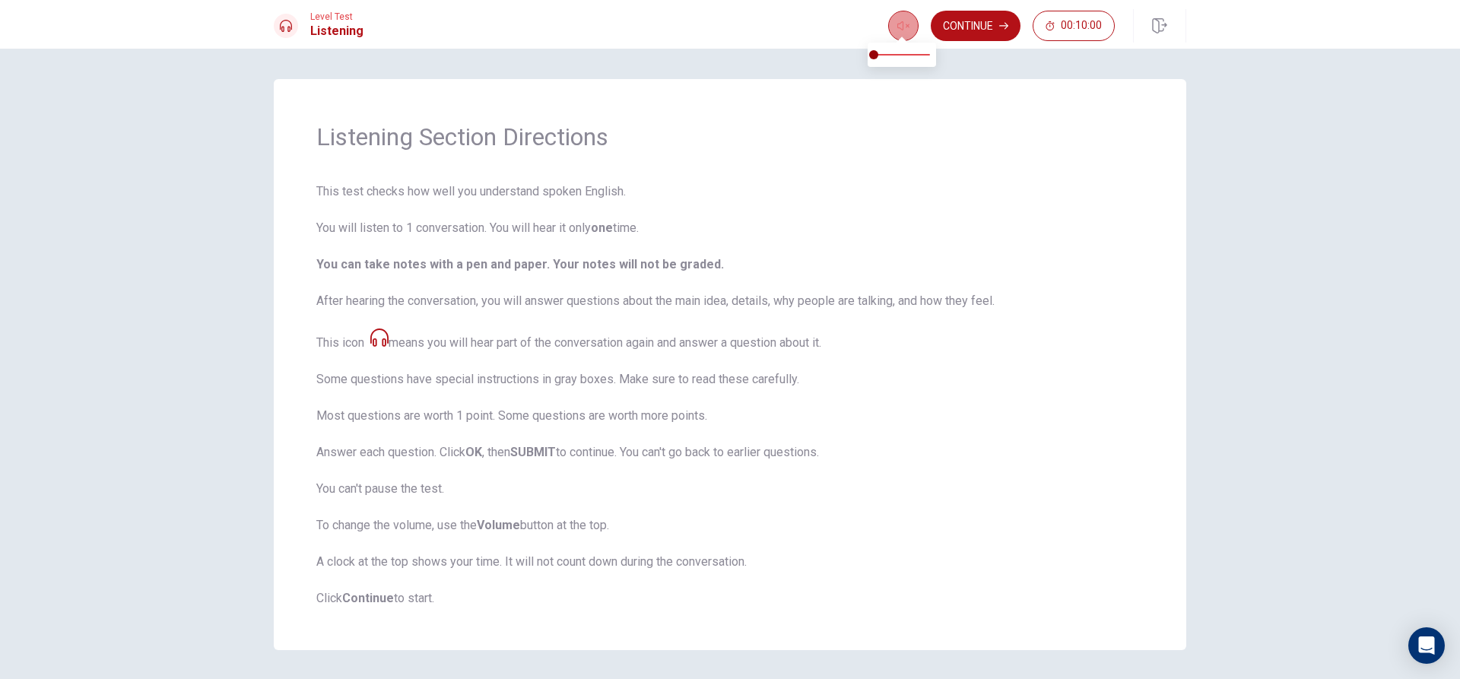
click at [909, 31] on button "button" at bounding box center [903, 26] width 30 height 30
type input "1"
drag, startPoint x: 895, startPoint y: 55, endPoint x: 1061, endPoint y: 76, distance: 167.8
click at [1061, 76] on body "This site uses cookies, as explained in our Privacy Policy . If you agree to th…" at bounding box center [730, 339] width 1460 height 679
click at [902, 24] on icon "button" at bounding box center [903, 25] width 12 height 9
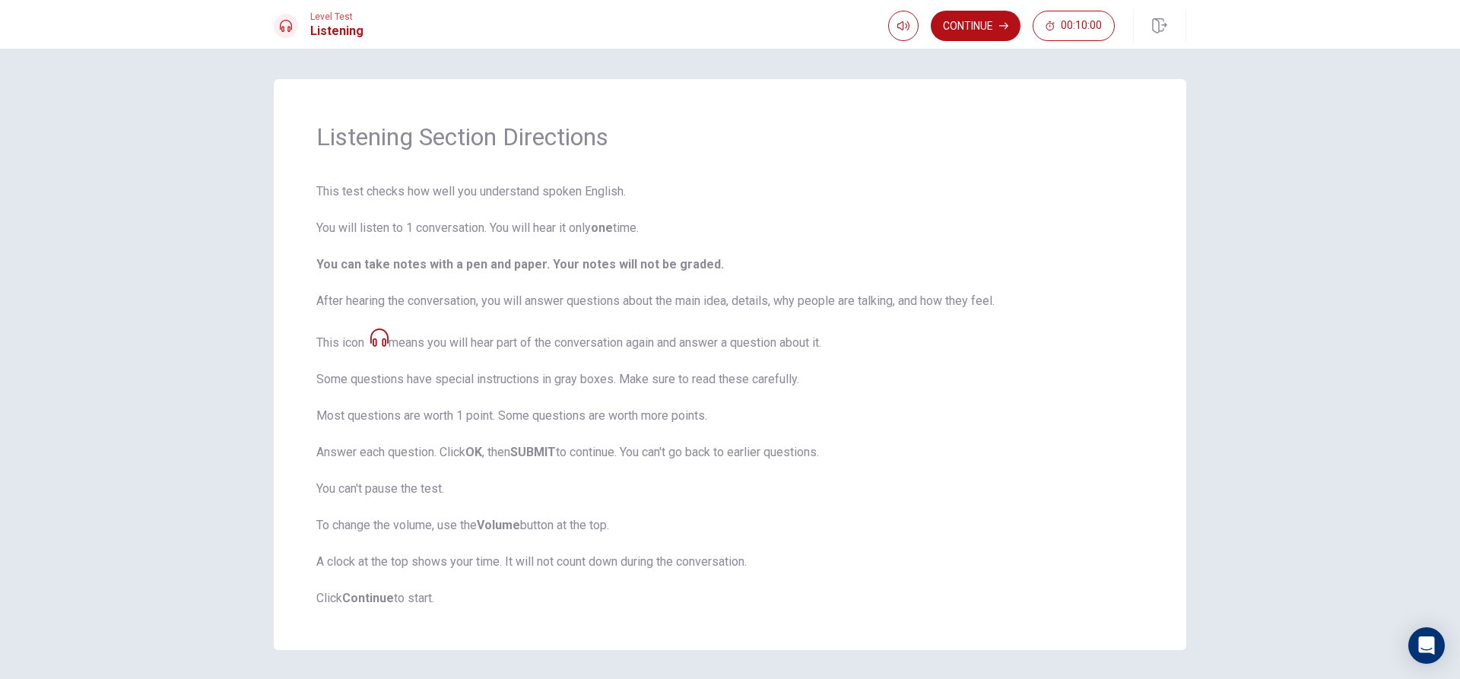
click at [905, 43] on div "Level Test Listening Continue 00:10:00" at bounding box center [730, 24] width 1460 height 49
click at [905, 36] on body "This site uses cookies, as explained in our Privacy Policy . If you agree to th…" at bounding box center [730, 339] width 1460 height 679
click at [1008, 182] on div "Listening Section Directions This test checks how well you understand spoken En…" at bounding box center [730, 364] width 912 height 571
click at [994, 28] on button "Continue" at bounding box center [976, 26] width 90 height 30
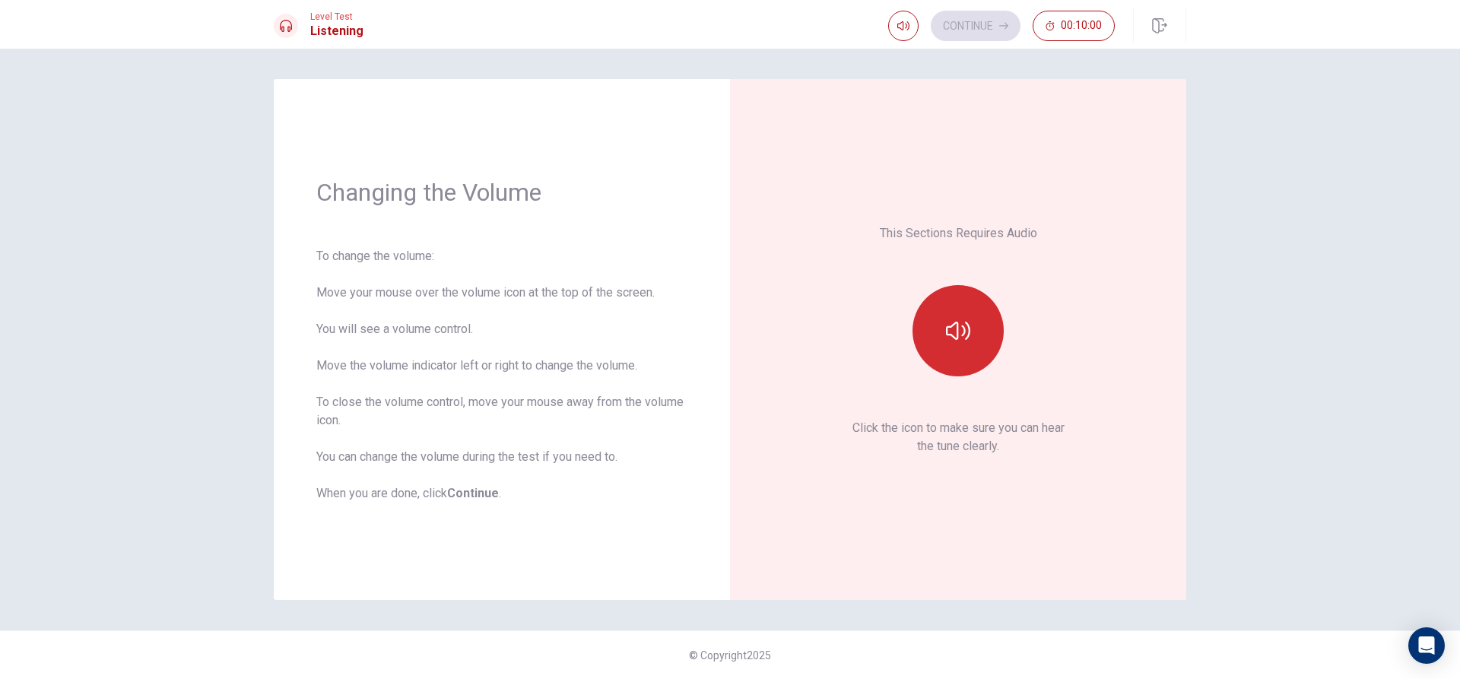
click at [947, 317] on button "button" at bounding box center [957, 330] width 91 height 91
click at [955, 336] on icon "button" at bounding box center [958, 331] width 24 height 24
click at [969, 19] on button "Continue" at bounding box center [976, 26] width 90 height 30
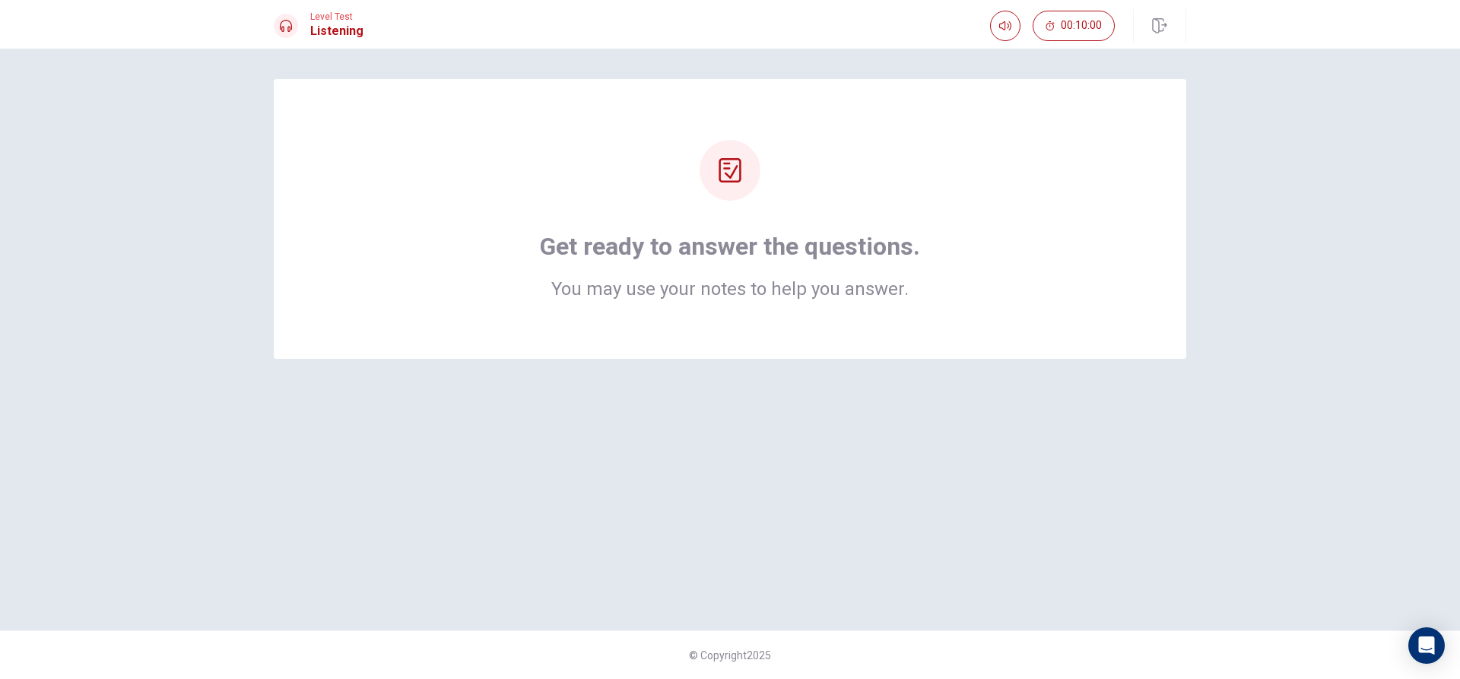
click at [860, 229] on div "Get ready to answer the questions. You may use your notes to help you answer." at bounding box center [730, 219] width 791 height 158
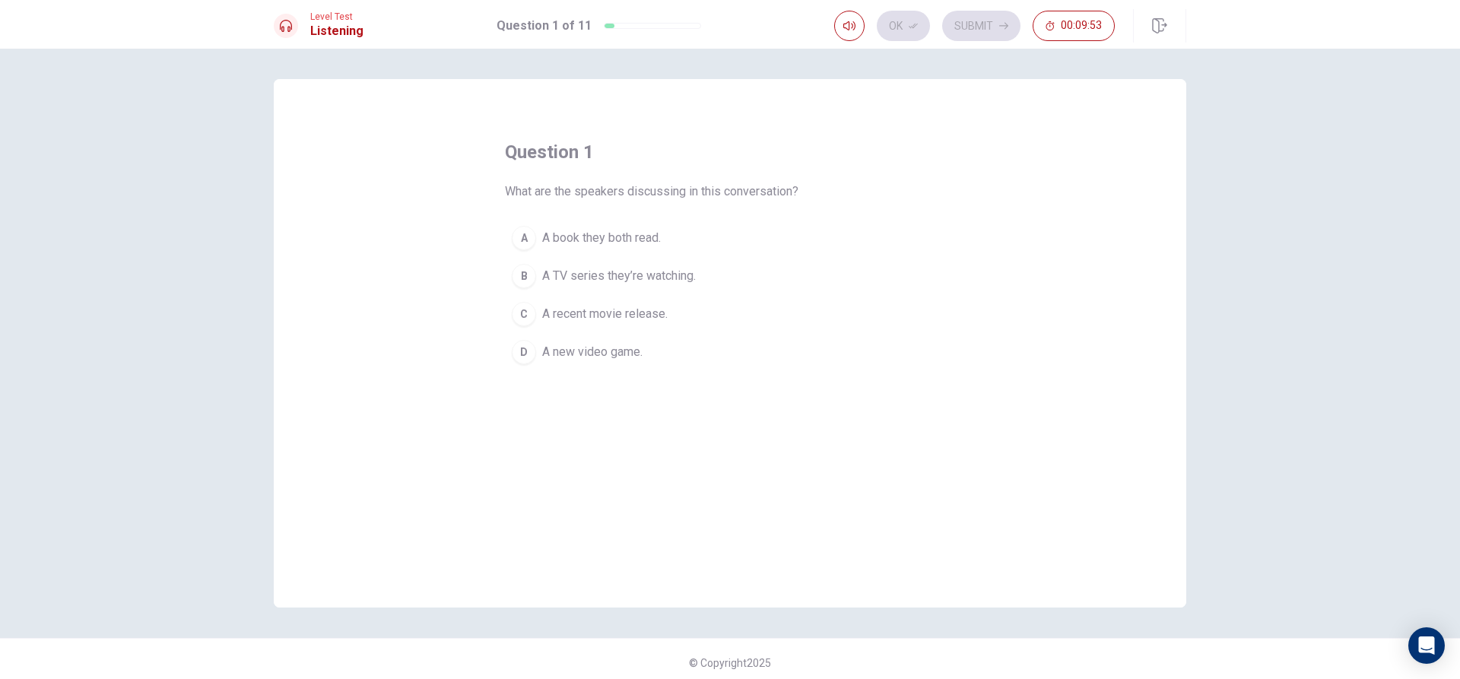
click at [620, 312] on span "A recent movie release." at bounding box center [604, 314] width 125 height 18
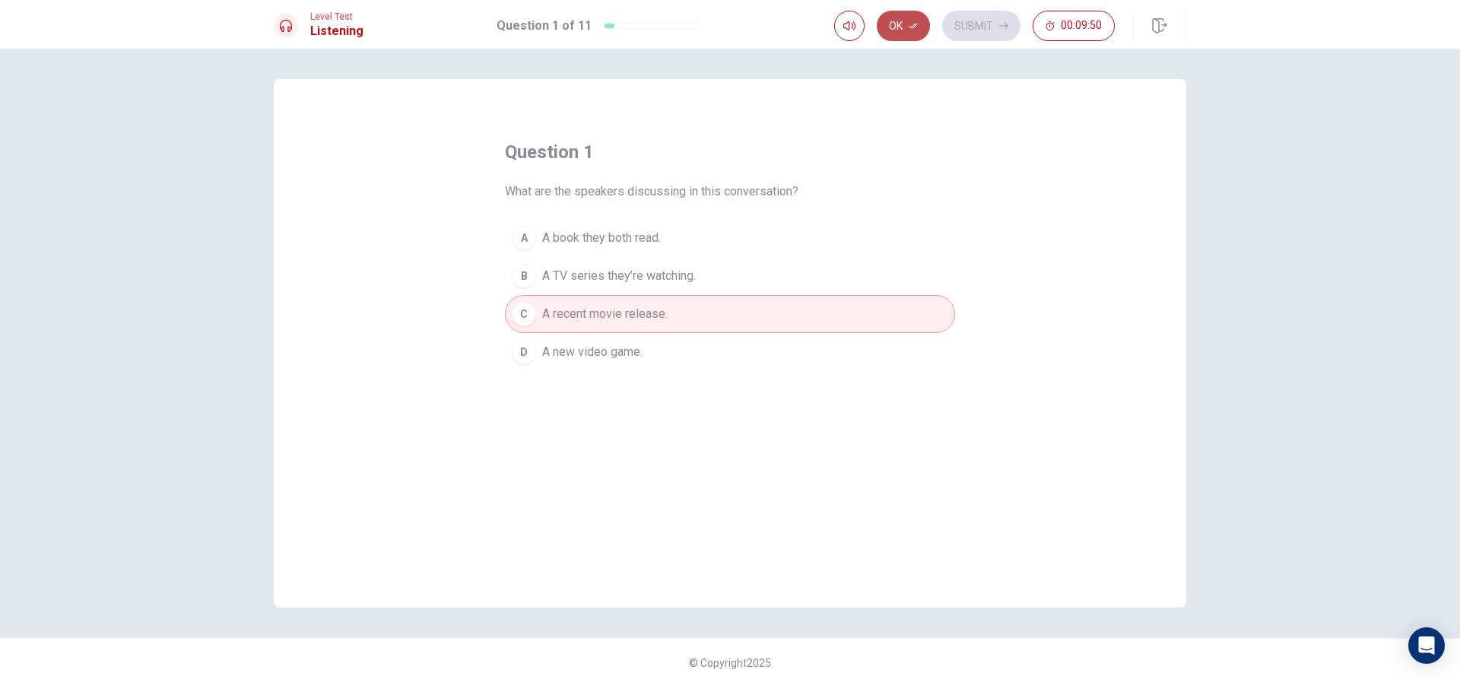
click at [920, 33] on button "Ok" at bounding box center [903, 26] width 53 height 30
click at [915, 30] on div "Ok Submit 00:09:48" at bounding box center [974, 26] width 281 height 30
click at [967, 28] on button "Submit" at bounding box center [981, 26] width 78 height 30
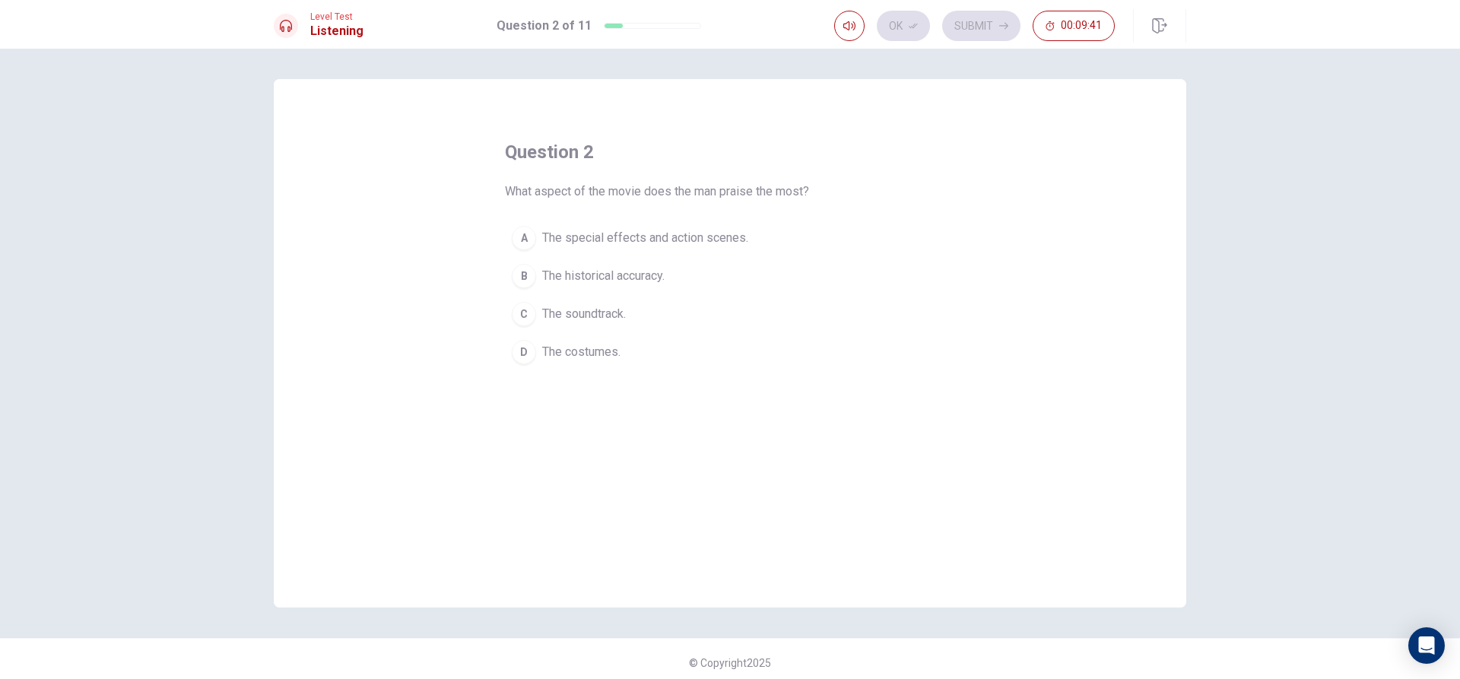
click at [692, 239] on span "The special effects and action scenes." at bounding box center [645, 238] width 206 height 18
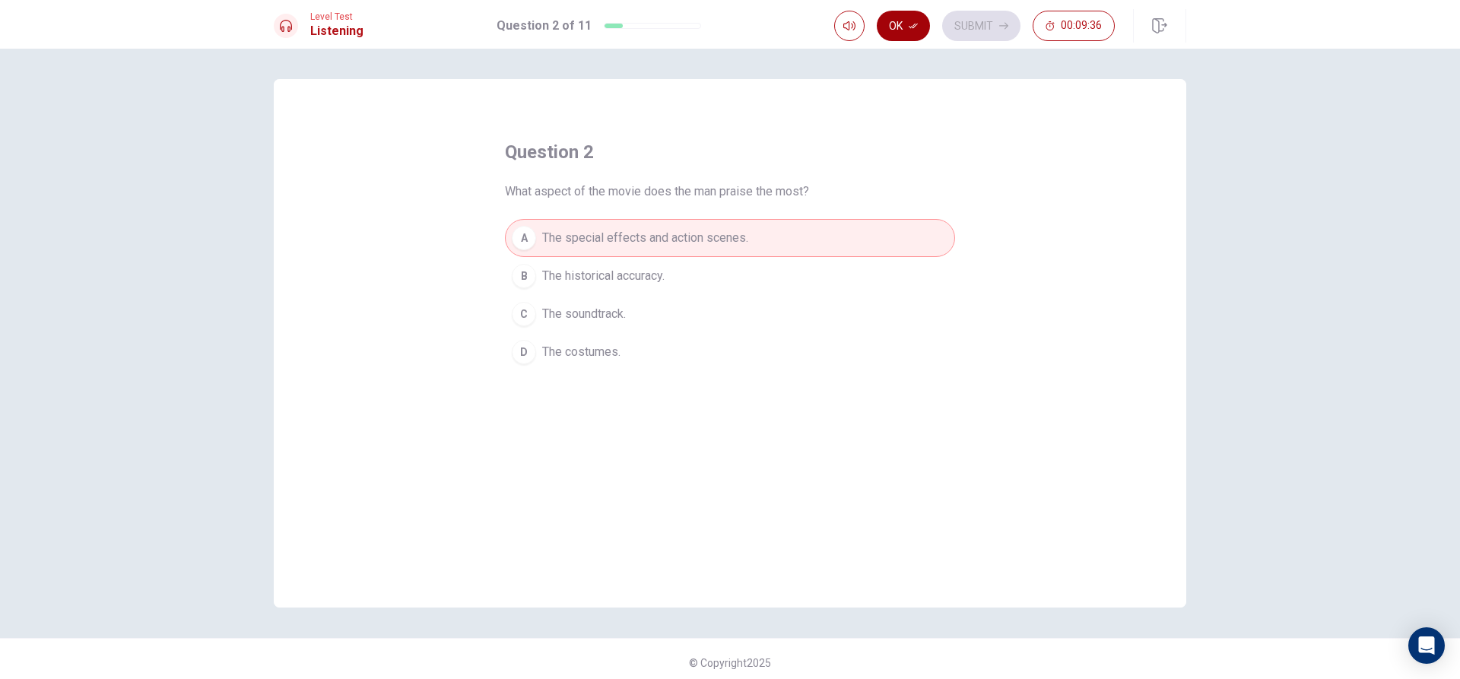
click at [905, 27] on button "Ok" at bounding box center [903, 26] width 53 height 30
click at [972, 18] on button "Submit" at bounding box center [981, 26] width 78 height 30
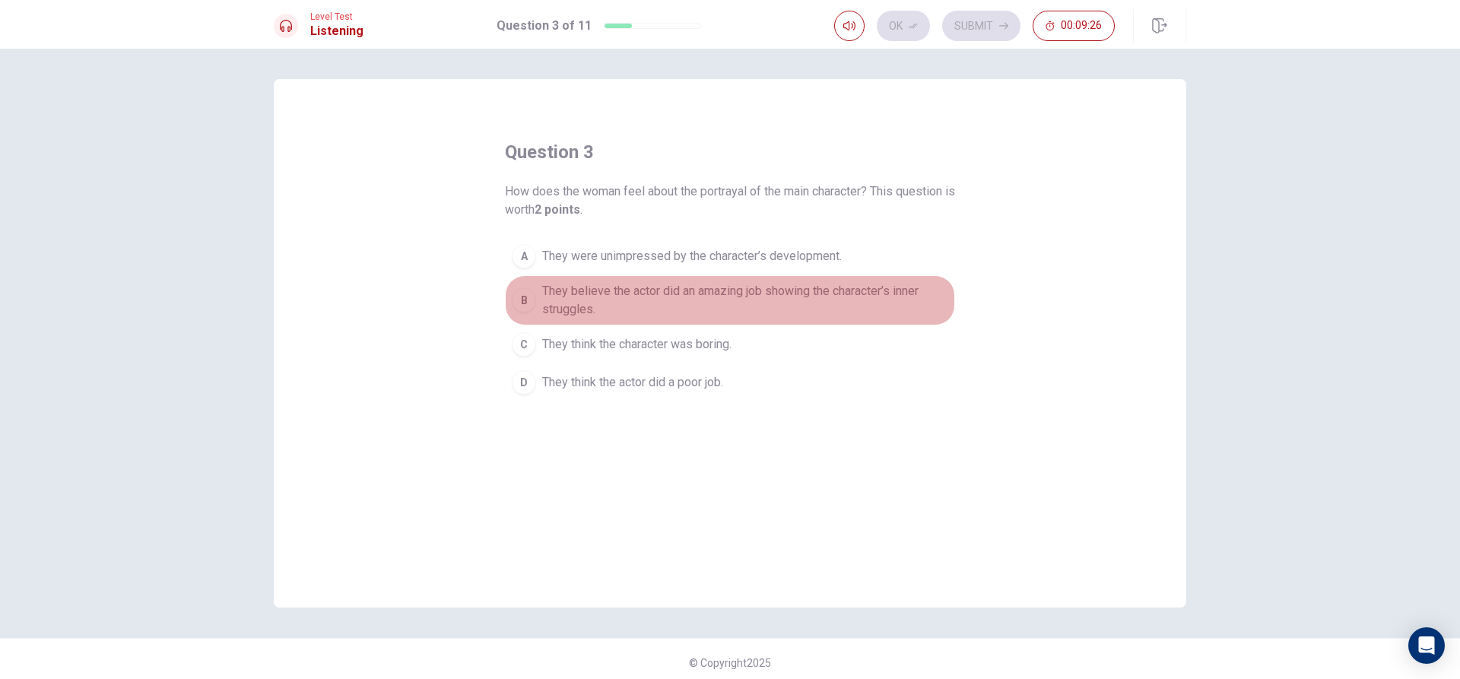
click at [731, 297] on span "They believe the actor did an amazing job showing the character’s inner struggl…" at bounding box center [745, 300] width 406 height 36
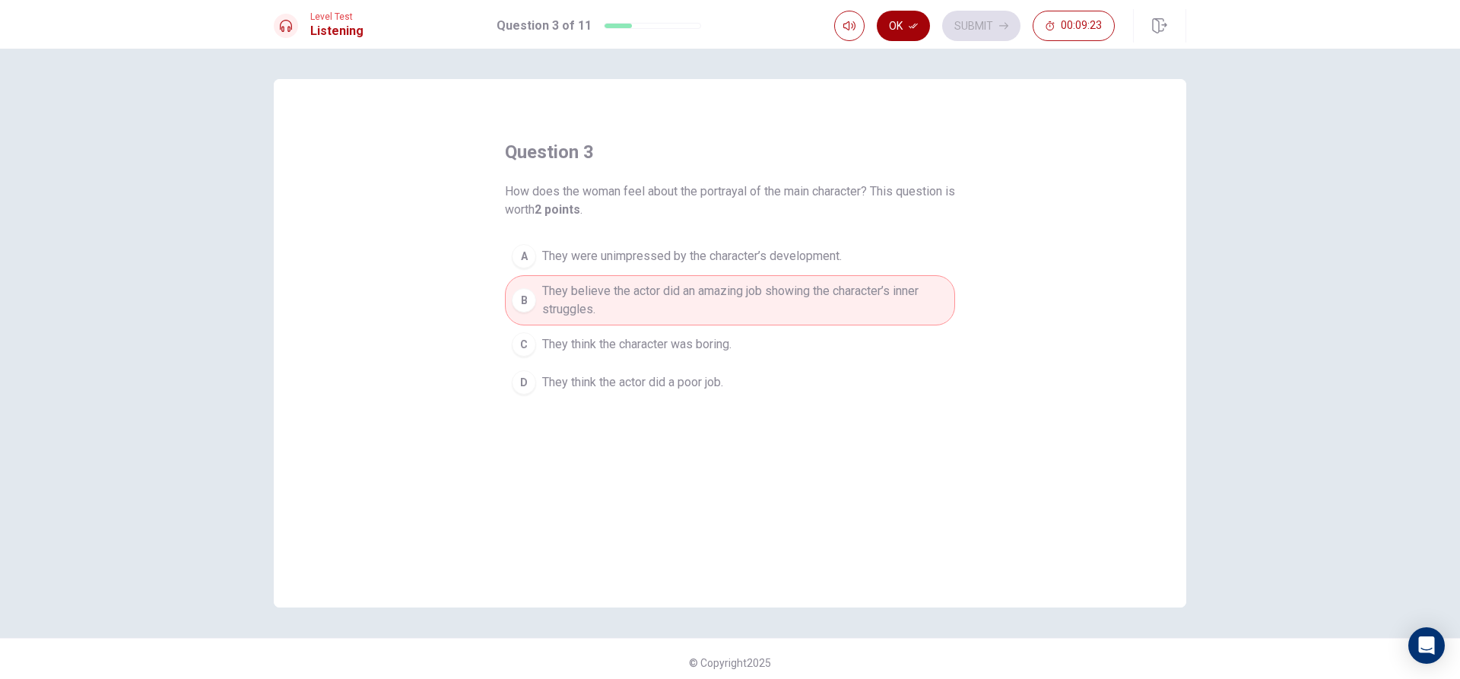
click at [908, 30] on button "Ok" at bounding box center [903, 26] width 53 height 30
click at [973, 24] on button "Submit" at bounding box center [981, 26] width 78 height 30
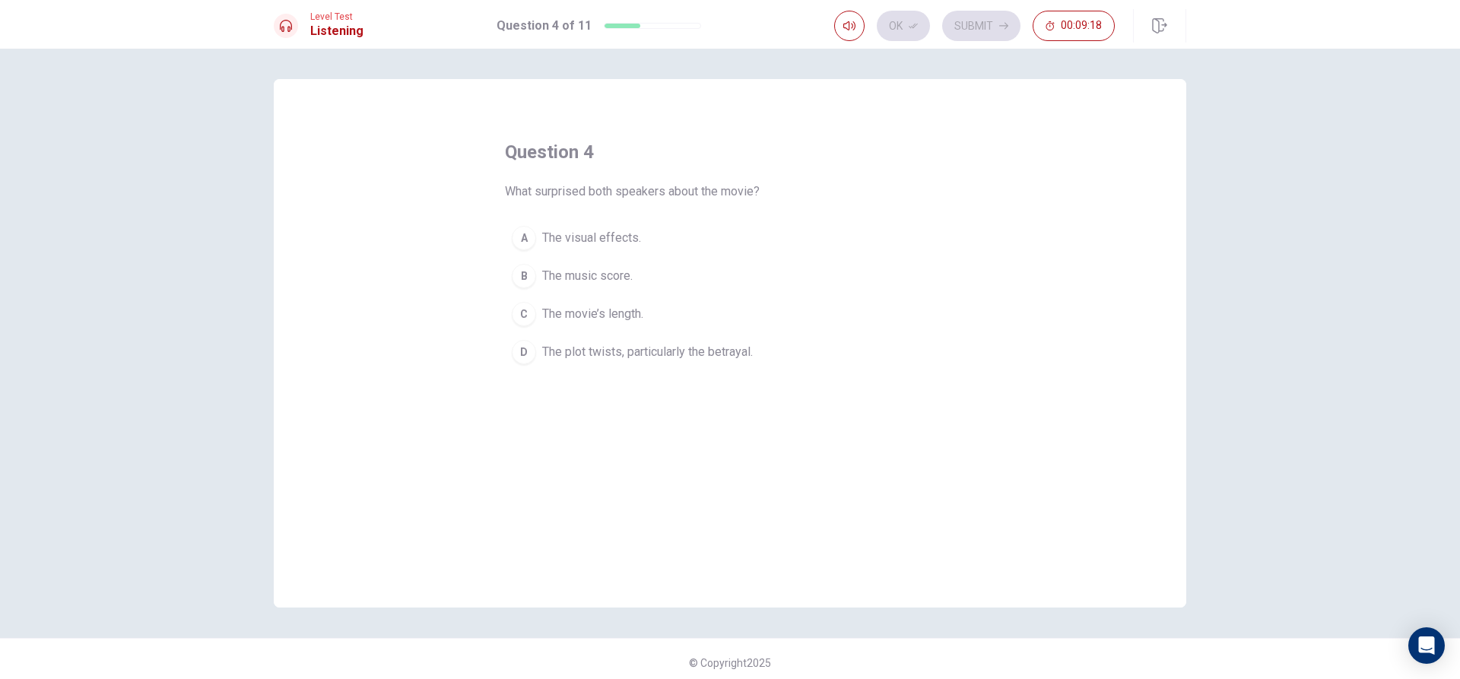
click at [668, 351] on span "The plot twists, particularly the betrayal." at bounding box center [647, 352] width 211 height 18
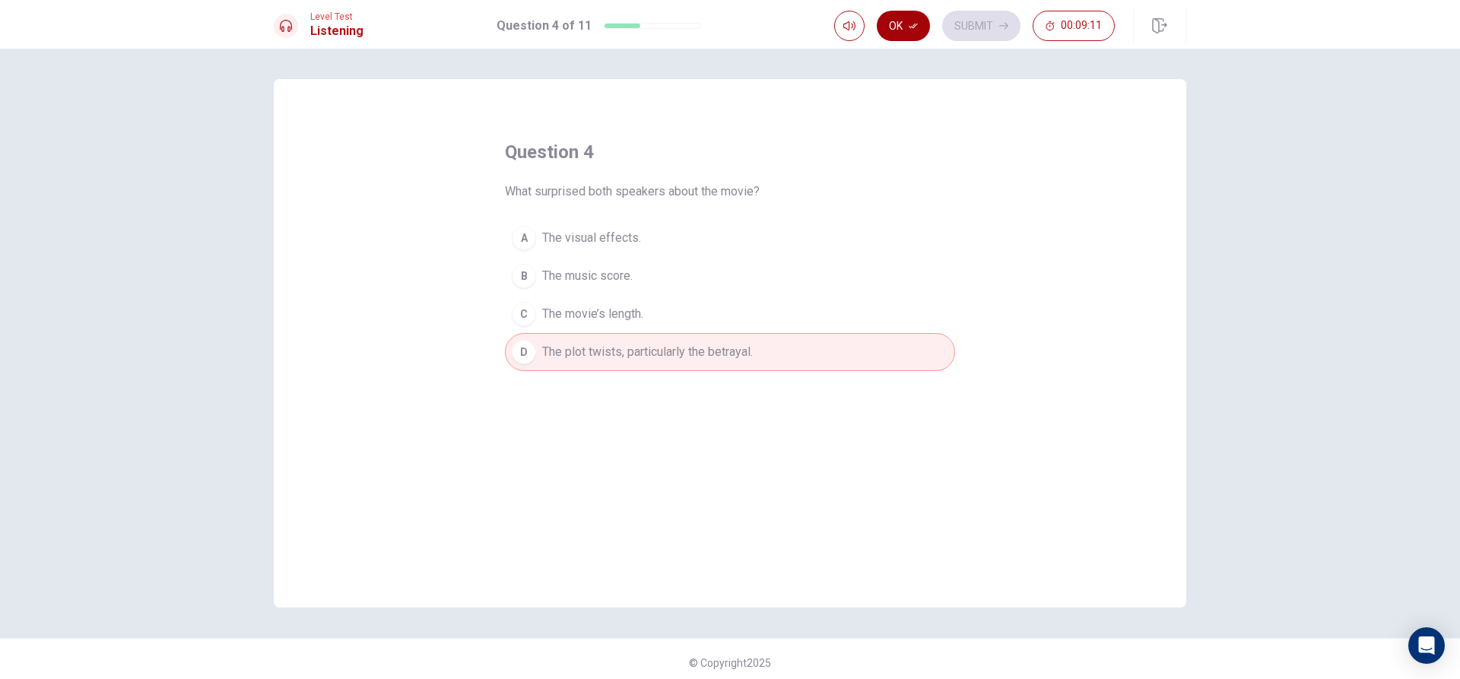
click at [915, 27] on icon "button" at bounding box center [913, 25] width 9 height 9
click at [966, 23] on button "Submit" at bounding box center [981, 26] width 78 height 30
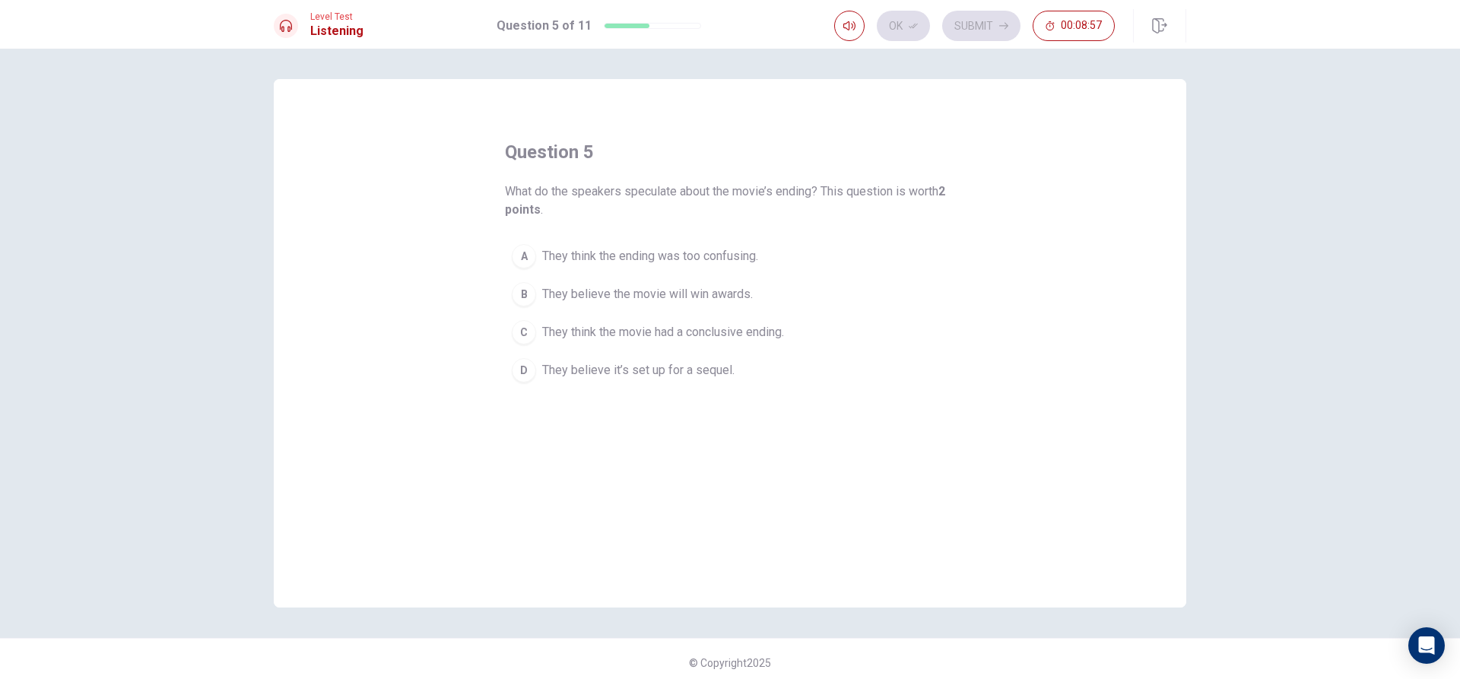
click at [669, 375] on span "They believe it’s set up for a sequel." at bounding box center [638, 370] width 192 height 18
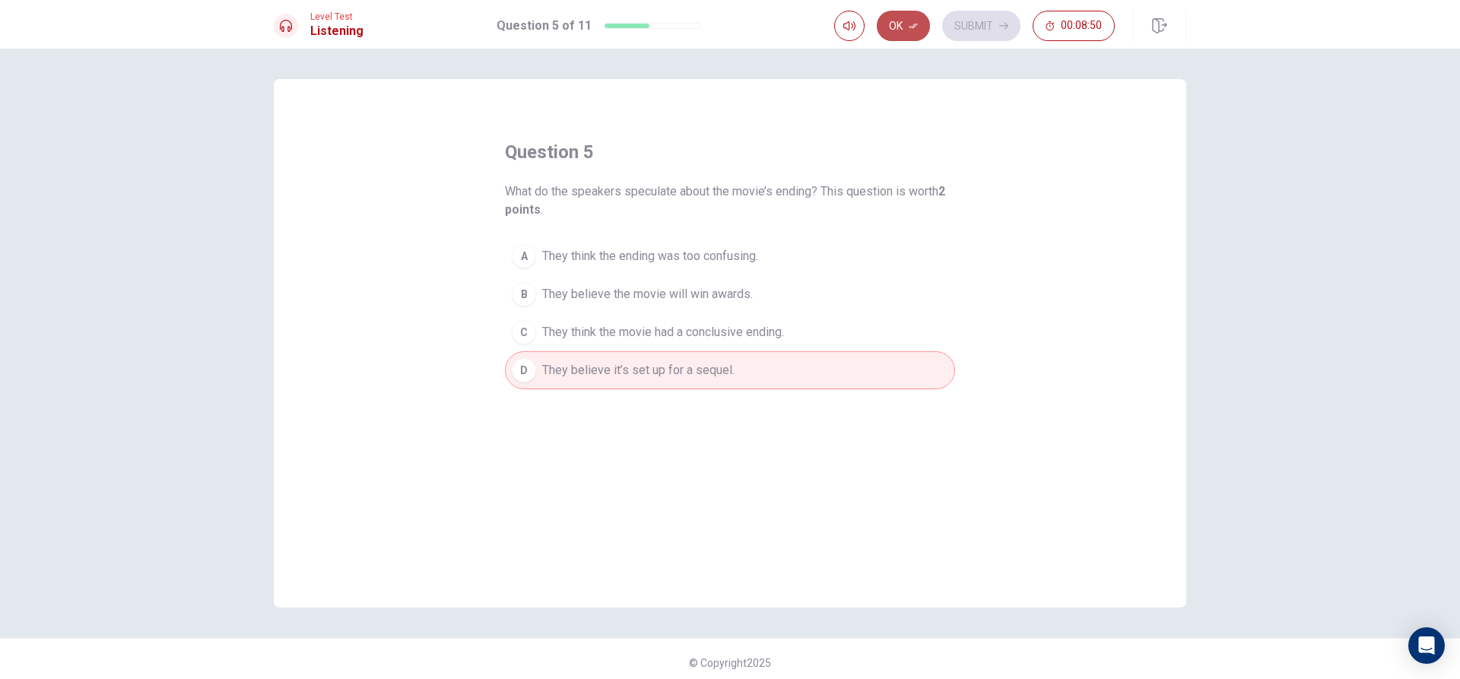
click at [921, 26] on button "Ok" at bounding box center [903, 26] width 53 height 30
click at [956, 28] on button "Submit" at bounding box center [981, 26] width 78 height 30
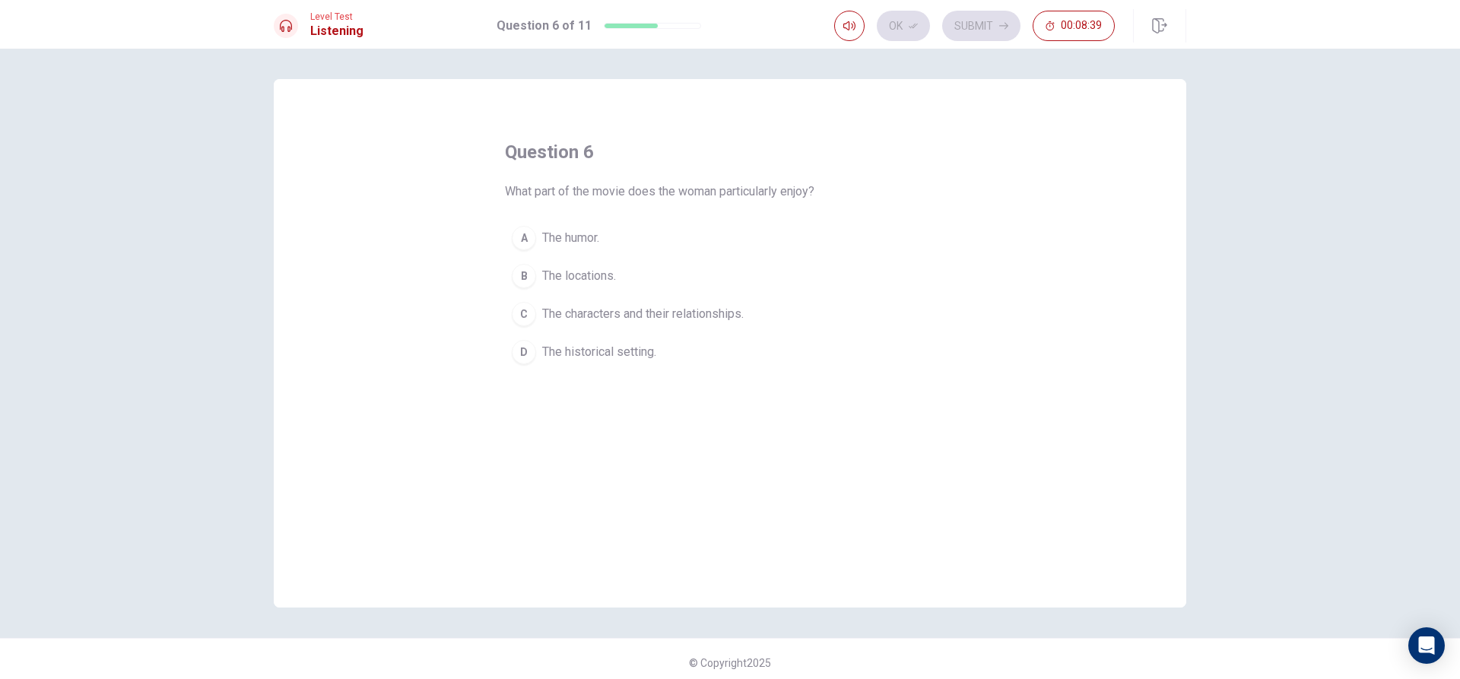
click at [706, 310] on span "The characters and their relationships." at bounding box center [642, 314] width 201 height 18
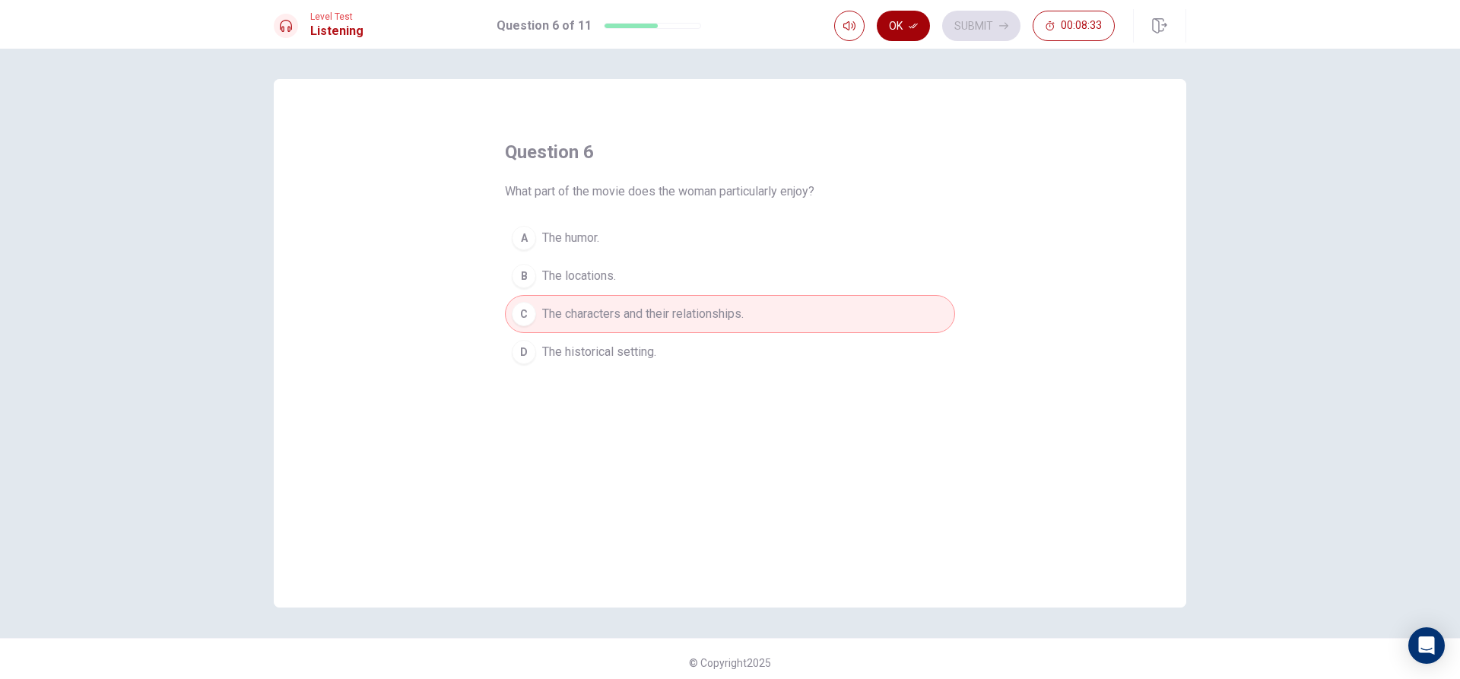
click at [918, 33] on button "Ok" at bounding box center [903, 26] width 53 height 30
click at [1002, 36] on button "Submit" at bounding box center [981, 26] width 78 height 30
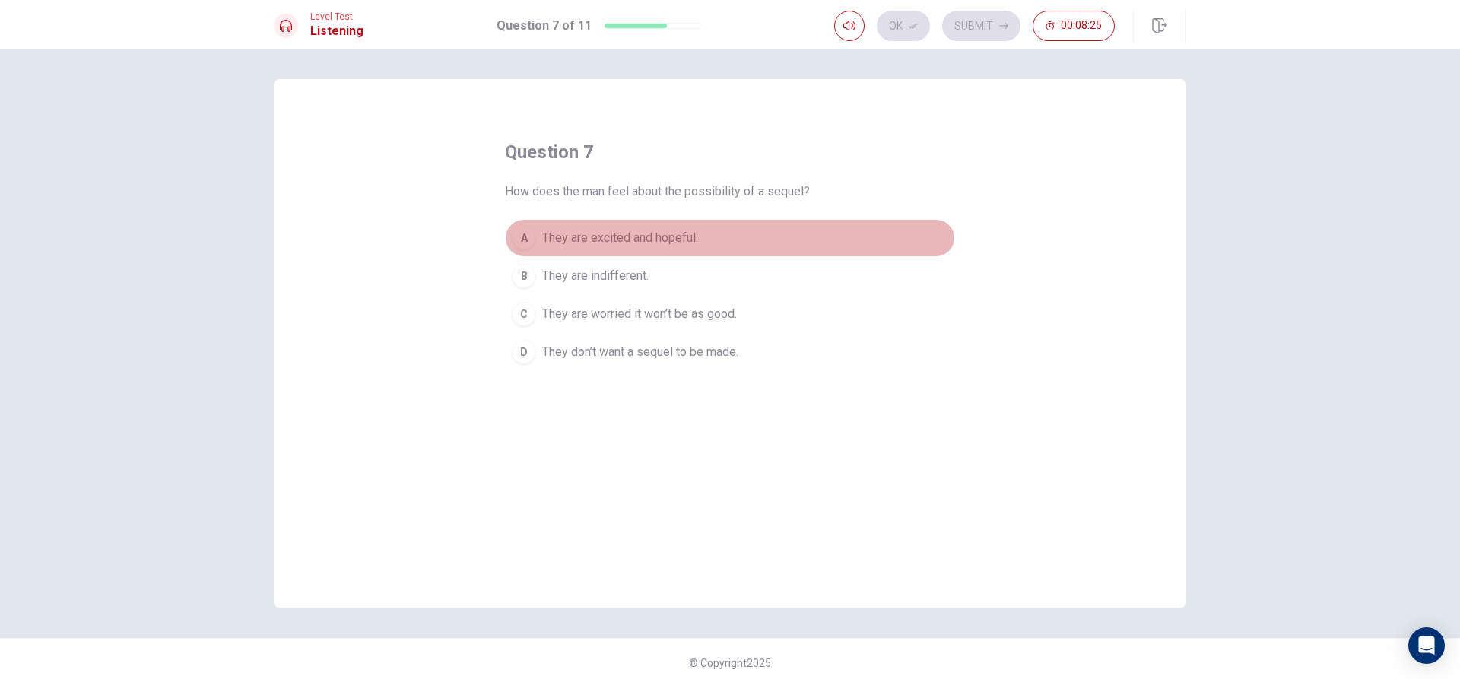
click at [644, 230] on span "They are excited and hopeful." at bounding box center [620, 238] width 156 height 18
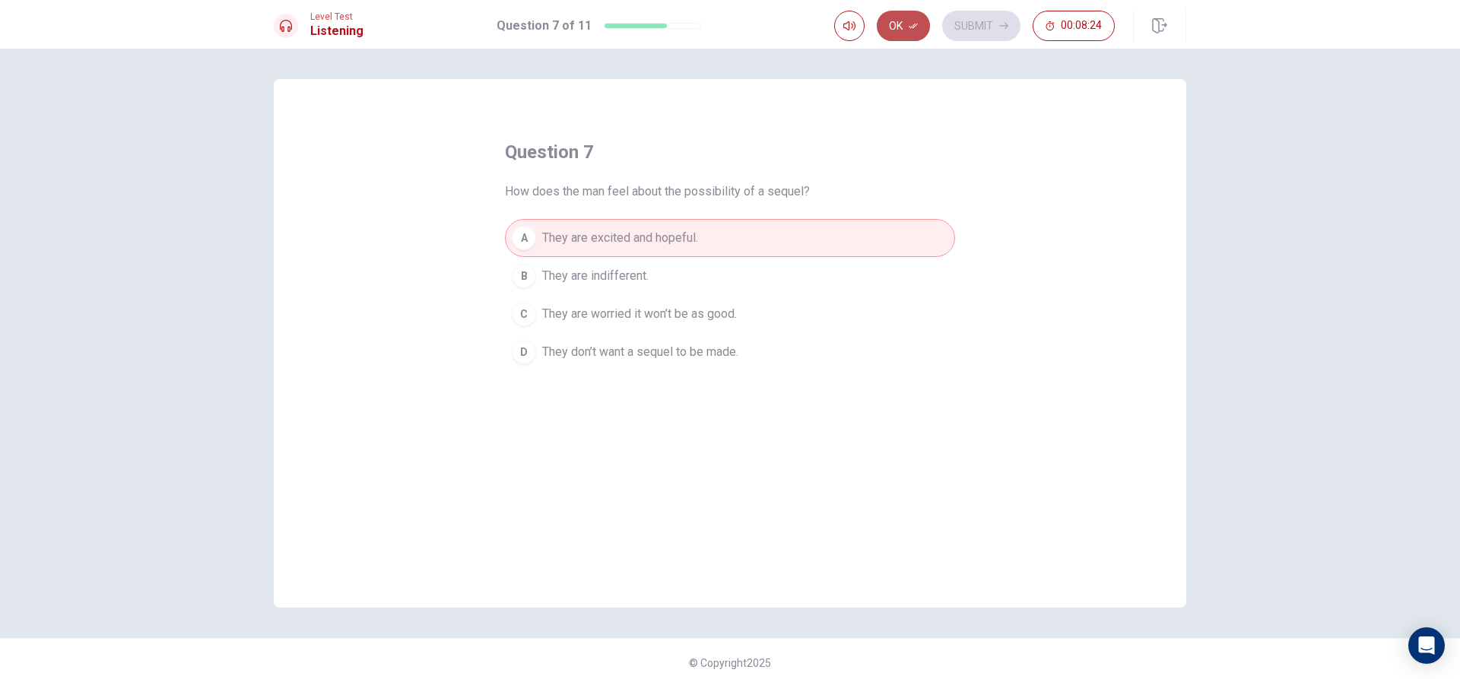
click at [898, 27] on button "Ok" at bounding box center [903, 26] width 53 height 30
click at [988, 27] on button "Submit" at bounding box center [981, 26] width 78 height 30
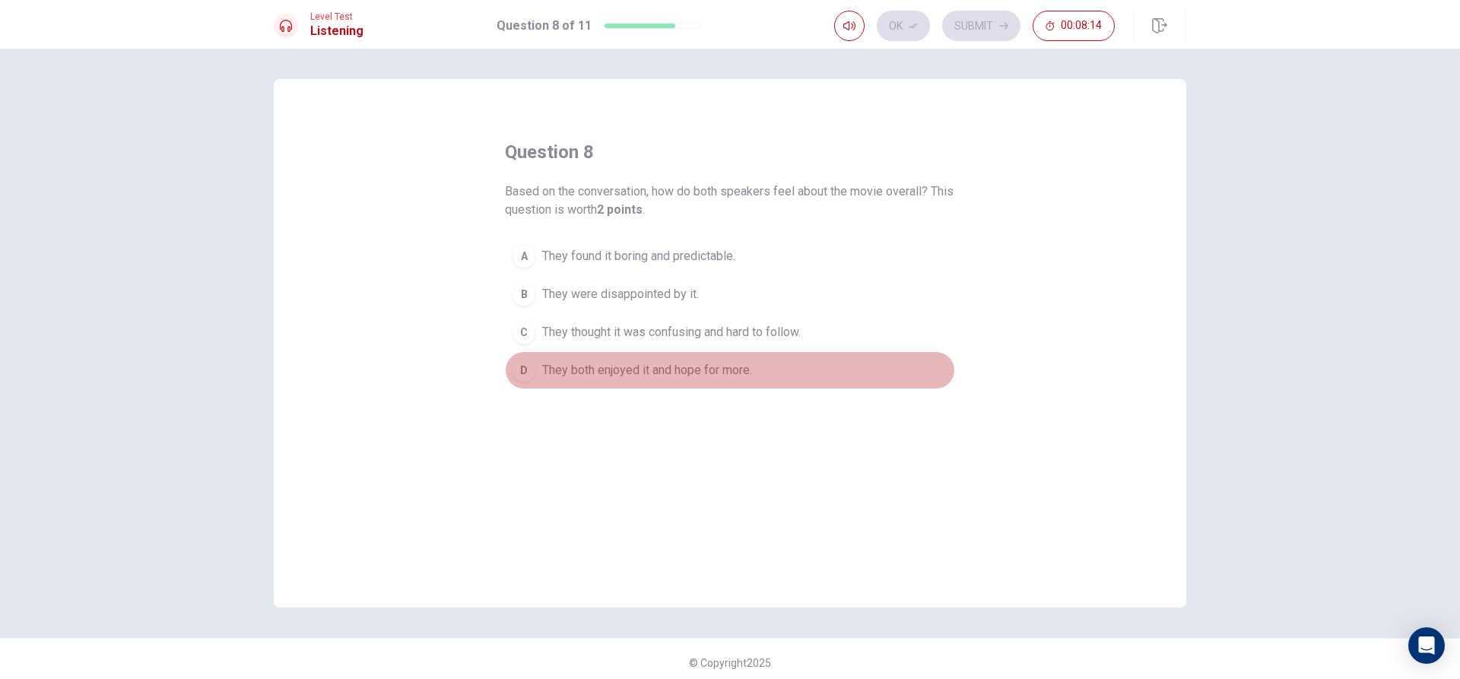
click at [689, 373] on span "They both enjoyed it and hope for more." at bounding box center [647, 370] width 210 height 18
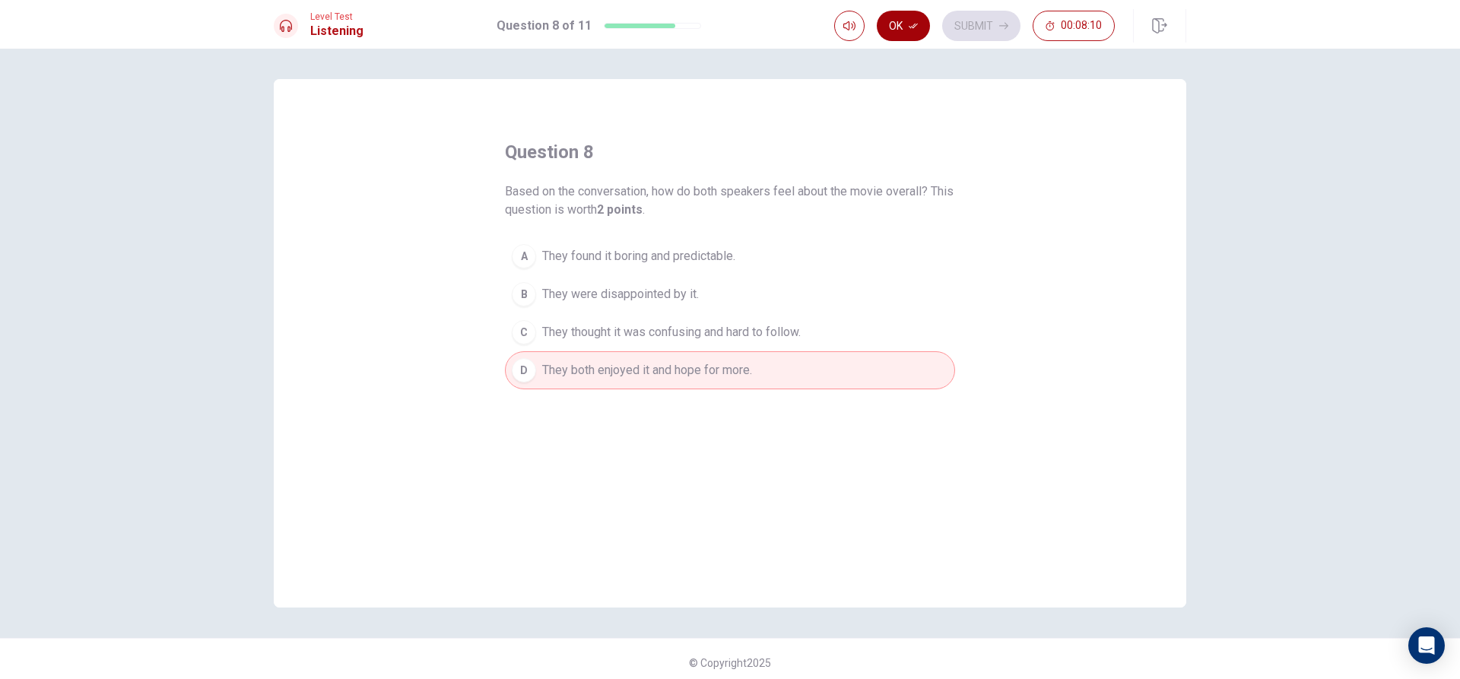
click at [914, 27] on icon "button" at bounding box center [913, 25] width 9 height 9
click at [969, 23] on button "Submit" at bounding box center [981, 26] width 78 height 30
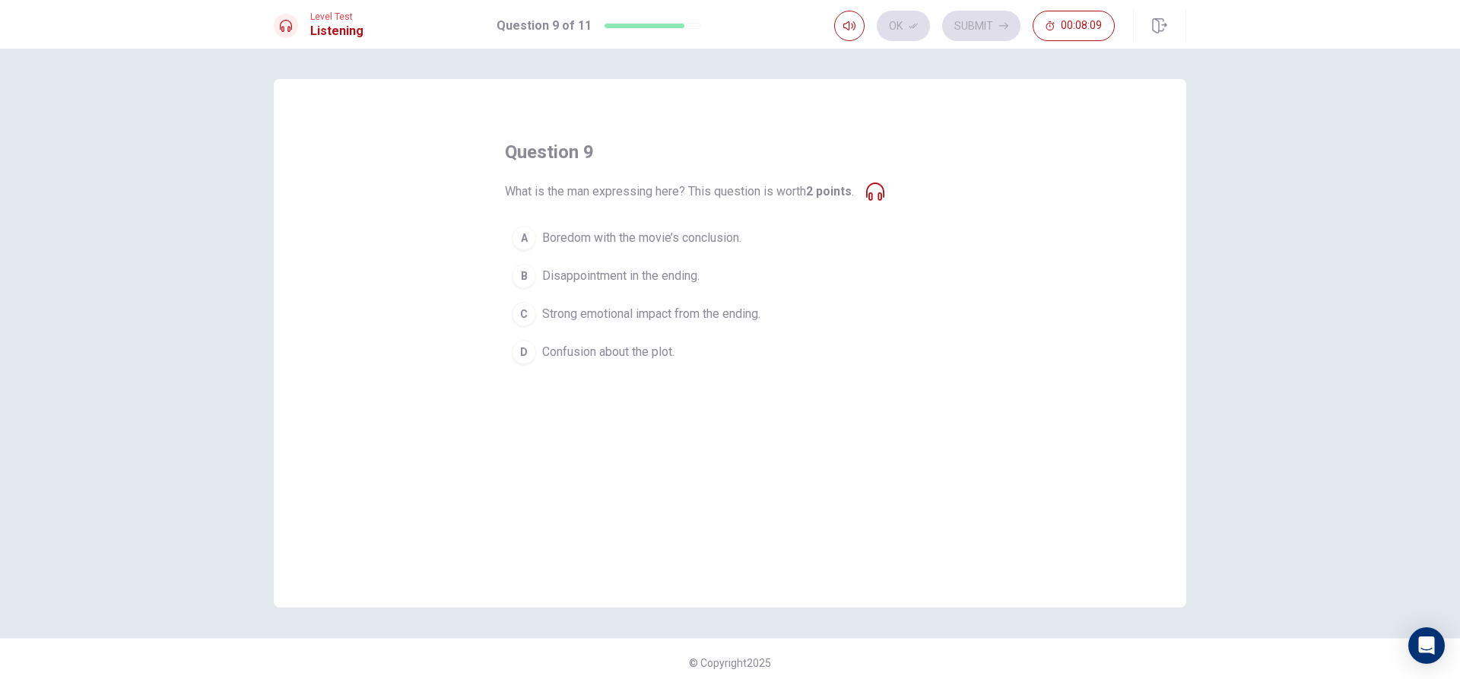
click at [706, 235] on span "Boredom with the movie’s conclusion." at bounding box center [641, 238] width 199 height 18
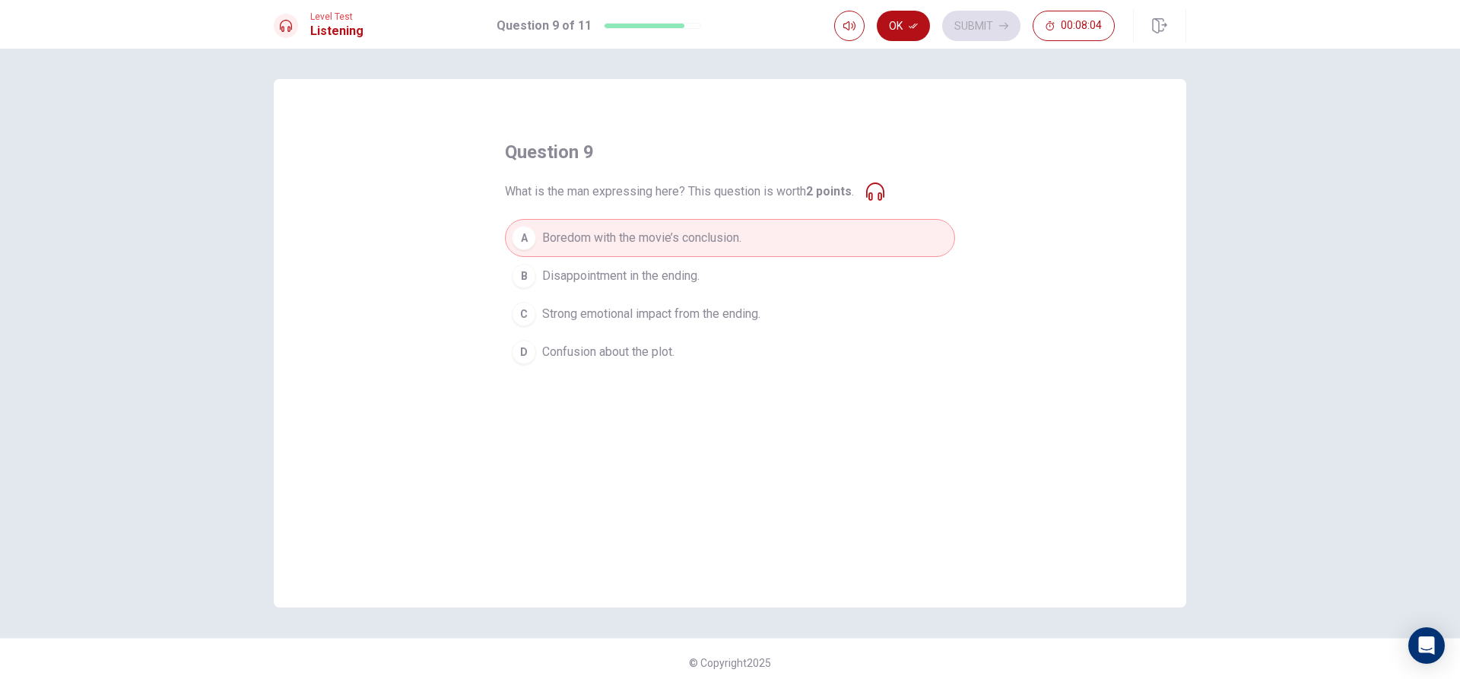
click at [683, 312] on span "Strong emotional impact from the ending." at bounding box center [651, 314] width 218 height 18
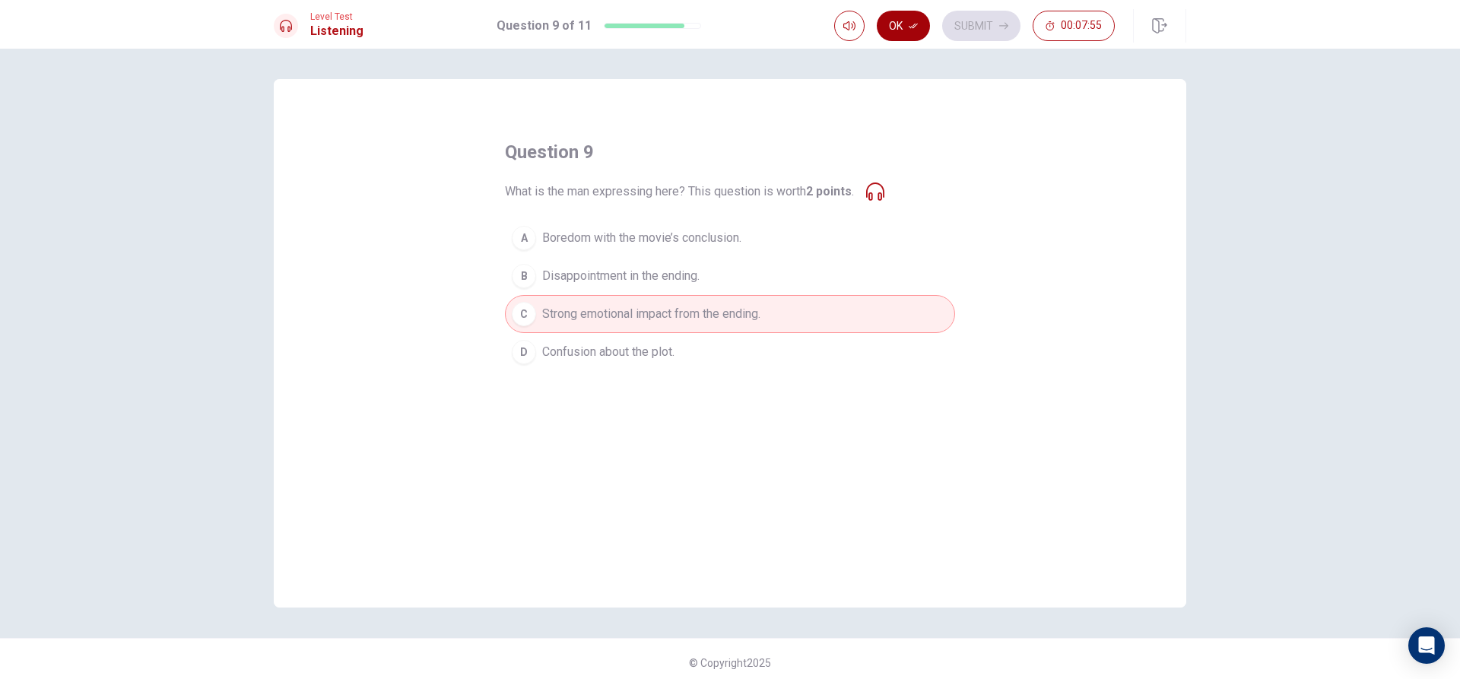
click at [919, 33] on button "Ok" at bounding box center [903, 26] width 53 height 30
click at [956, 28] on button "Submit" at bounding box center [981, 26] width 78 height 30
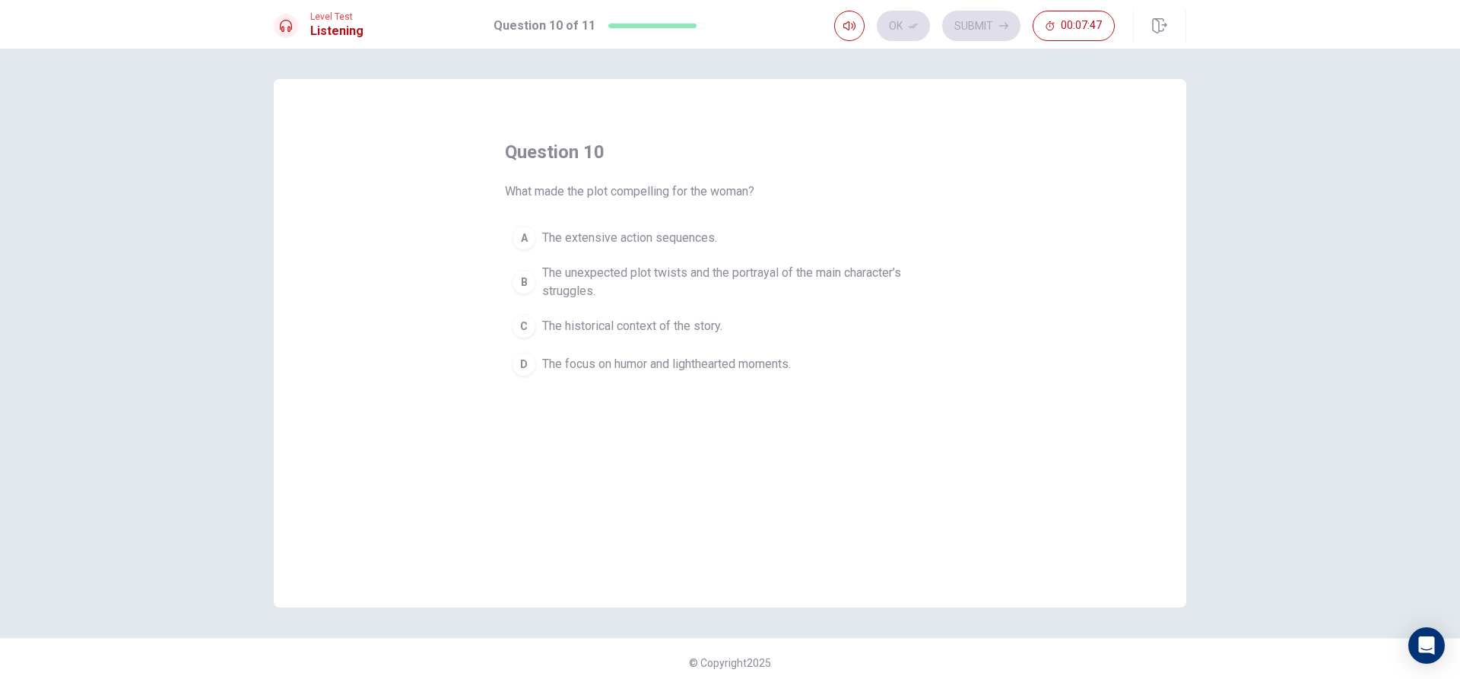
click at [699, 281] on span "The unexpected plot twists and the portrayal of the main character’s struggles." at bounding box center [745, 282] width 406 height 36
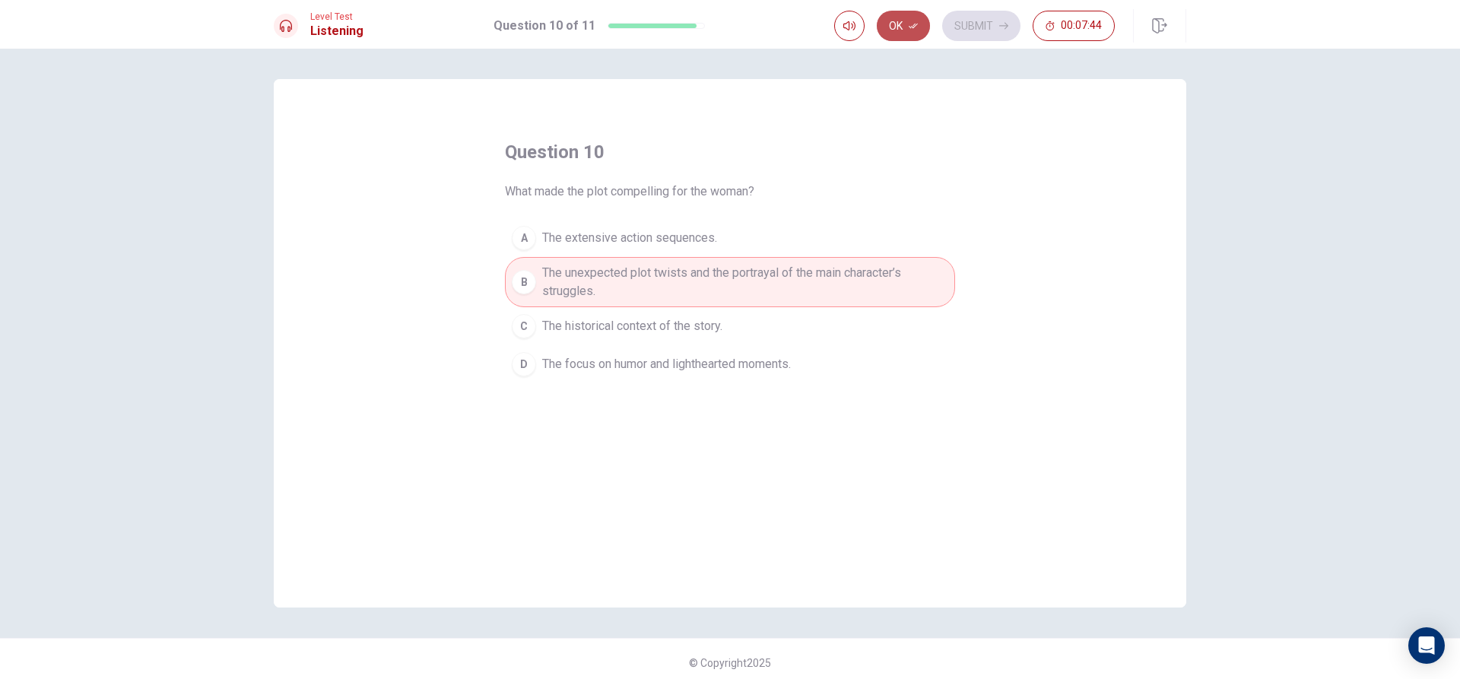
click at [912, 17] on button "Ok" at bounding box center [903, 26] width 53 height 30
click at [975, 23] on button "Submit" at bounding box center [981, 26] width 78 height 30
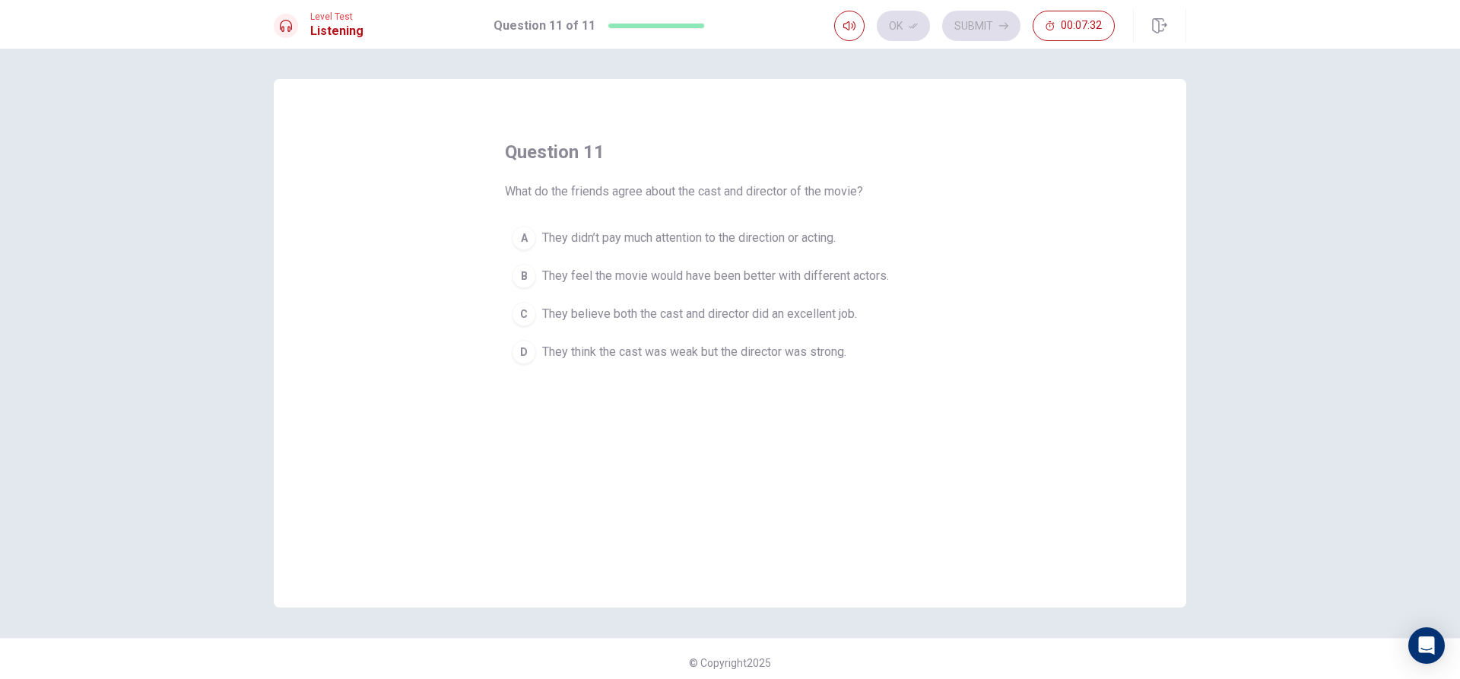
click at [778, 308] on span "They believe both the cast and director did an excellent job." at bounding box center [699, 314] width 315 height 18
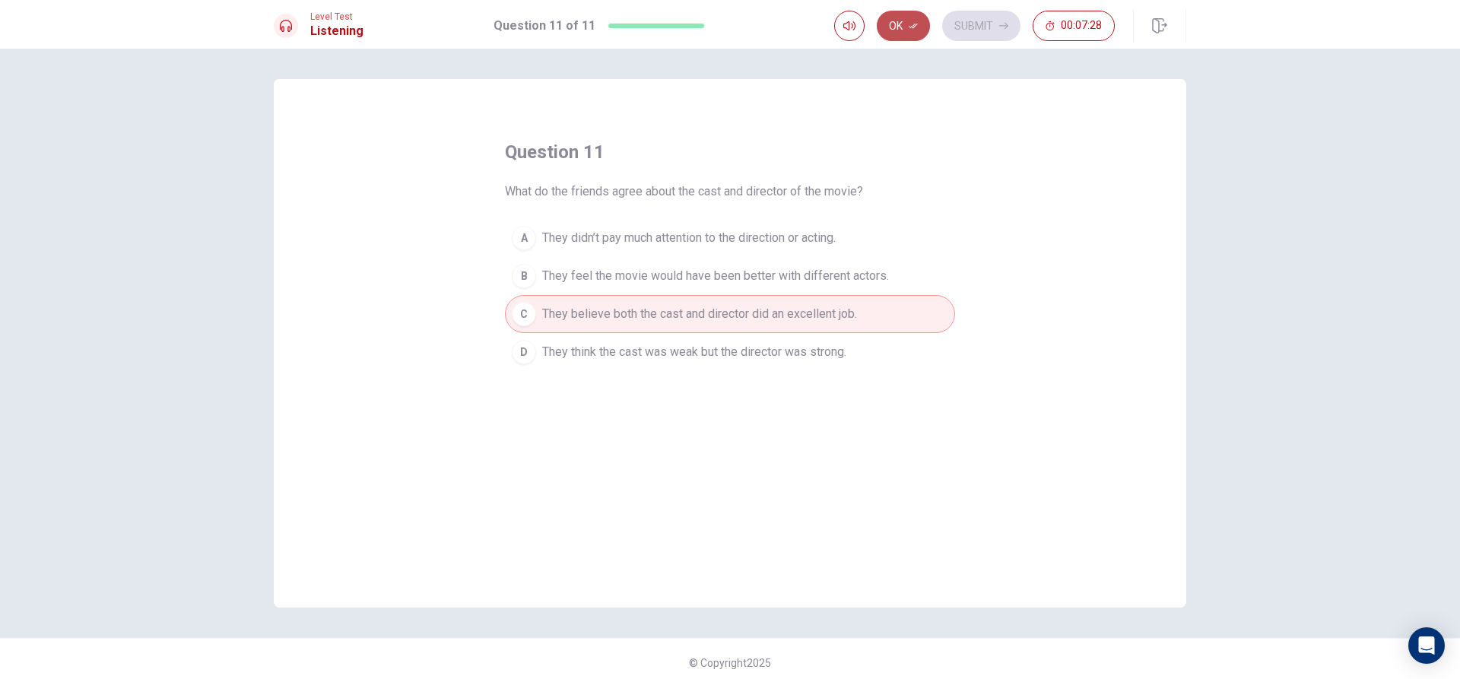
click at [924, 28] on button "Ok" at bounding box center [903, 26] width 53 height 30
click at [1004, 16] on button "Submit" at bounding box center [981, 26] width 78 height 30
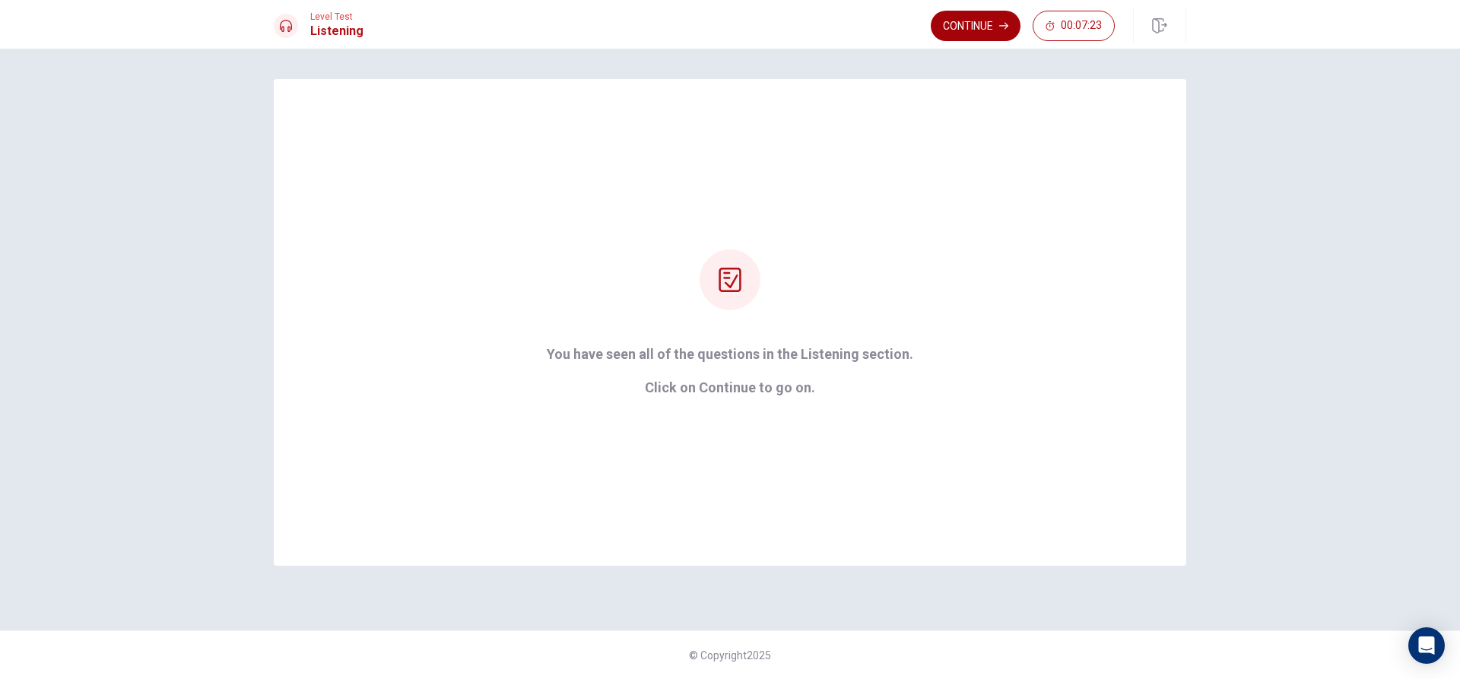
click at [990, 27] on button "Continue" at bounding box center [976, 26] width 90 height 30
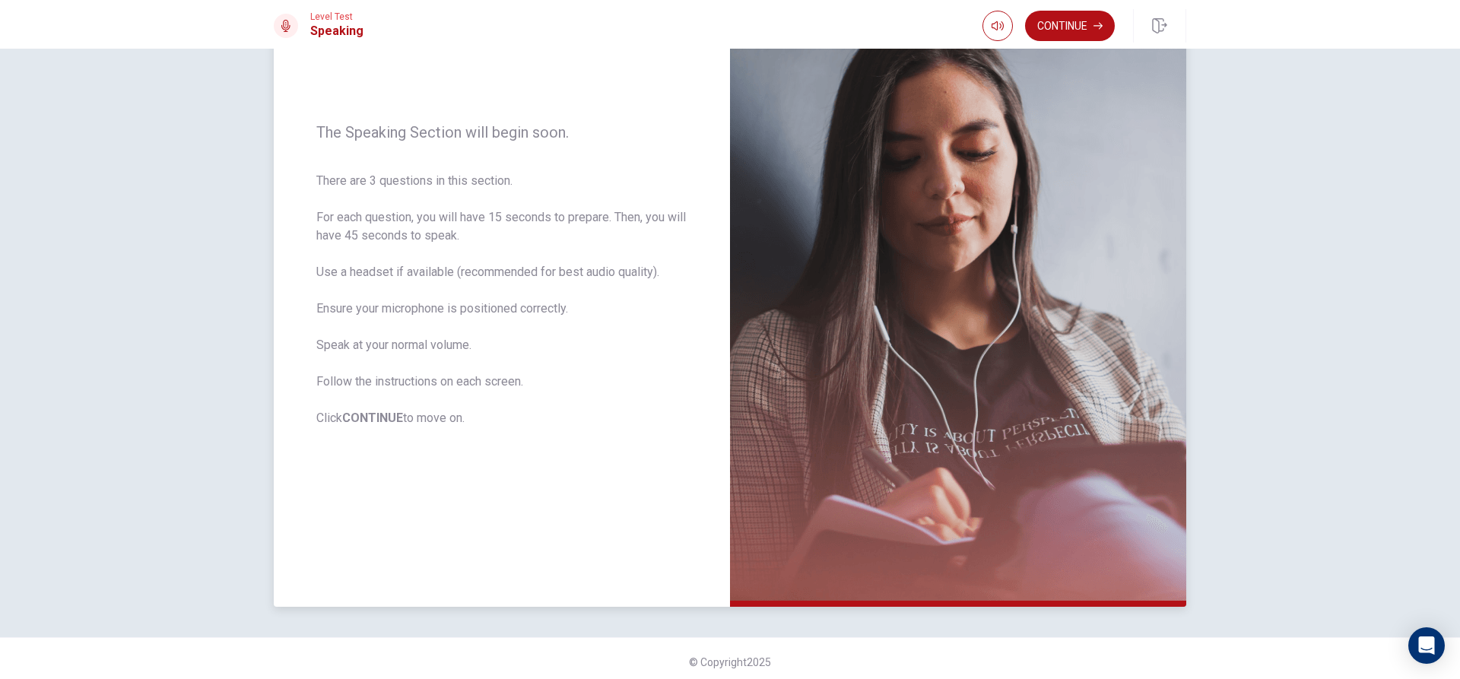
scroll to position [142, 0]
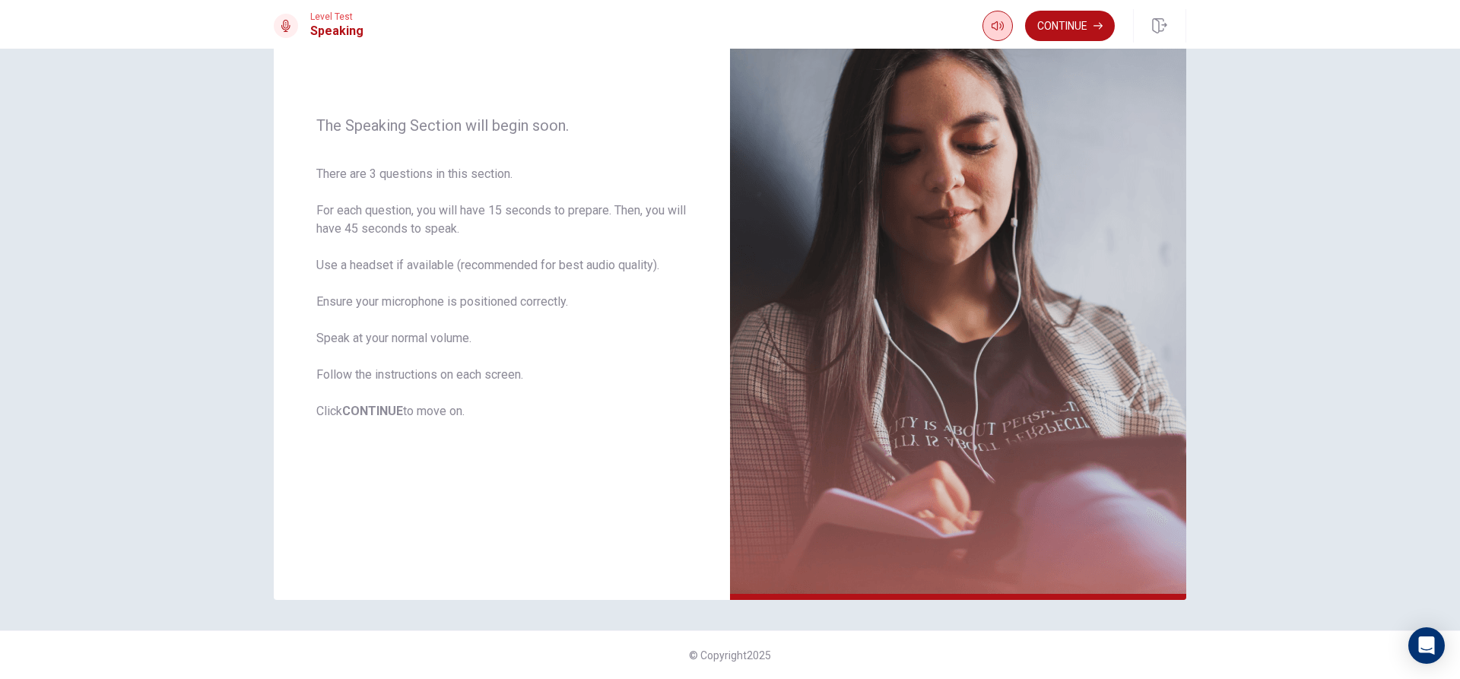
click at [989, 27] on button "button" at bounding box center [997, 26] width 30 height 30
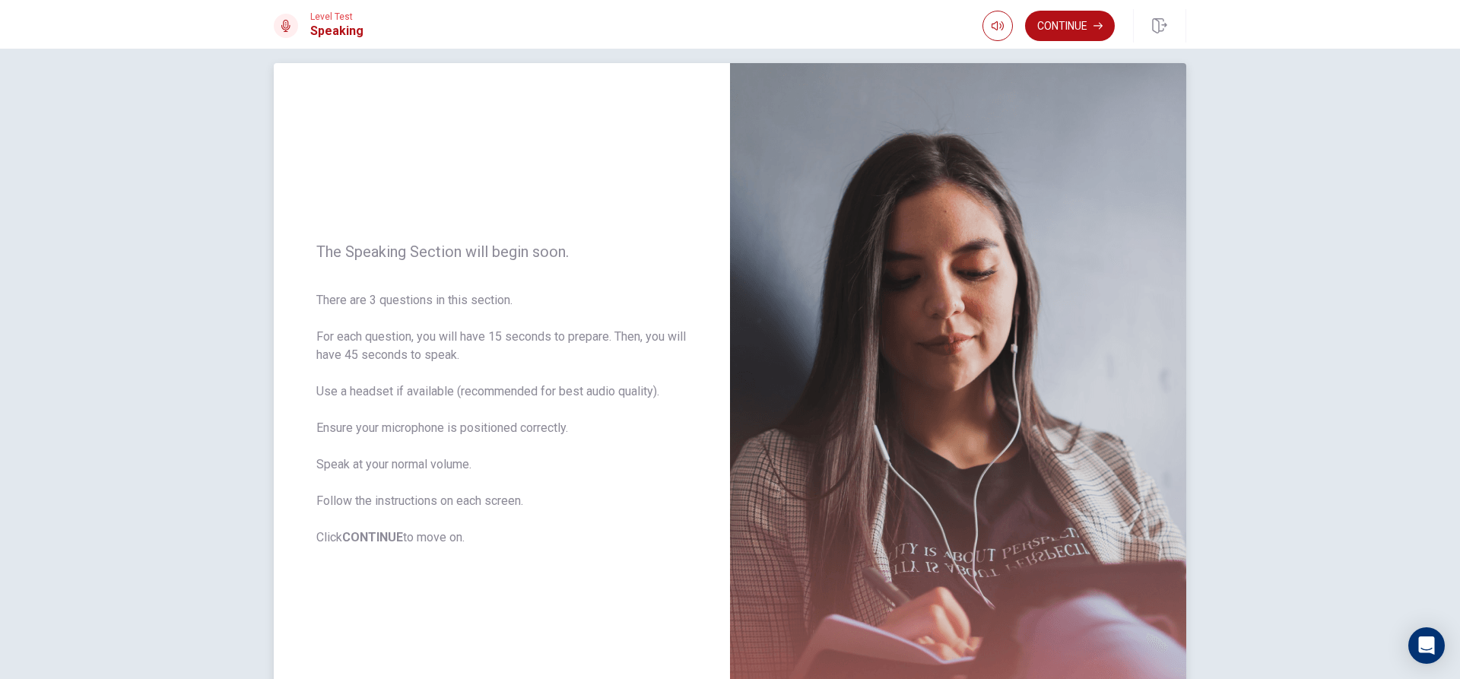
scroll to position [0, 0]
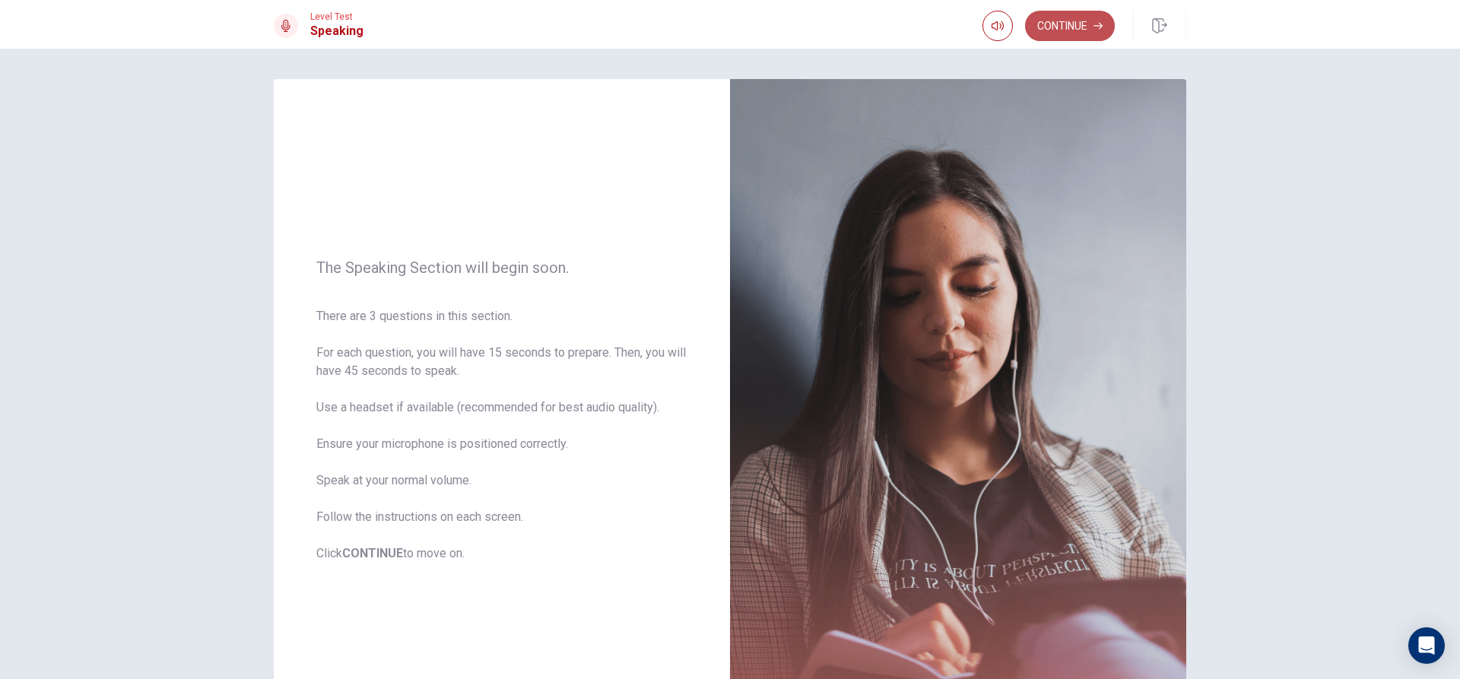
click at [1086, 36] on button "Continue" at bounding box center [1070, 26] width 90 height 30
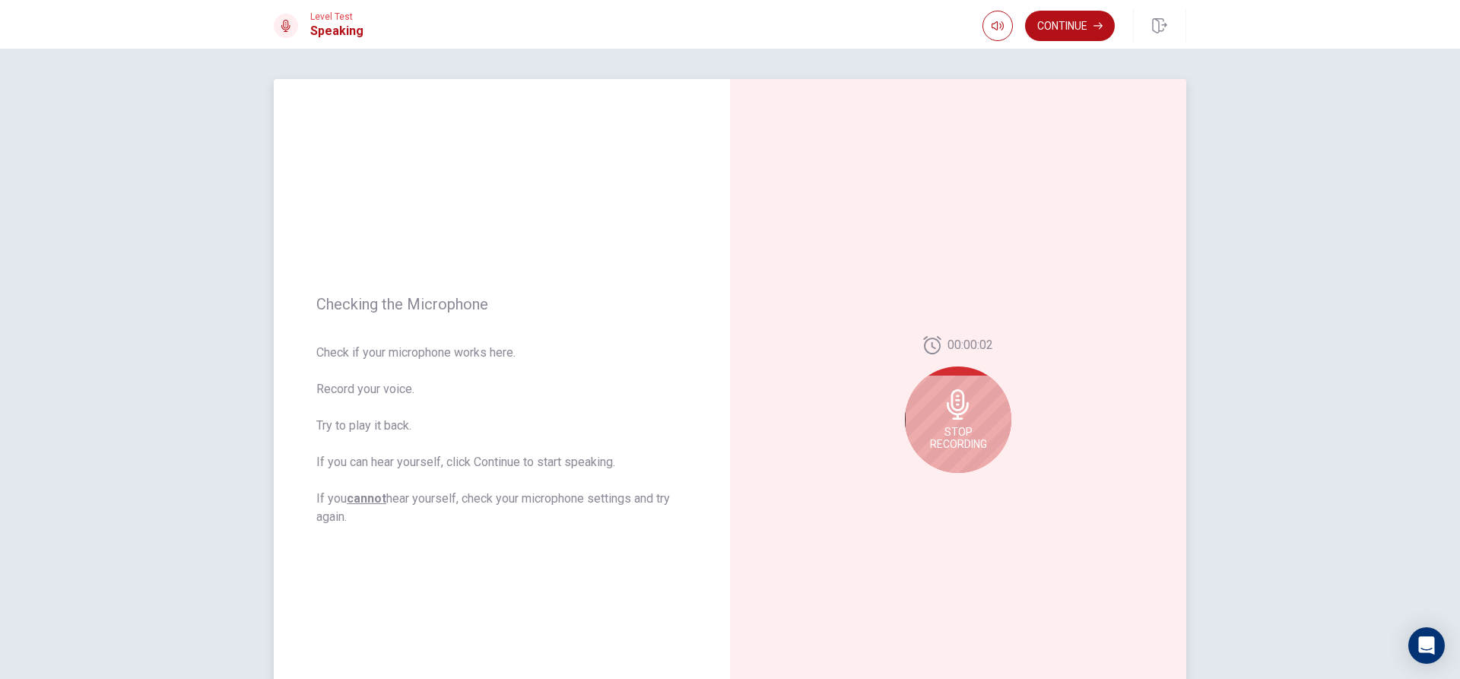
scroll to position [142, 0]
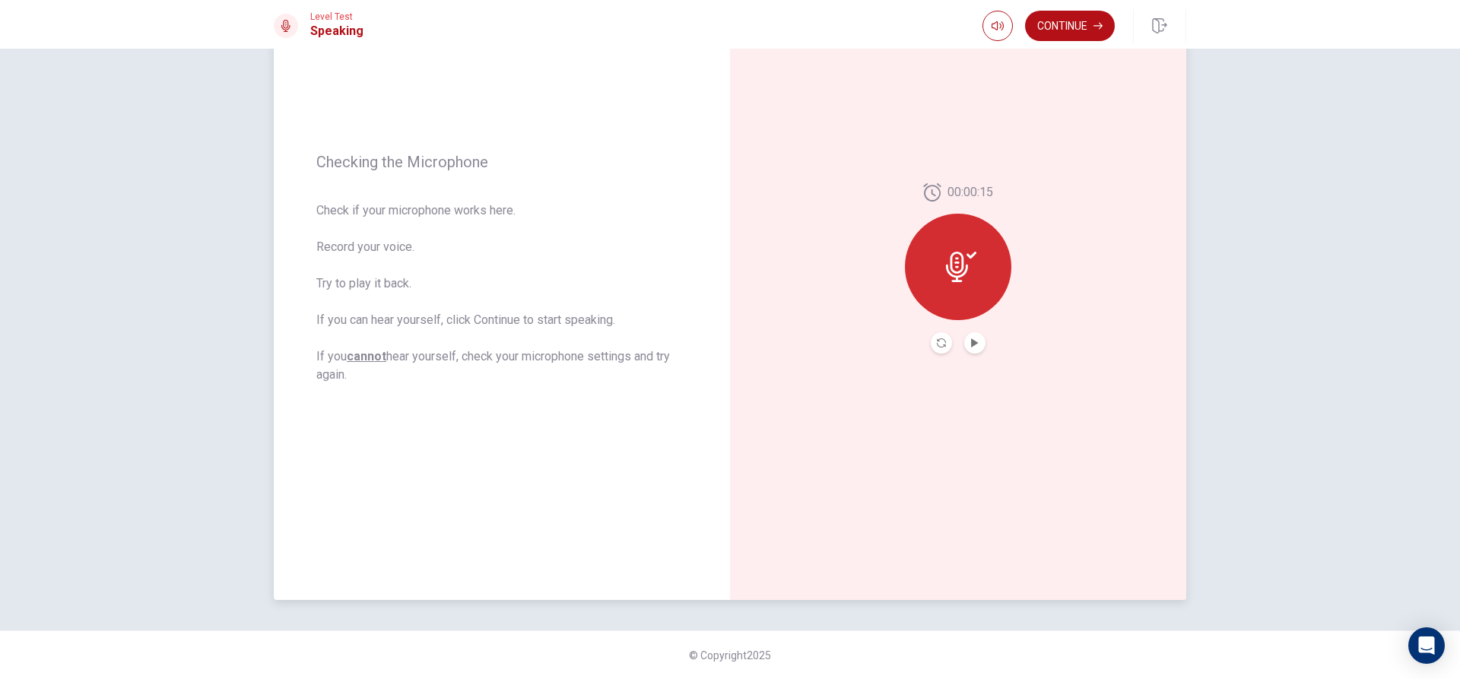
click at [956, 292] on div at bounding box center [958, 267] width 106 height 106
click at [971, 341] on icon "Play Audio" at bounding box center [974, 342] width 7 height 9
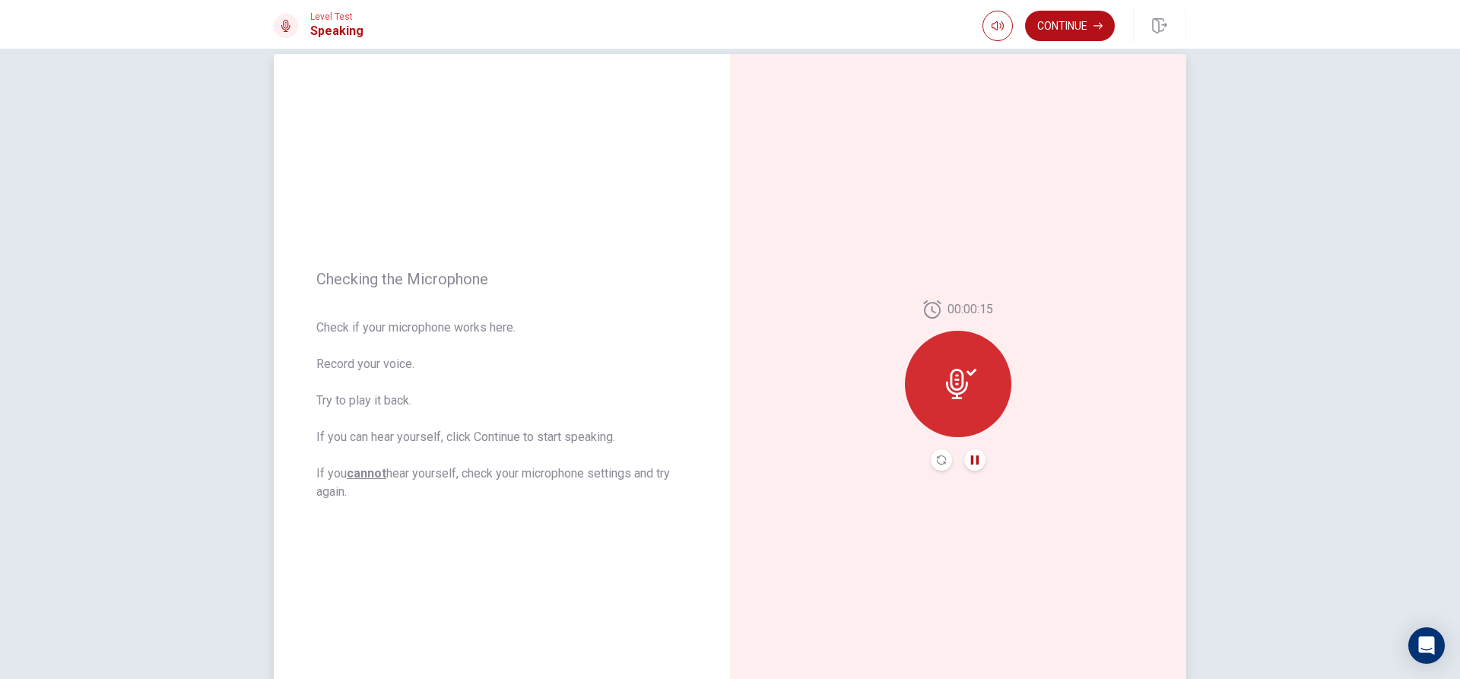
scroll to position [0, 0]
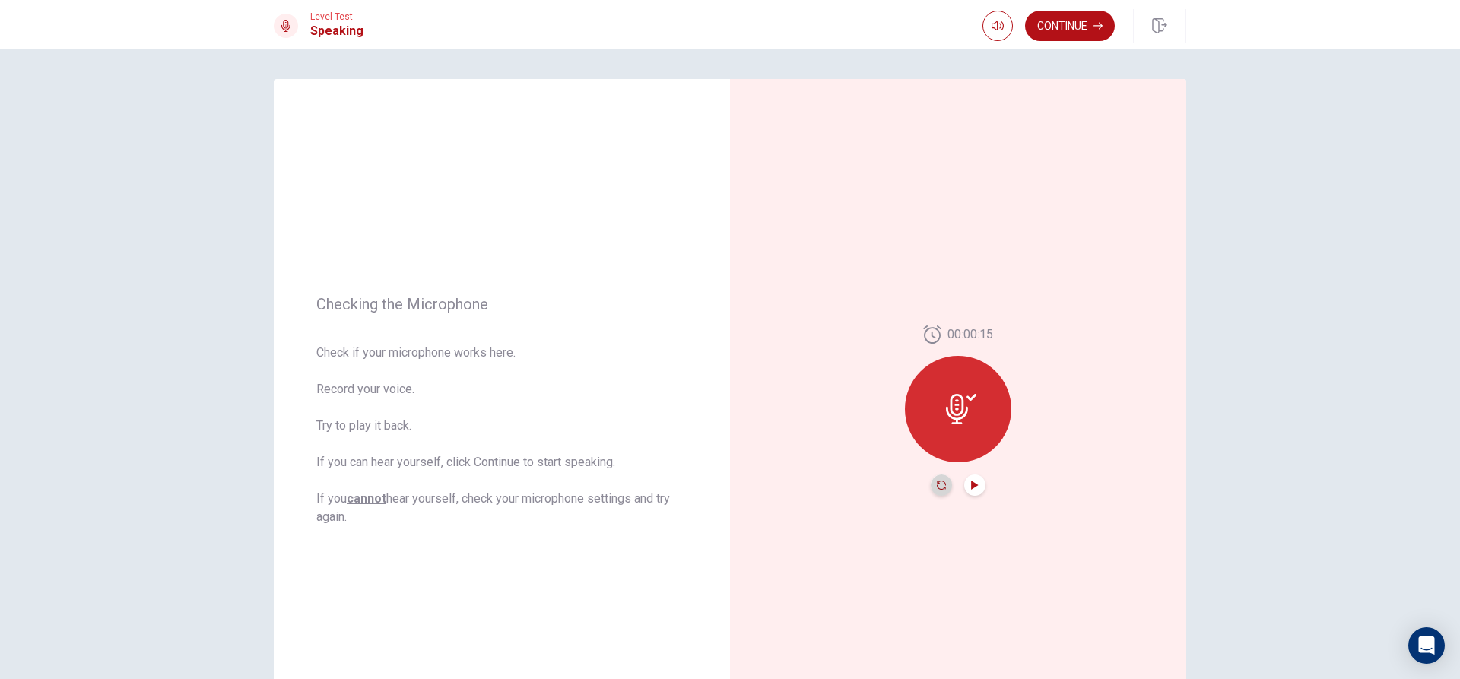
click at [941, 483] on icon "Record Again" at bounding box center [941, 484] width 9 height 9
click at [981, 414] on div "Stop Recording" at bounding box center [958, 419] width 106 height 106
click at [972, 491] on button "Play Audio" at bounding box center [974, 484] width 21 height 21
click at [1100, 30] on icon "button" at bounding box center [1097, 25] width 9 height 9
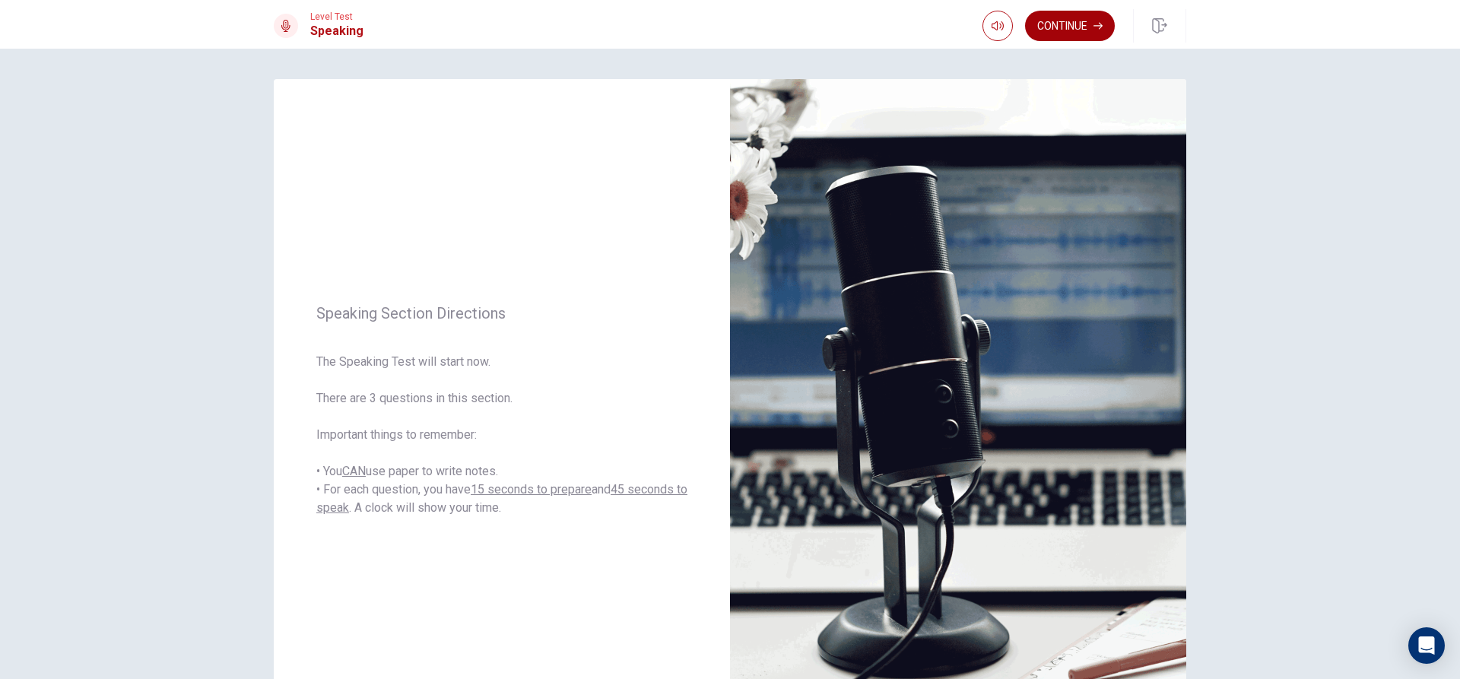
click at [1096, 30] on button "Continue" at bounding box center [1070, 26] width 90 height 30
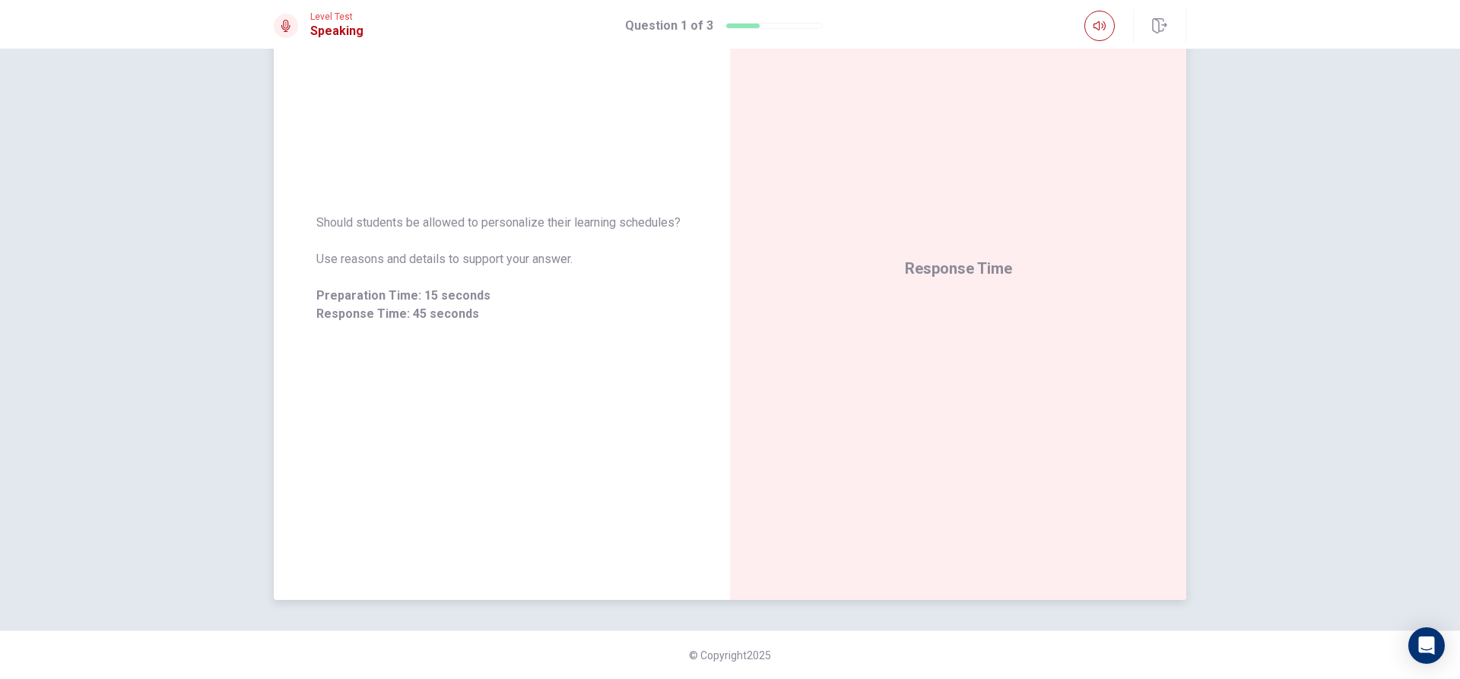
scroll to position [66, 0]
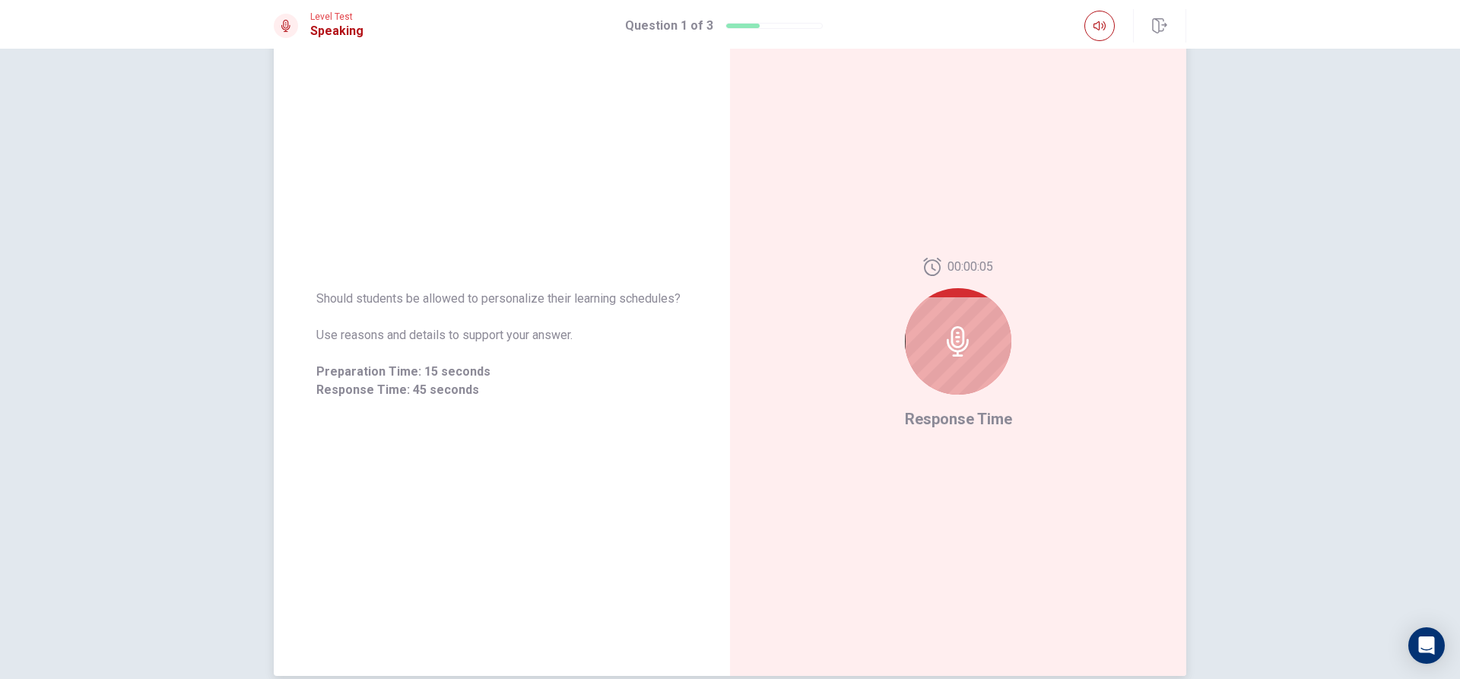
click at [962, 360] on div at bounding box center [958, 341] width 106 height 106
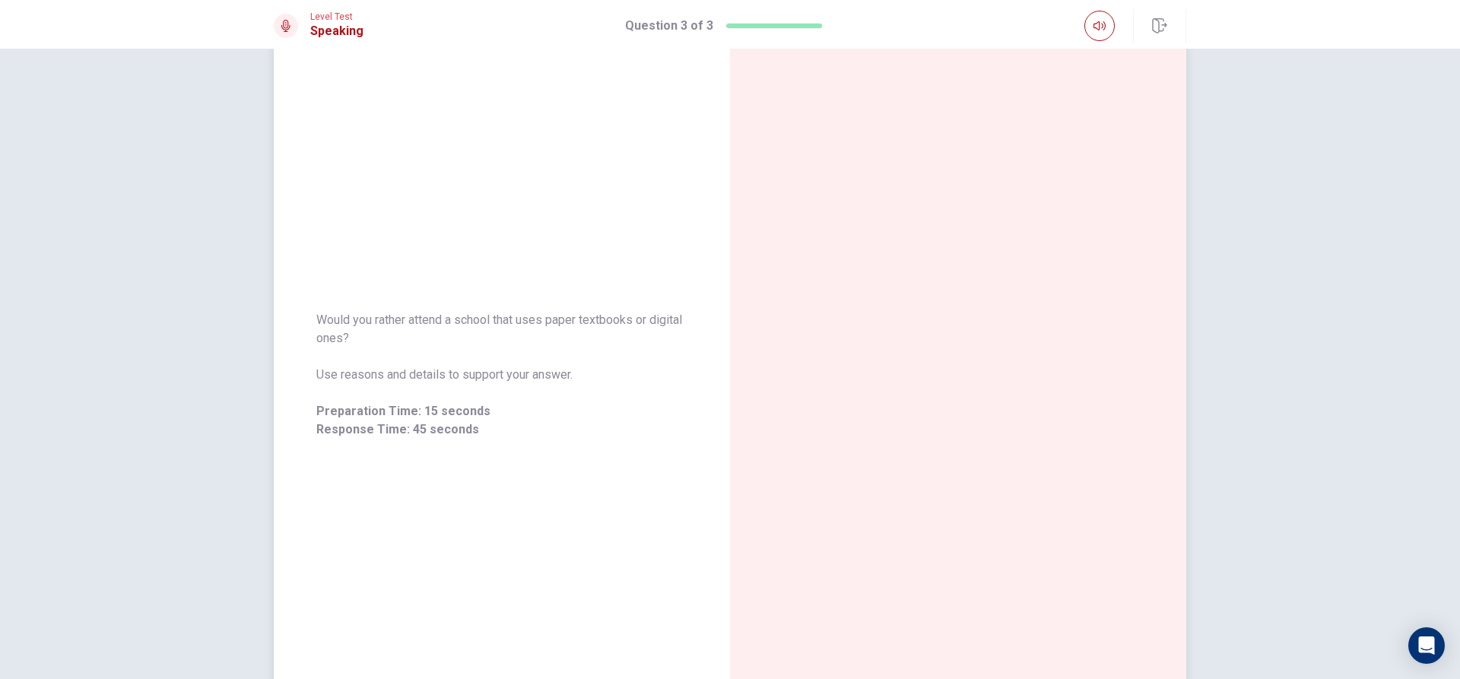
scroll to position [0, 0]
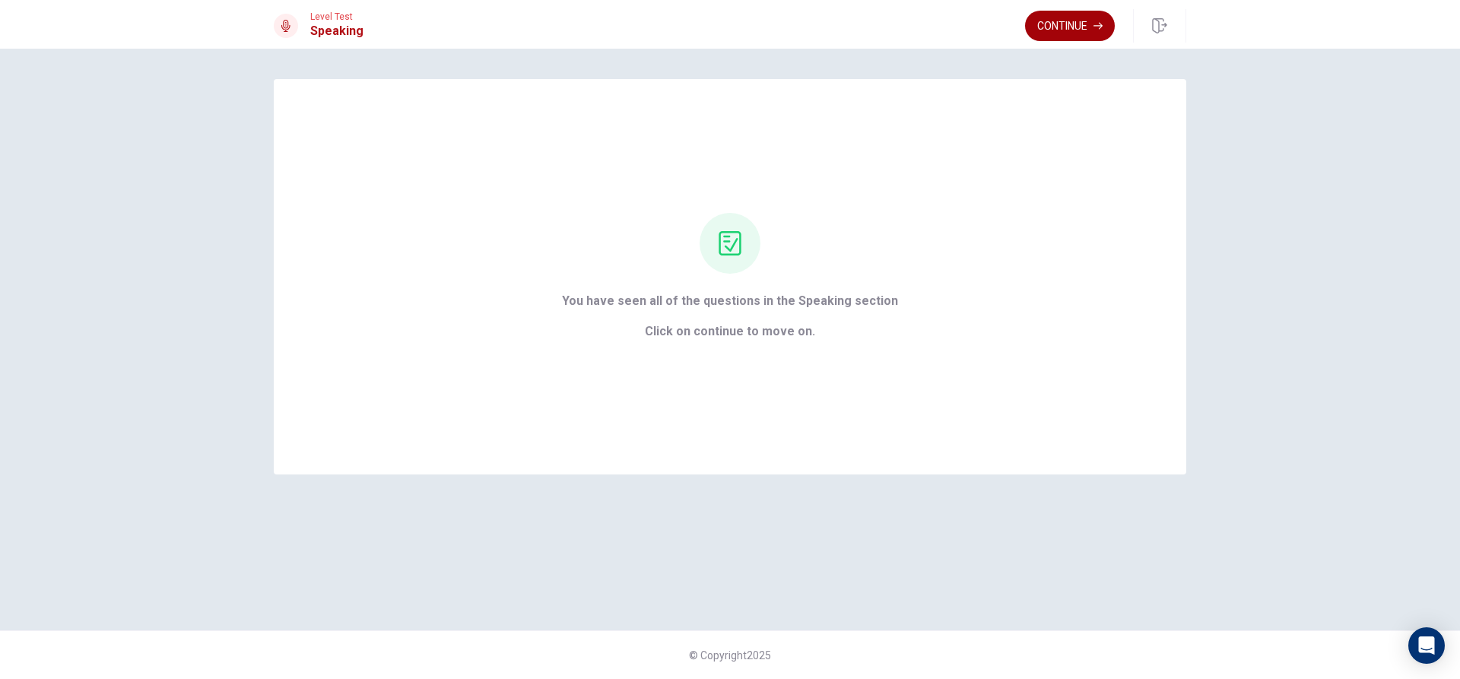
click at [1070, 31] on button "Continue" at bounding box center [1070, 26] width 90 height 30
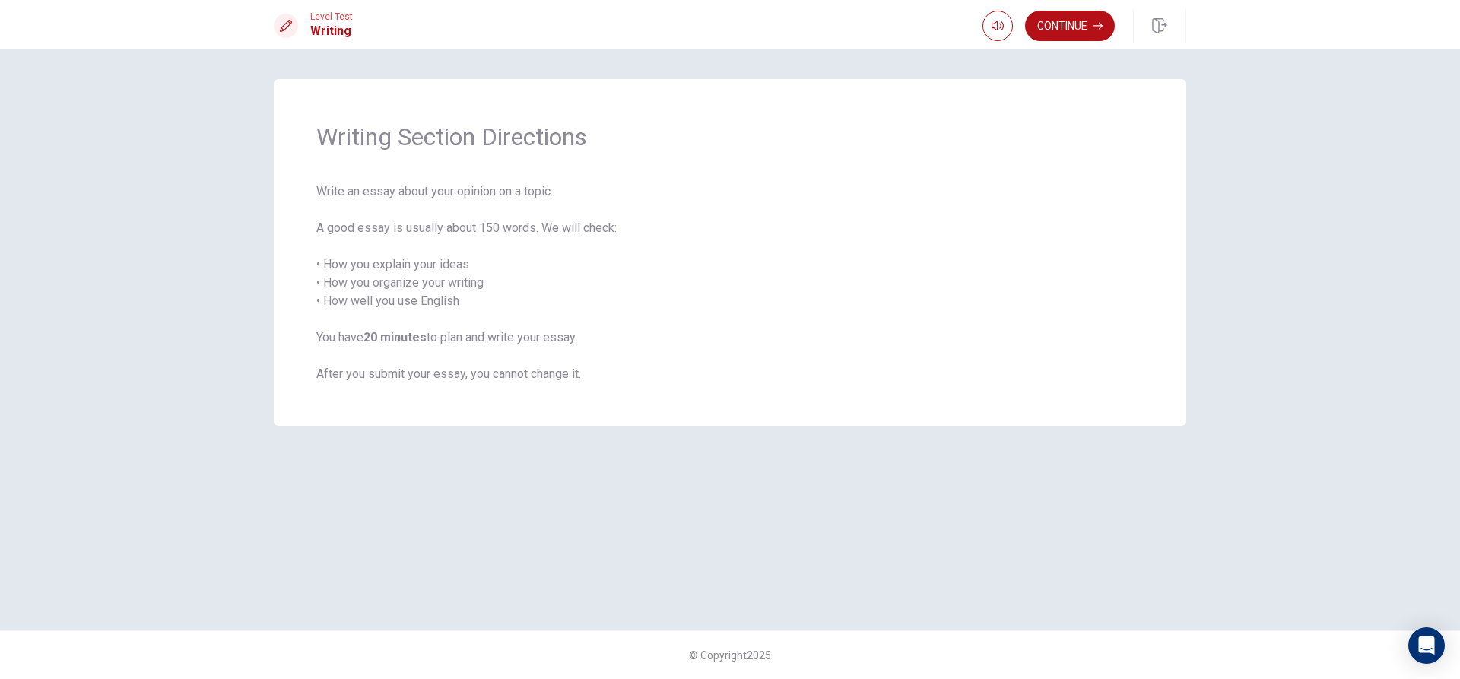
drag, startPoint x: 317, startPoint y: 189, endPoint x: 365, endPoint y: 192, distance: 48.0
click at [365, 192] on span "Write an essay about your opinion on a topic. A good essay is usually about 150…" at bounding box center [729, 282] width 827 height 201
click at [1064, 27] on button "Continue" at bounding box center [1070, 26] width 90 height 30
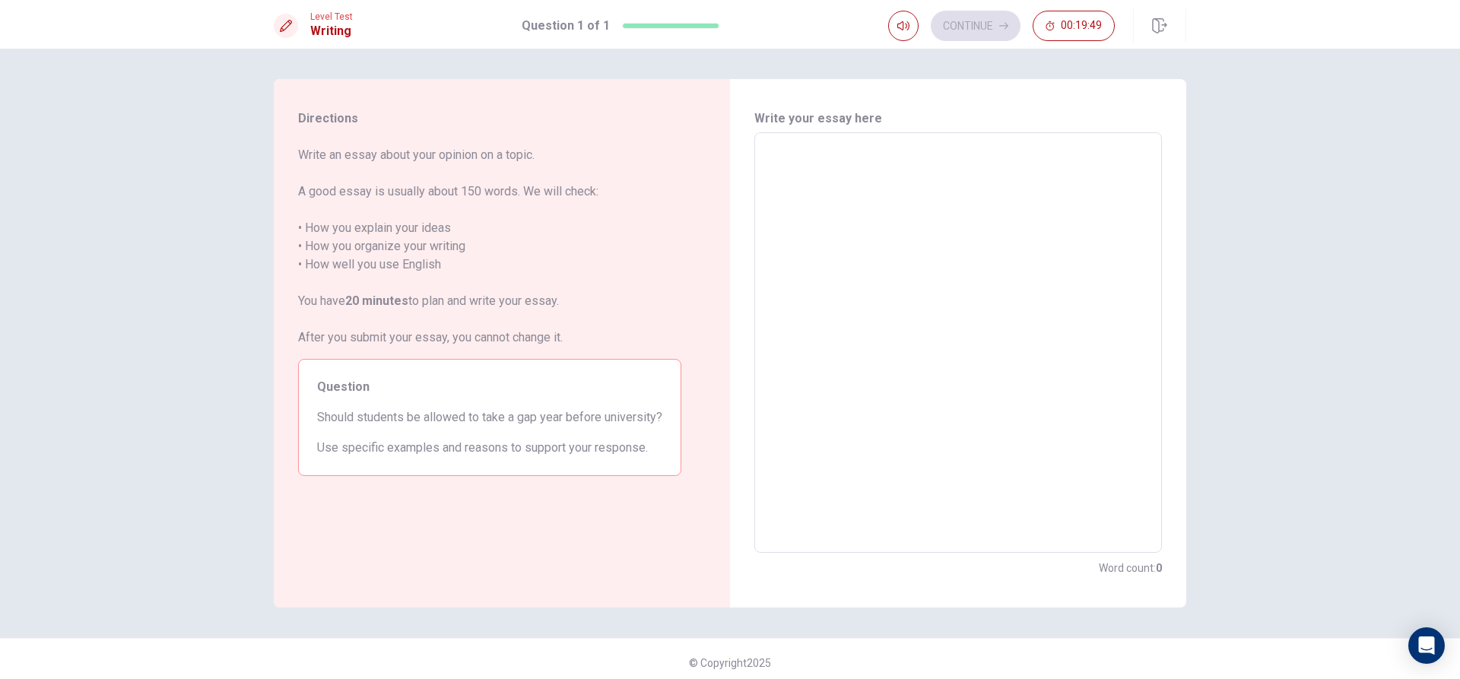
click at [854, 290] on textarea at bounding box center [958, 342] width 386 height 395
type textarea "A"
type textarea "x"
type textarea "A"
type textarea "x"
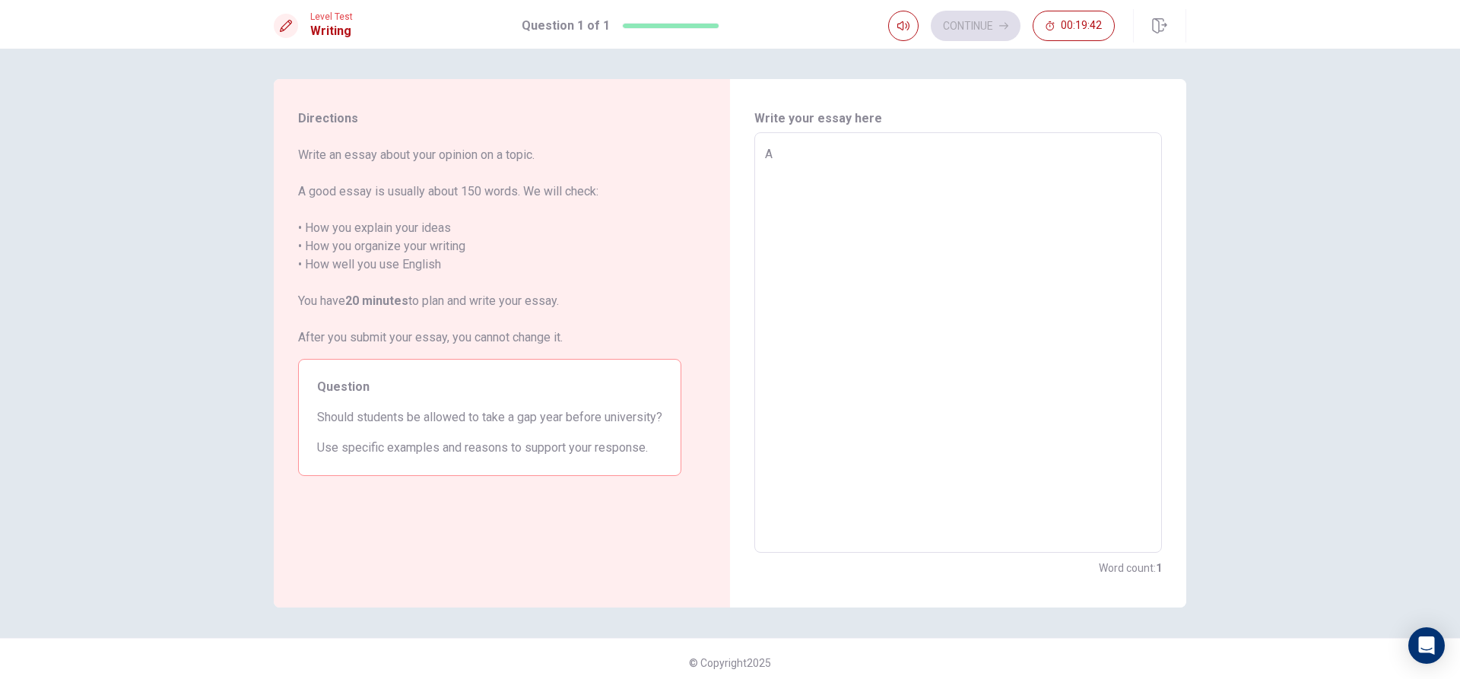
type textarea "A g"
type textarea "x"
type textarea "A ga"
type textarea "x"
type textarea "A gap"
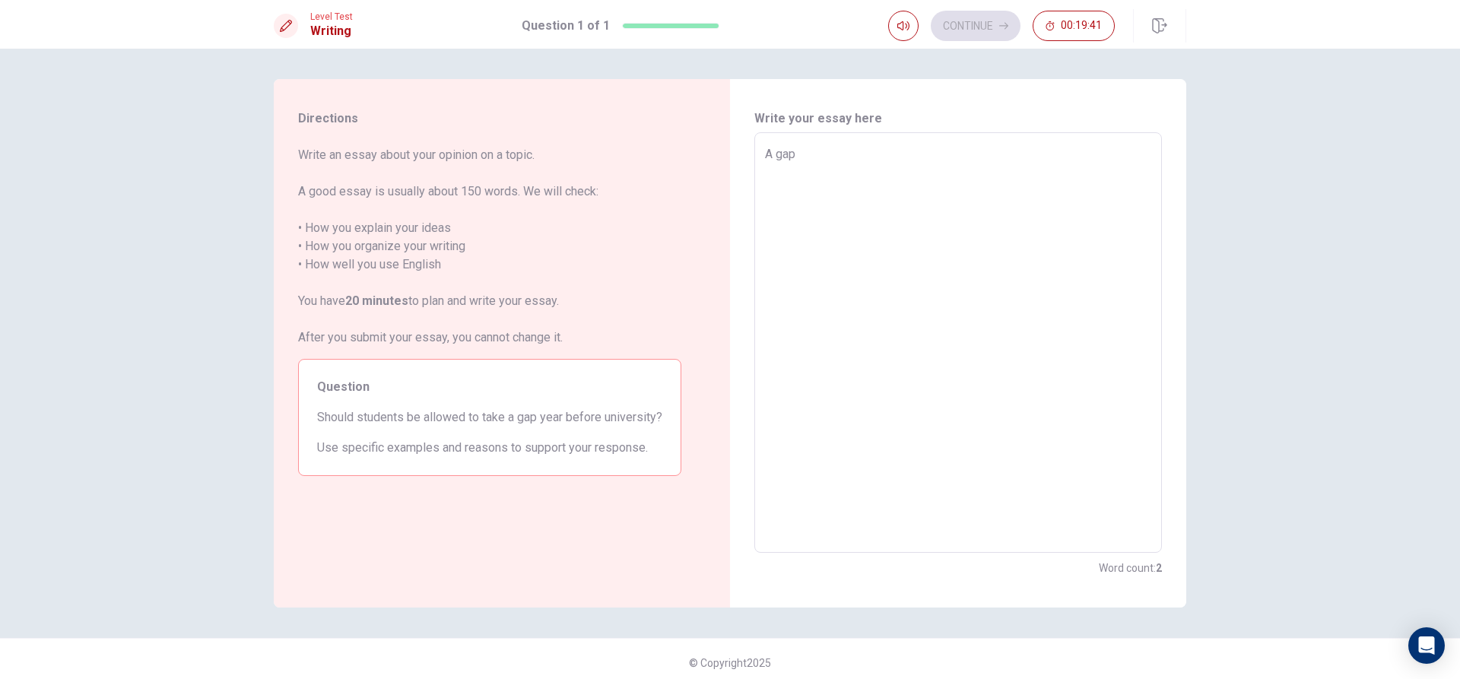
type textarea "x"
type textarea "A gapy"
type textarea "x"
type textarea "A gap"
type textarea "x"
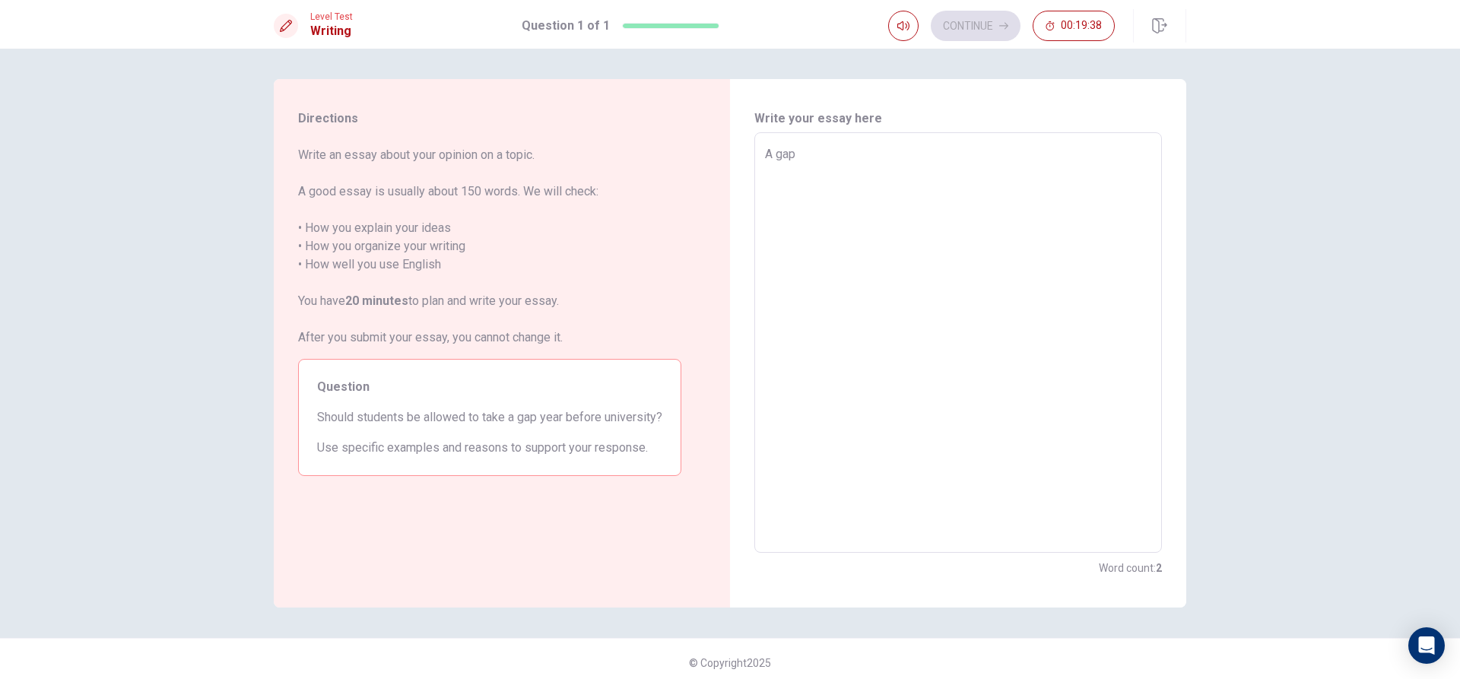
type textarea "A gap"
type textarea "x"
type textarea "A gap y"
type textarea "x"
type textarea "A gap ye"
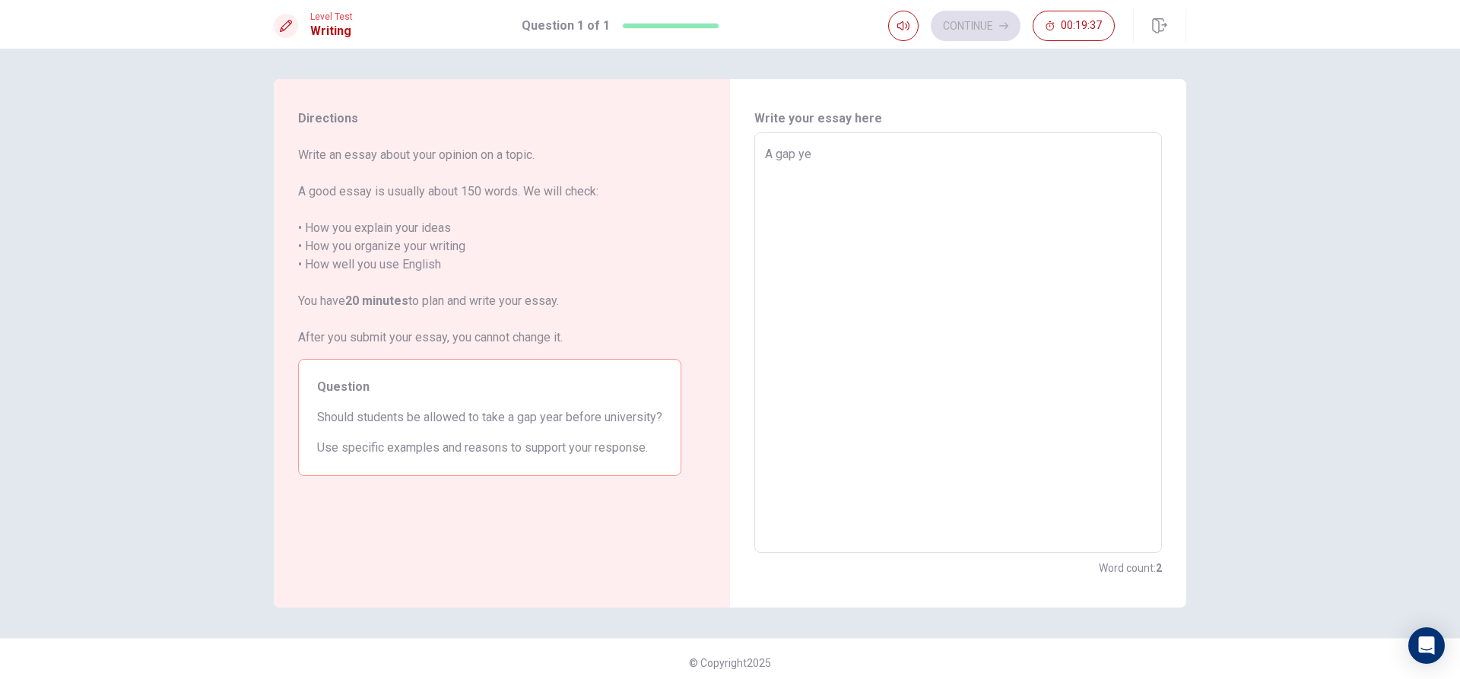
type textarea "x"
type textarea "A gap yea"
type textarea "x"
type textarea "A gap year"
type textarea "x"
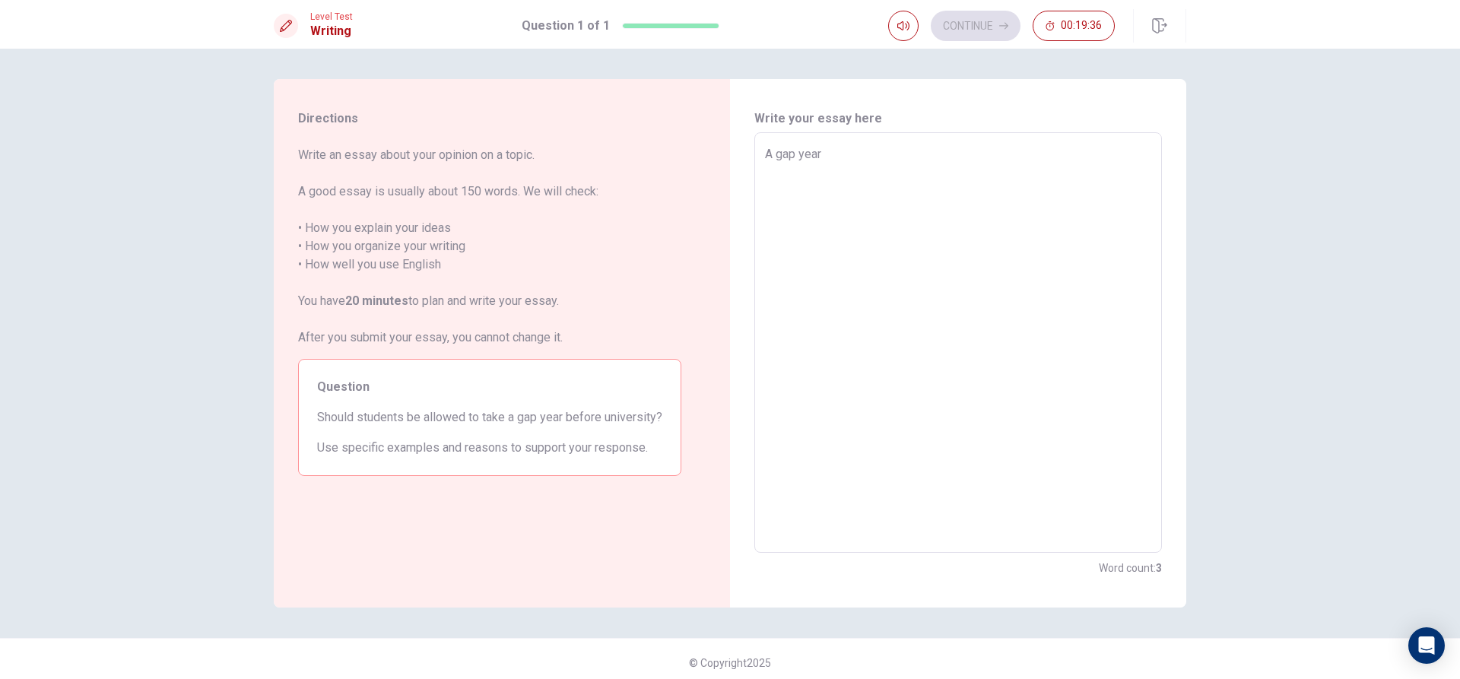
type textarea "A gap year"
type textarea "x"
type textarea "A gap year c"
type textarea "x"
type textarea "A gap year co"
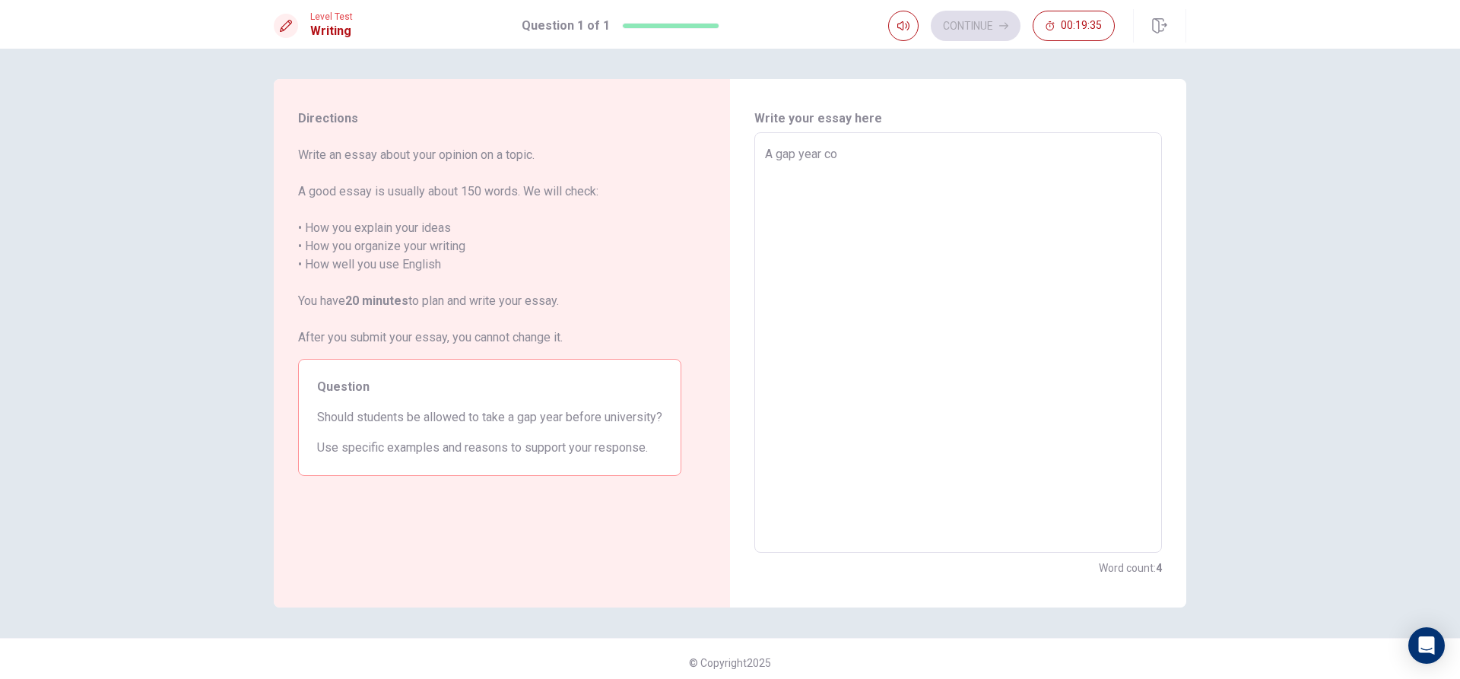
type textarea "x"
type textarea "A gap year cou"
type textarea "x"
type textarea "A gap year coul"
type textarea "x"
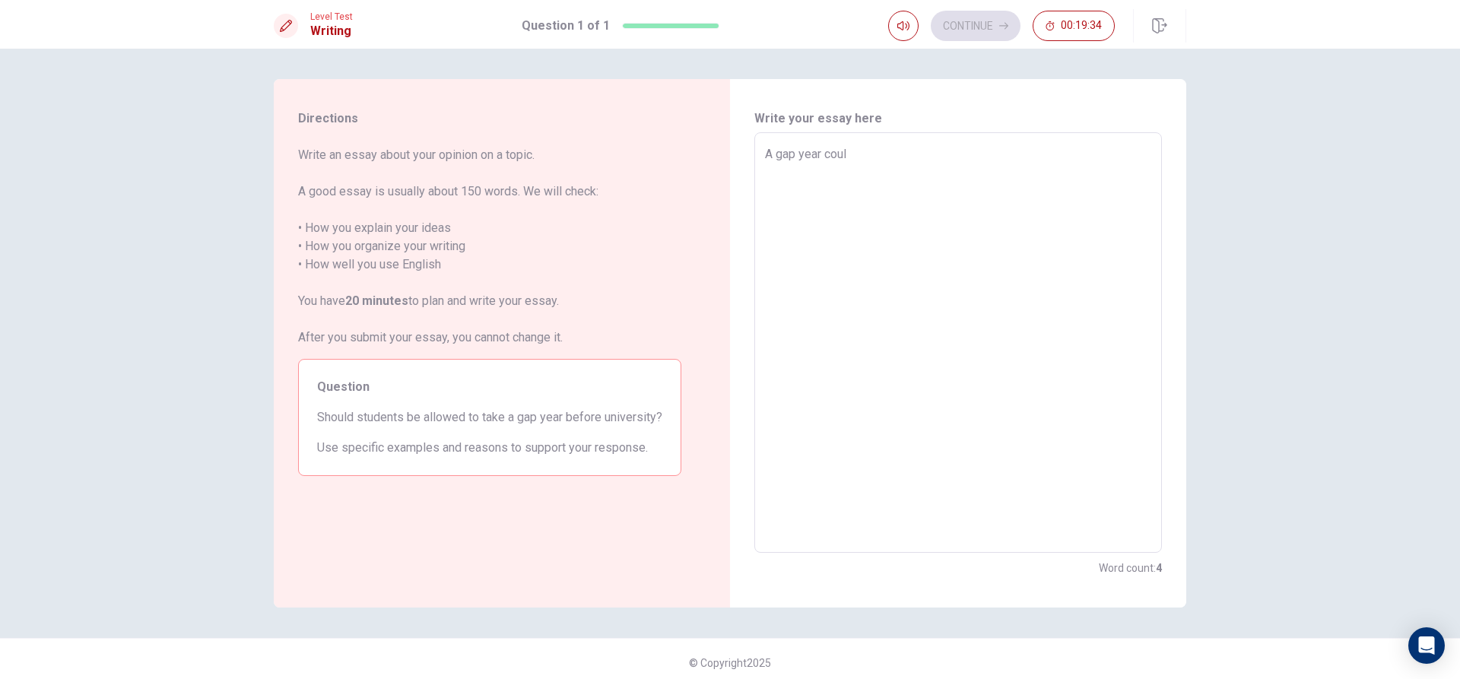
type textarea "A gap year could"
type textarea "x"
type textarea "A gap year could"
type textarea "x"
type textarea "A gap year could b"
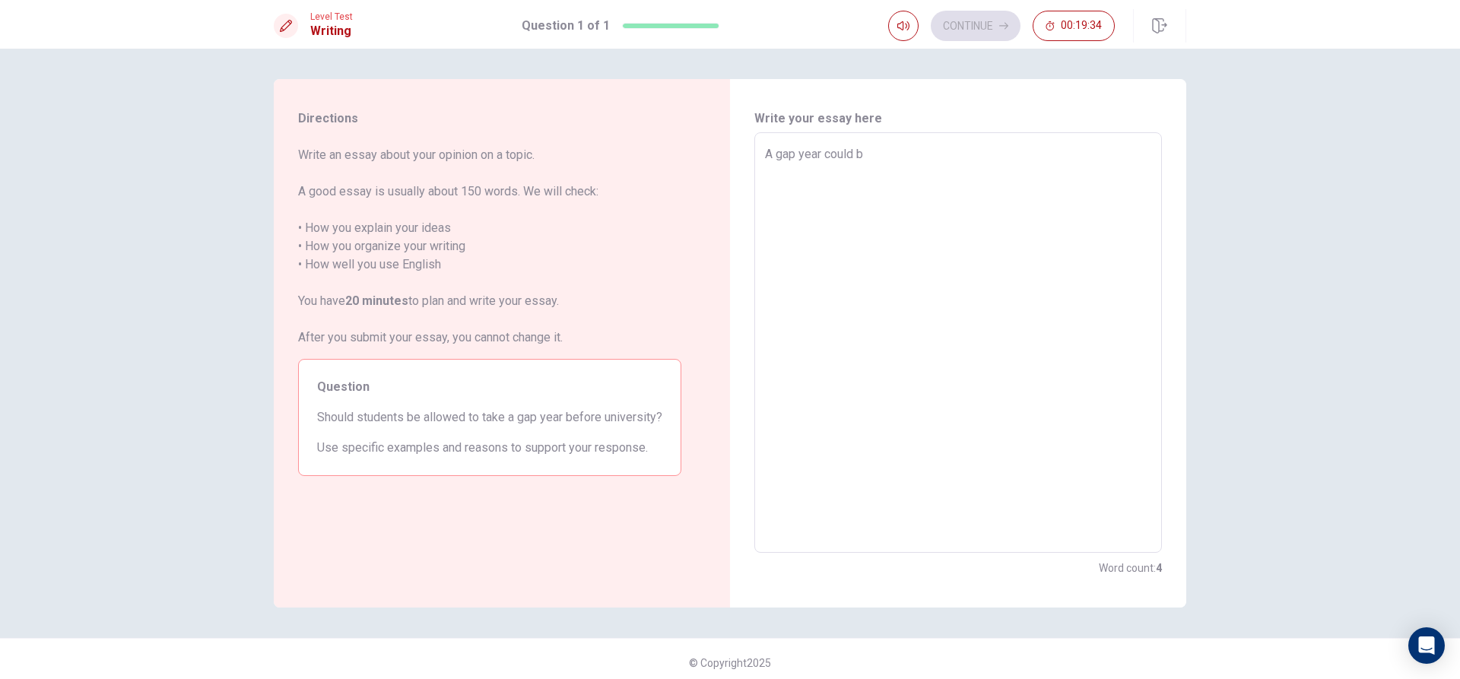
type textarea "x"
type textarea "A gap year could be"
type textarea "x"
type textarea "A gap year could be"
type textarea "x"
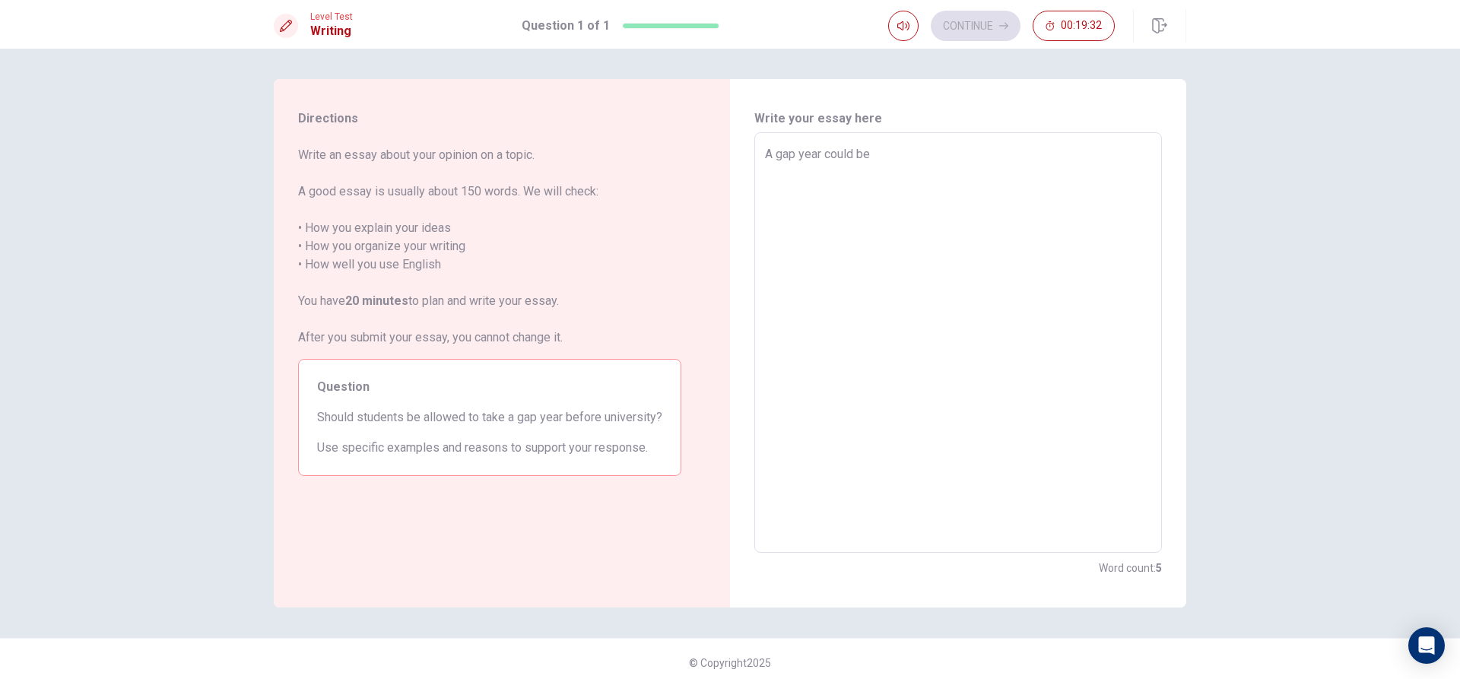
type textarea "A gap year could be b"
type textarea "x"
type textarea "A gap year could be be"
type textarea "x"
type textarea "A gap year could be ben"
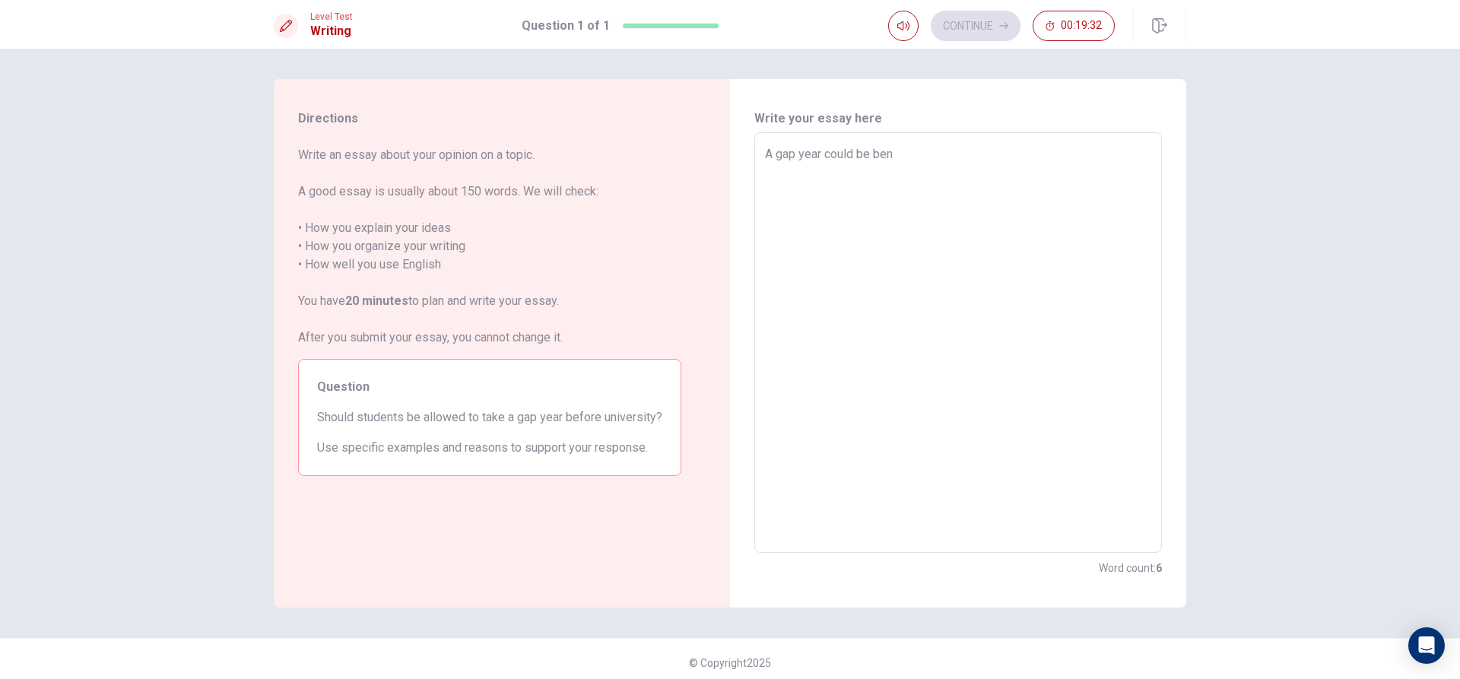
type textarea "x"
type textarea "A gap year could be bene"
type textarea "x"
type textarea "A gap year could be benef"
type textarea "x"
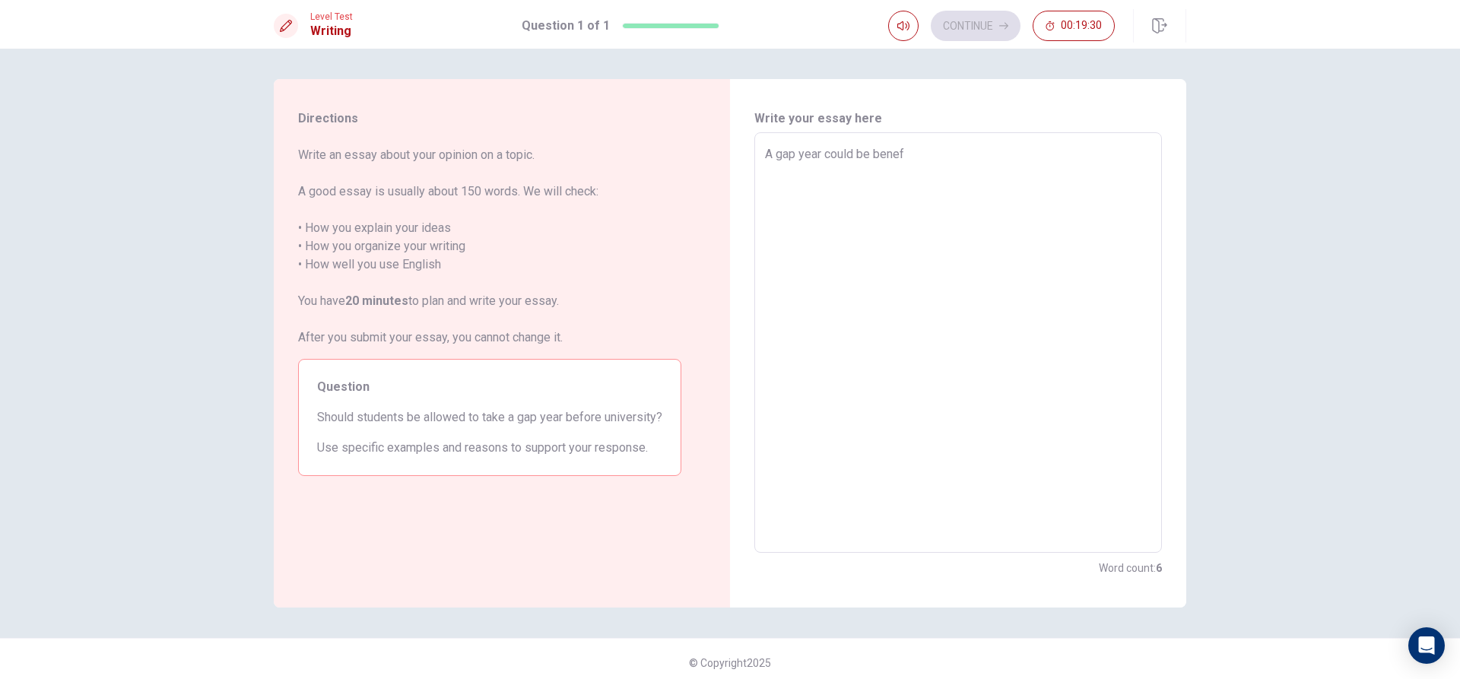
type textarea "A gap year could be benefi"
type textarea "x"
type textarea "A gap year could be benefic"
type textarea "x"
type textarea "A gap year could be benefici"
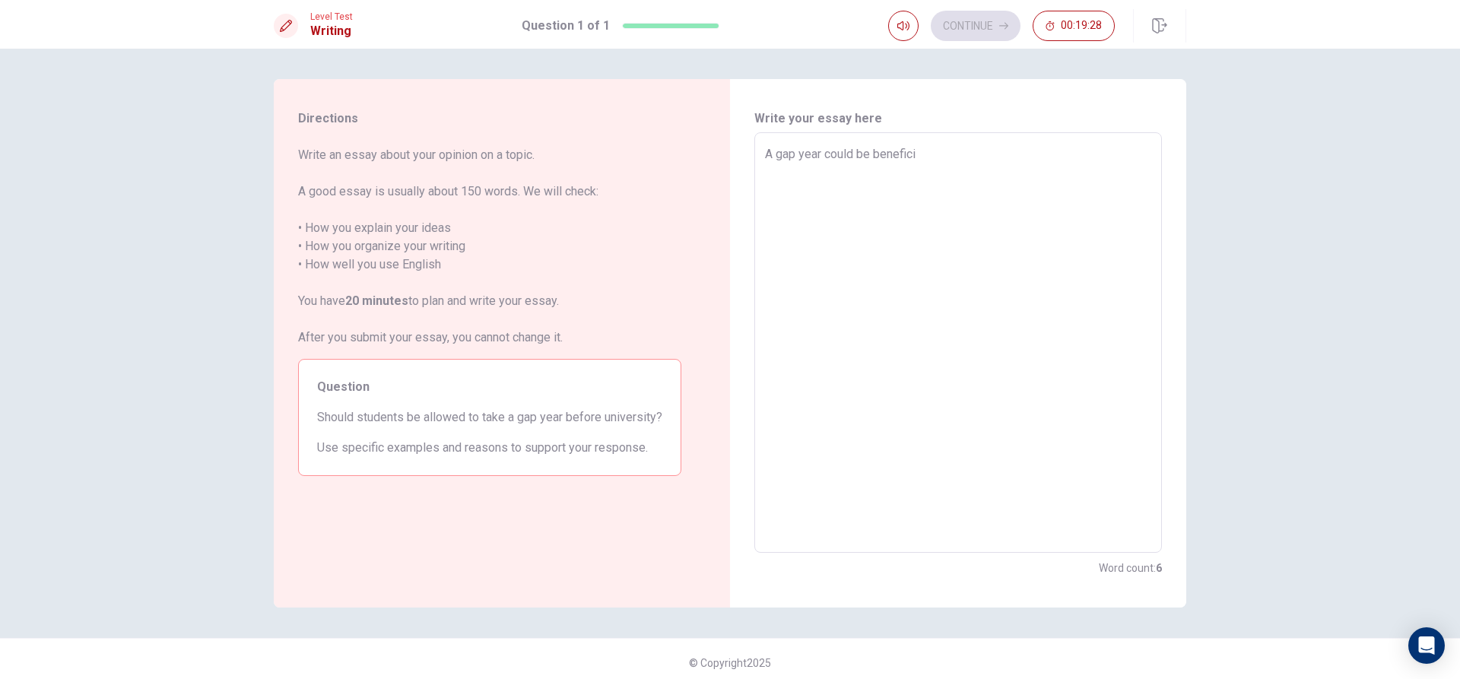
type textarea "x"
type textarea "A gap year could be beneficia"
type textarea "x"
type textarea "A gap year could be beneficial"
type textarea "x"
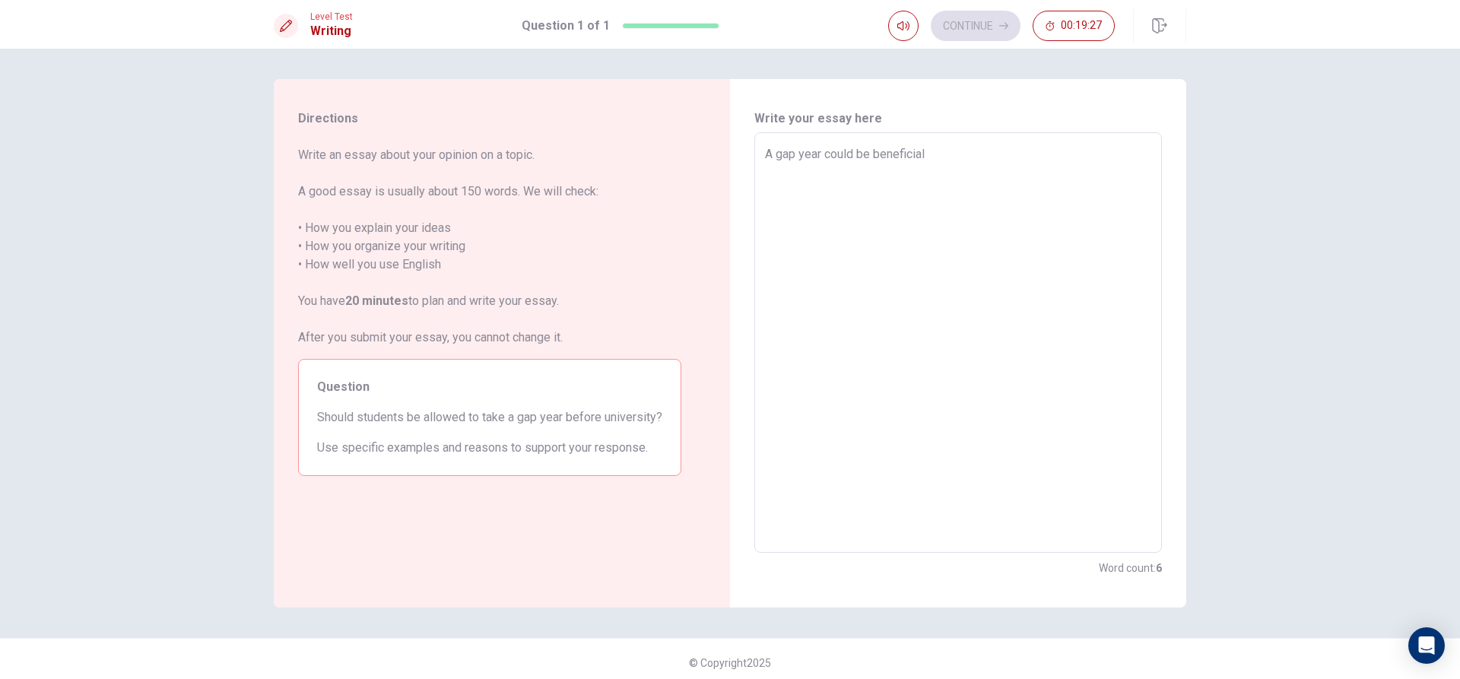
type textarea "A gap year could be beneficial"
type textarea "x"
type textarea "A gap year could be beneficial f"
type textarea "x"
type textarea "A gap year could be beneficial fo"
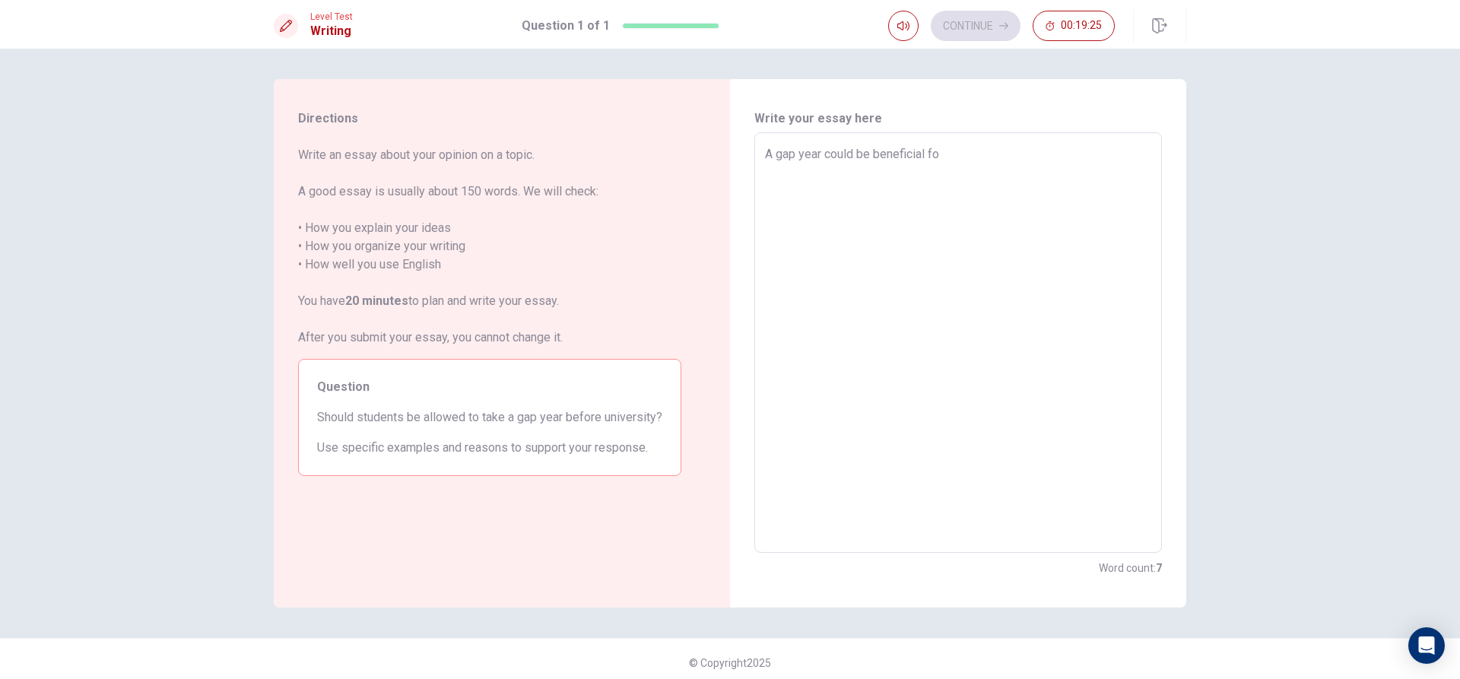
type textarea "x"
type textarea "A gap year could be beneficial for"
type textarea "x"
type textarea "A gap year could be beneficial for"
type textarea "x"
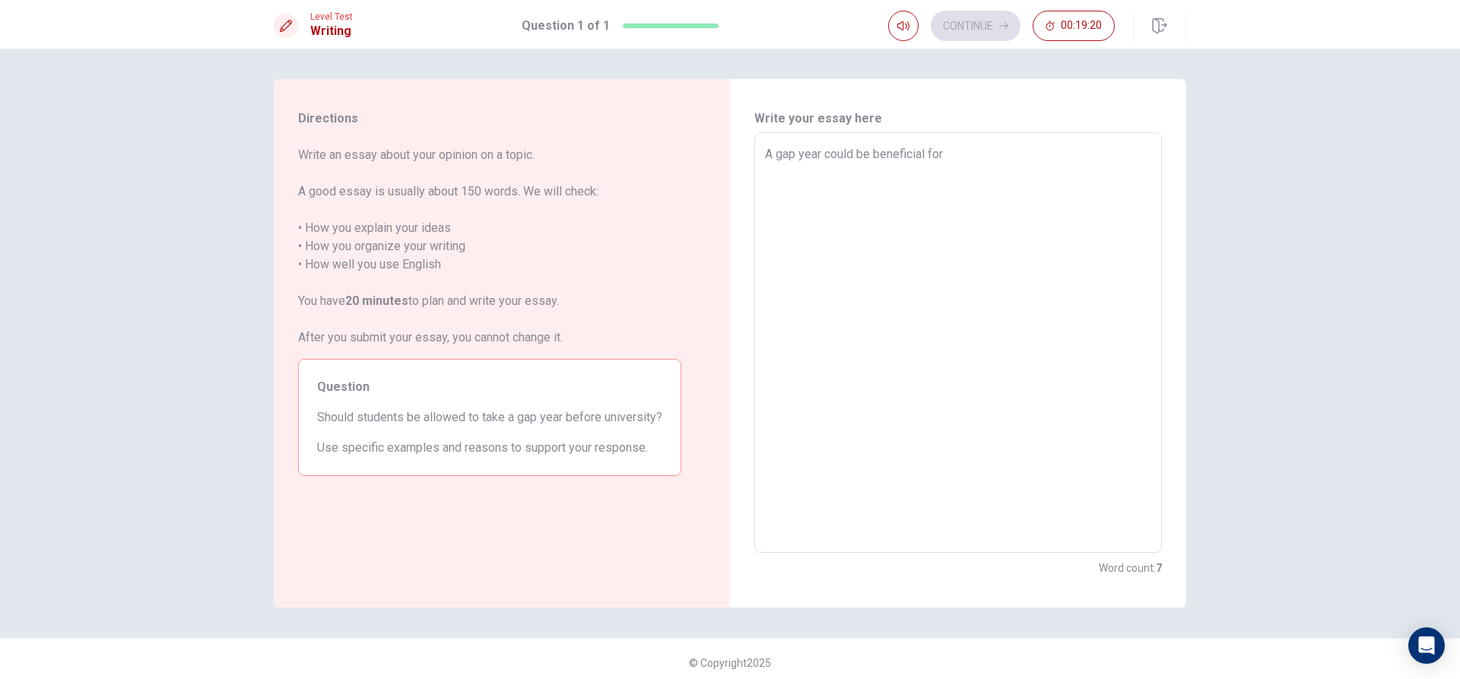
type textarea "A gap year could be beneficial for"
click at [754, 149] on div "A gap year could be beneficial for x ​" at bounding box center [958, 342] width 408 height 420
click at [765, 149] on textarea "A gap year could be beneficial for" at bounding box center [958, 342] width 386 height 395
type textarea "x"
type textarea "A gap year could be beneficial for"
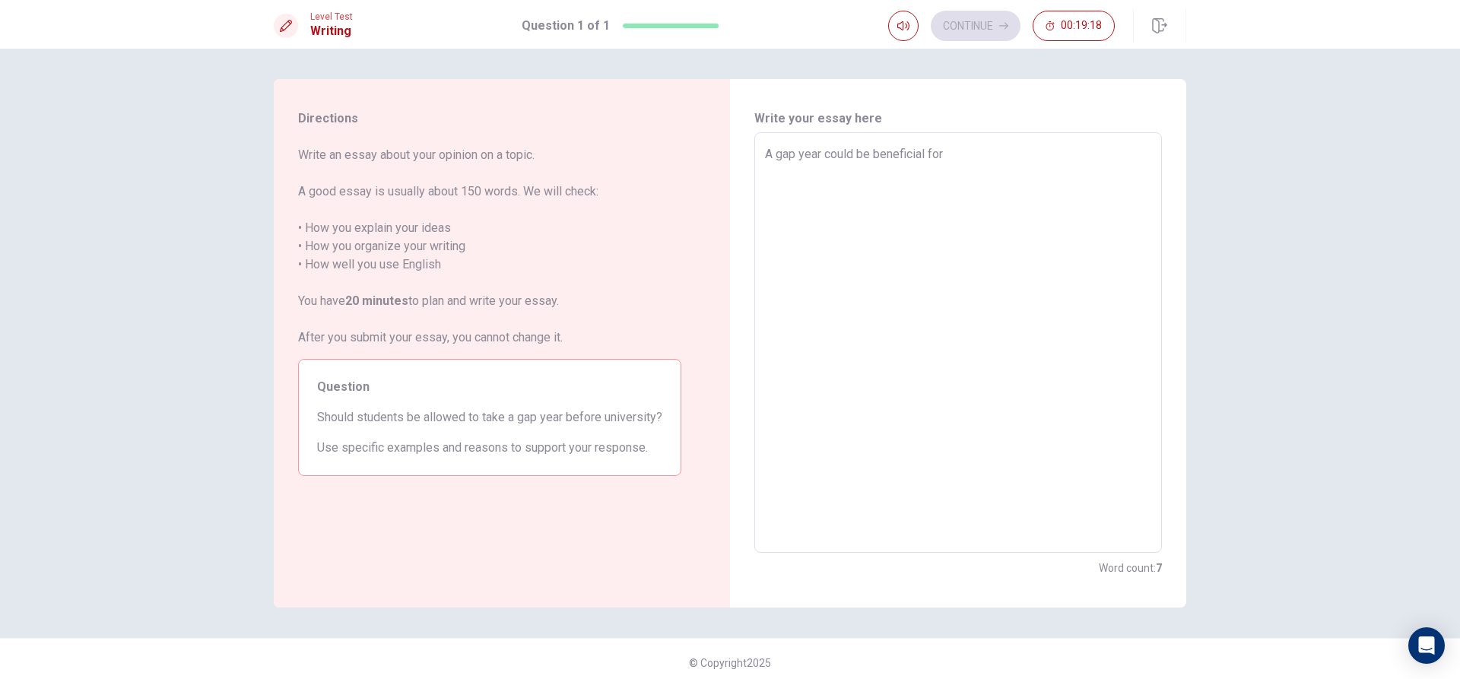
click at [795, 153] on textarea "A gap year could be beneficial for" at bounding box center [958, 342] width 386 height 395
type textarea "x"
type textarea "A gap year could be beneficial for"
click at [758, 166] on div "A gap year could be beneficial for x ​" at bounding box center [958, 342] width 408 height 420
click at [760, 167] on div "A gap year could be beneficial for x ​" at bounding box center [958, 342] width 408 height 420
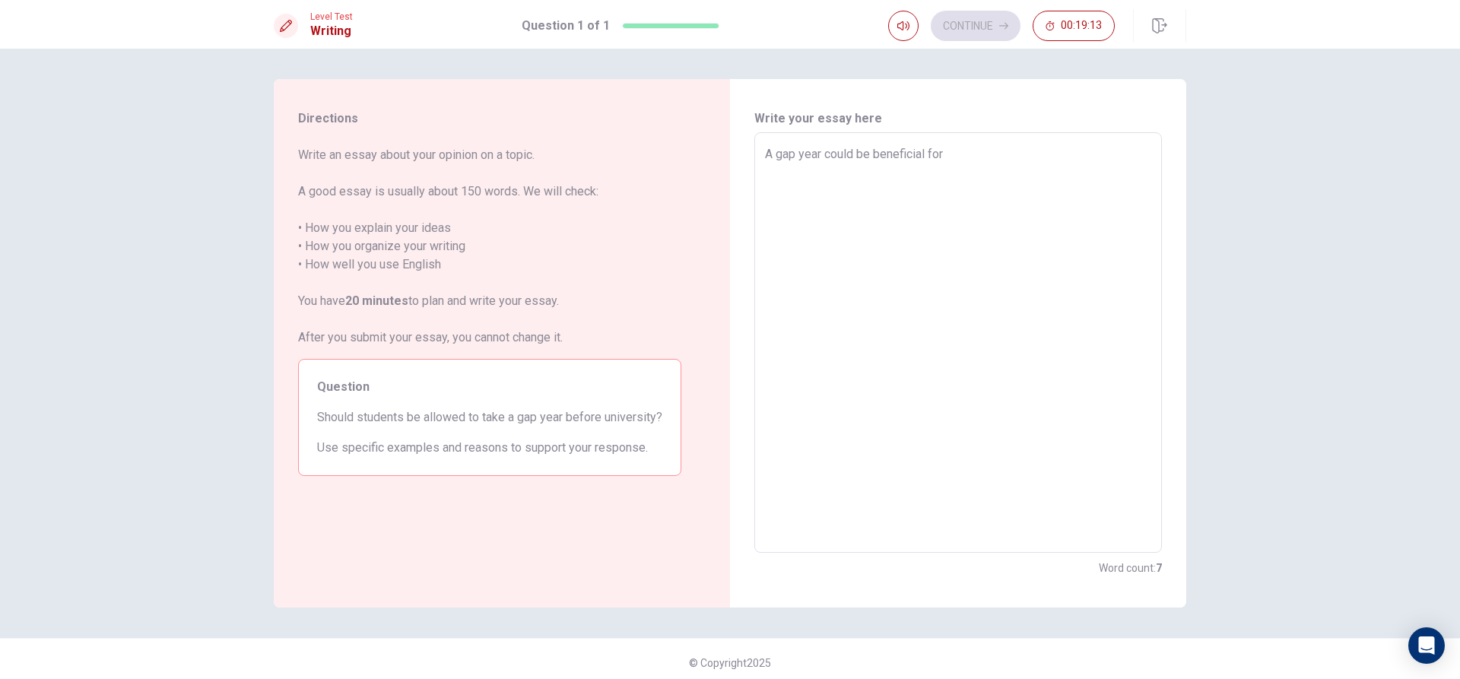
click at [765, 170] on textarea "A gap year could be beneficial for" at bounding box center [958, 342] width 386 height 395
type textarea "x"
type textarea "A gap year could be beneficial for"
click at [953, 153] on textarea "A gap year could be beneficial for" at bounding box center [958, 342] width 386 height 395
type textarea "x"
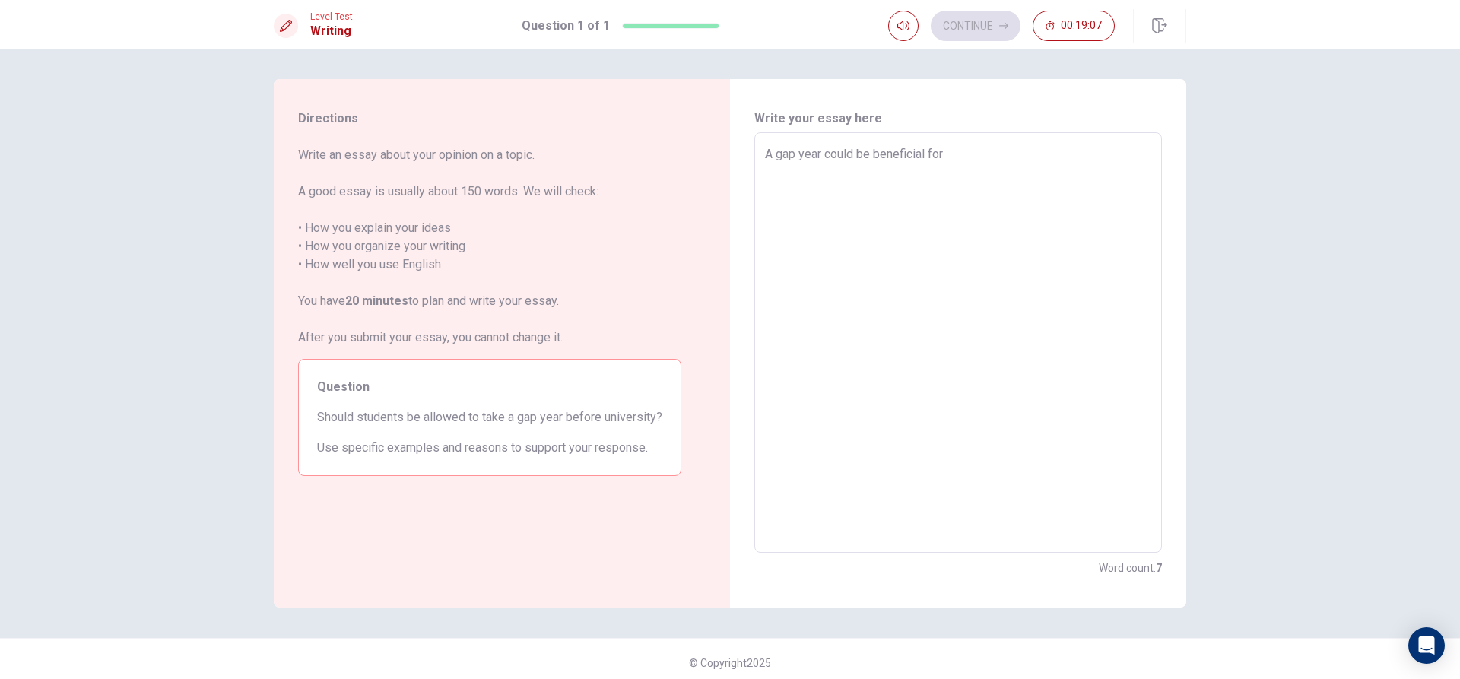
type textarea "A gap year could be beneficial for s"
type textarea "x"
type textarea "A gap year could be beneficial for st"
type textarea "x"
type textarea "A gap year could be beneficial for stu"
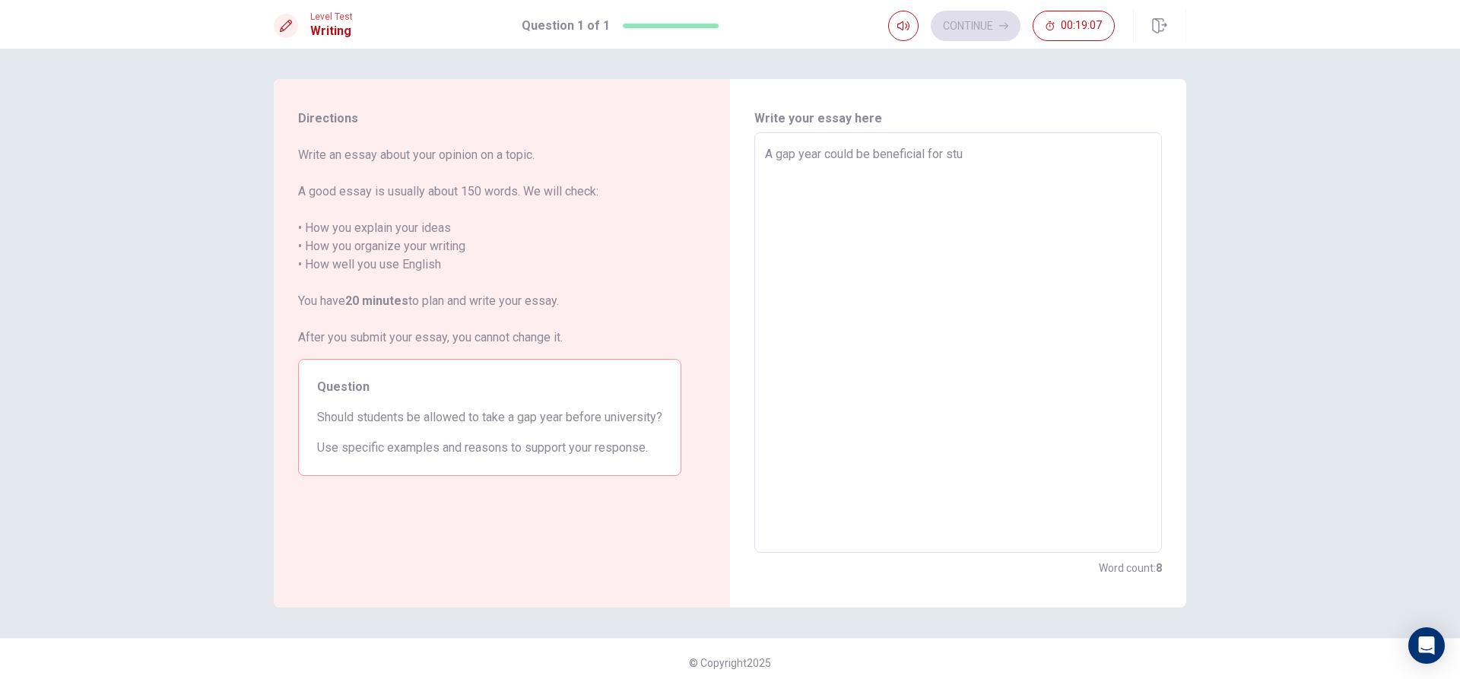
type textarea "x"
type textarea "A gap year could be beneficial for stud"
type textarea "x"
type textarea "A gap year could be beneficial for stude"
type textarea "x"
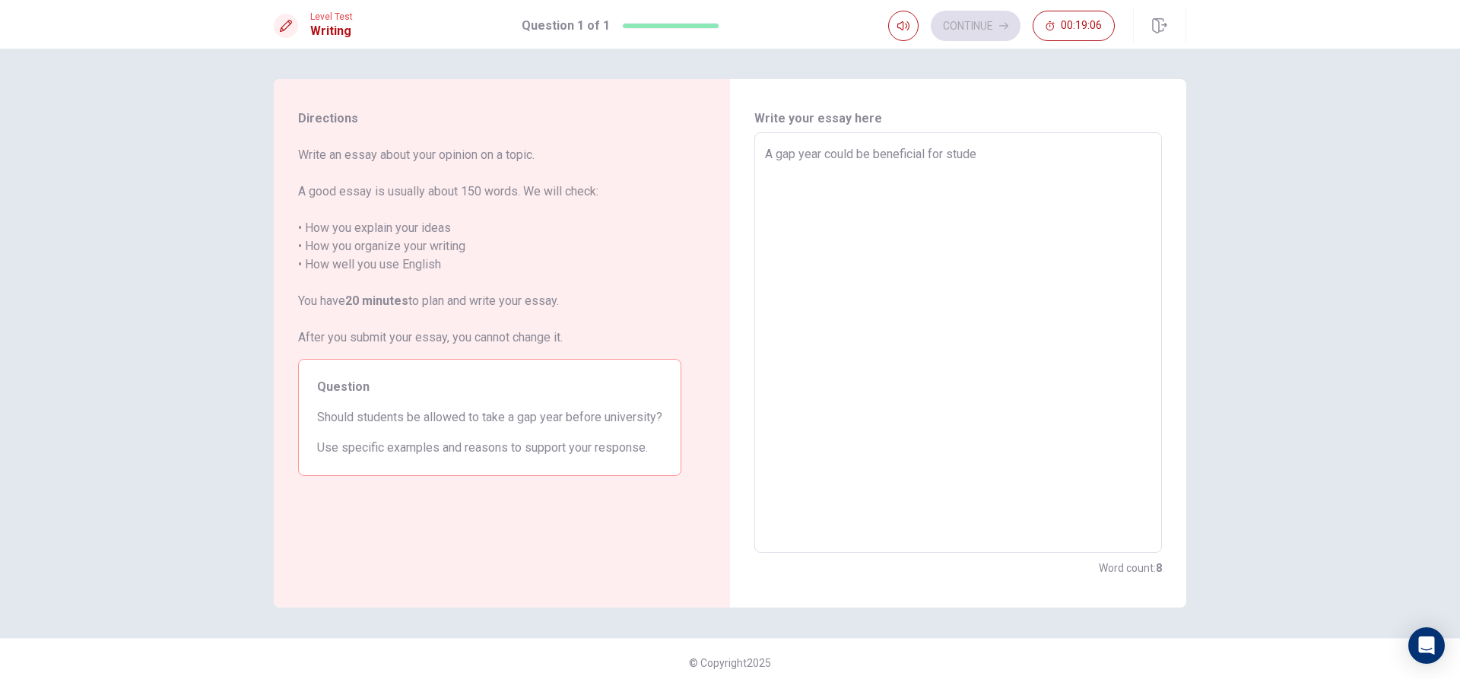
type textarea "A gap year could be beneficial for studen"
type textarea "x"
type textarea "A gap year could be beneficial for student"
type textarea "x"
type textarea "A gap year could be beneficial for students"
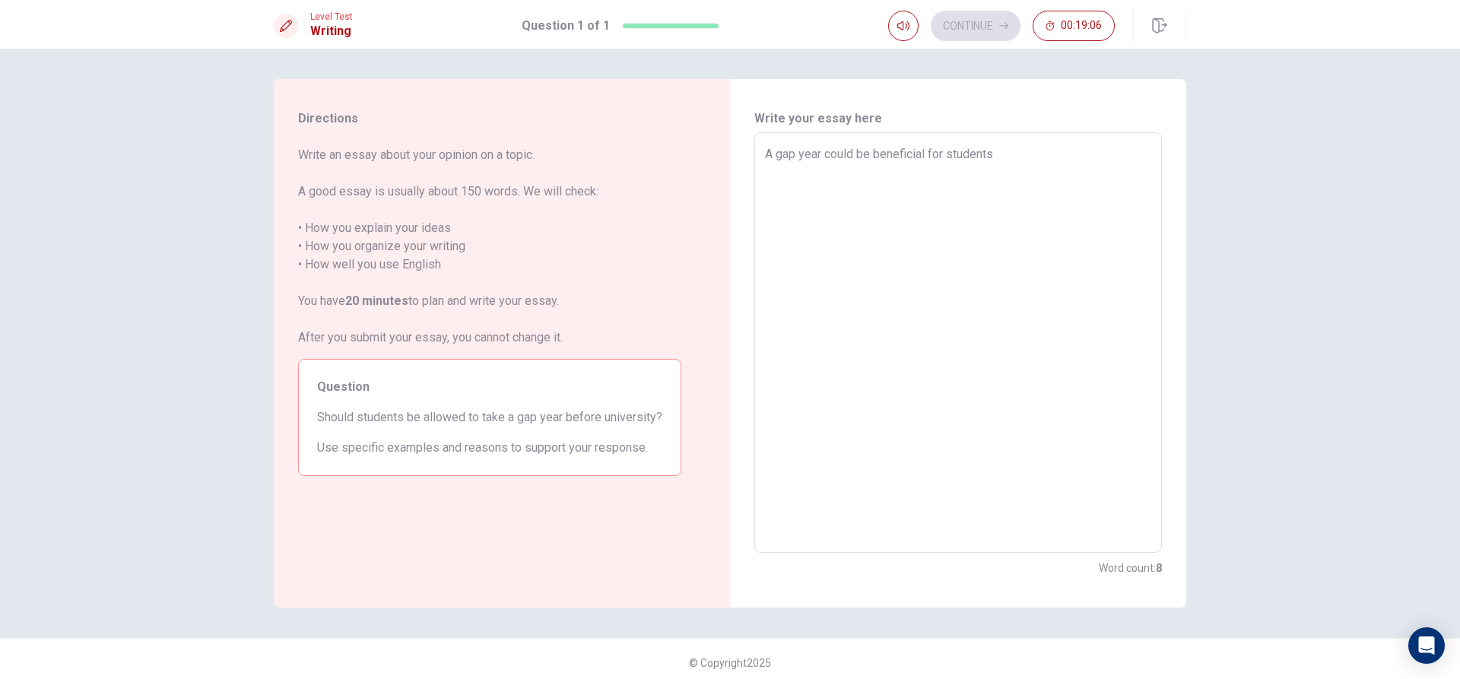
type textarea "x"
type textarea "A gap year could be beneficial for students"
type textarea "x"
type textarea "A gap year could be beneficial for students t"
type textarea "x"
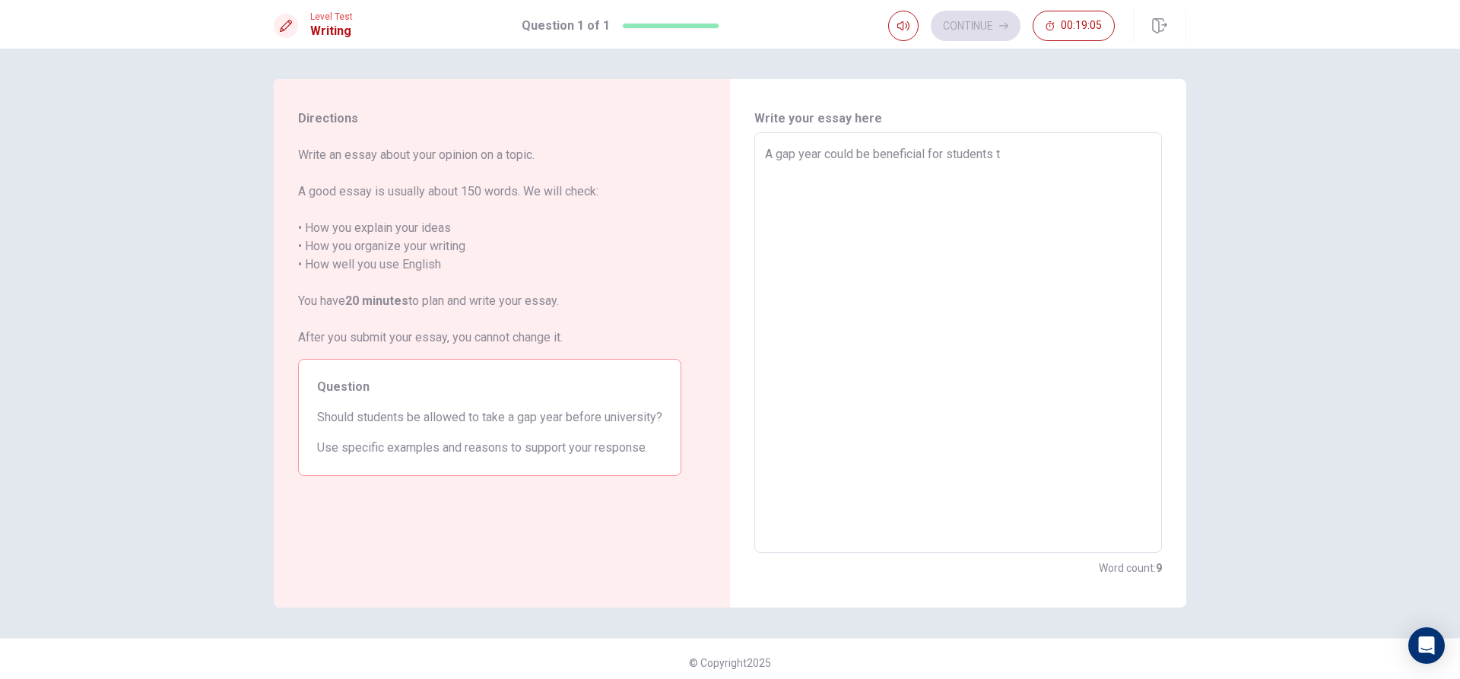
type textarea "A gap year could be beneficial for students to"
type textarea "x"
type textarea "A gap year could be beneficial for students to"
type textarea "x"
type textarea "A gap year could be beneficial for students to b"
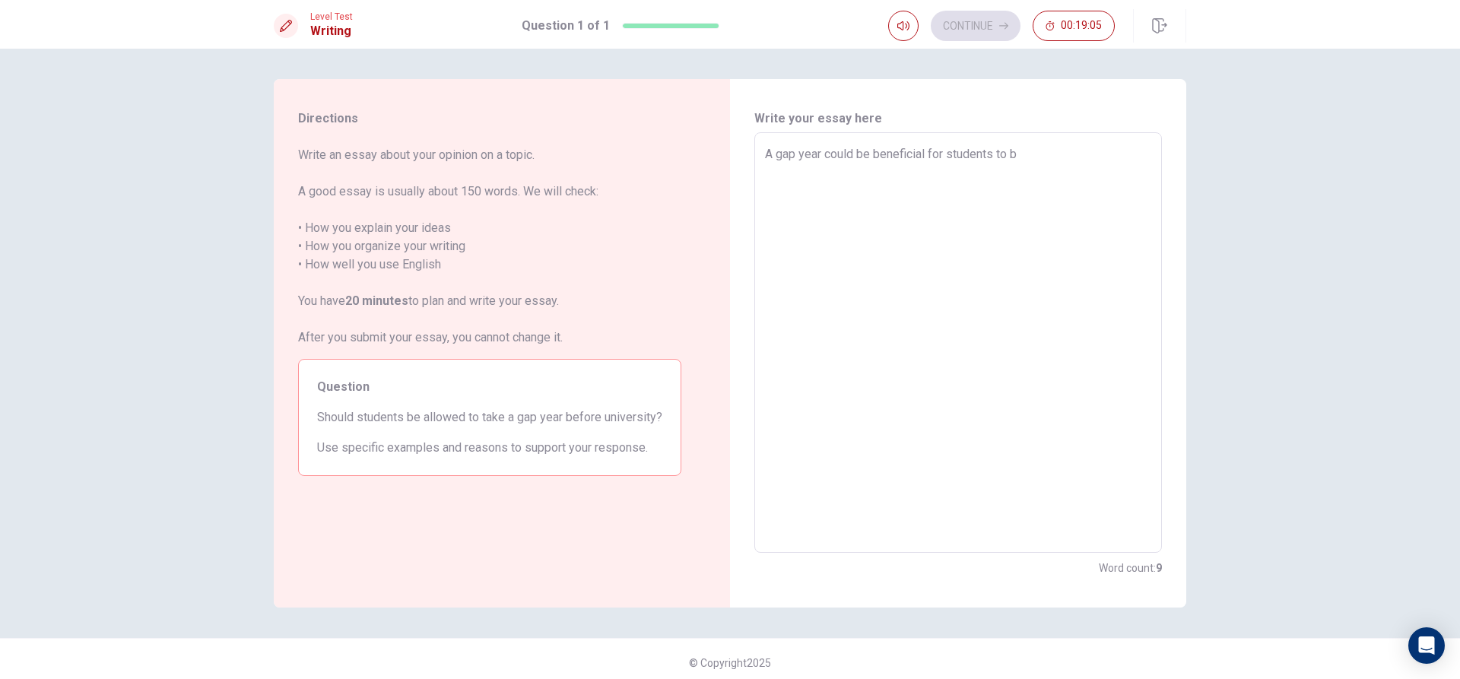
type textarea "x"
type textarea "A gap year could be beneficial for students to be"
type textarea "x"
type textarea "A gap year could be beneficial for students to be"
type textarea "x"
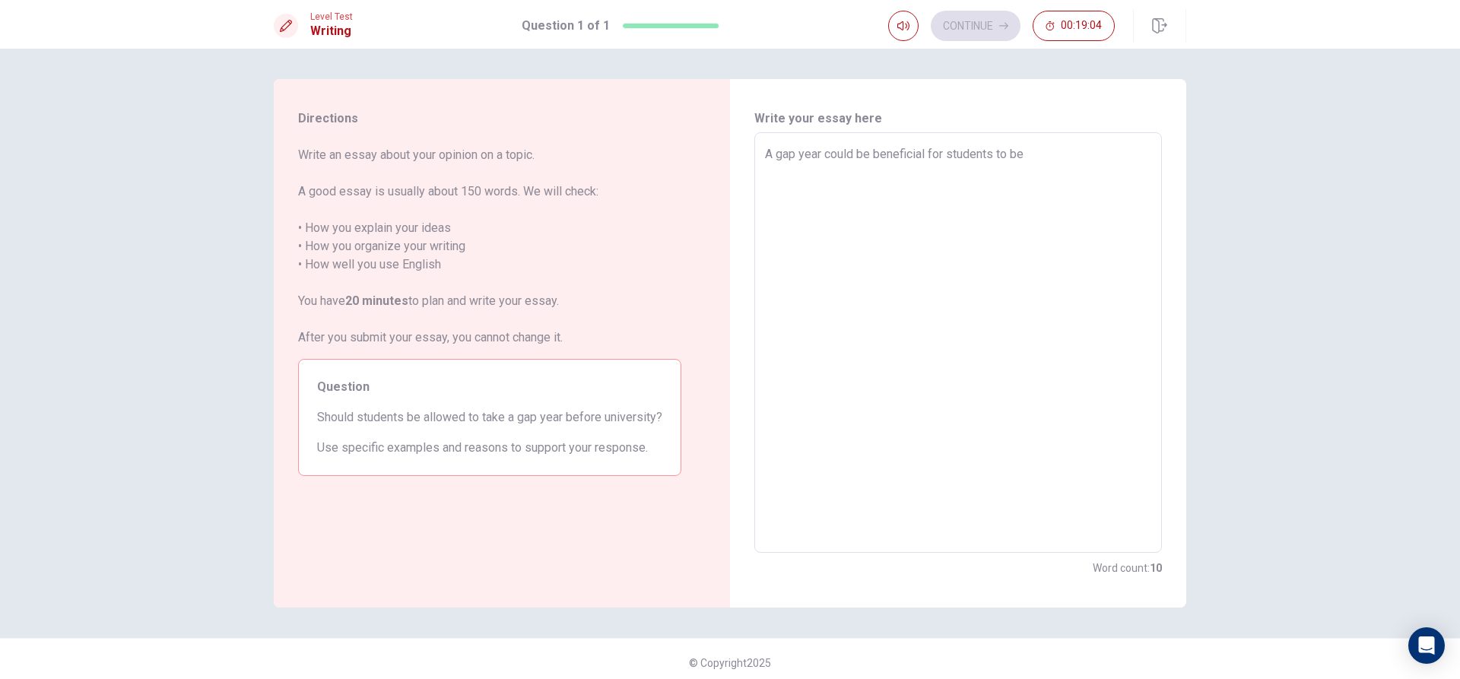
type textarea "A gap year could be beneficial for students to be a"
type textarea "x"
type textarea "A gap year could be beneficial for students to be ab"
type textarea "x"
type textarea "A gap year could be beneficial for students to be abl"
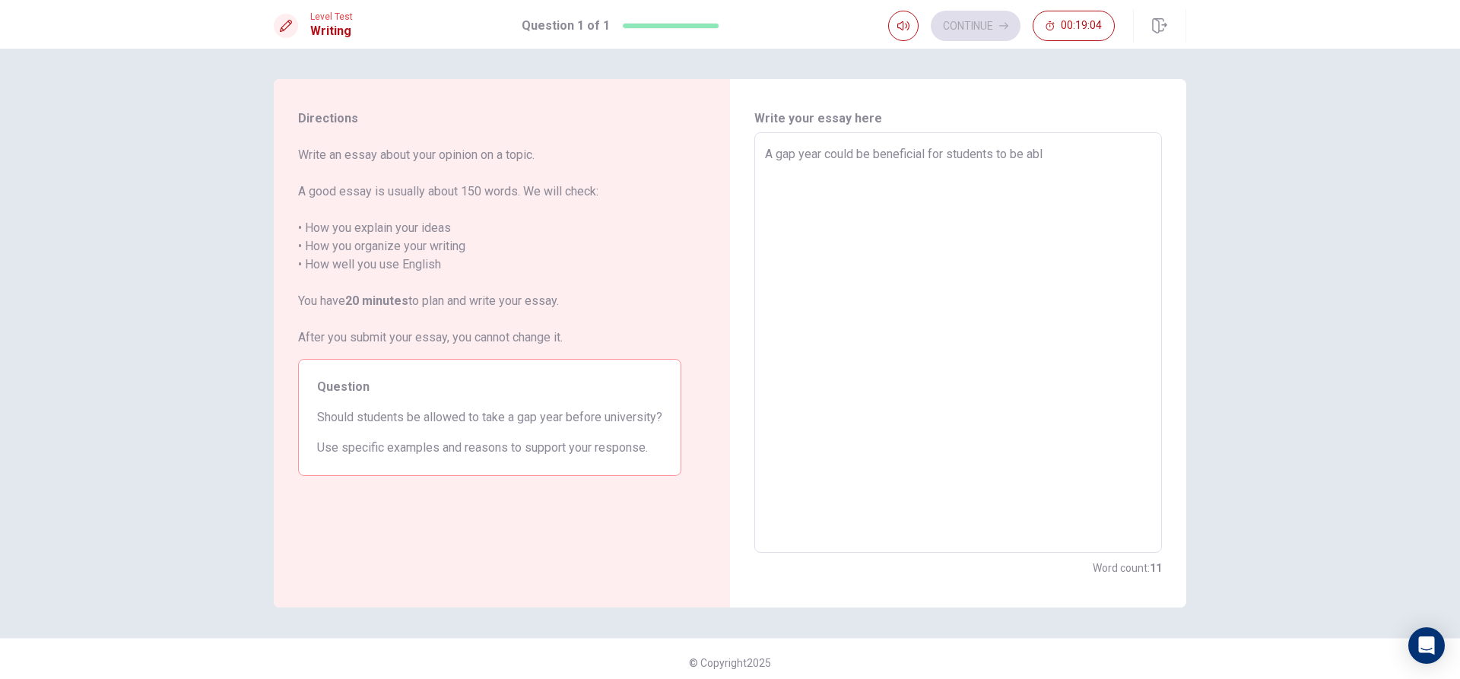
type textarea "x"
type textarea "A gap year could be beneficial for students to be able"
type textarea "x"
type textarea "A gap year could be beneficial for students to be able"
type textarea "x"
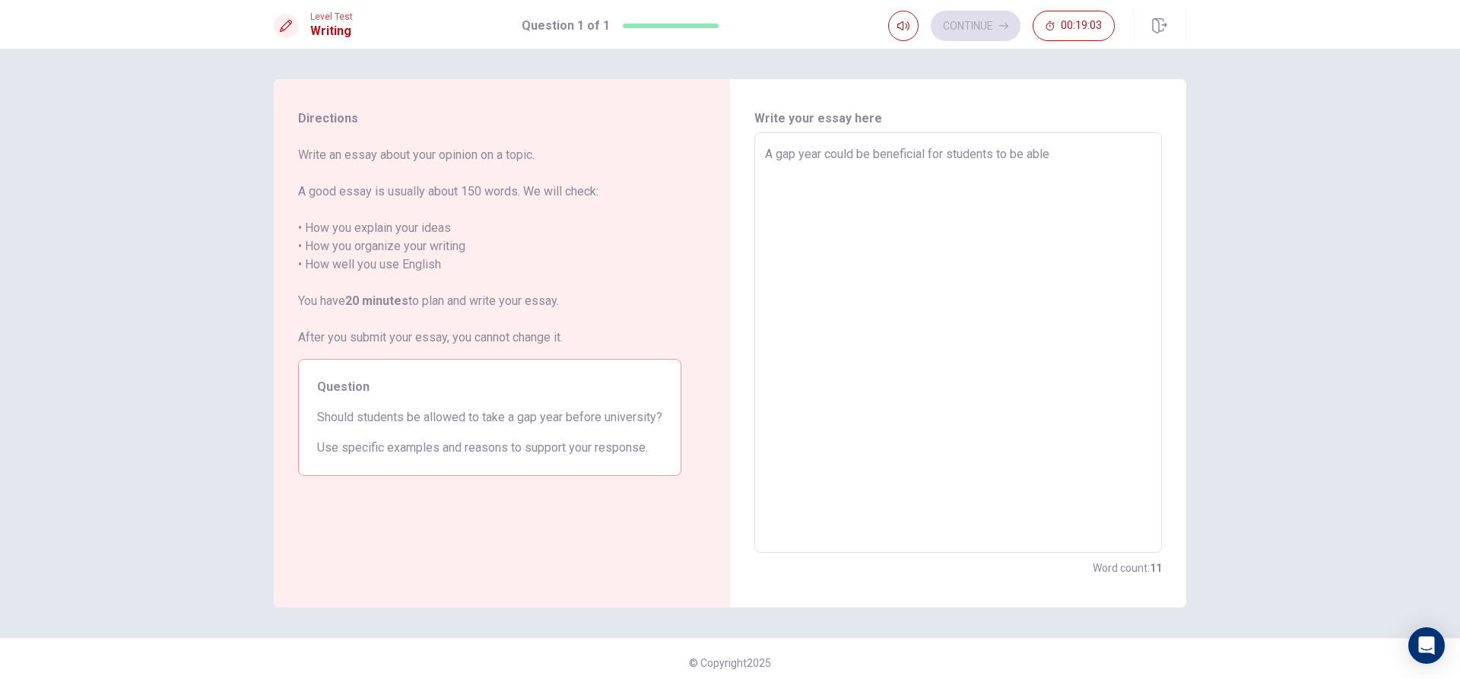
type textarea "A gap year could be beneficial for students to be able t"
type textarea "x"
type textarea "A gap year could be beneficial for students to be able to"
type textarea "x"
type textarea "A gap year could be beneficial for students to be able to"
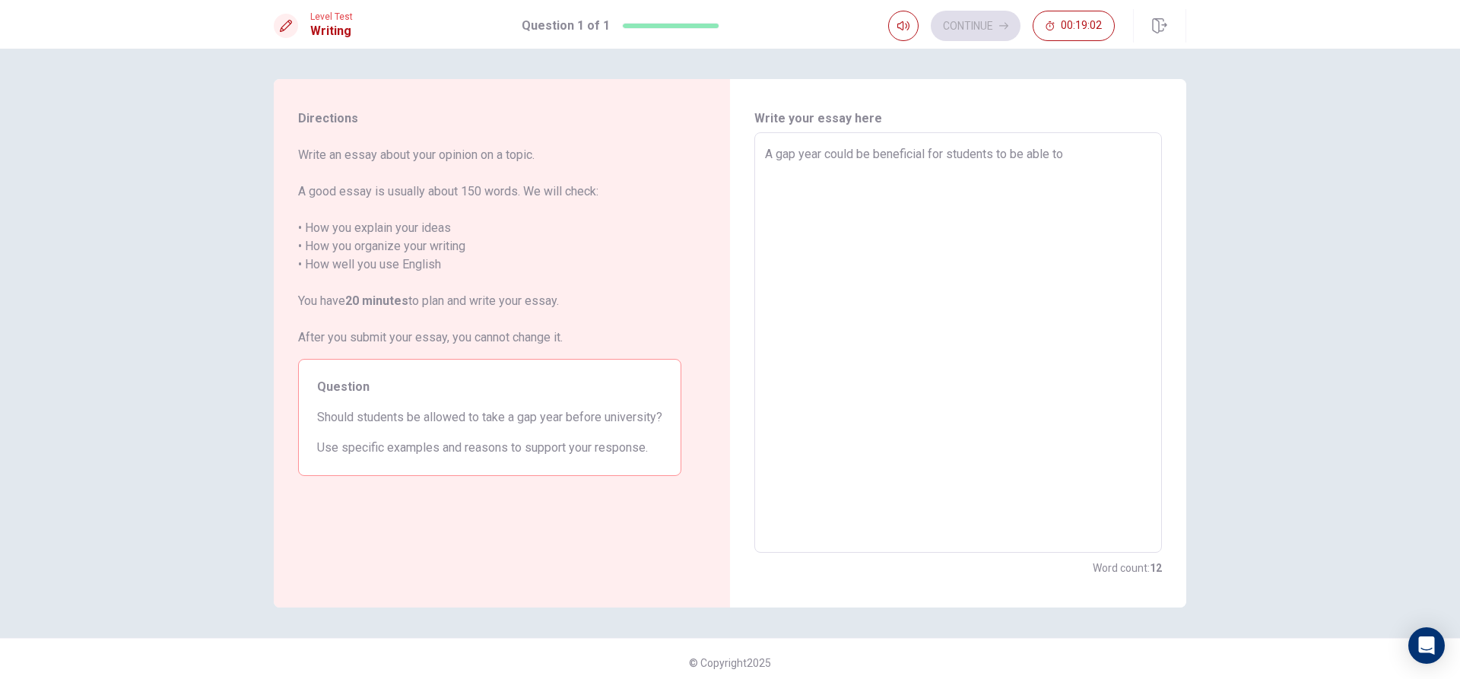
type textarea "x"
type textarea "A gap year could be beneficial for students to be able to p"
type textarea "x"
type textarea "A gap year could be beneficial for students to be able to pr"
type textarea "x"
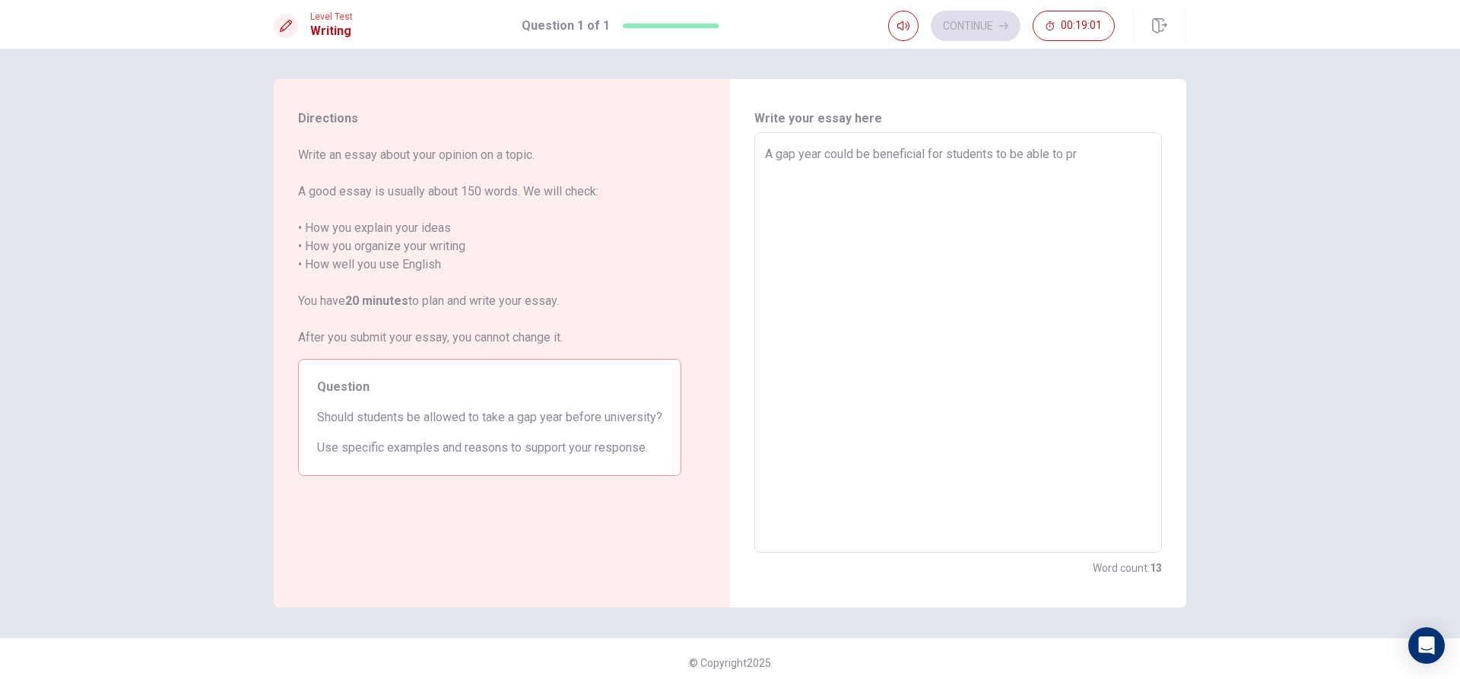
type textarea "A gap year could be beneficial for students to be able to pre"
type textarea "x"
type textarea "A gap year could be beneficial for students to be able to prep"
type textarea "x"
type textarea "A gap year could be beneficial for students to be able to prepa"
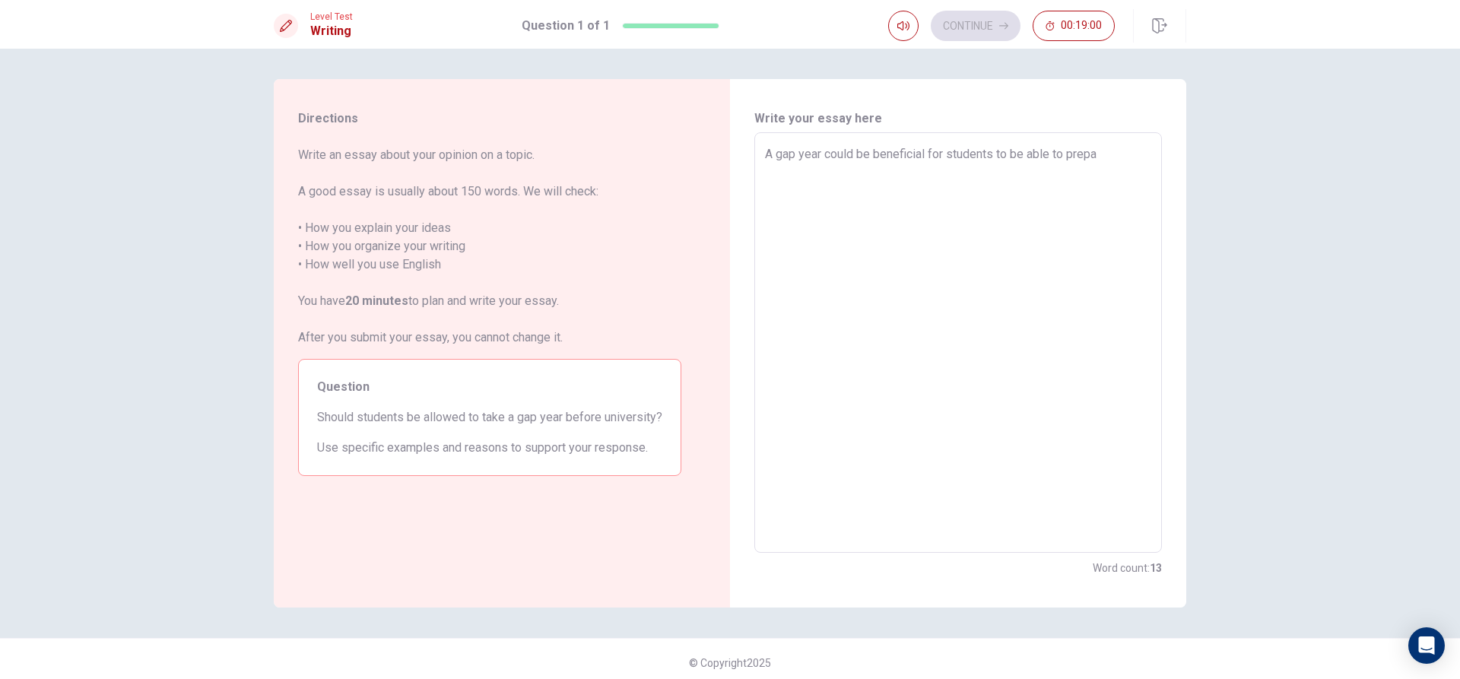
type textarea "x"
type textarea "A gap year could be beneficial for students to be able to prepar"
type textarea "x"
type textarea "A gap year could be beneficial for students to be able to prepare"
type textarea "x"
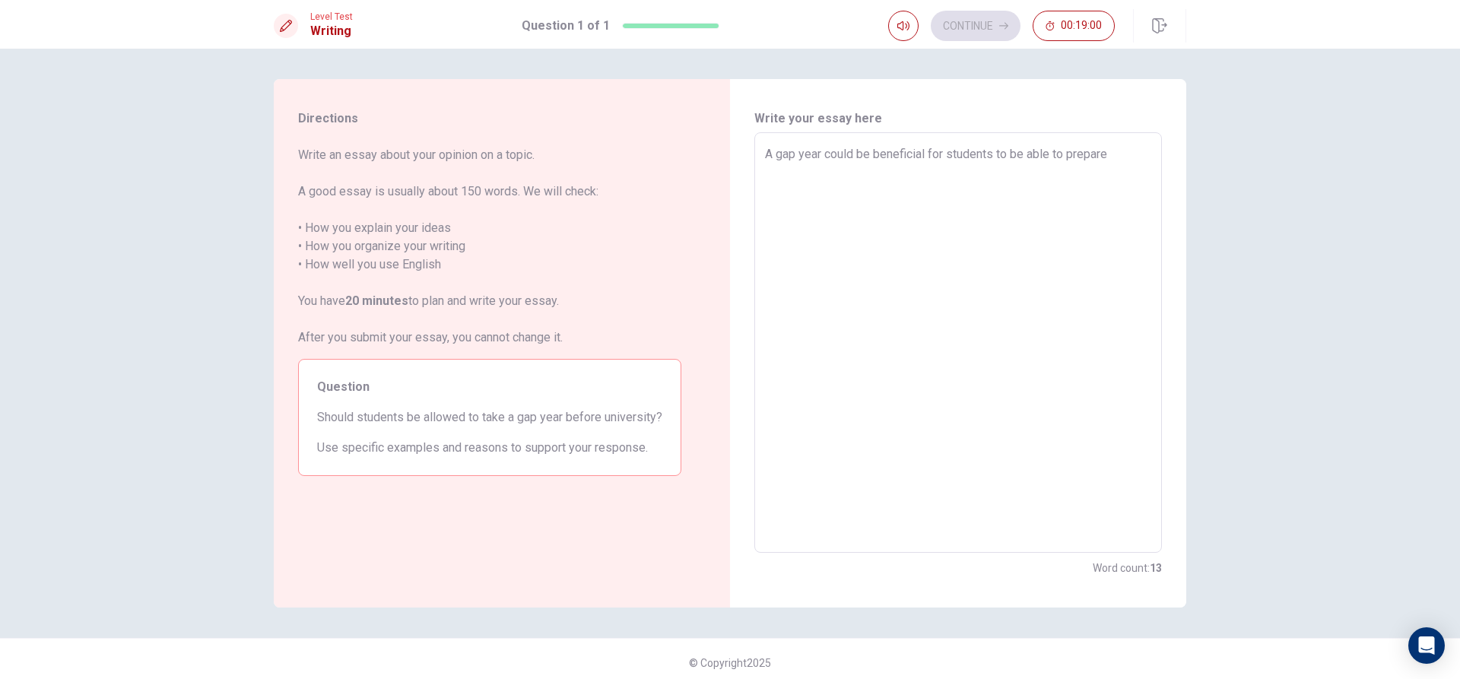
type textarea "A gap year could be beneficial for students to be able to prepare"
type textarea "x"
type textarea "A gap year could be beneficial for students to be able to prepare t"
type textarea "x"
type textarea "A gap year could be beneficial for students to be able to prepare th"
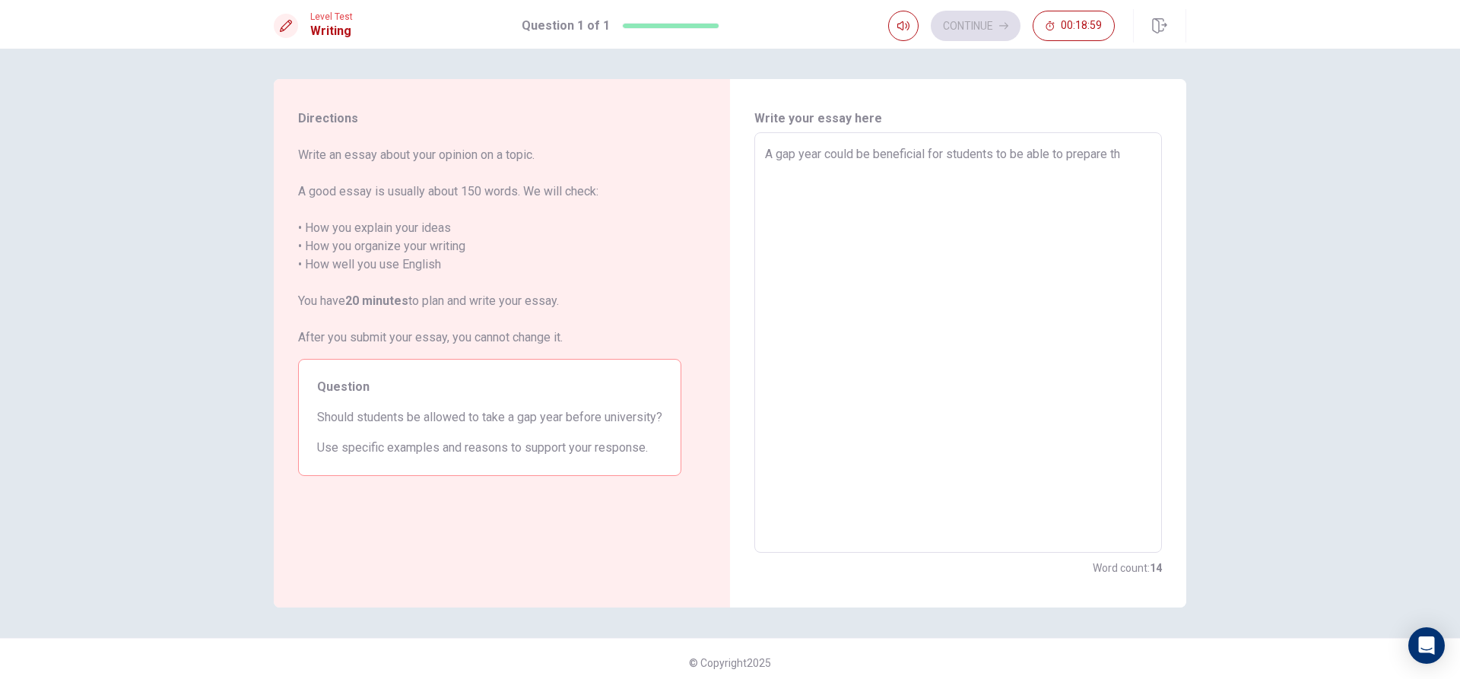
type textarea "x"
type textarea "A gap year could be beneficial for students to be able to prepare the"
type textarea "x"
type textarea "A gap year could be beneficial for students to be able to prepare them"
type textarea "x"
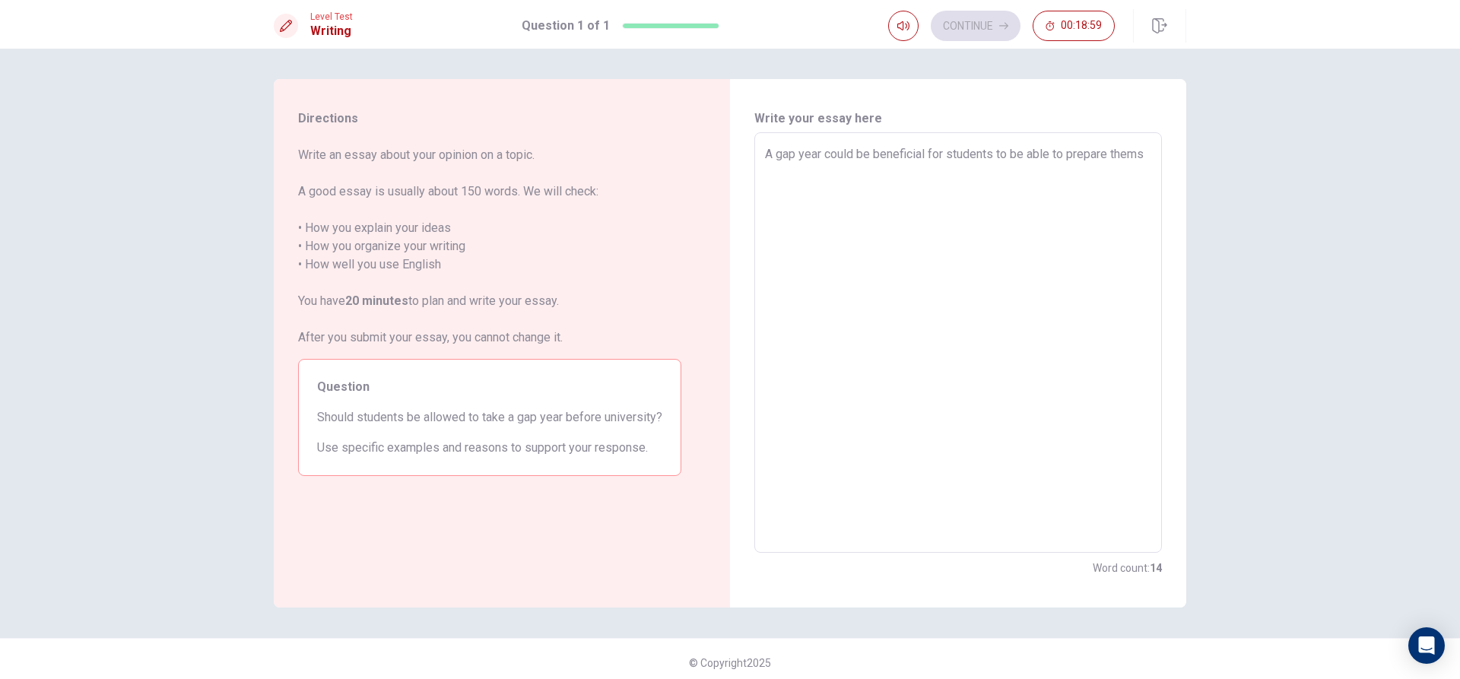
type textarea "A gap year could be beneficial for students to be able to prepare themsd"
type textarea "x"
type textarea "A gap year could be beneficial for students to be able to prepare themsde"
type textarea "x"
type textarea "A gap year could be beneficial for students to be able to prepare themsdel"
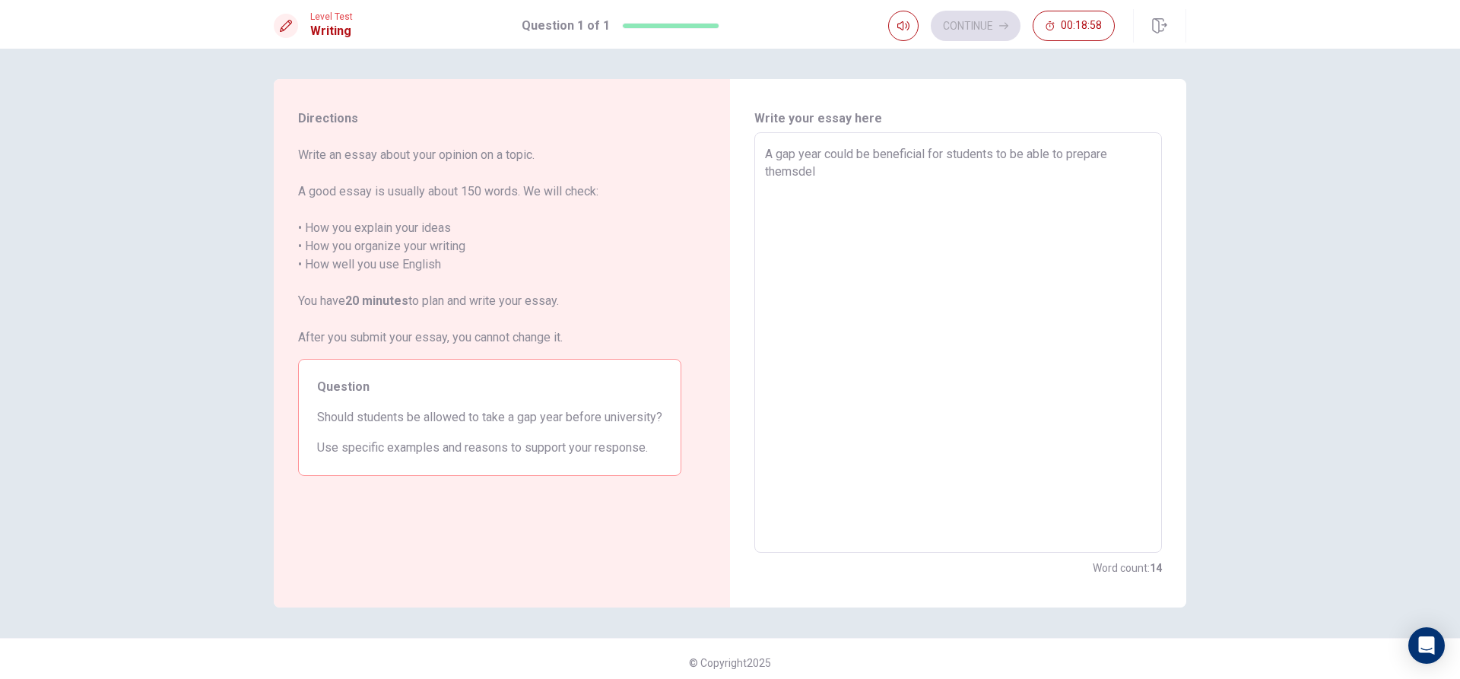
type textarea "x"
type textarea "A gap year could be beneficial for students to be able to prepare themsde"
type textarea "x"
type textarea "A gap year could be beneficial for students to be able to prepare themsd"
type textarea "x"
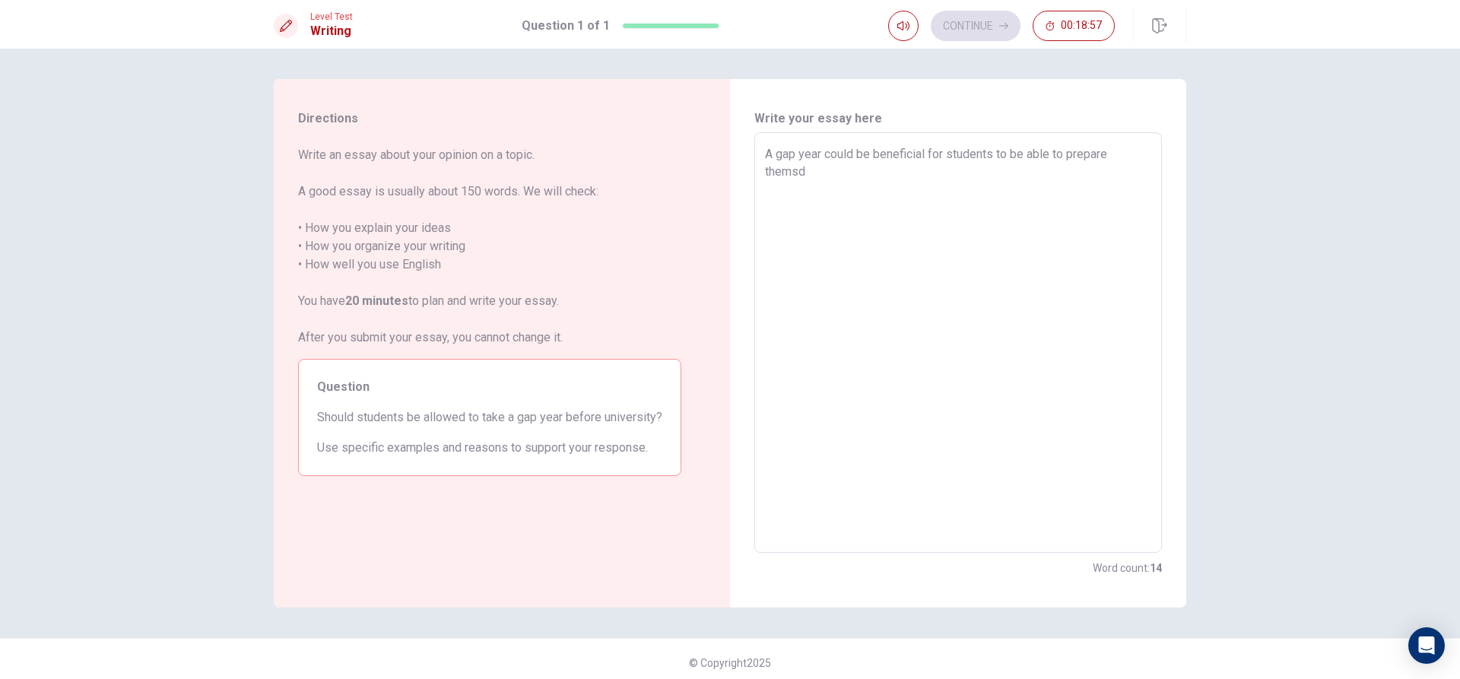
type textarea "A gap year could be beneficial for students to be able to prepare thems"
type textarea "x"
type textarea "A gap year could be beneficial for students to be able to prepare themse"
type textarea "x"
type textarea "A gap year could be beneficial for students to be able to prepare themsel"
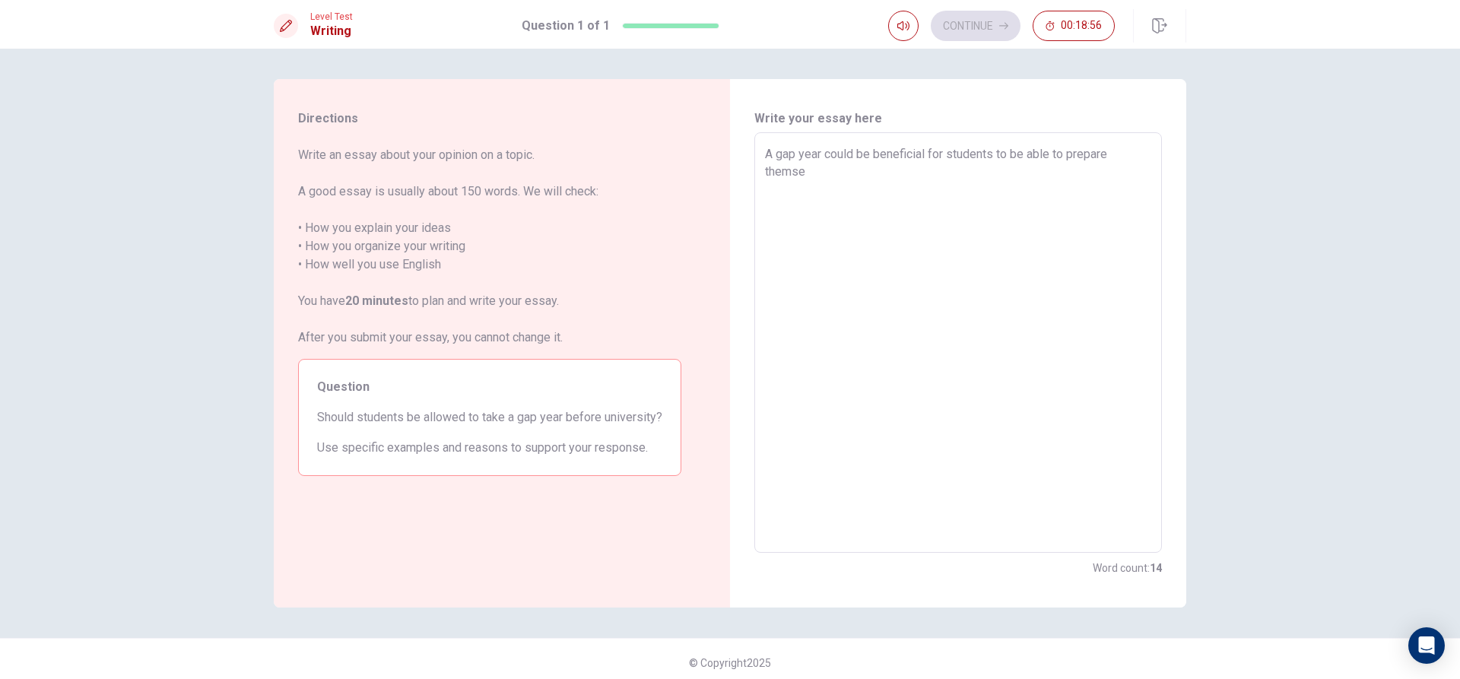
type textarea "x"
type textarea "A gap year could be beneficial for students to be able to prepare themselv"
type textarea "x"
type textarea "A gap year could be beneficial for students to be able to prepare themselve"
type textarea "x"
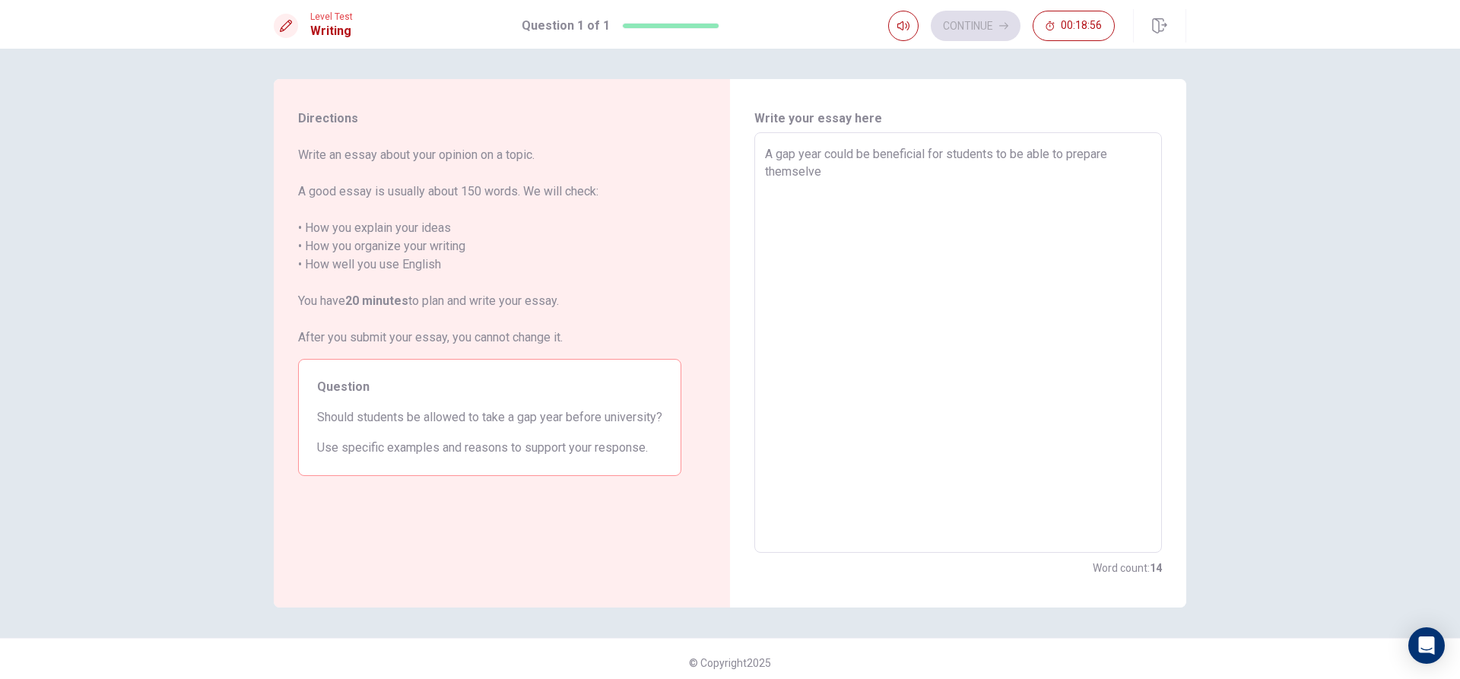
type textarea "A gap year could be beneficial for students to be able to prepare themselves"
type textarea "x"
type textarea "A gap year could be beneficial for students to be able to prepare themselves"
type textarea "x"
type textarea "A gap year could be beneficial for students to be able to prepare themselves b"
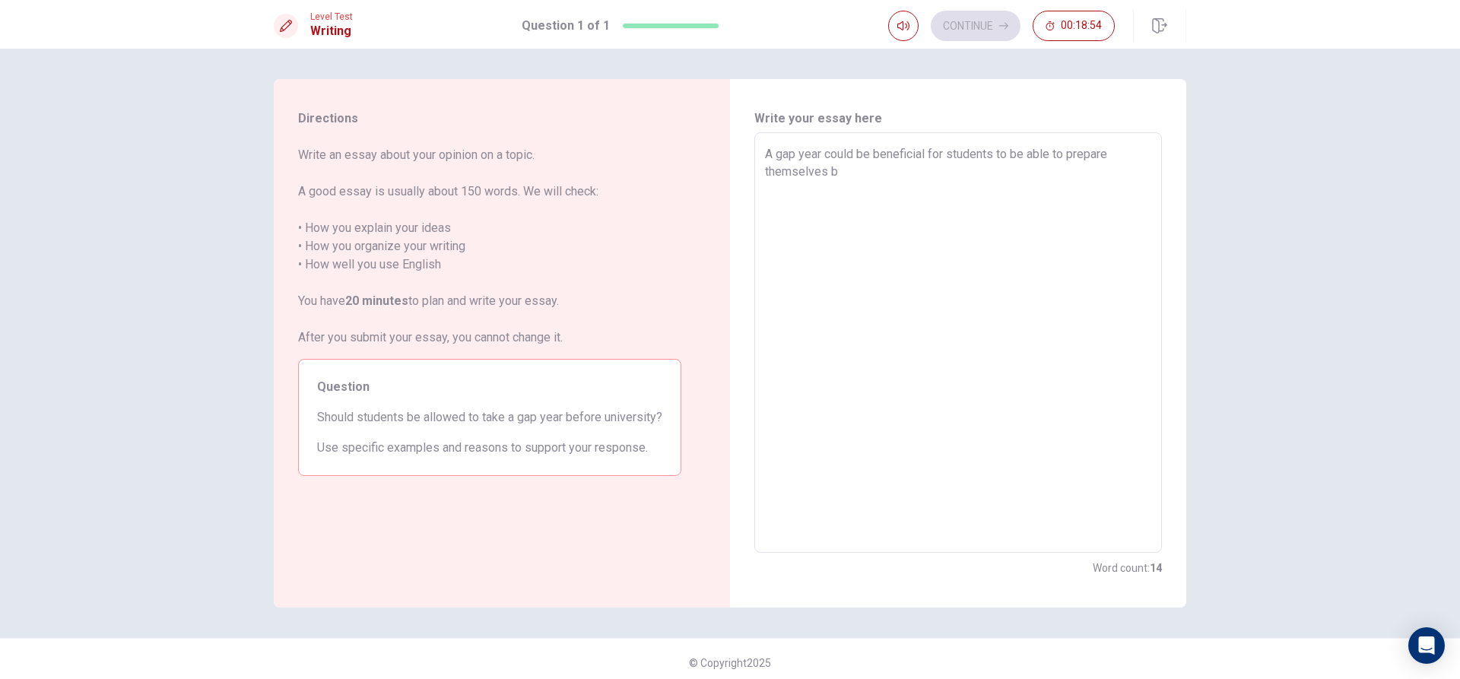
type textarea "x"
type textarea "A gap year could be beneficial for students to be able to prepare themselves be"
type textarea "x"
type textarea "A gap year could be beneficial for students to be able to prepare themselves bef"
type textarea "x"
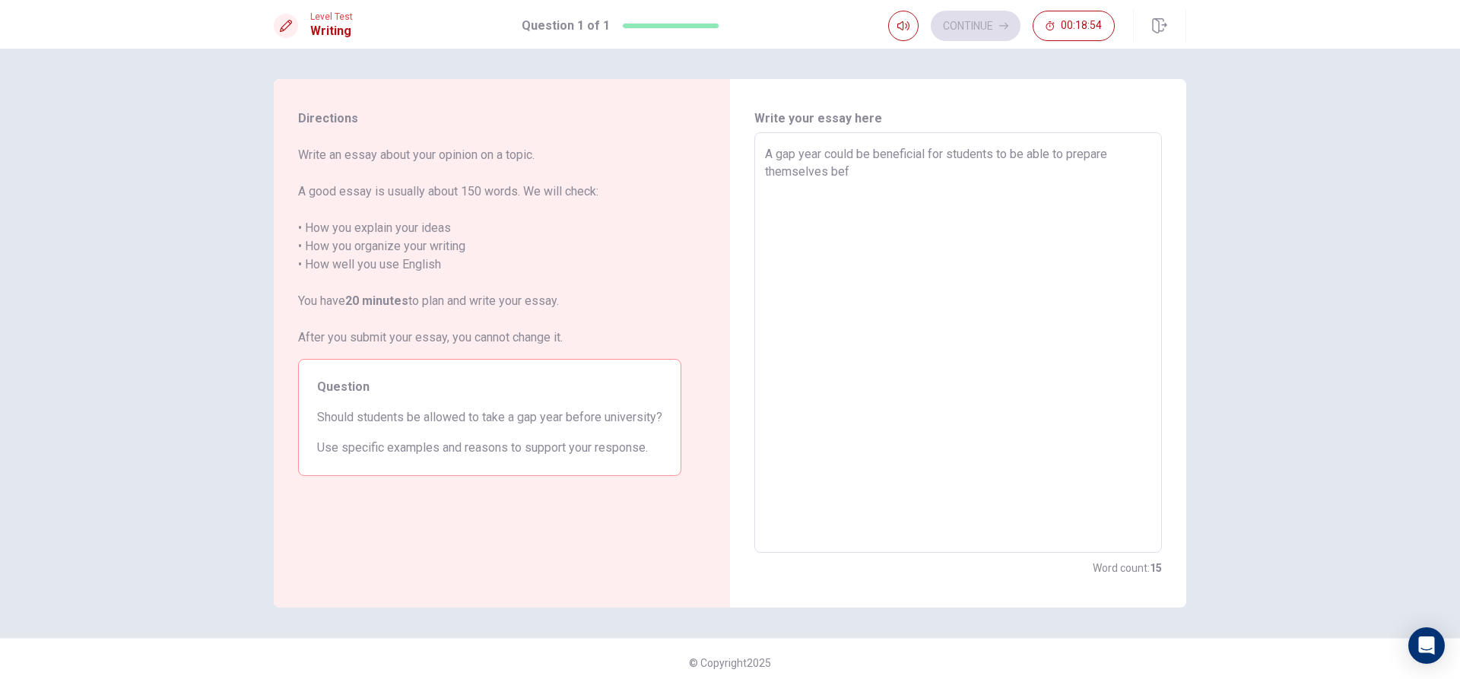
type textarea "A gap year could be beneficial for students to be able to prepare themselves be…"
type textarea "x"
type textarea "A gap year could be beneficial for students to be able to prepare themselves be…"
type textarea "x"
type textarea "A gap year could be beneficial for students to be able to prepare themselves be…"
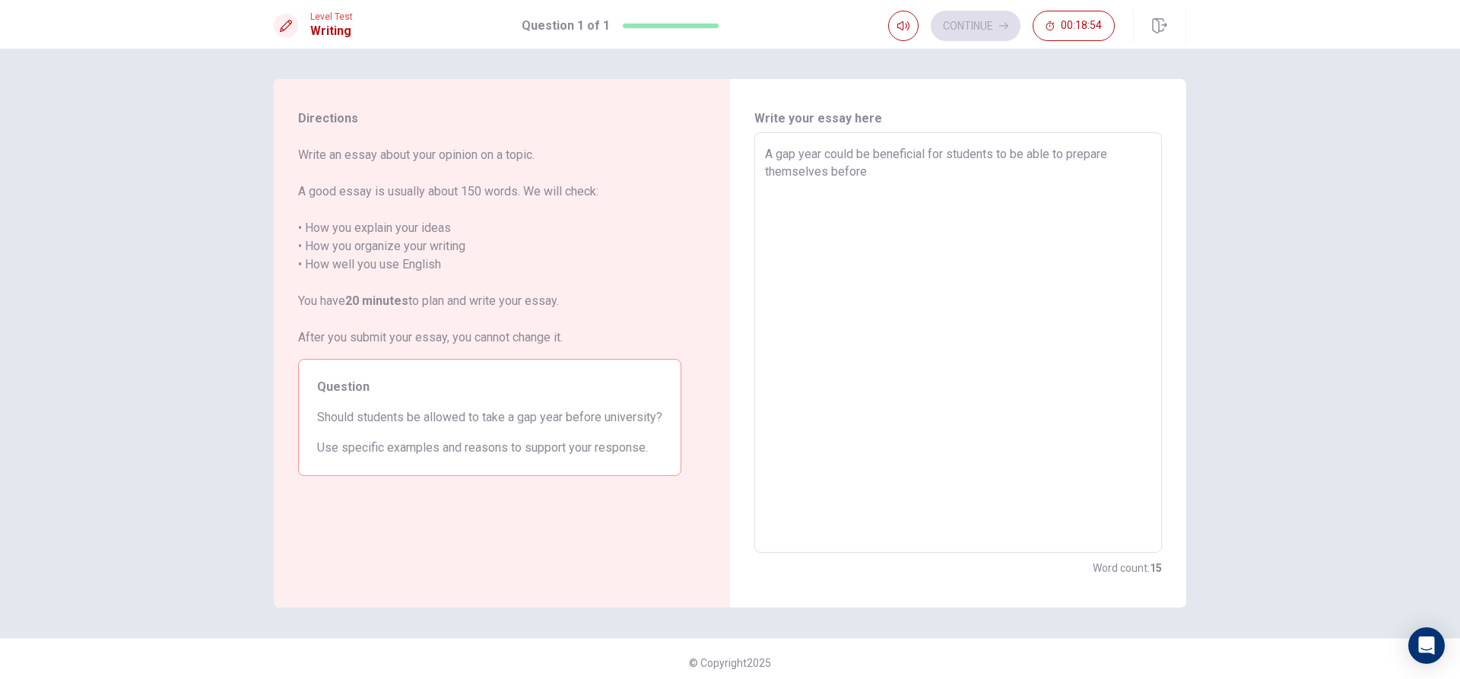
type textarea "x"
type textarea "A gap year could be beneficial for students to be able to prepare themselves be…"
type textarea "x"
type textarea "A gap year could be beneficial for students to be able to prepare themselves be…"
type textarea "x"
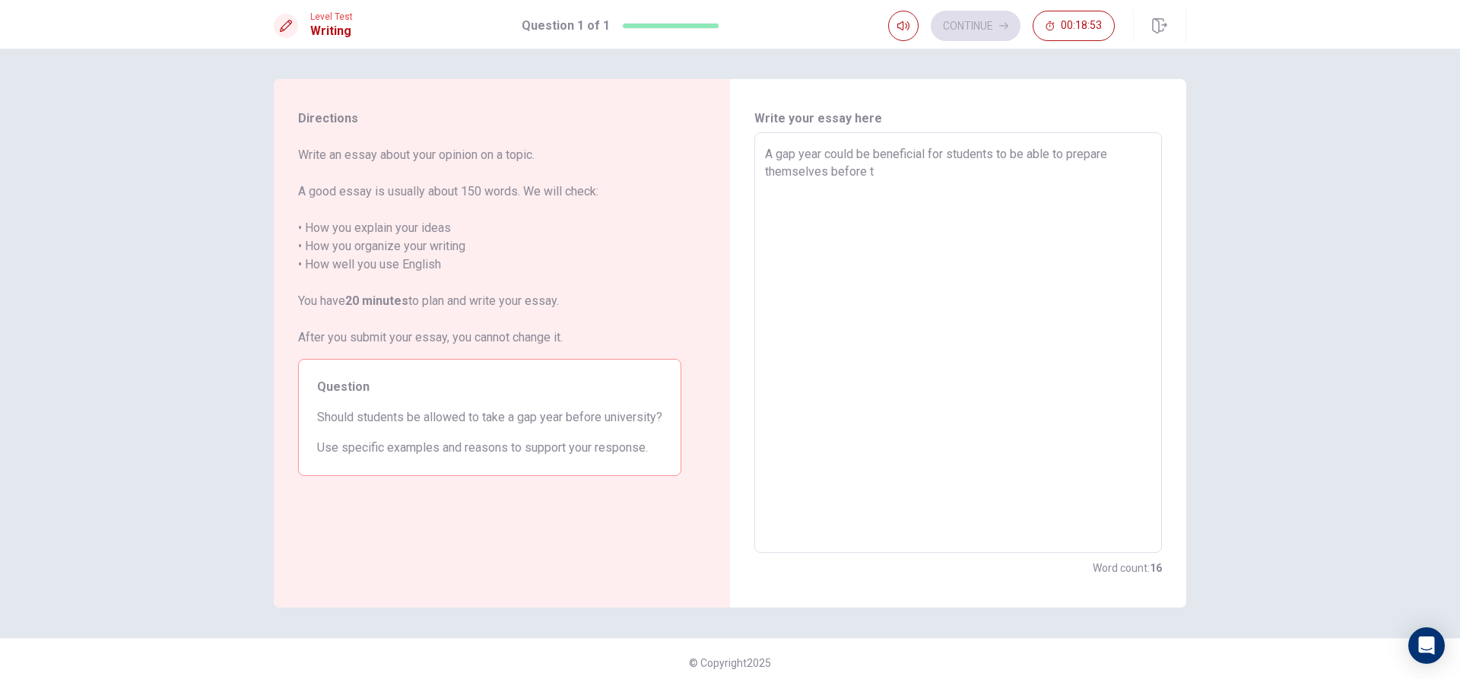
type textarea "A gap year could be beneficial for students to be able to prepare themselves be…"
type textarea "x"
type textarea "A gap year could be beneficial for students to be able to prepare themselves be…"
type textarea "x"
type textarea "A gap year could be beneficial for students to be able to prepare themselves be…"
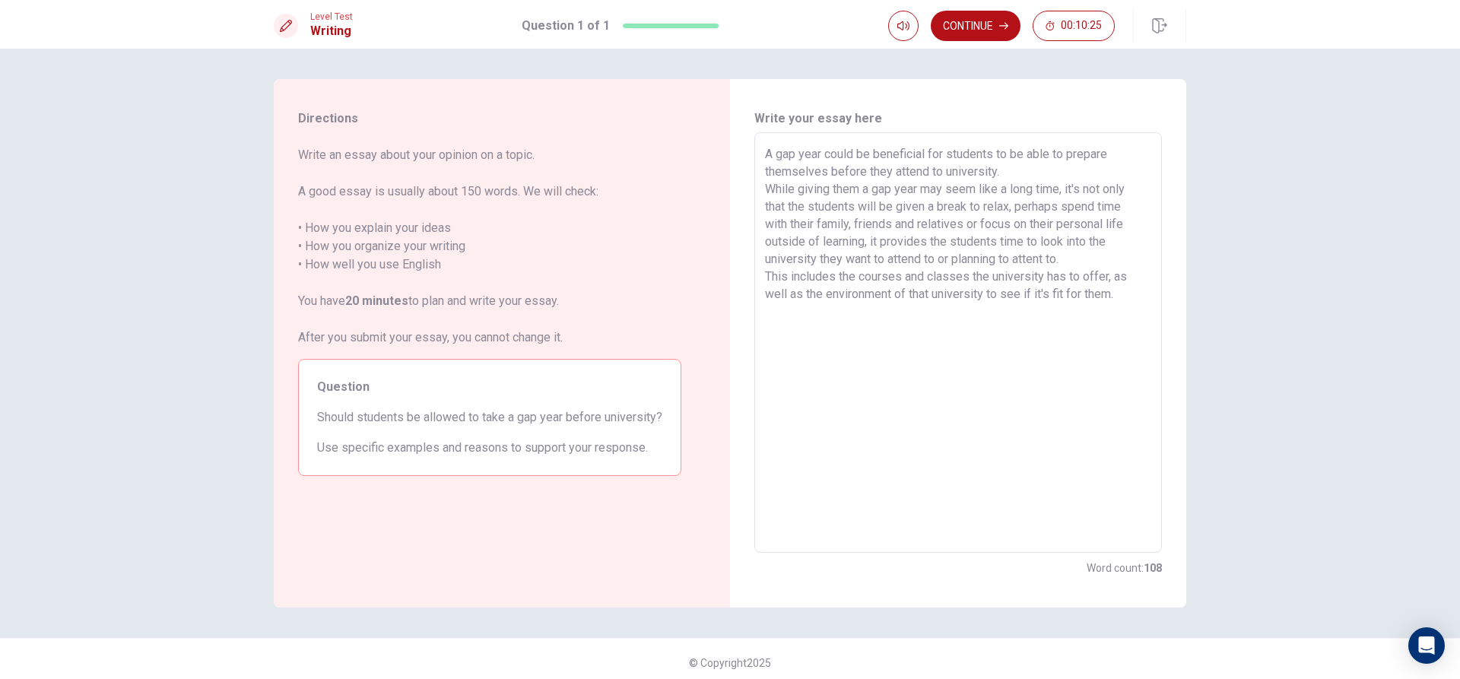
click at [1059, 185] on textarea "A gap year could be beneficial for students to be able to prepare themselves be…" at bounding box center [958, 342] width 386 height 395
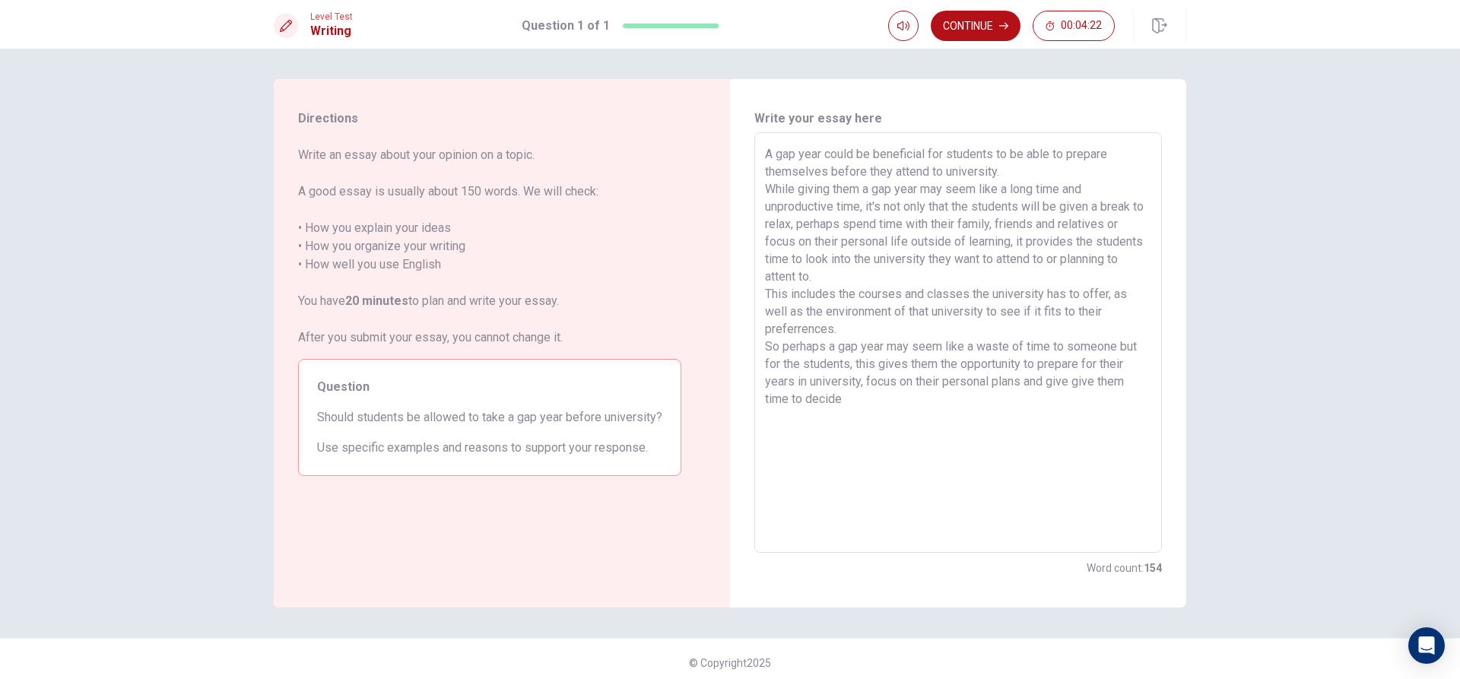
click at [1054, 387] on textarea "A gap year could be beneficial for students to be able to prepare themselves be…" at bounding box center [958, 342] width 386 height 395
click at [1142, 380] on textarea "A gap year could be beneficial for students to be able to prepare themselves be…" at bounding box center [958, 342] width 386 height 395
click at [1131, 408] on textarea "A gap year could be beneficial for students to be able to prepare themselves be…" at bounding box center [958, 342] width 386 height 395
click at [1123, 395] on textarea "A gap year could be beneficial for students to be able to prepare themselves be…" at bounding box center [958, 342] width 386 height 395
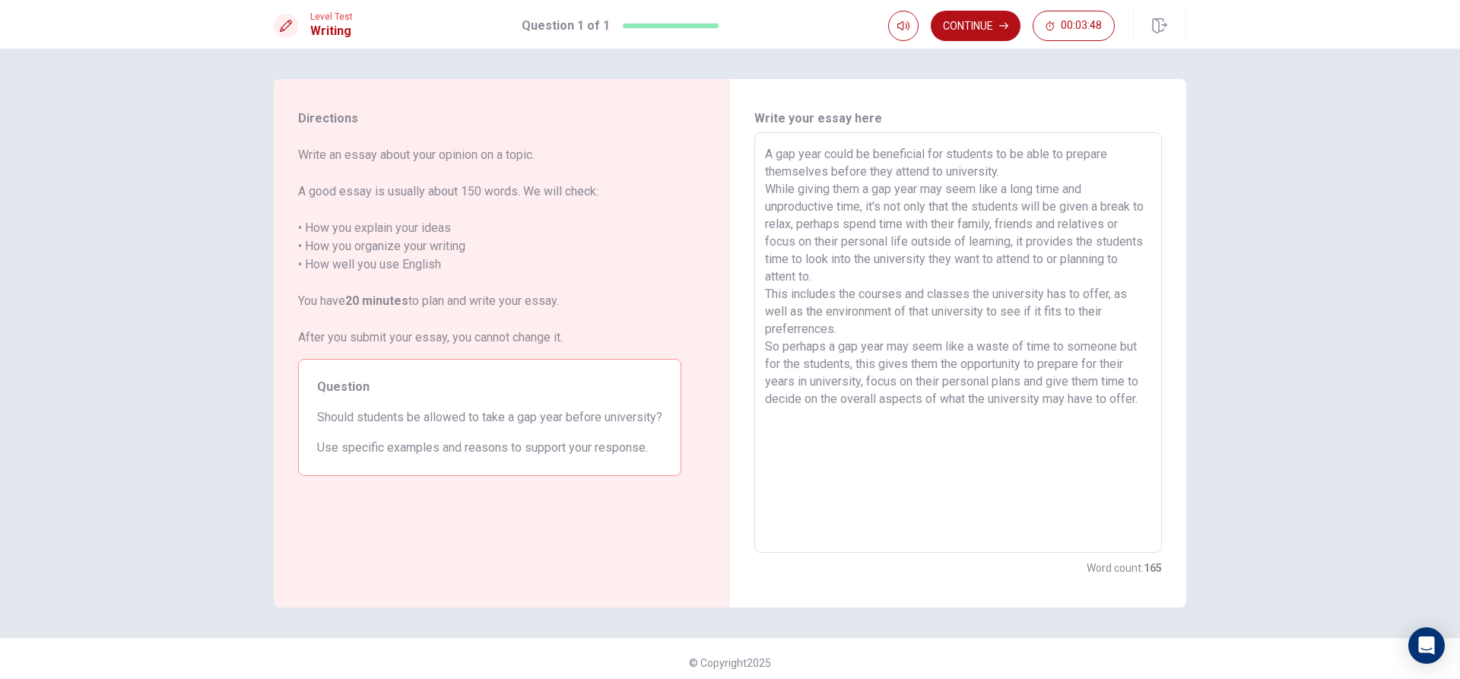
click at [1104, 330] on textarea "A gap year could be beneficial for students to be able to prepare themselves be…" at bounding box center [958, 342] width 386 height 395
drag, startPoint x: 797, startPoint y: 186, endPoint x: 886, endPoint y: 222, distance: 96.6
click at [886, 222] on textarea "A gap year could be beneficial for students to be able to prepare themselves be…" at bounding box center [958, 342] width 386 height 395
click at [996, 246] on textarea "A gap year could be beneficial for students to be able to prepare themselves be…" at bounding box center [958, 342] width 386 height 395
click at [893, 244] on textarea "A gap year could be beneficial for students to be able to prepare themselves be…" at bounding box center [958, 342] width 386 height 395
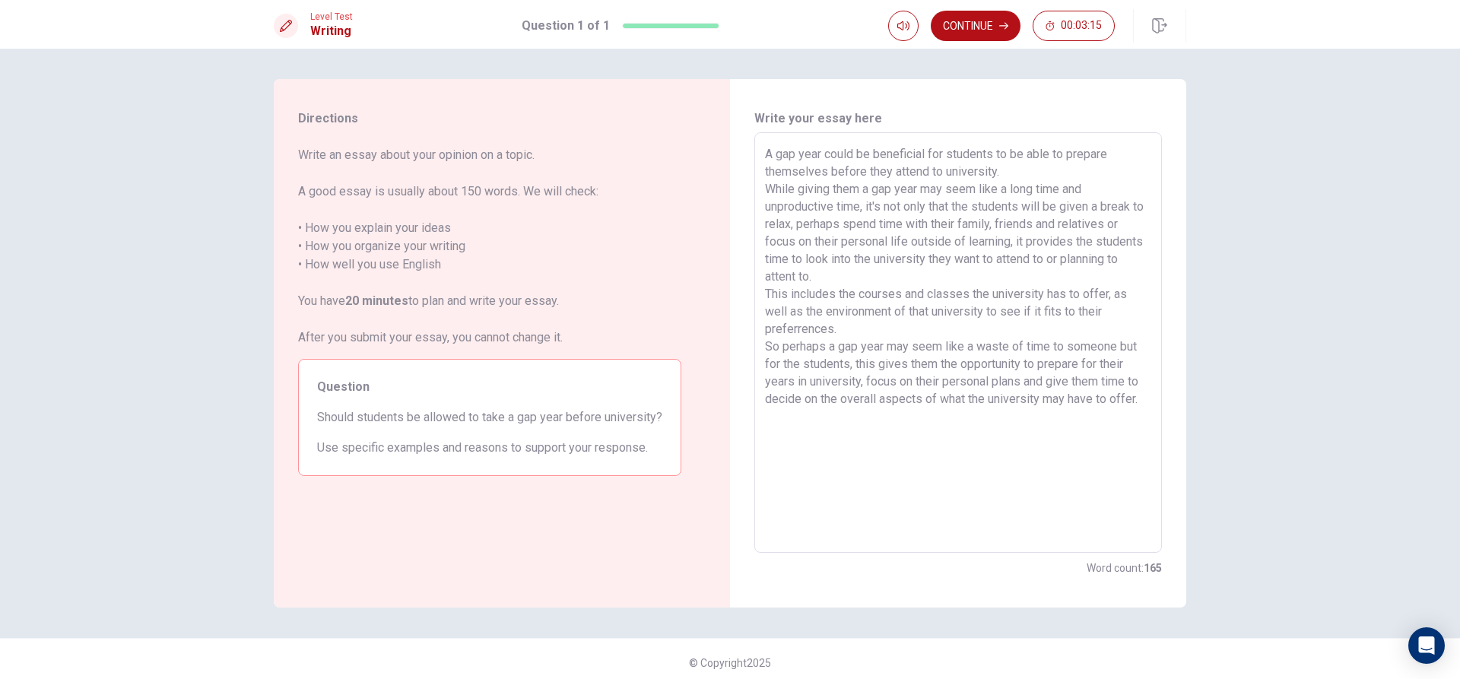
click at [1004, 358] on textarea "A gap year could be beneficial for students to be able to prepare themselves be…" at bounding box center [958, 342] width 386 height 395
click at [1001, 27] on icon "button" at bounding box center [1003, 25] width 9 height 9
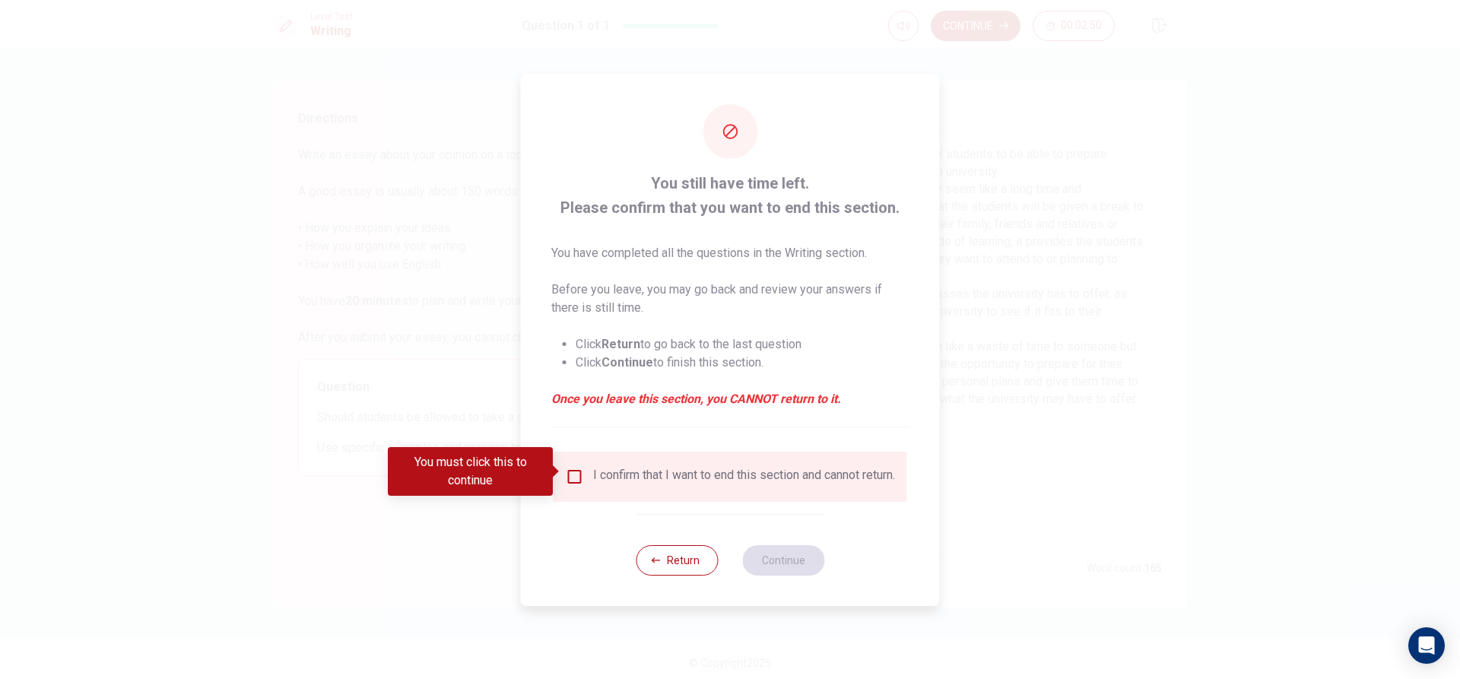
click at [578, 468] on input "You must click this to continue" at bounding box center [575, 477] width 18 height 18
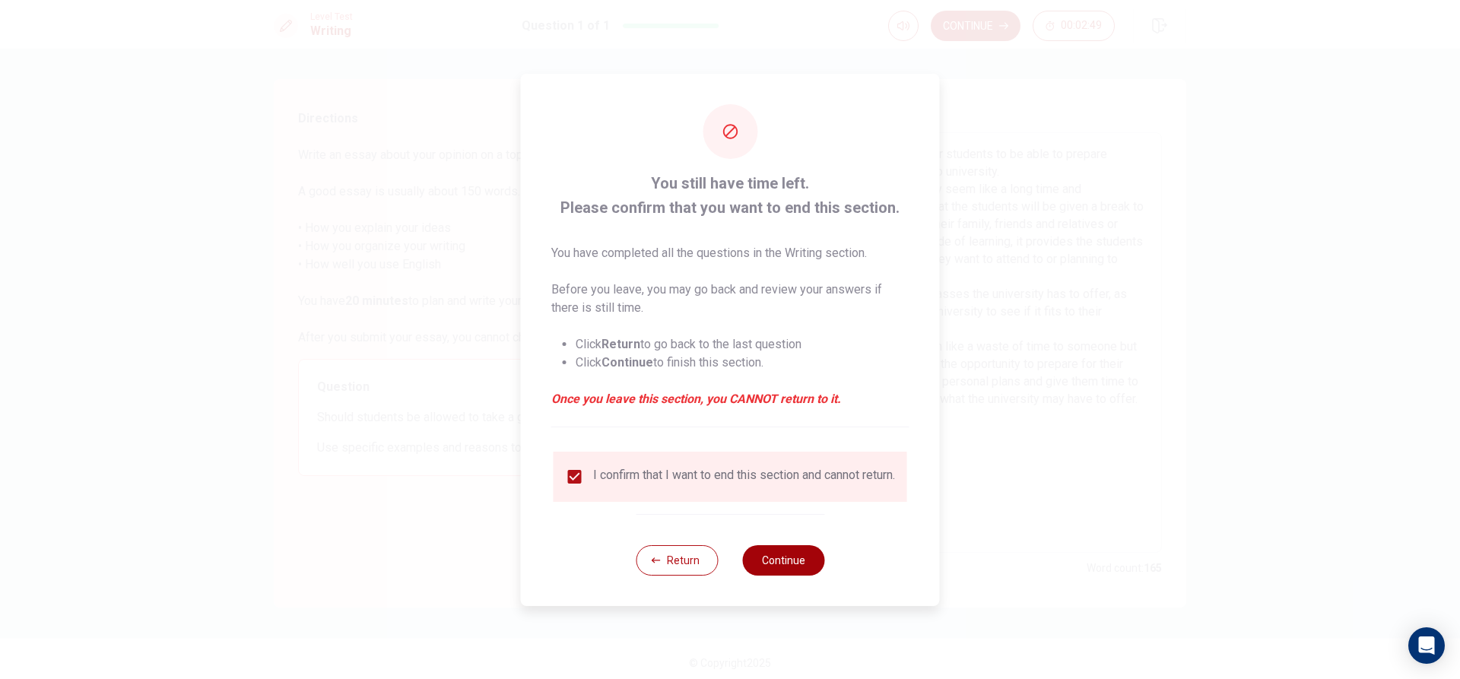
click at [775, 563] on button "Continue" at bounding box center [783, 560] width 82 height 30
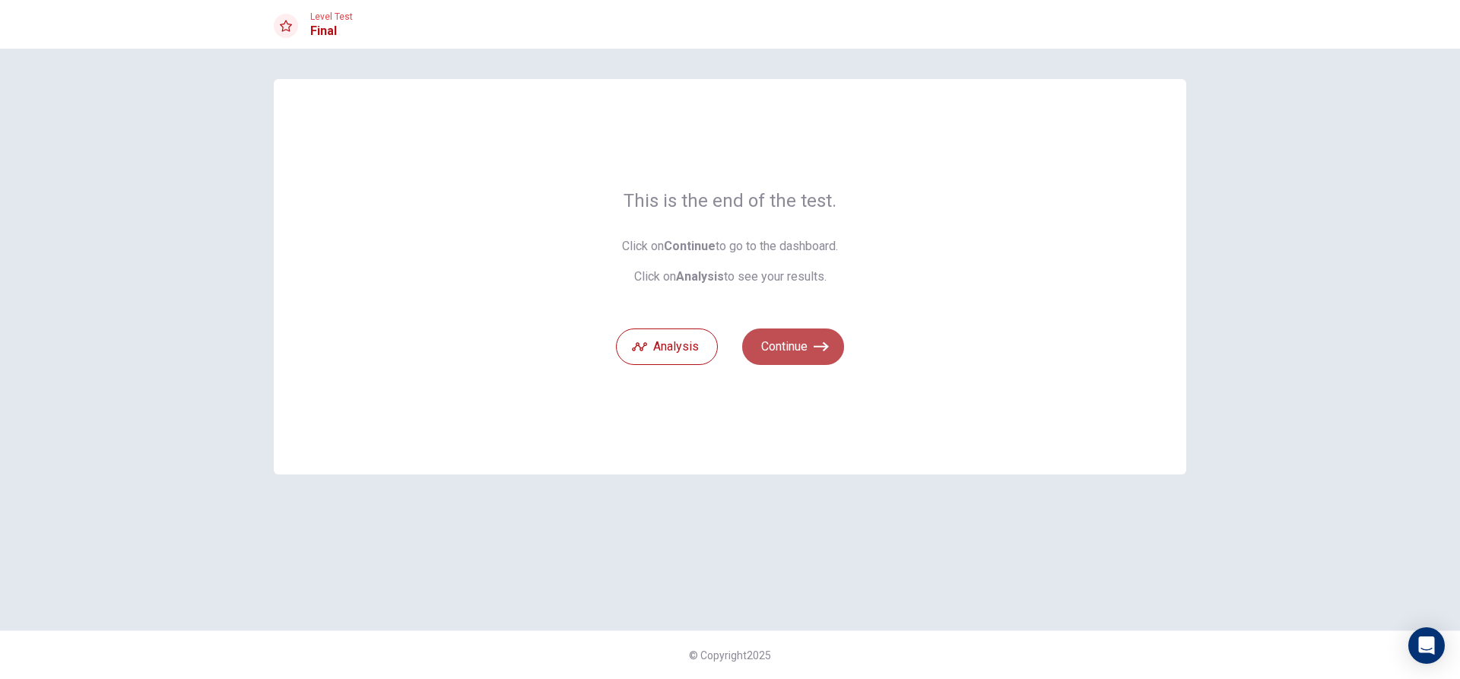
click at [801, 349] on button "Continue" at bounding box center [793, 346] width 102 height 36
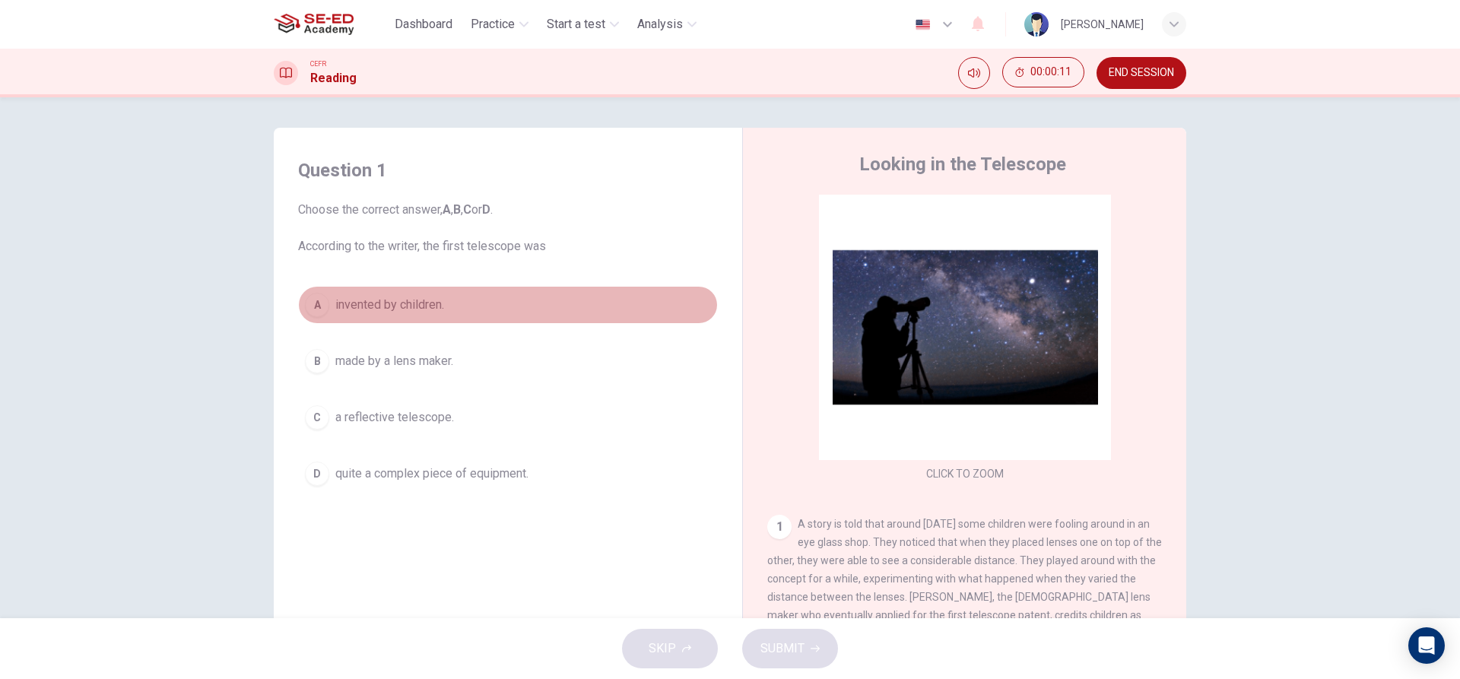
click at [311, 299] on div "A" at bounding box center [317, 305] width 24 height 24
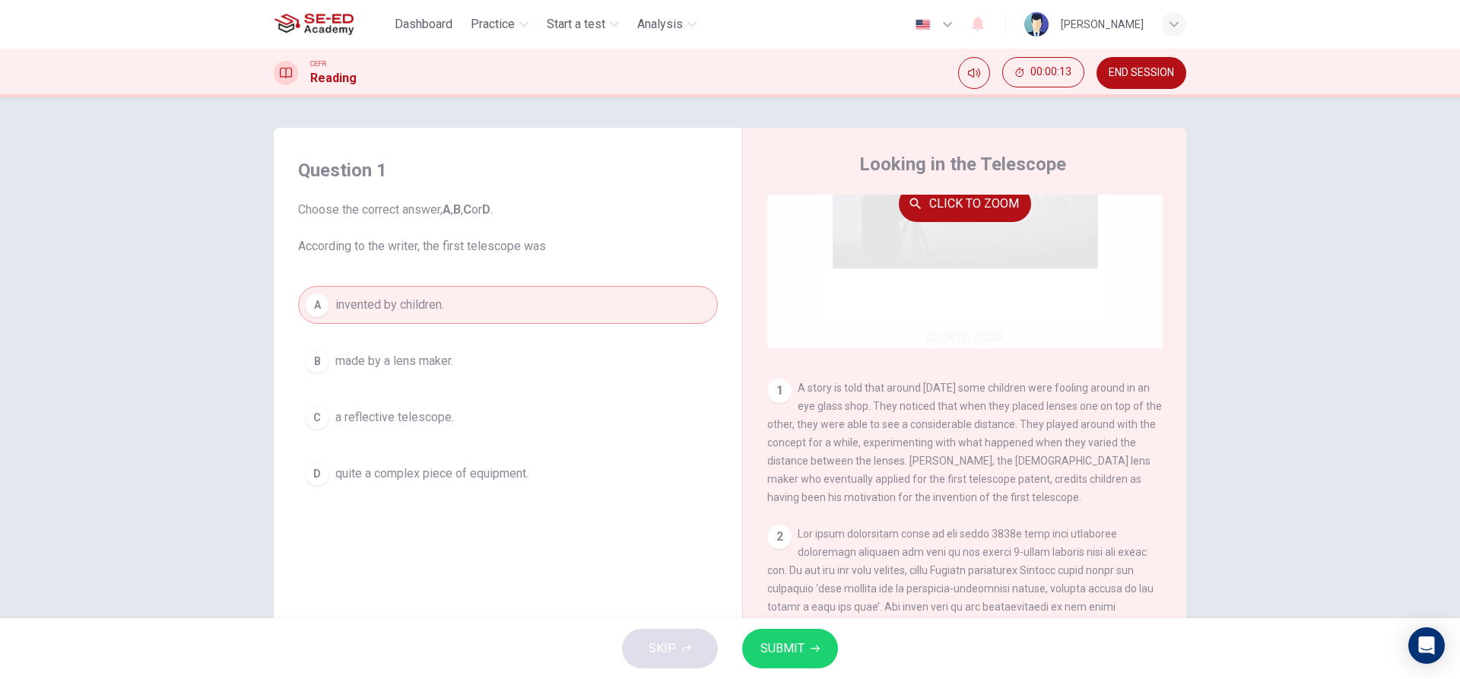
scroll to position [152, 0]
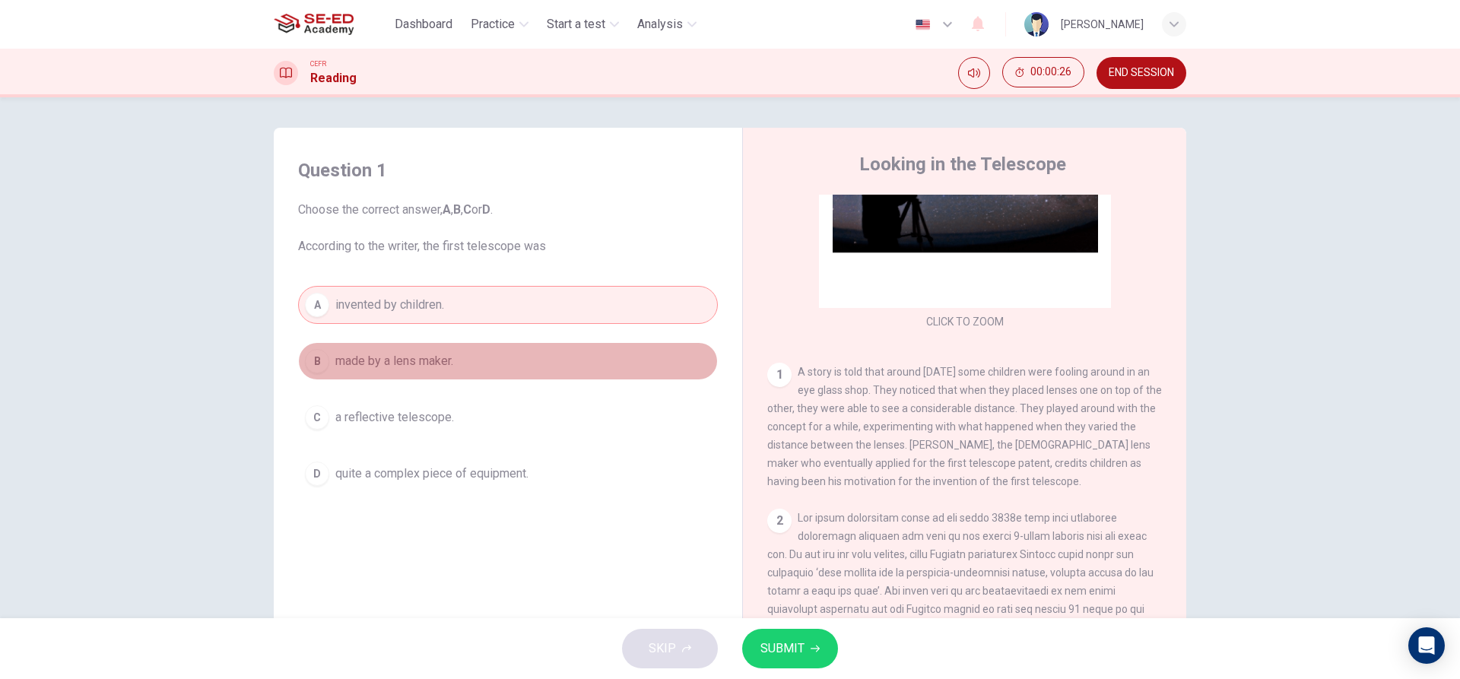
click at [452, 370] on button "B made by a lens maker." at bounding box center [508, 361] width 420 height 38
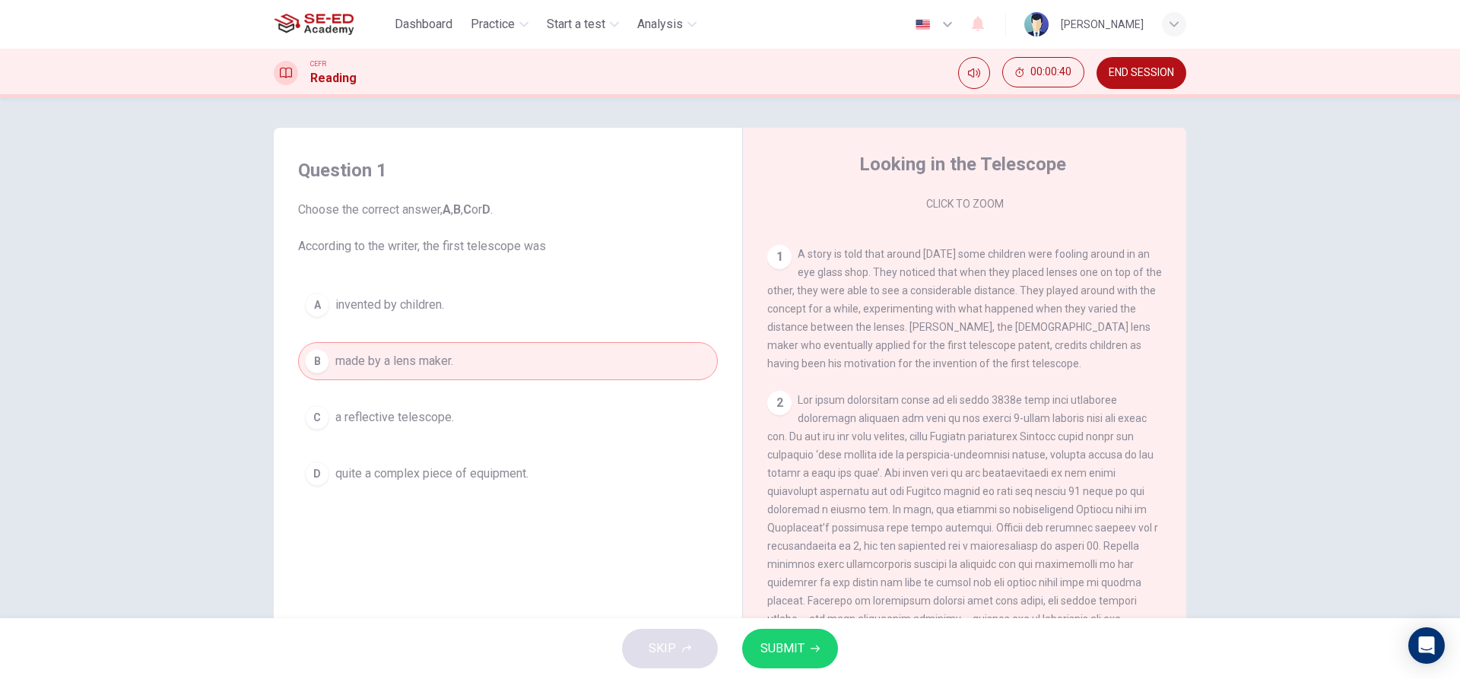
scroll to position [304, 0]
